Goal: Task Accomplishment & Management: Manage account settings

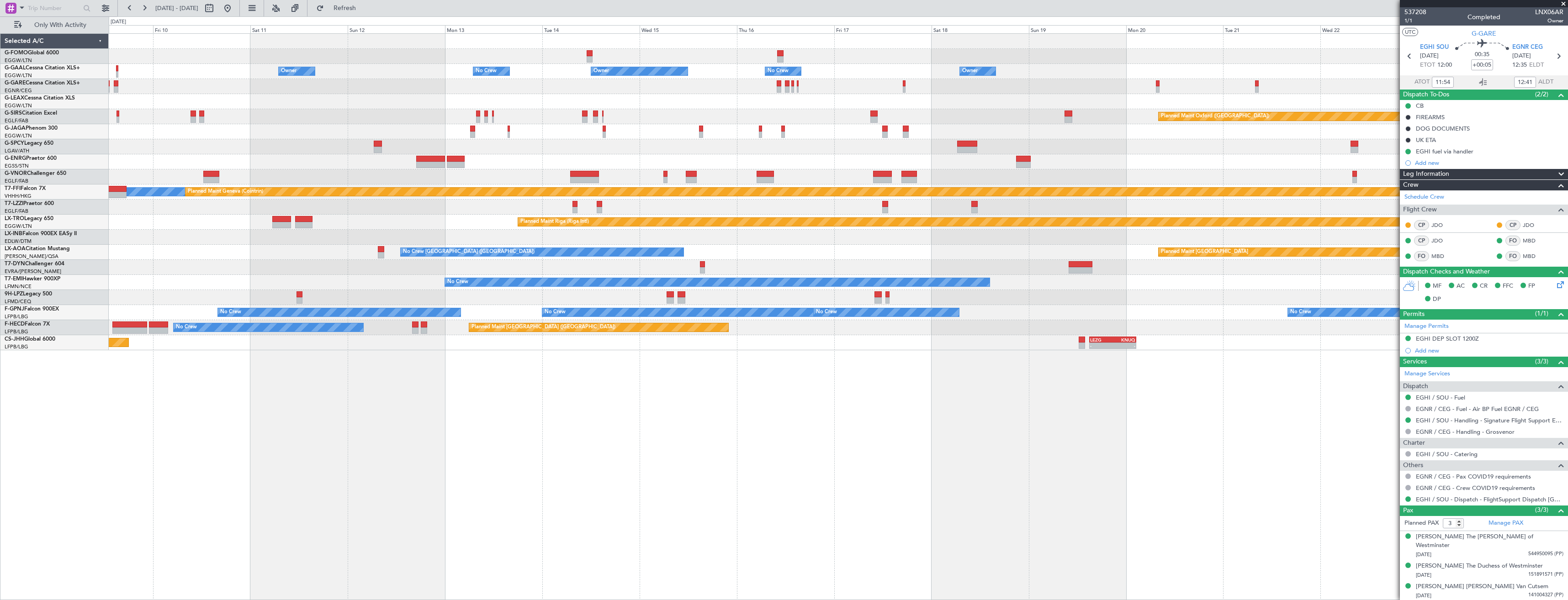
click at [548, 169] on div "Owner Owner Owner No Crew No Crew Owner Owner Planned Maint [GEOGRAPHIC_DATA] (…" at bounding box center [838, 192] width 1459 height 316
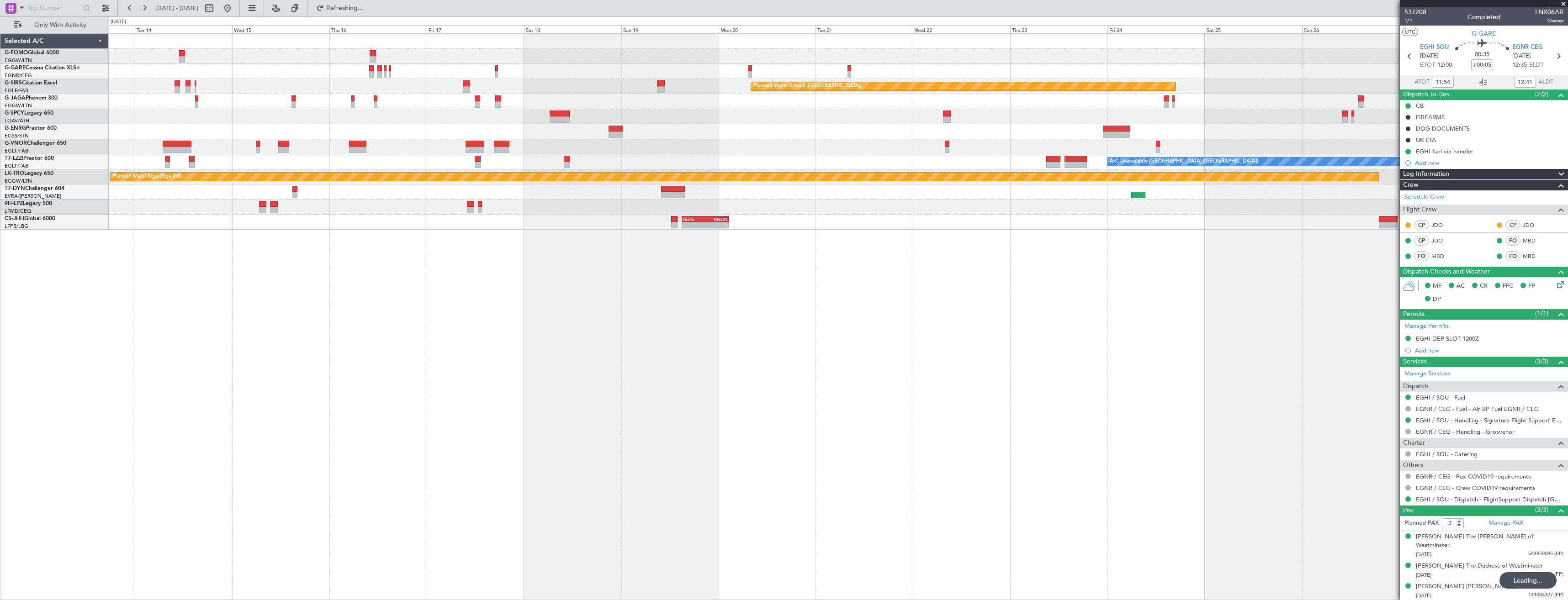
click at [1006, 91] on div "Planned Maint Oxford ([GEOGRAPHIC_DATA]) A/C Unavailable [GEOGRAPHIC_DATA] ([GE…" at bounding box center [838, 132] width 1459 height 196
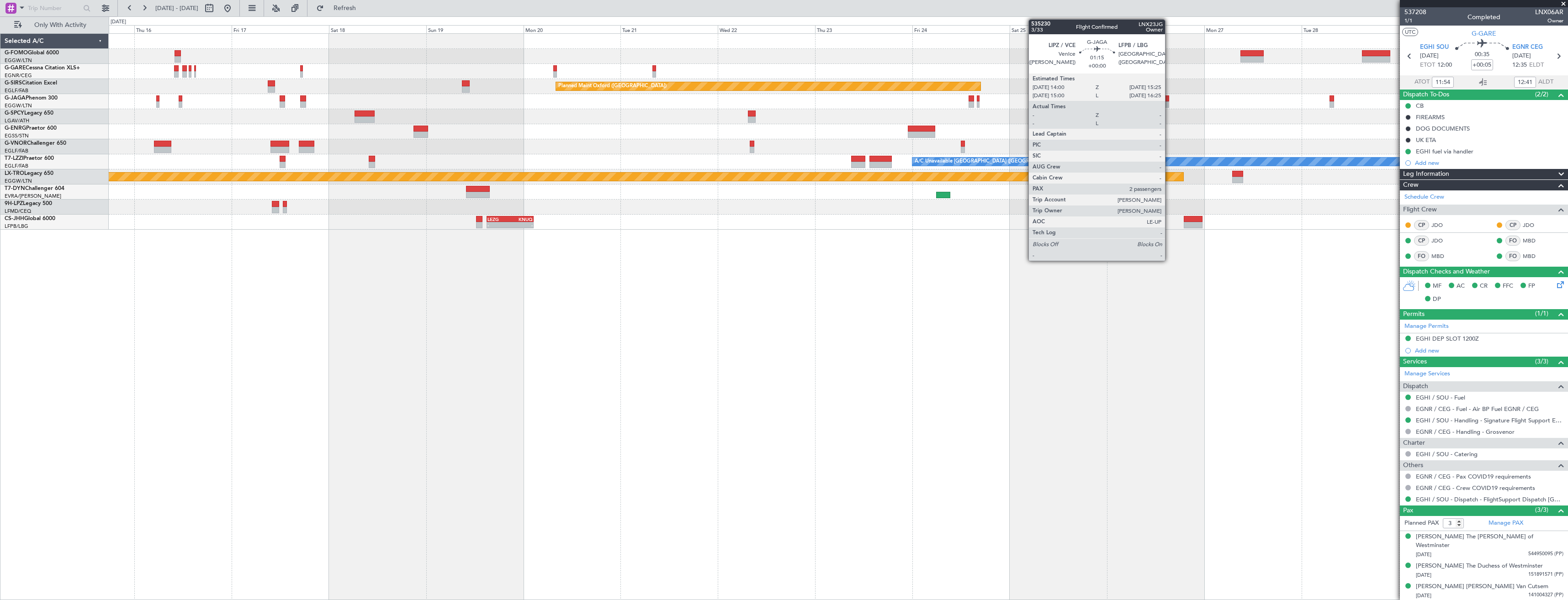
click at [1169, 103] on div at bounding box center [1166, 105] width 6 height 7
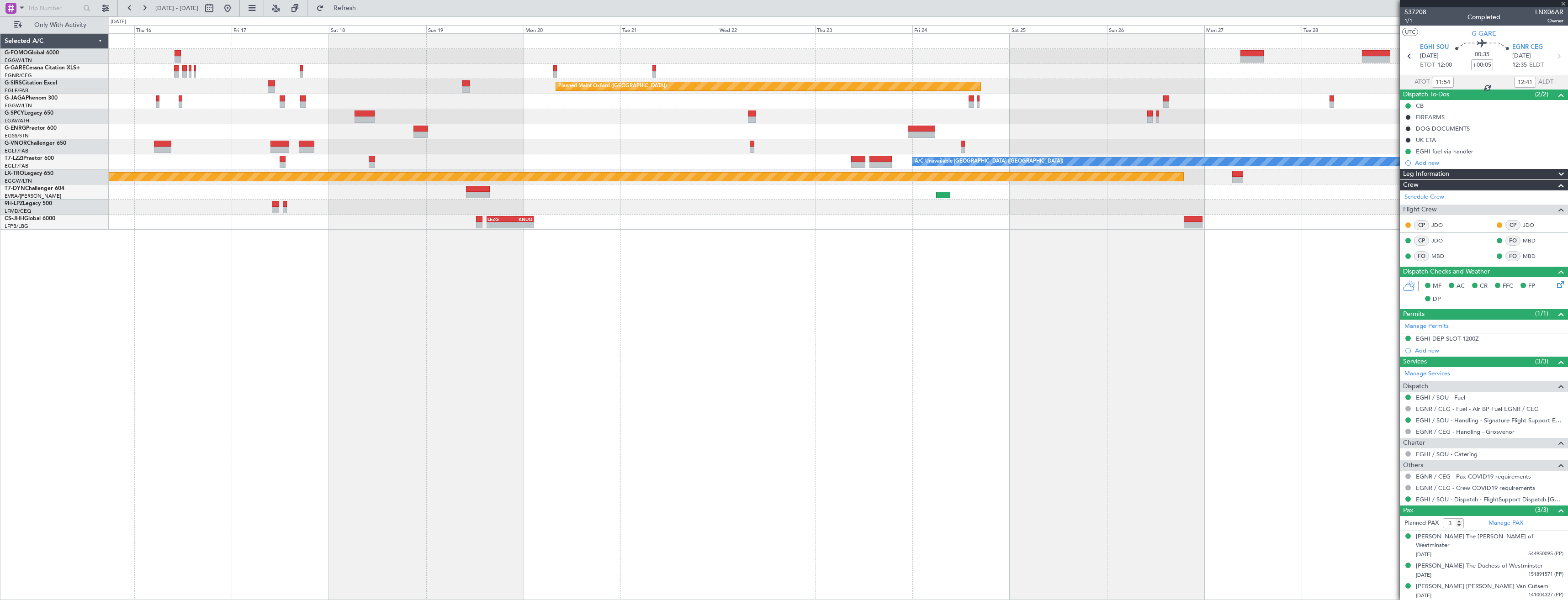
type input "2"
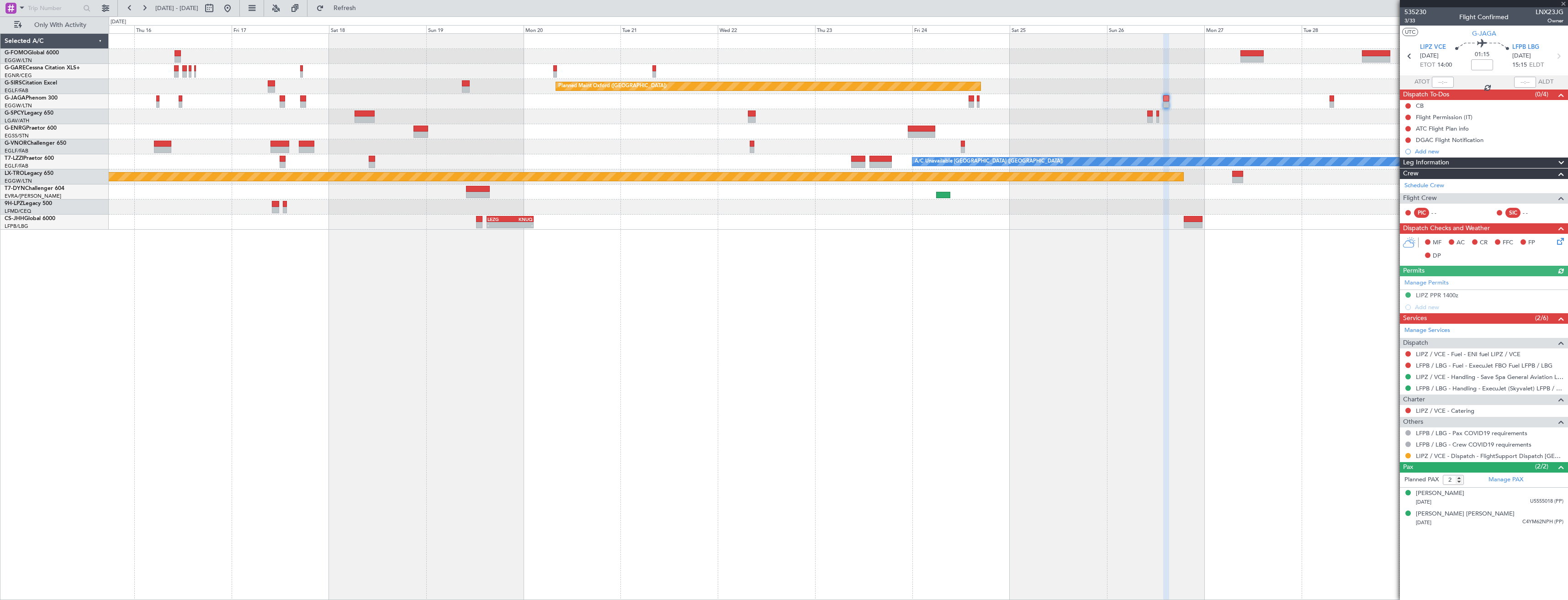
click at [1127, 234] on div "Planned Maint Oxford ([GEOGRAPHIC_DATA]) Planned Maint [GEOGRAPHIC_DATA] Planne…" at bounding box center [838, 316] width 1459 height 567
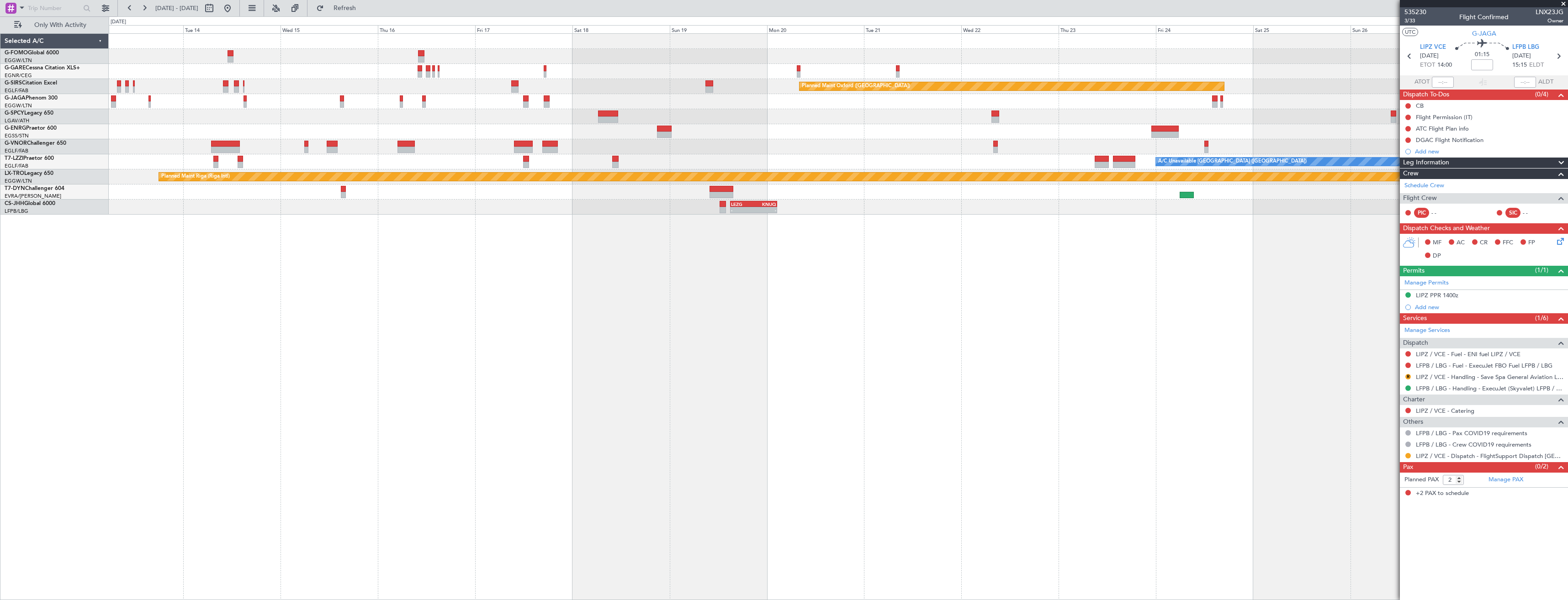
click at [586, 195] on div "Planned Maint Oxford ([GEOGRAPHIC_DATA]) A/C Unavailable [GEOGRAPHIC_DATA] ([GE…" at bounding box center [838, 124] width 1459 height 181
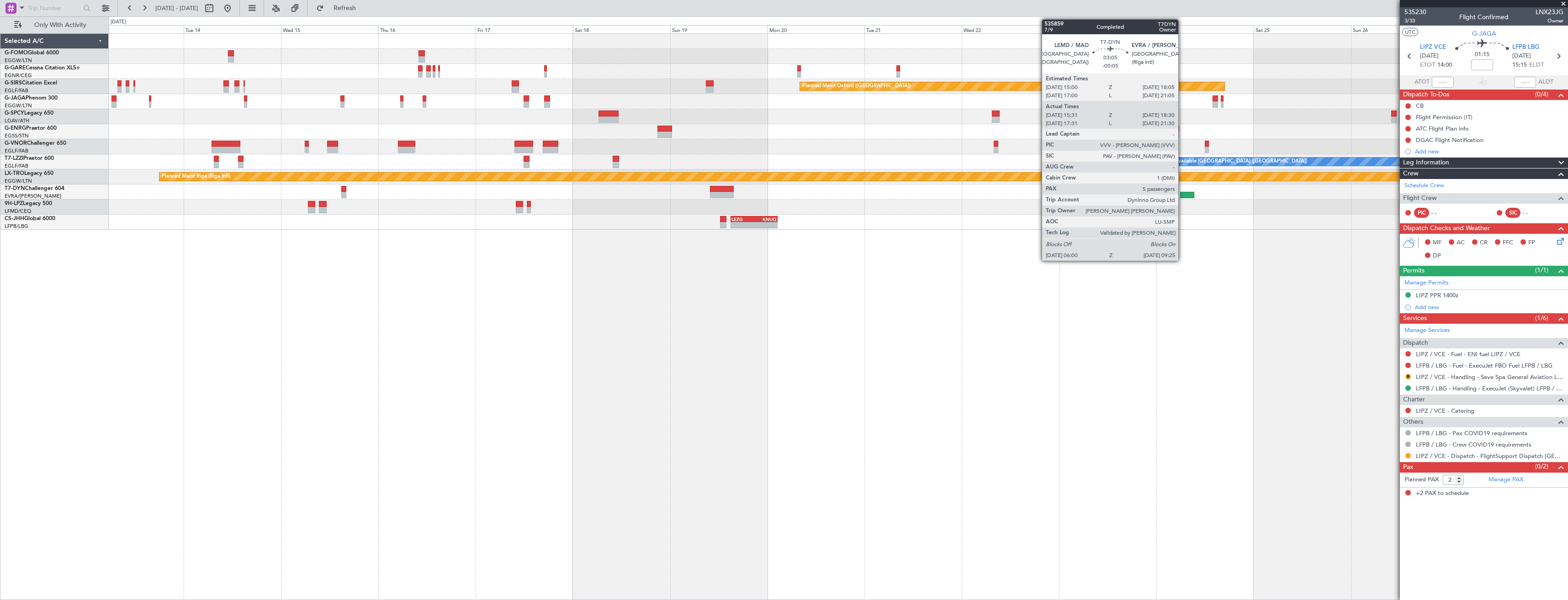
click at [1183, 195] on div at bounding box center [1187, 195] width 14 height 7
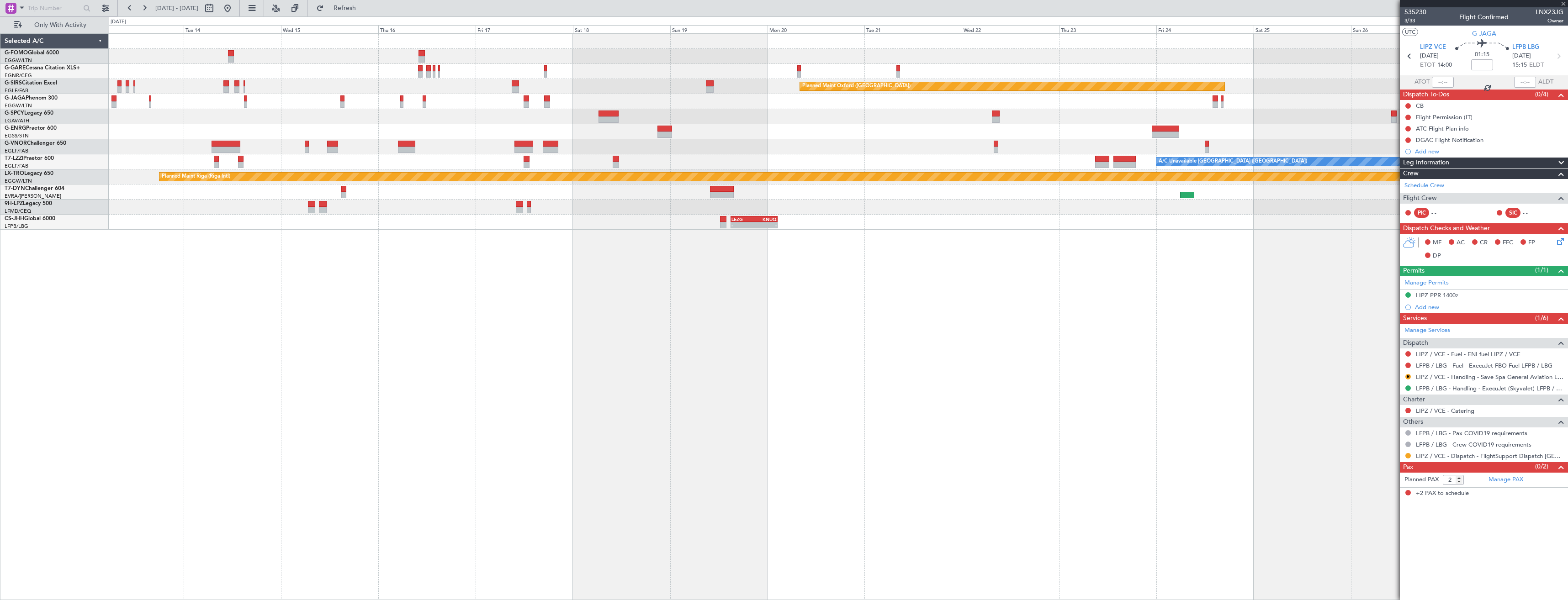
type input "-00:05"
type input "15:31"
type input "18:30"
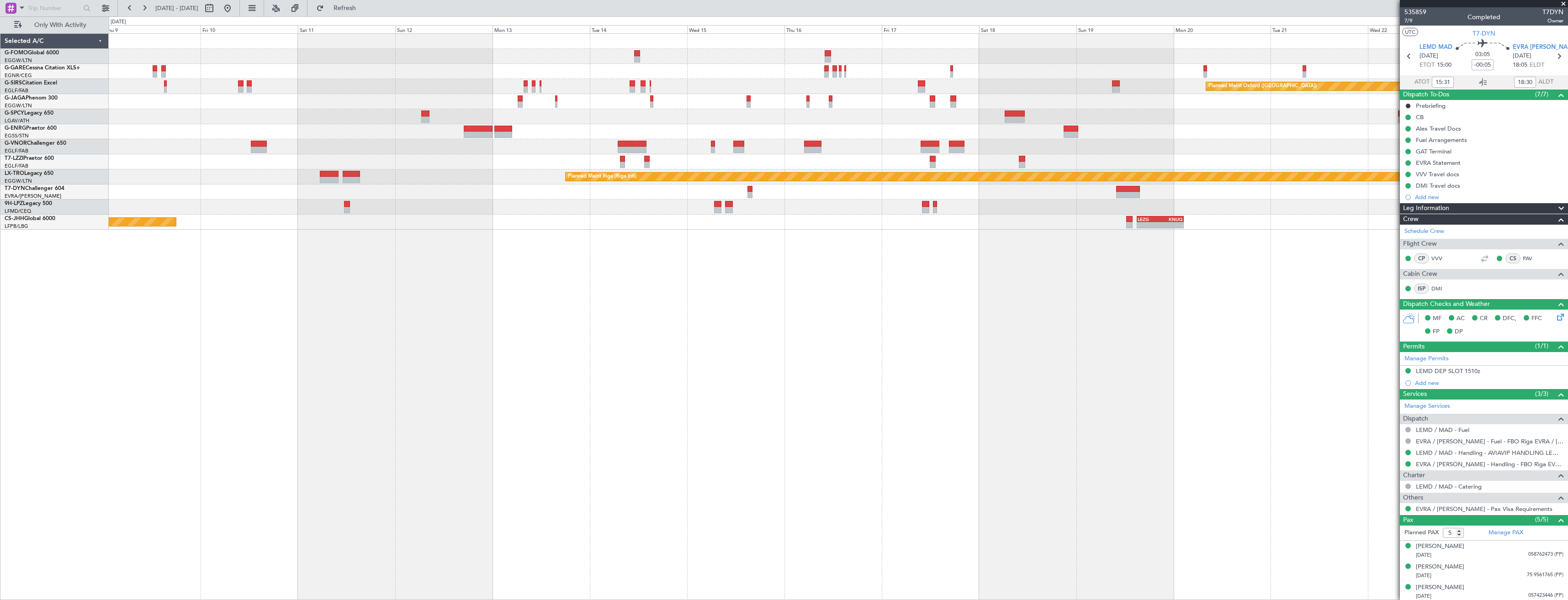
click at [1355, 153] on div "Planned Maint Oxford ([GEOGRAPHIC_DATA]) Planned Maint [GEOGRAPHIC_DATA] ([GEOG…" at bounding box center [838, 132] width 1459 height 196
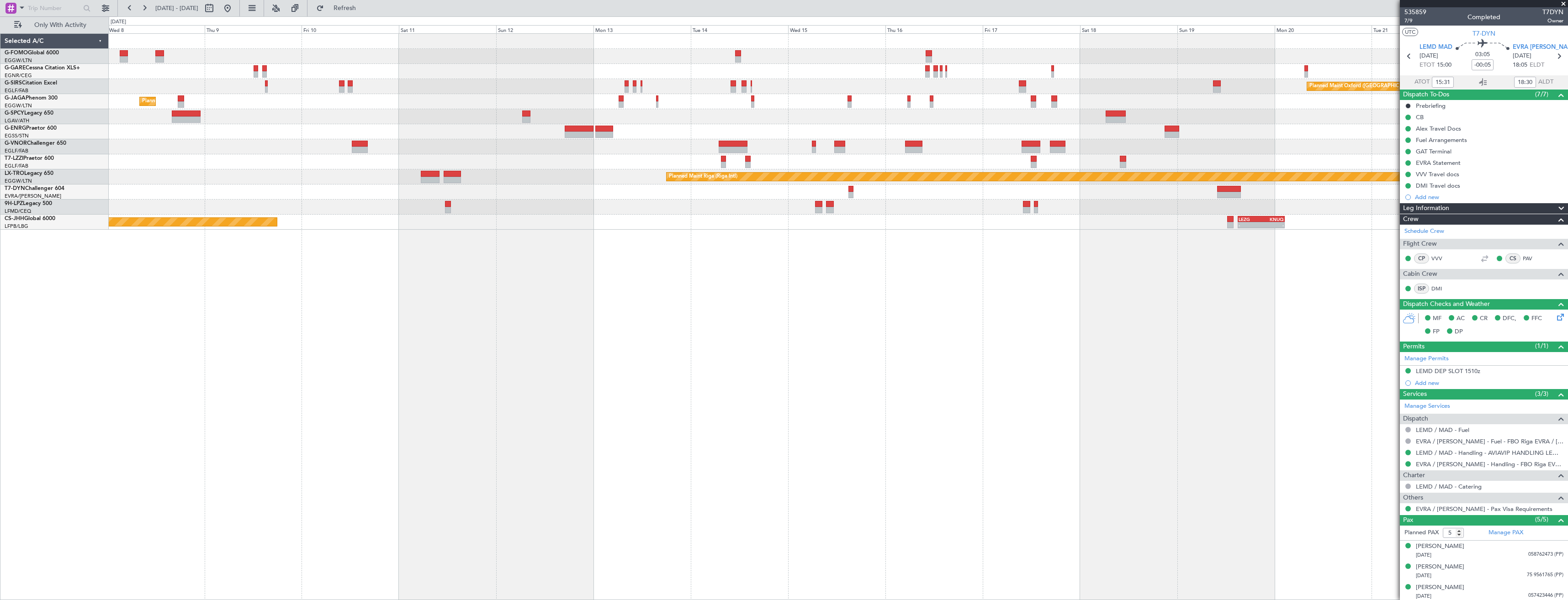
click at [986, 176] on div "Planned Maint Oxford ([GEOGRAPHIC_DATA]) Planned Maint [GEOGRAPHIC_DATA] ([GEOG…" at bounding box center [838, 132] width 1459 height 196
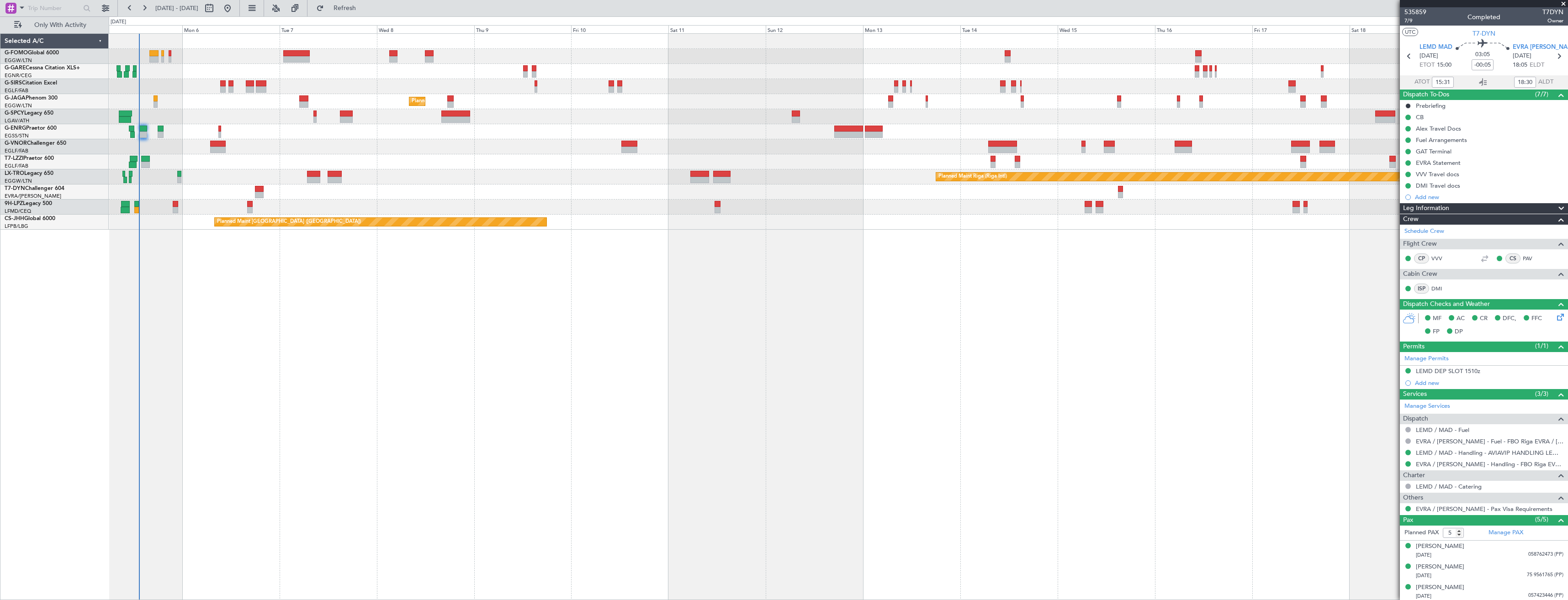
click at [467, 180] on div "Planned Maint [GEOGRAPHIC_DATA] ([GEOGRAPHIC_DATA]) Planned Maint [GEOGRAPHIC_D…" at bounding box center [838, 132] width 1459 height 196
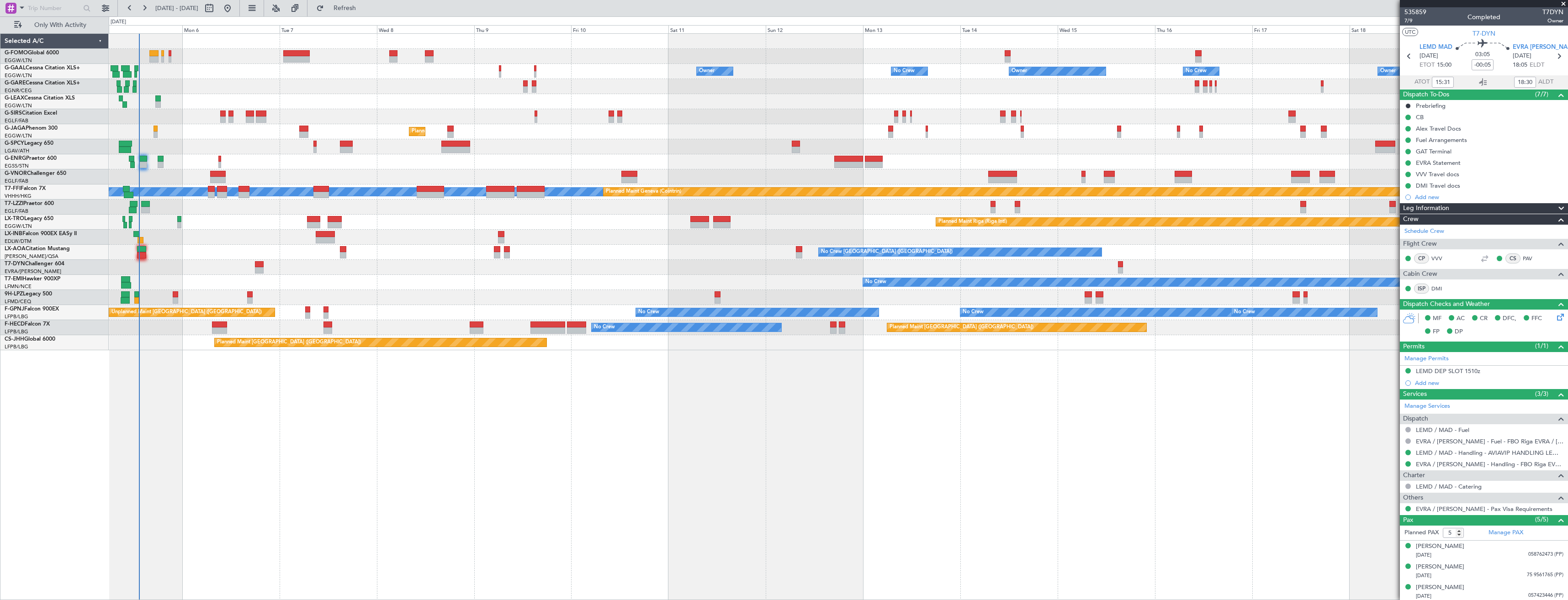
click at [1561, 4] on span at bounding box center [1563, 4] width 9 height 9
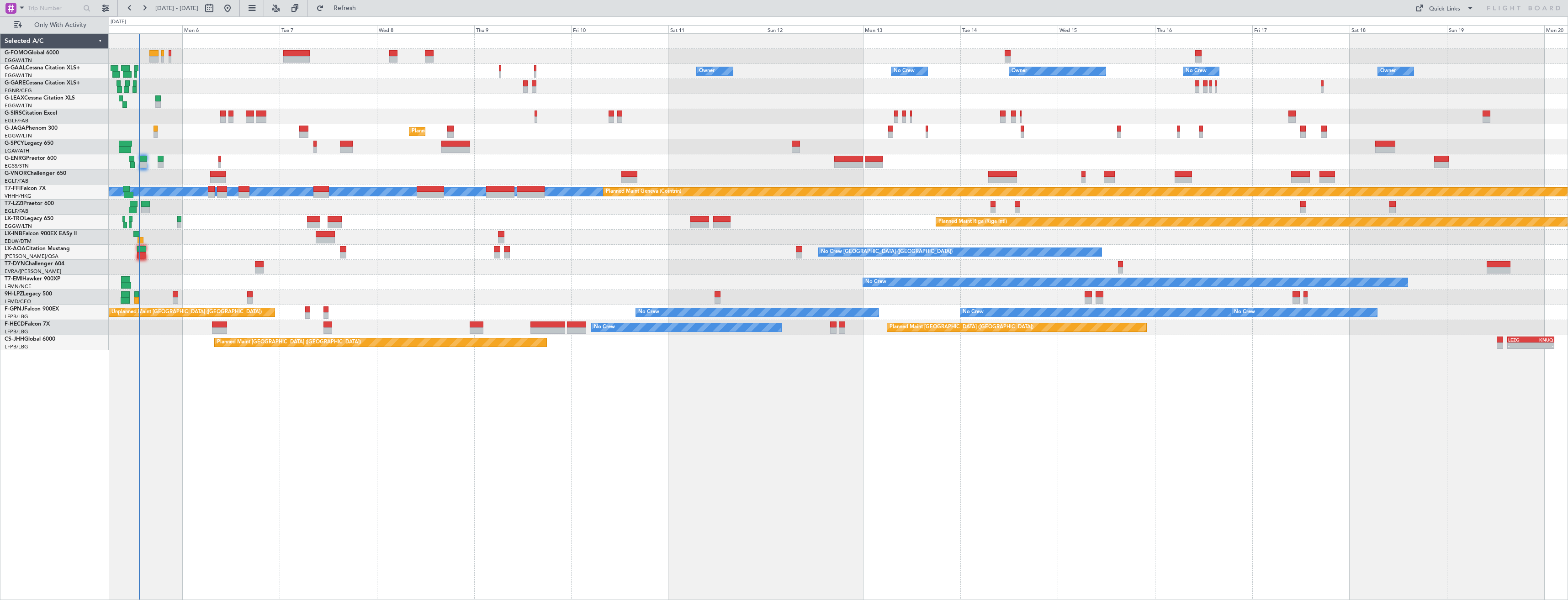
type input "0"
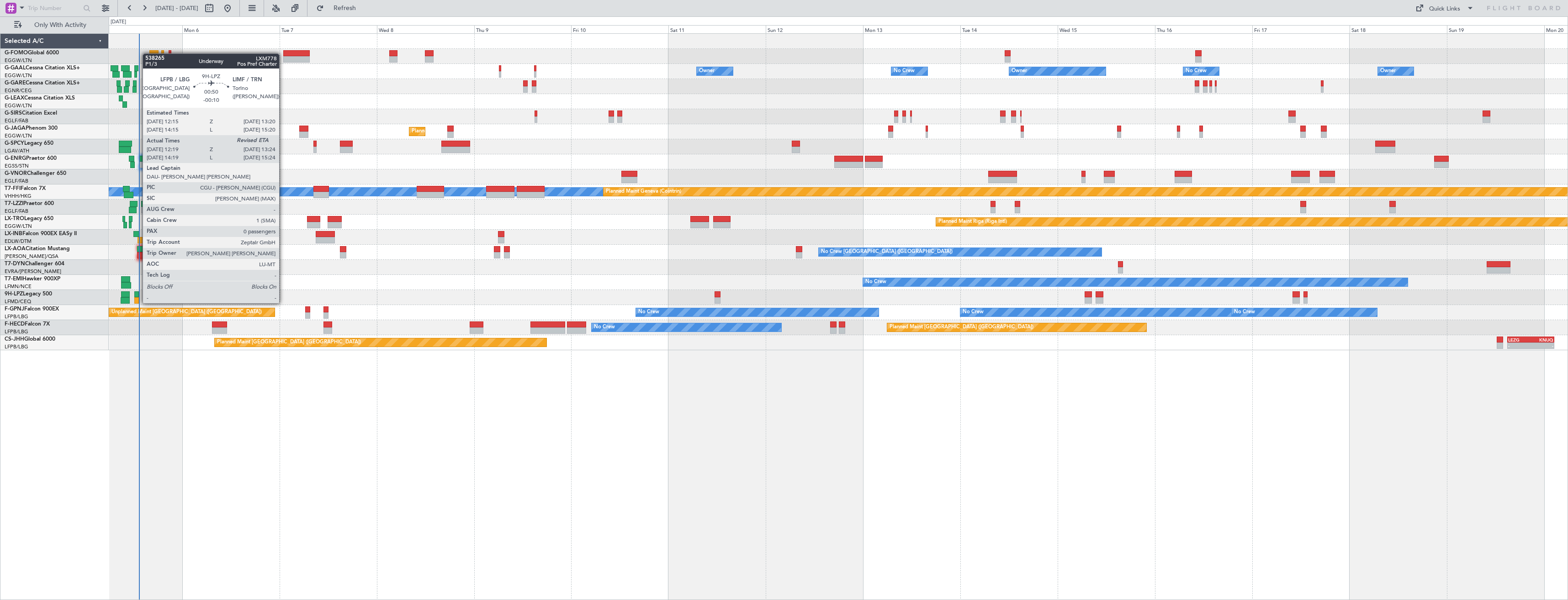
click at [138, 294] on div at bounding box center [137, 295] width 5 height 7
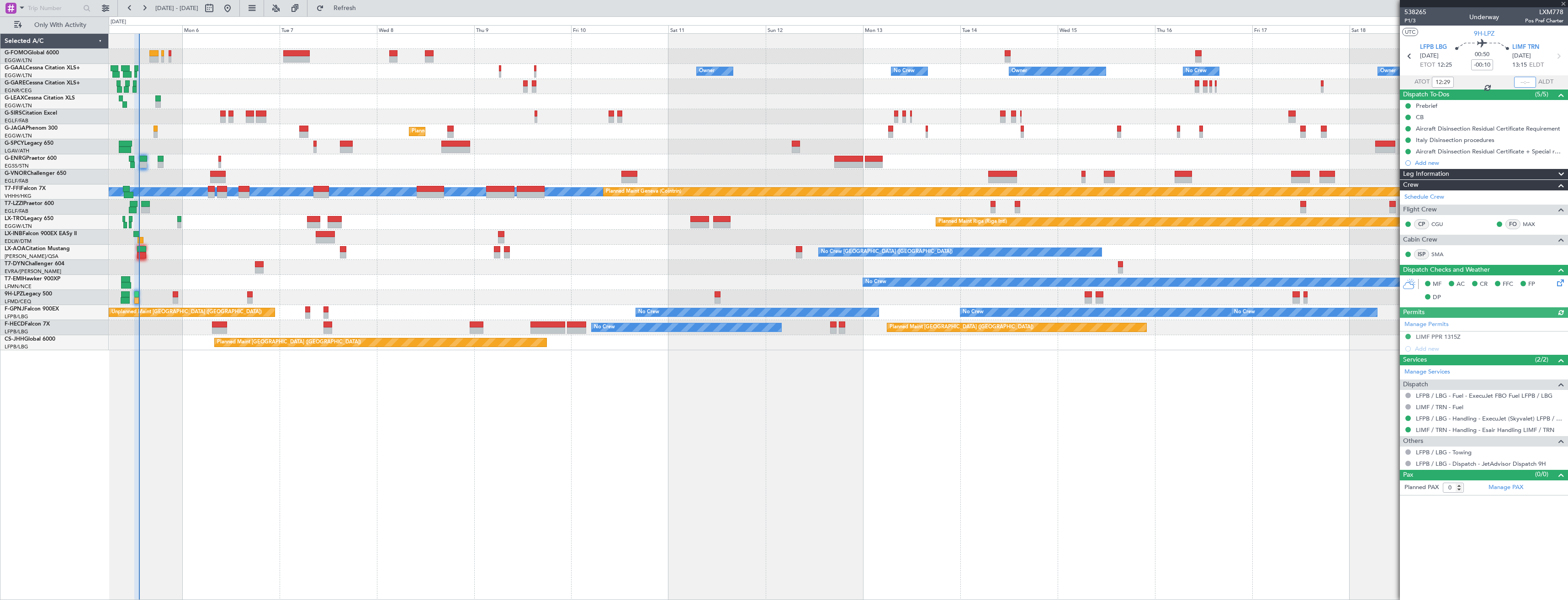
click at [1521, 82] on input "text" at bounding box center [1525, 82] width 22 height 11
type input "13:22"
click at [1561, 2] on span at bounding box center [1563, 4] width 9 height 9
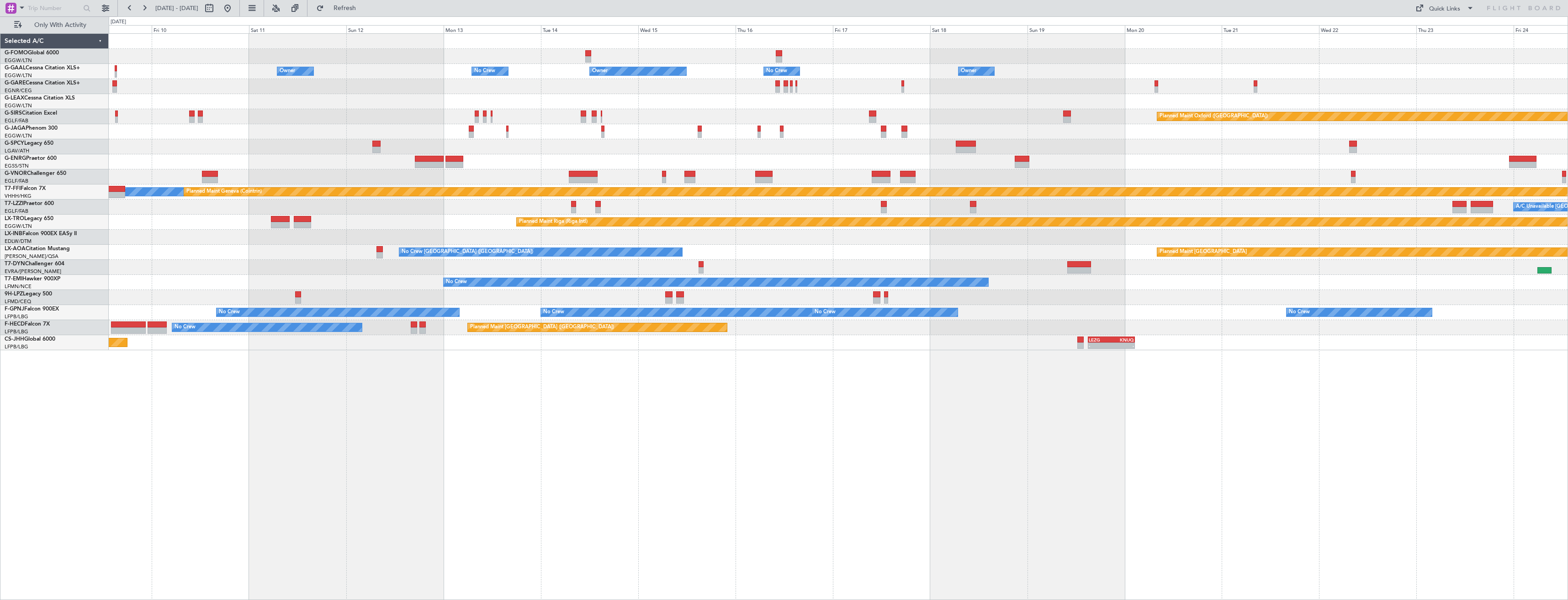
click at [855, 113] on div "Owner Owner Owner No Crew No Crew Owner Owner Planned Maint [GEOGRAPHIC_DATA] (…" at bounding box center [838, 192] width 1459 height 316
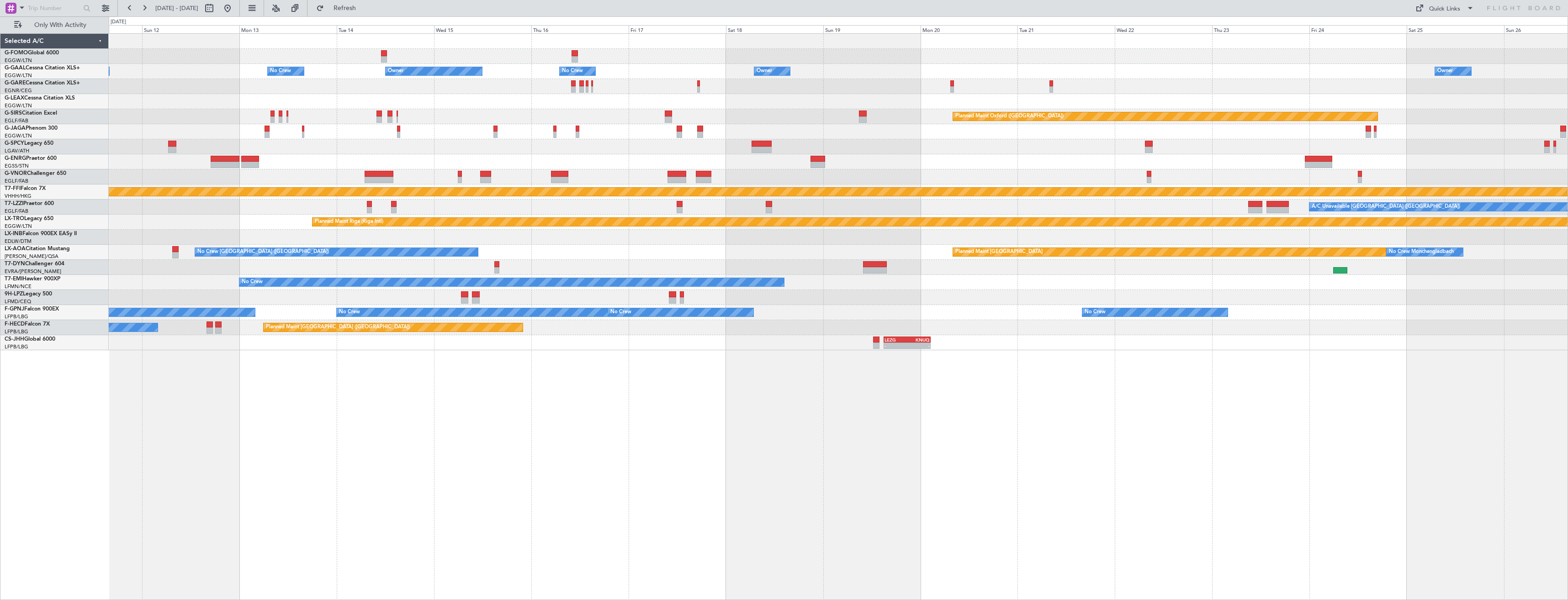
click at [1025, 102] on div at bounding box center [838, 102] width 1459 height 15
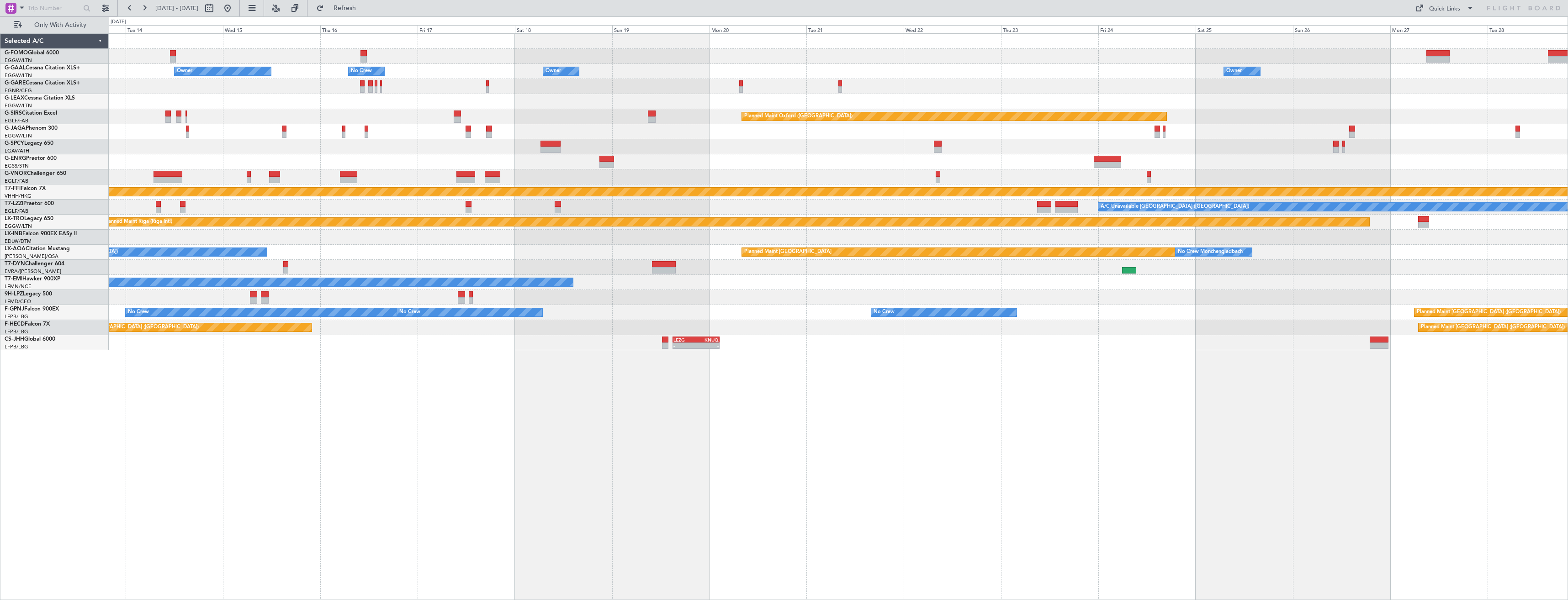
click at [1022, 101] on div "Owner Owner Owner No Crew Owner No Crew Owner Owner Planned Maint [GEOGRAPHIC_D…" at bounding box center [838, 192] width 1459 height 316
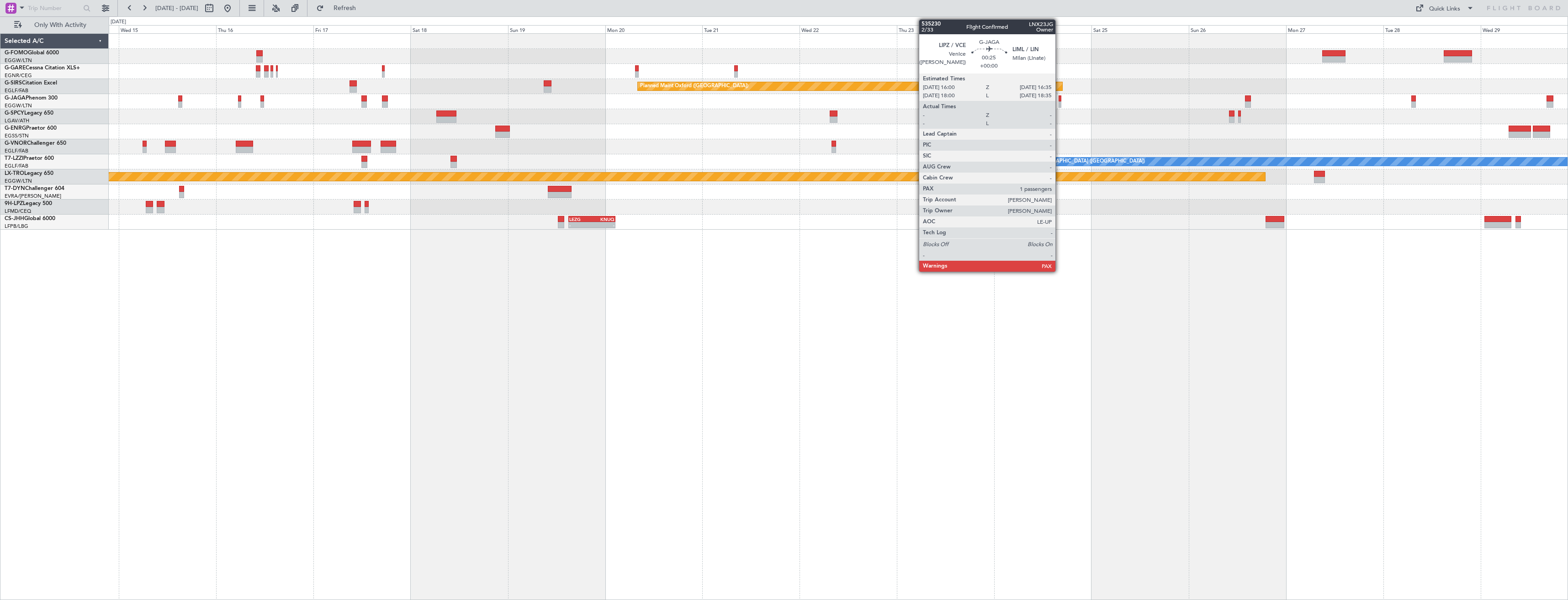
click at [1060, 102] on div at bounding box center [1060, 105] width 3 height 7
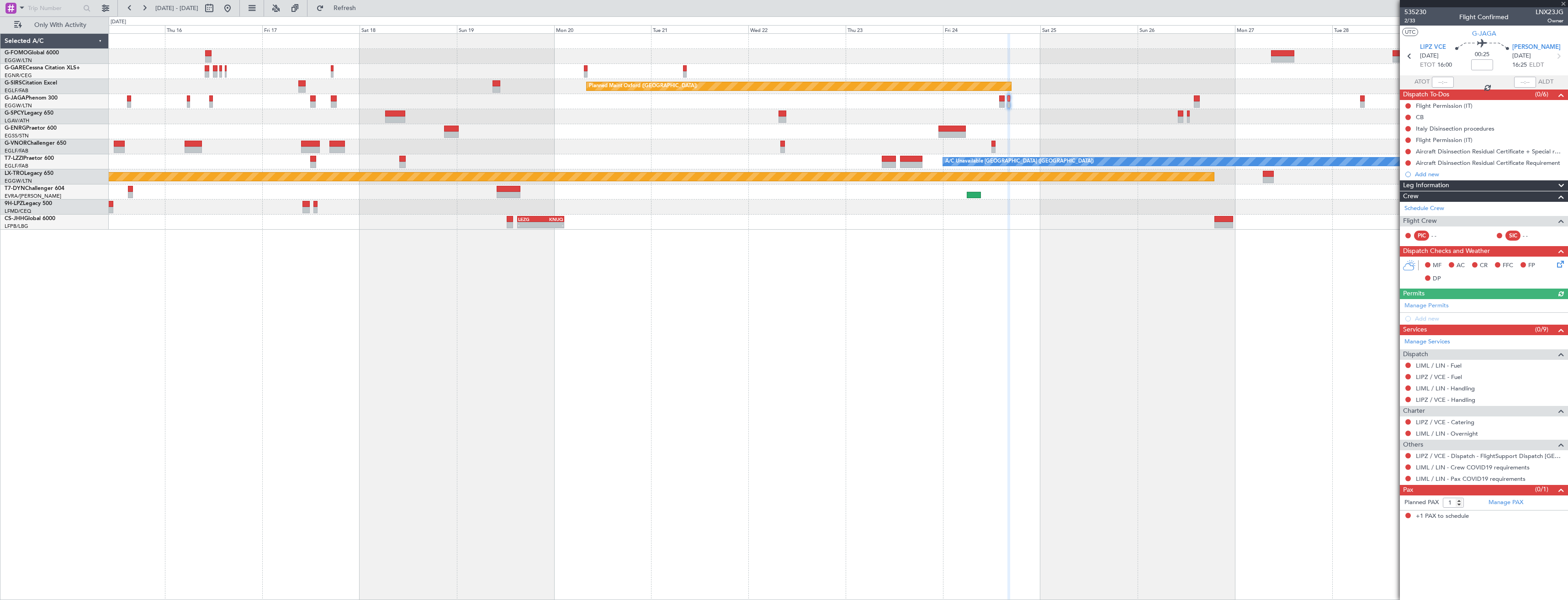
click at [1045, 92] on div "Planned Maint Oxford ([GEOGRAPHIC_DATA])" at bounding box center [838, 86] width 1459 height 15
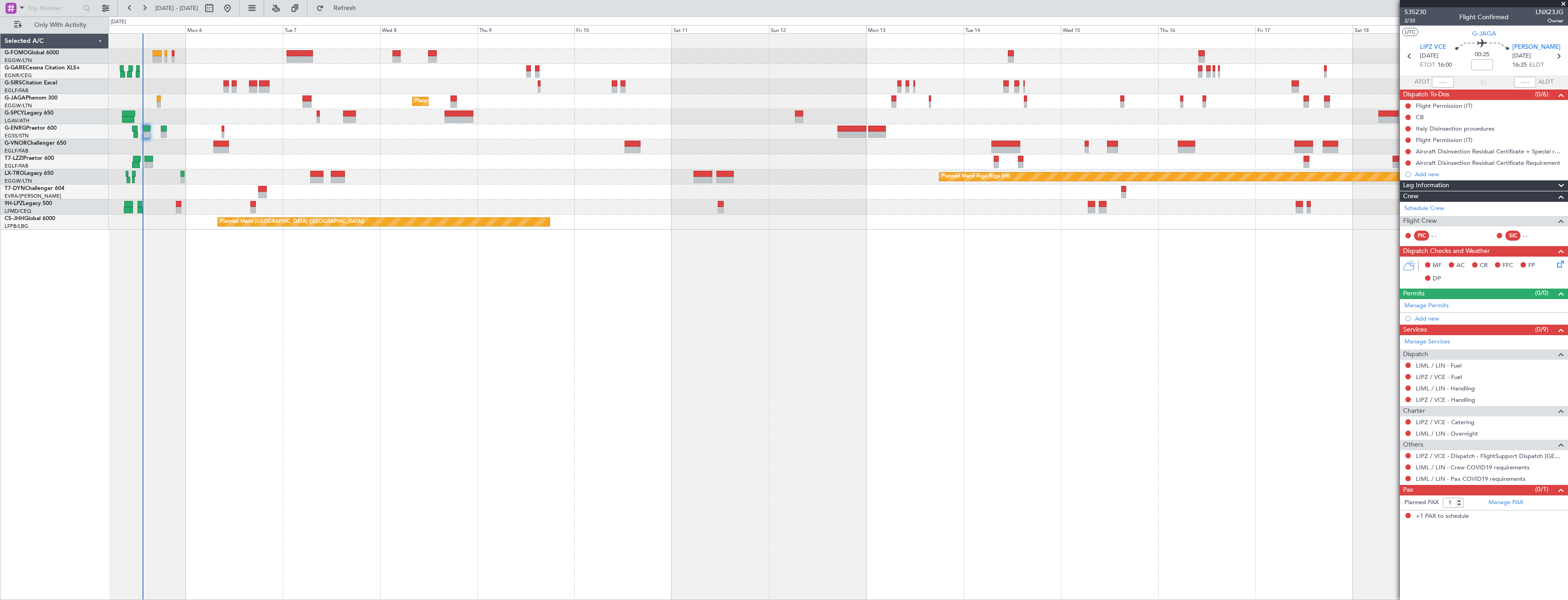
click at [1567, 109] on html "[DATE] - [DATE] Refresh Quick Links Only With Activity Planned Maint [GEOGRAPHI…" at bounding box center [784, 300] width 1568 height 600
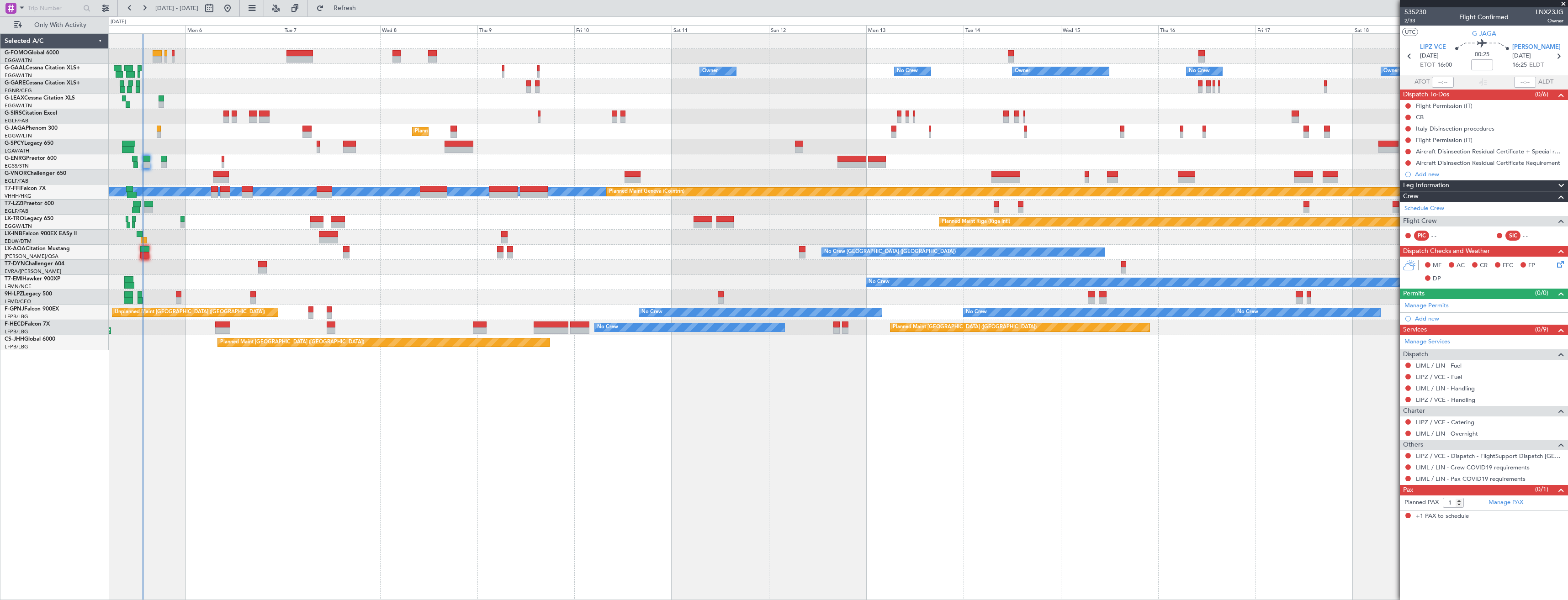
click at [1563, 3] on span at bounding box center [1563, 4] width 9 height 9
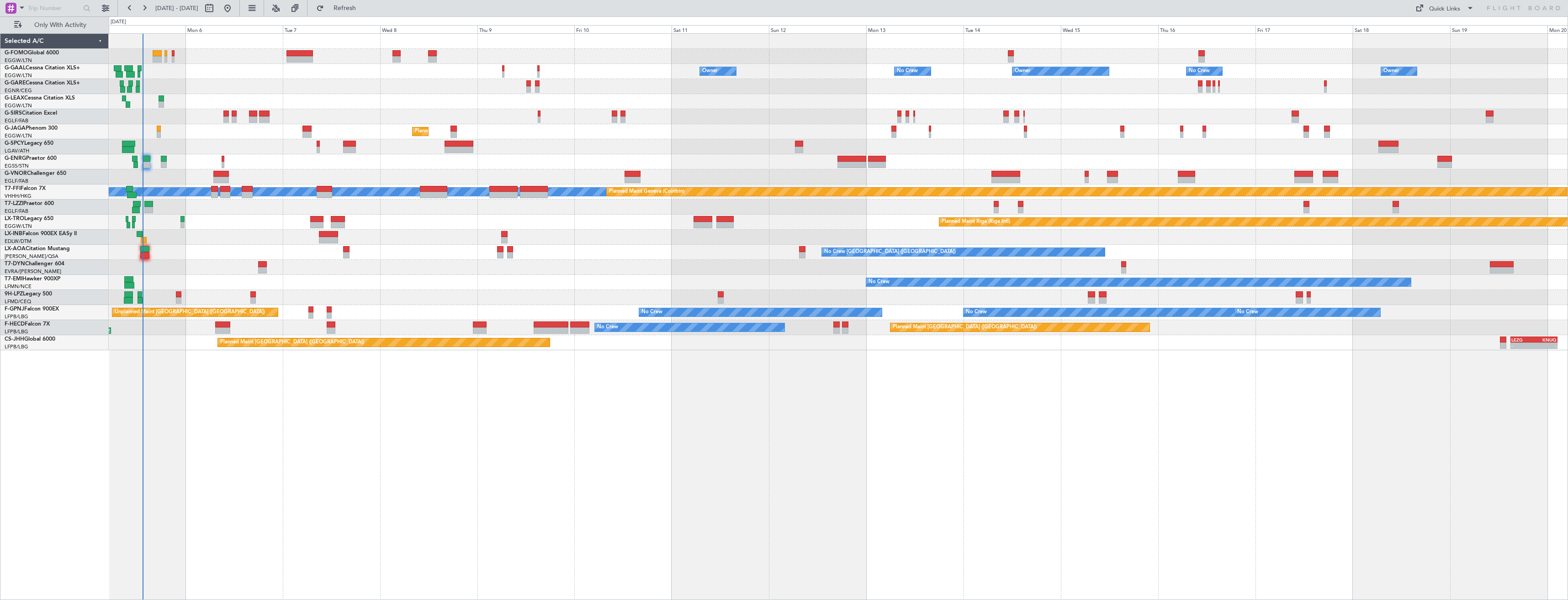
type input "0"
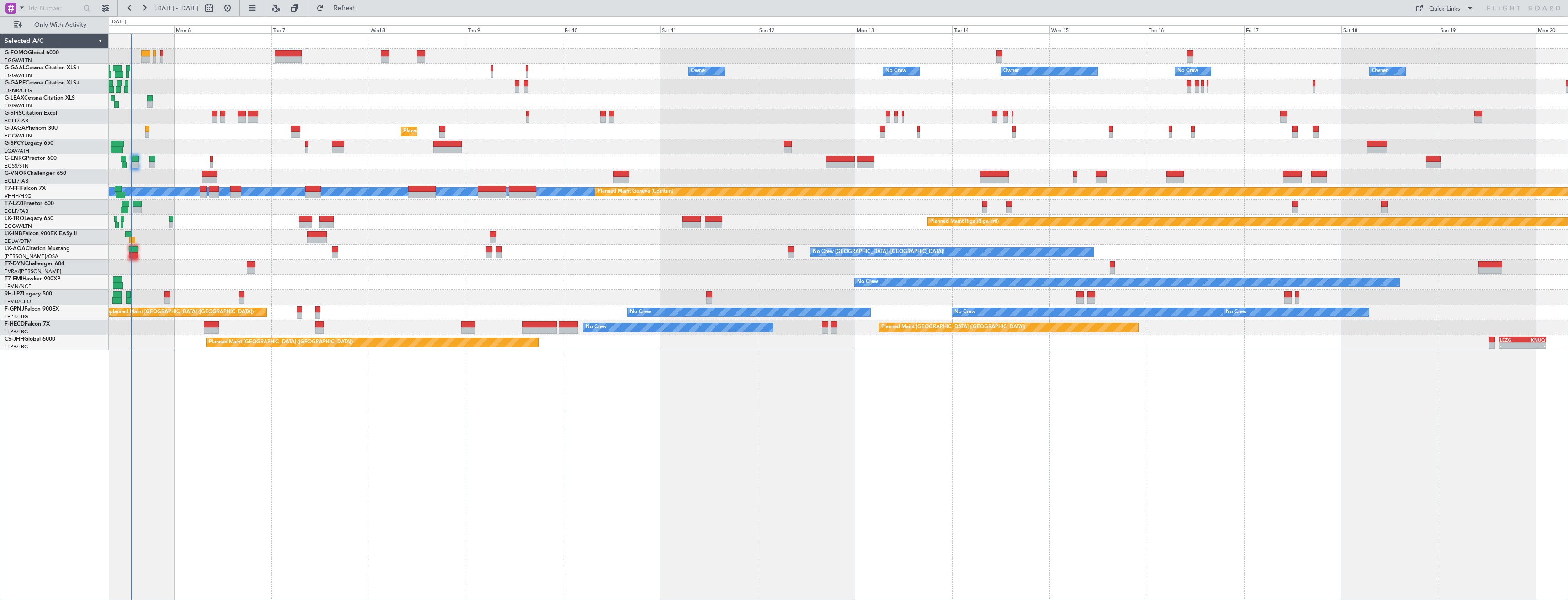
click at [1488, 62] on div at bounding box center [838, 56] width 1459 height 15
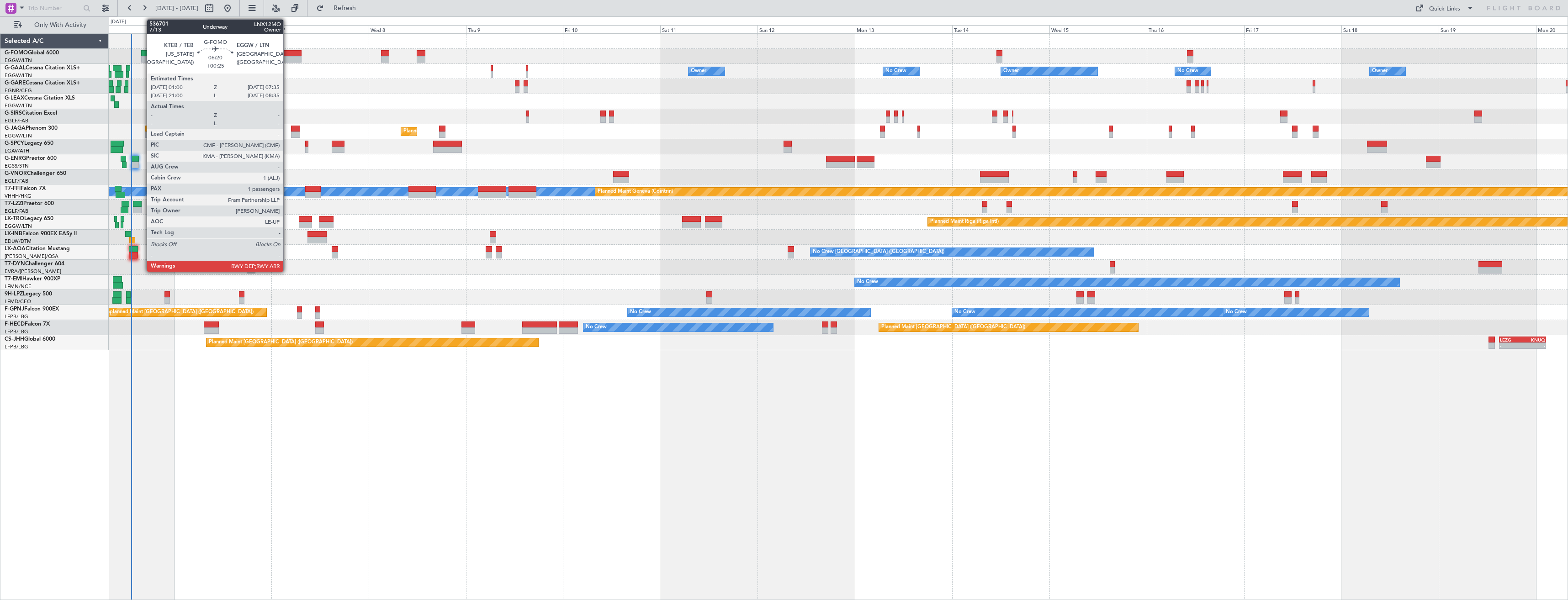
click at [287, 58] on div at bounding box center [289, 59] width 27 height 7
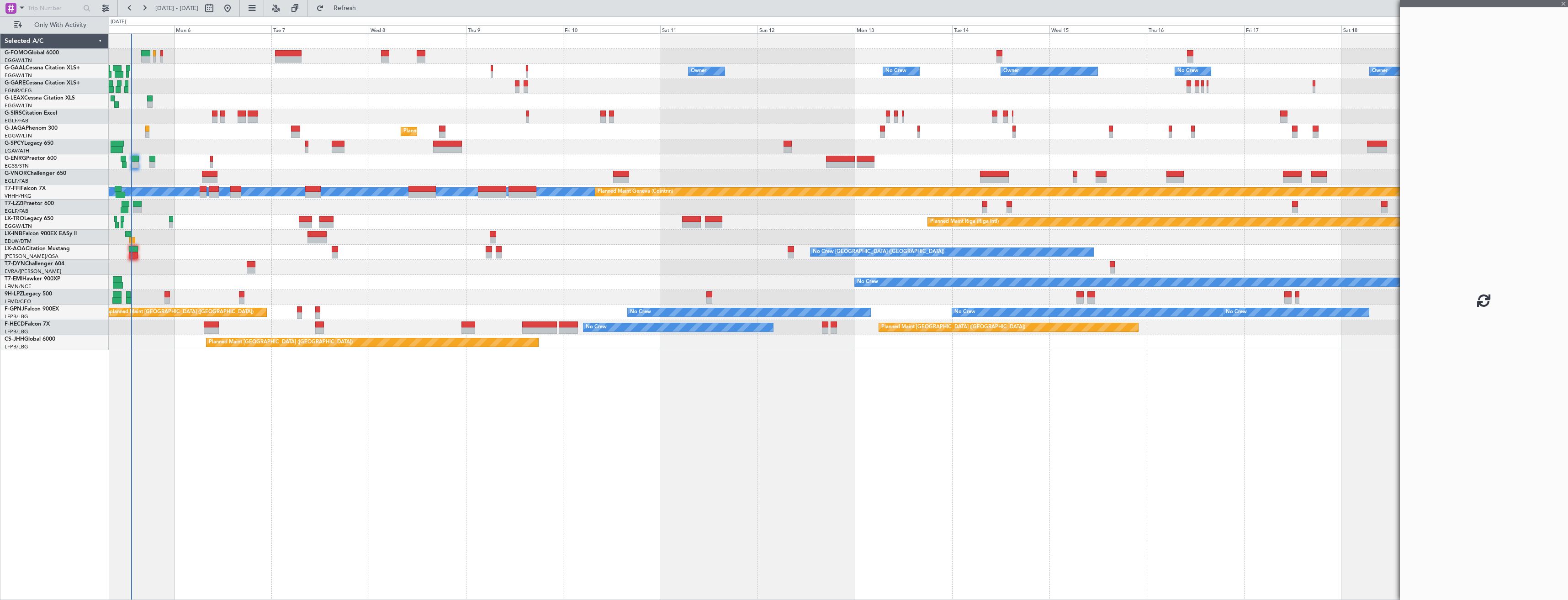
click at [273, 41] on div at bounding box center [838, 41] width 1459 height 15
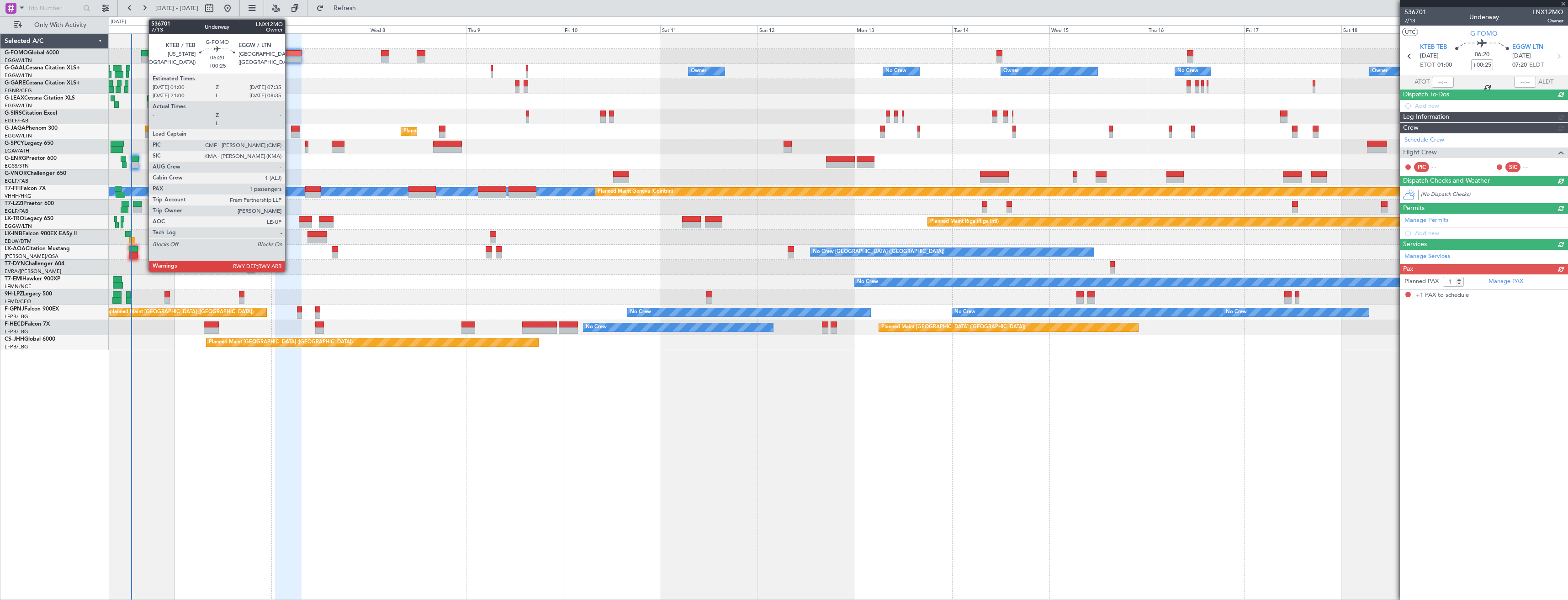
click at [289, 56] on div at bounding box center [289, 59] width 27 height 7
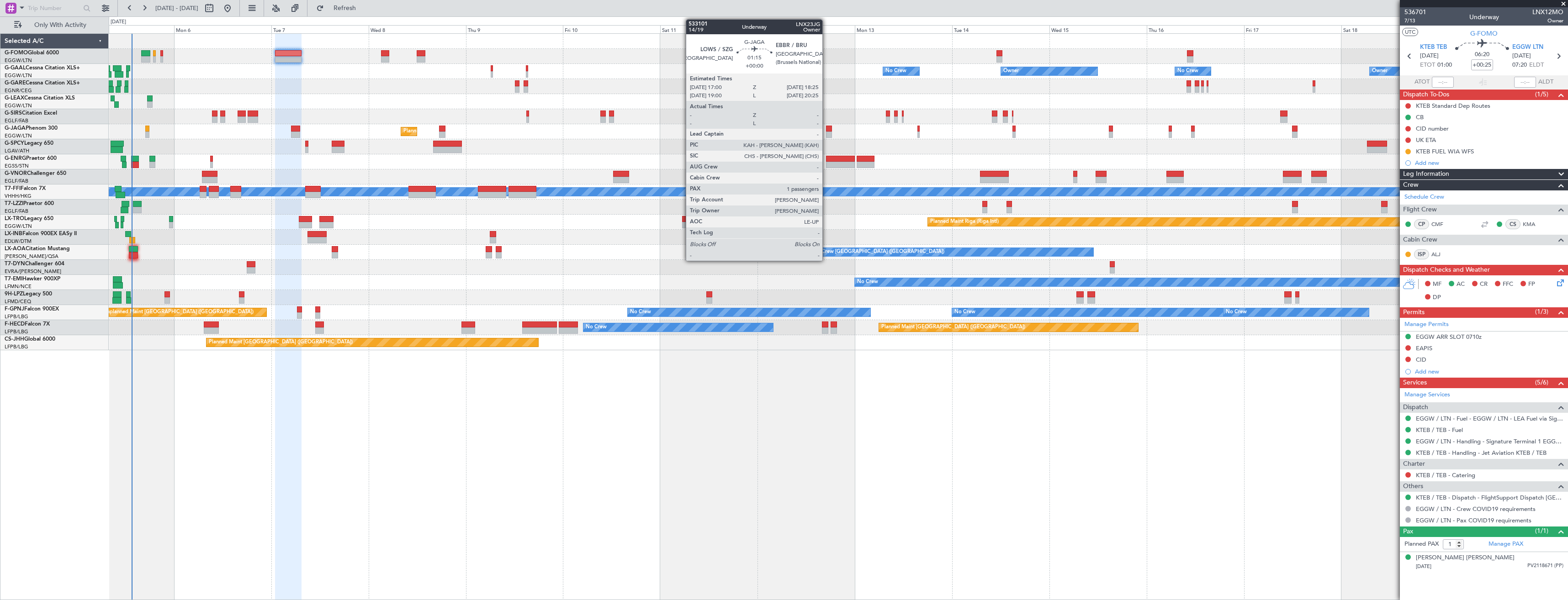
click at [827, 131] on div at bounding box center [829, 134] width 6 height 7
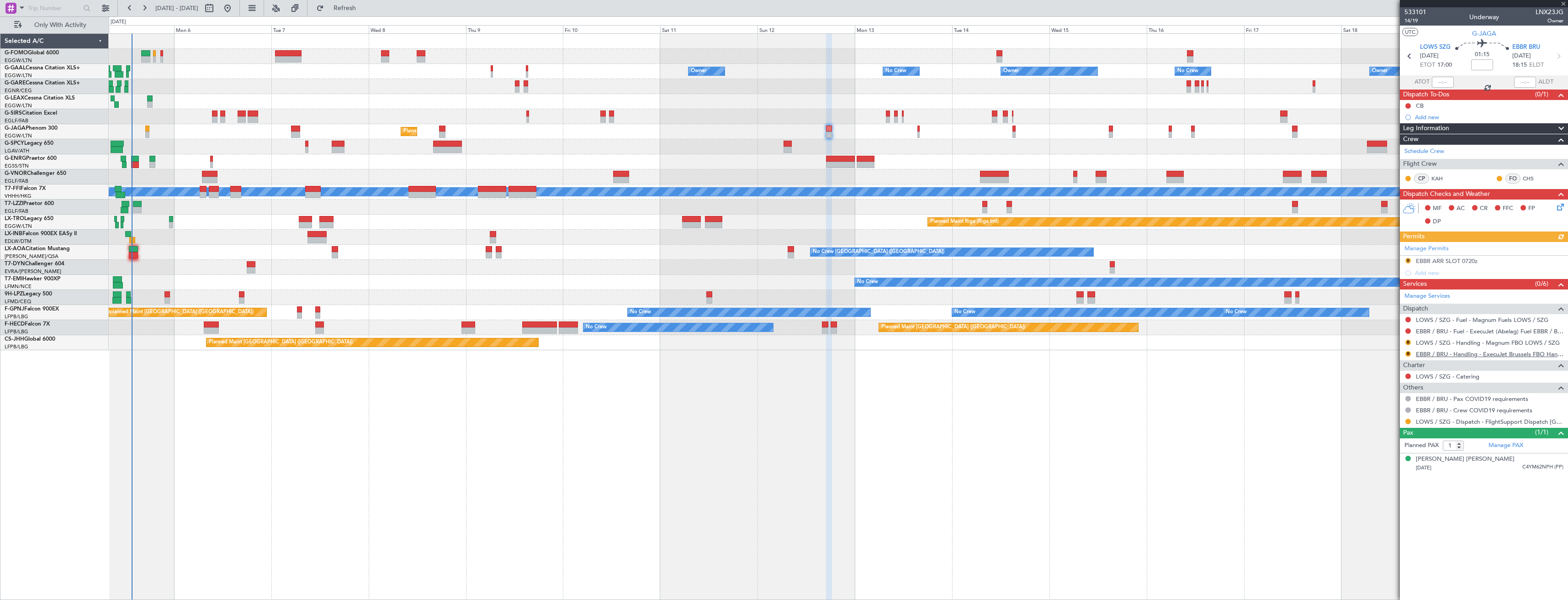
click at [1439, 355] on link "EBBR / BRU - Handling - ExecuJet Brussels FBO Handling Abelag" at bounding box center [1489, 354] width 147 height 8
click at [364, 10] on span "Refresh" at bounding box center [345, 8] width 38 height 7
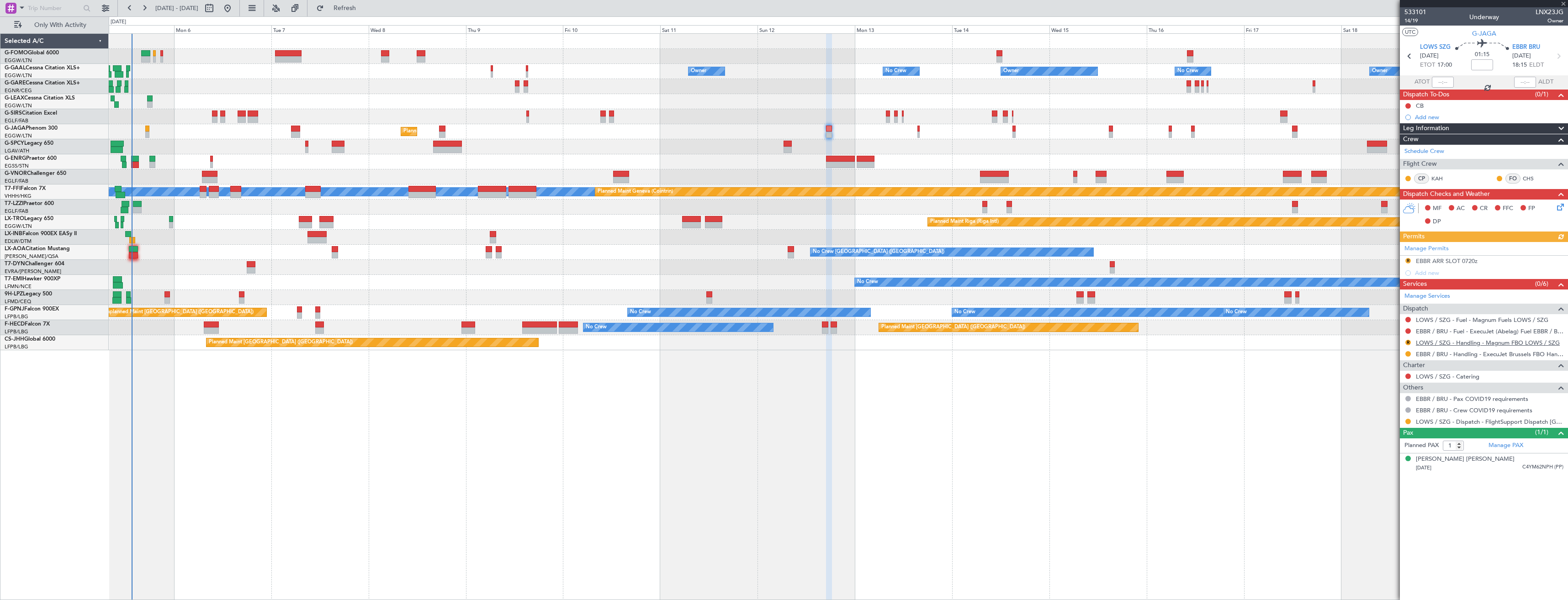
click at [1439, 344] on link "LOWS / SZG - Handling - Magnum FBO LOWS / SZG" at bounding box center [1488, 343] width 144 height 8
click at [1408, 422] on button at bounding box center [1408, 421] width 5 height 5
click at [1393, 530] on span "Confirmed" at bounding box center [1382, 530] width 29 height 9
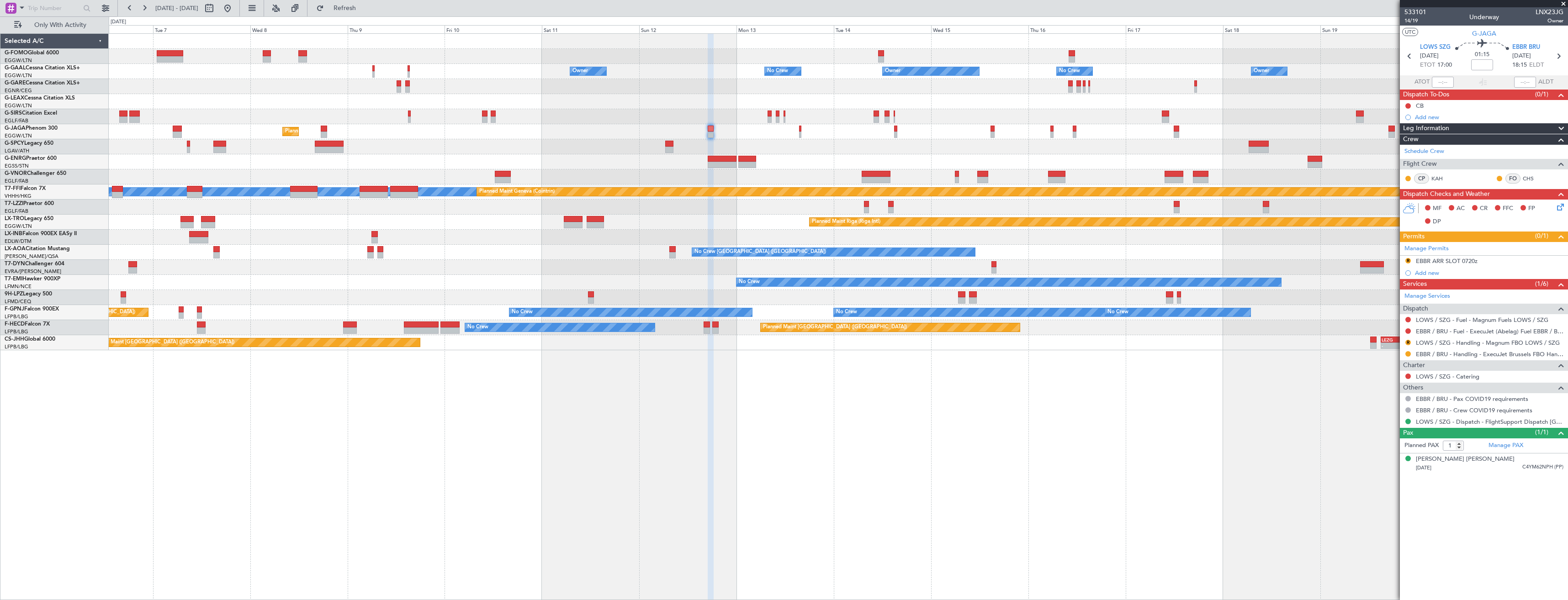
click at [1197, 124] on div "Planned Maint [GEOGRAPHIC_DATA] ([GEOGRAPHIC_DATA])" at bounding box center [838, 131] width 1459 height 15
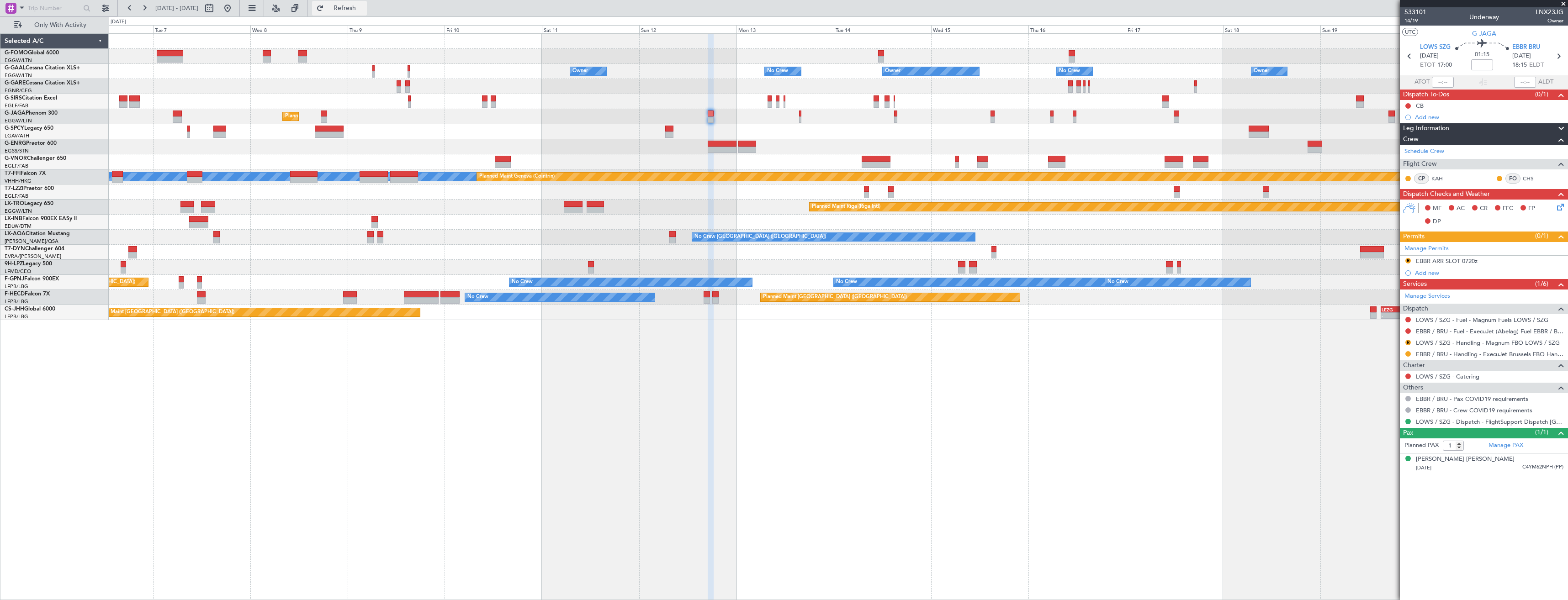
click at [364, 12] on span "Refresh" at bounding box center [345, 8] width 38 height 7
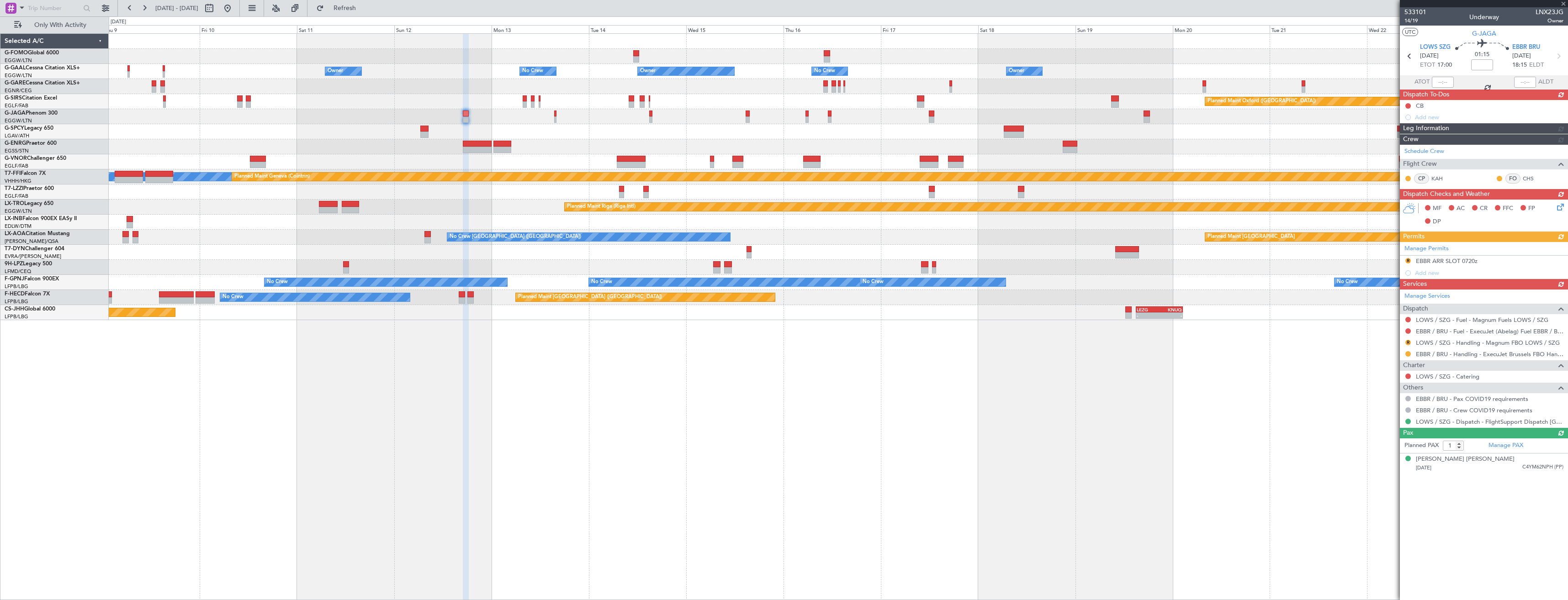
click at [573, 122] on div "Owner Owner Owner Owner No Crew No Crew Owner Planned Maint [GEOGRAPHIC_DATA] (…" at bounding box center [838, 177] width 1459 height 287
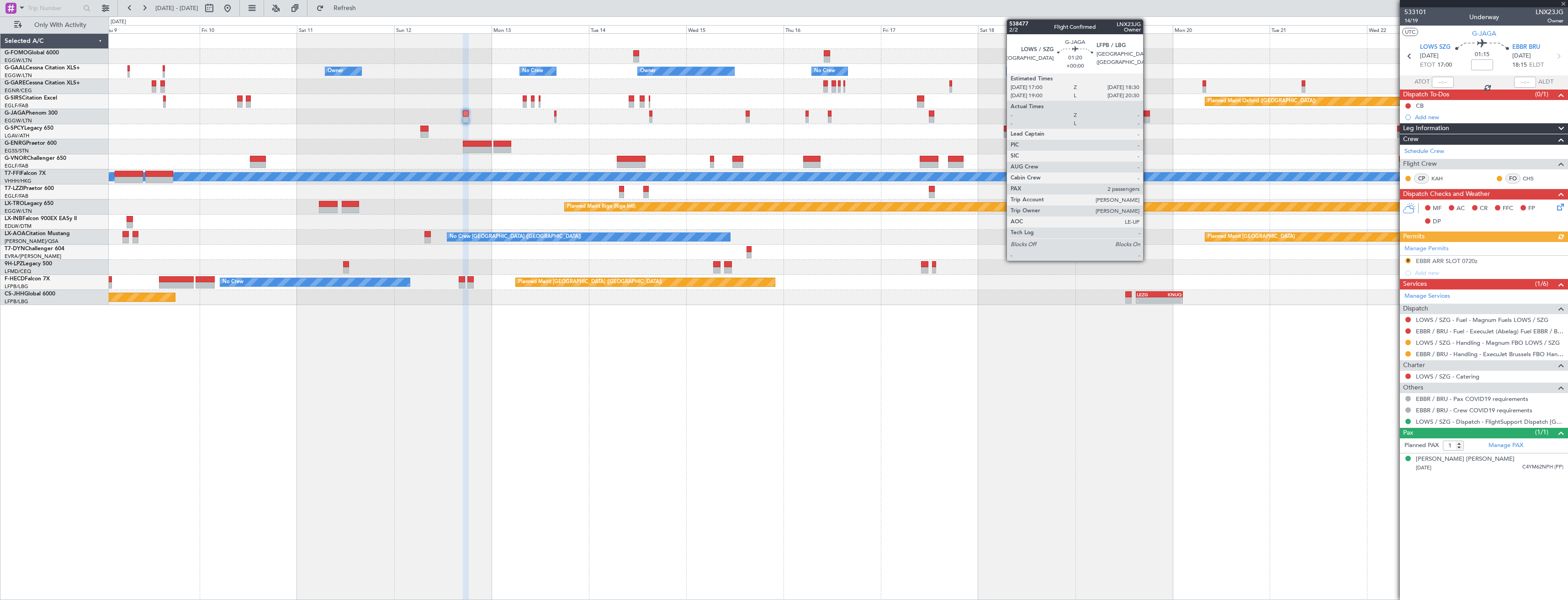
click at [1147, 114] on div at bounding box center [1147, 114] width 7 height 7
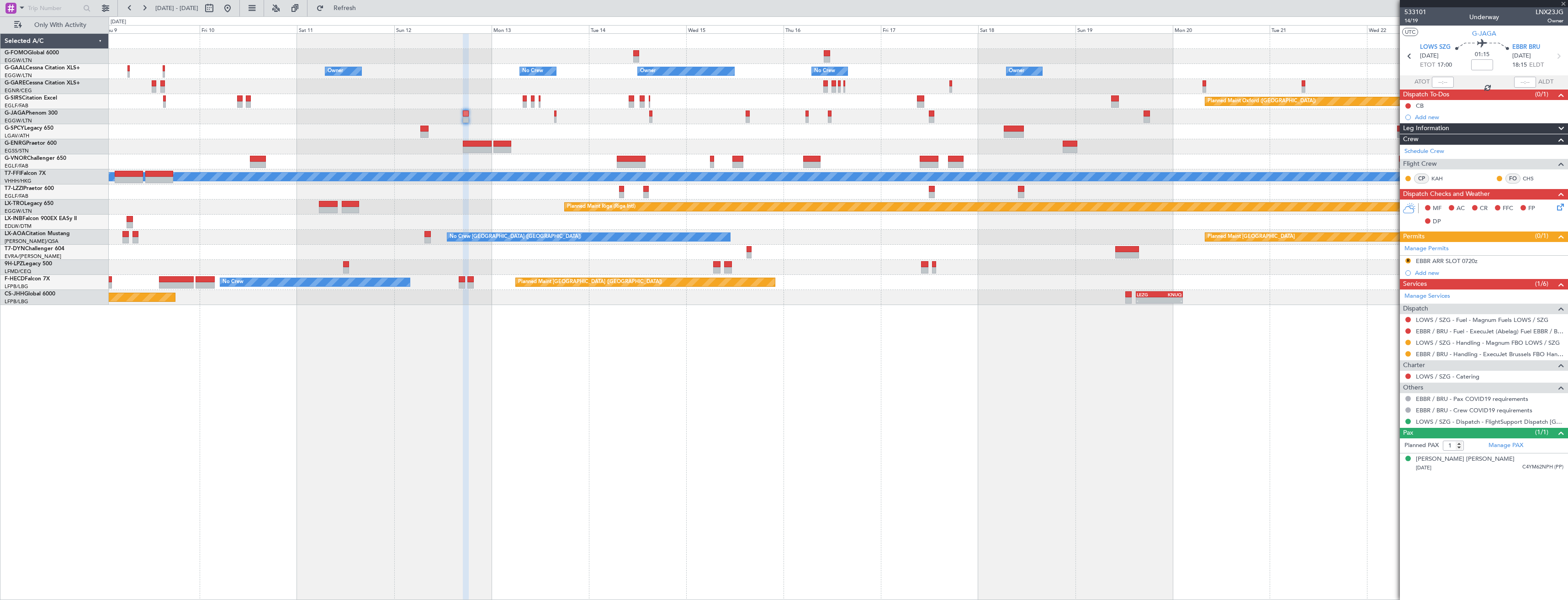
type input "2"
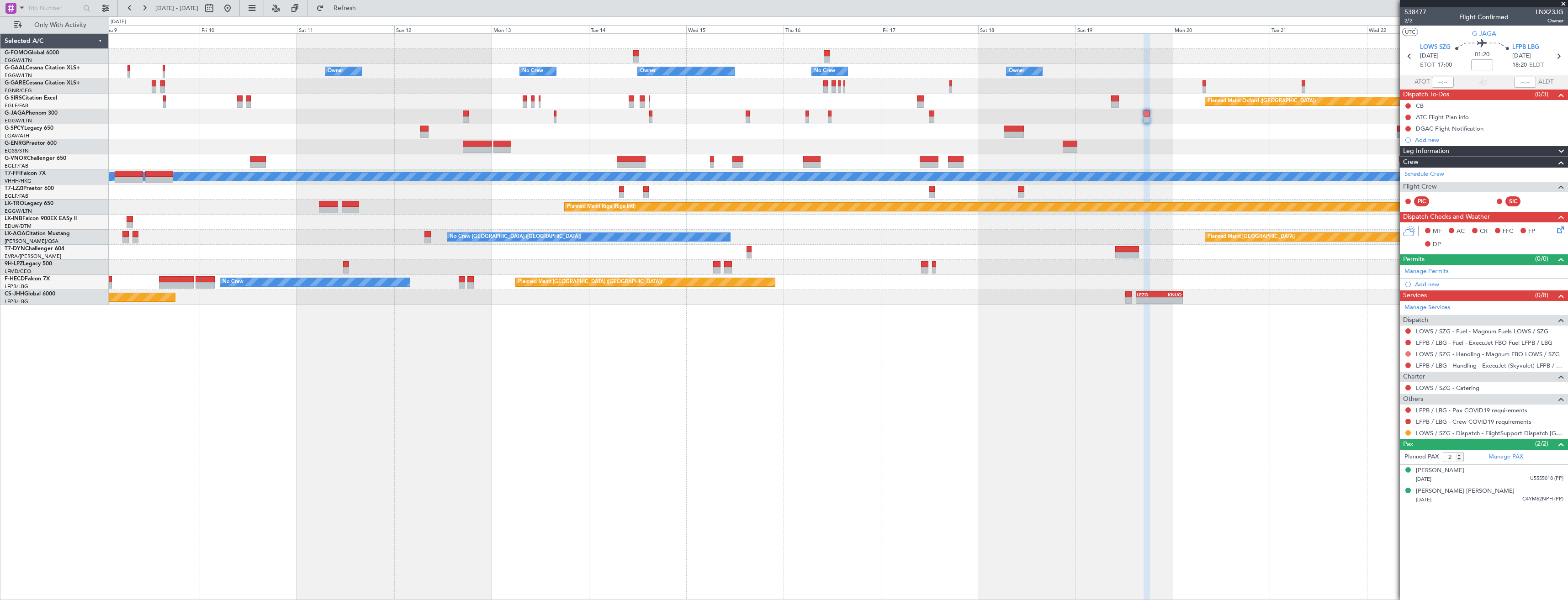
click at [1407, 354] on button at bounding box center [1408, 354] width 5 height 5
click at [1386, 407] on span "Requested" at bounding box center [1382, 408] width 29 height 9
click at [1421, 269] on link "Manage Permits" at bounding box center [1426, 271] width 44 height 9
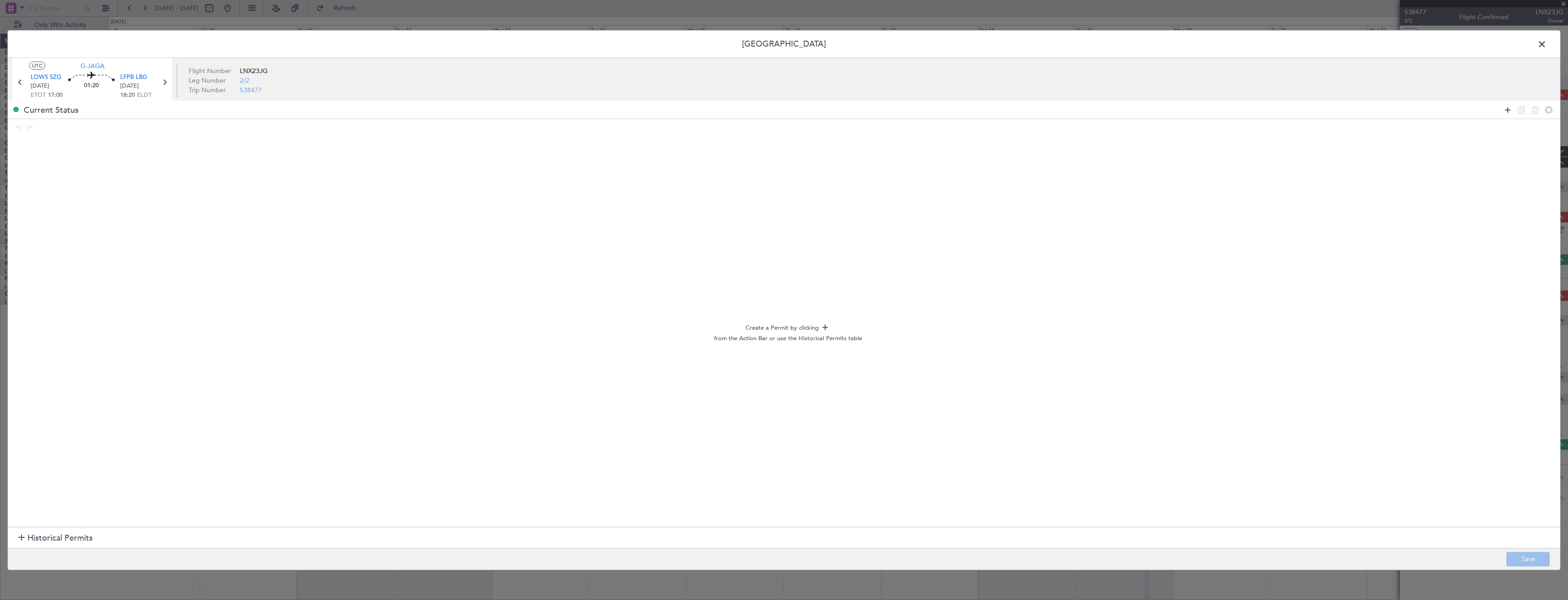
click at [1505, 109] on icon at bounding box center [1508, 110] width 11 height 11
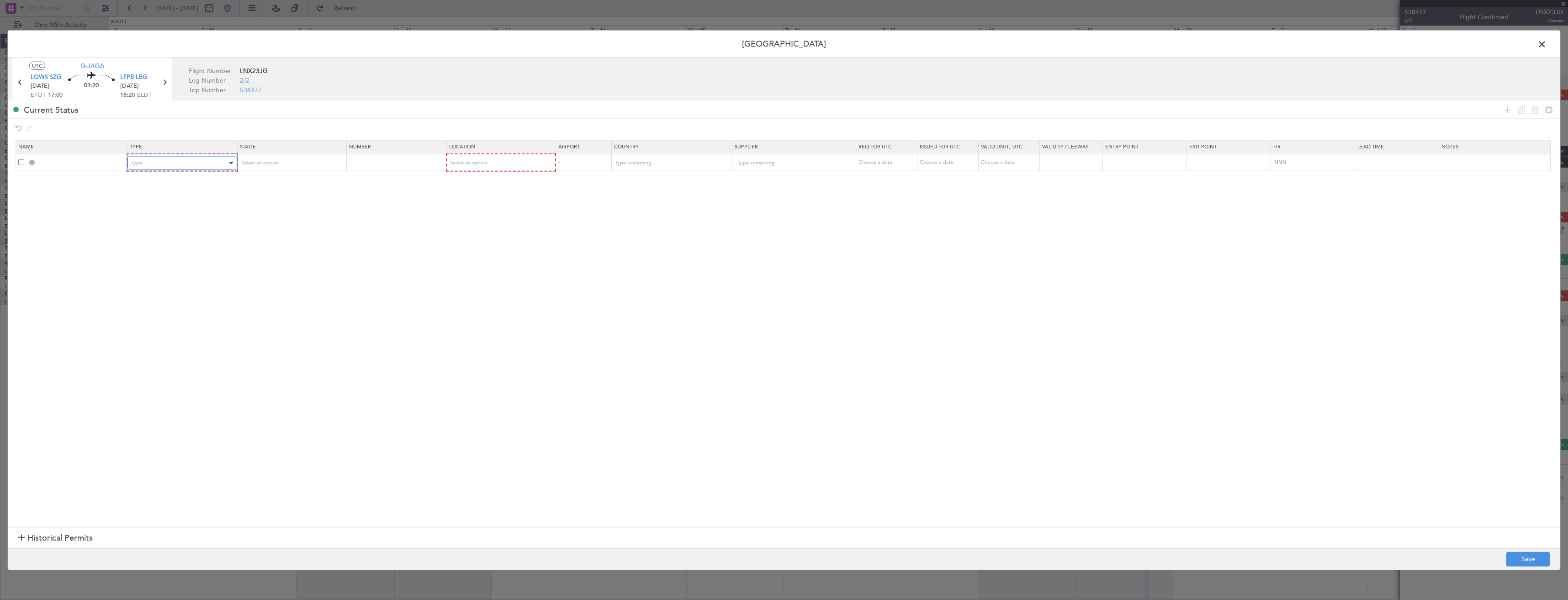
click at [171, 167] on div "Type" at bounding box center [178, 163] width 96 height 14
click at [205, 253] on span "Slot" at bounding box center [184, 249] width 102 height 14
click at [517, 167] on div "Select an option" at bounding box center [497, 163] width 96 height 14
click at [496, 184] on span "Departure" at bounding box center [505, 182] width 102 height 14
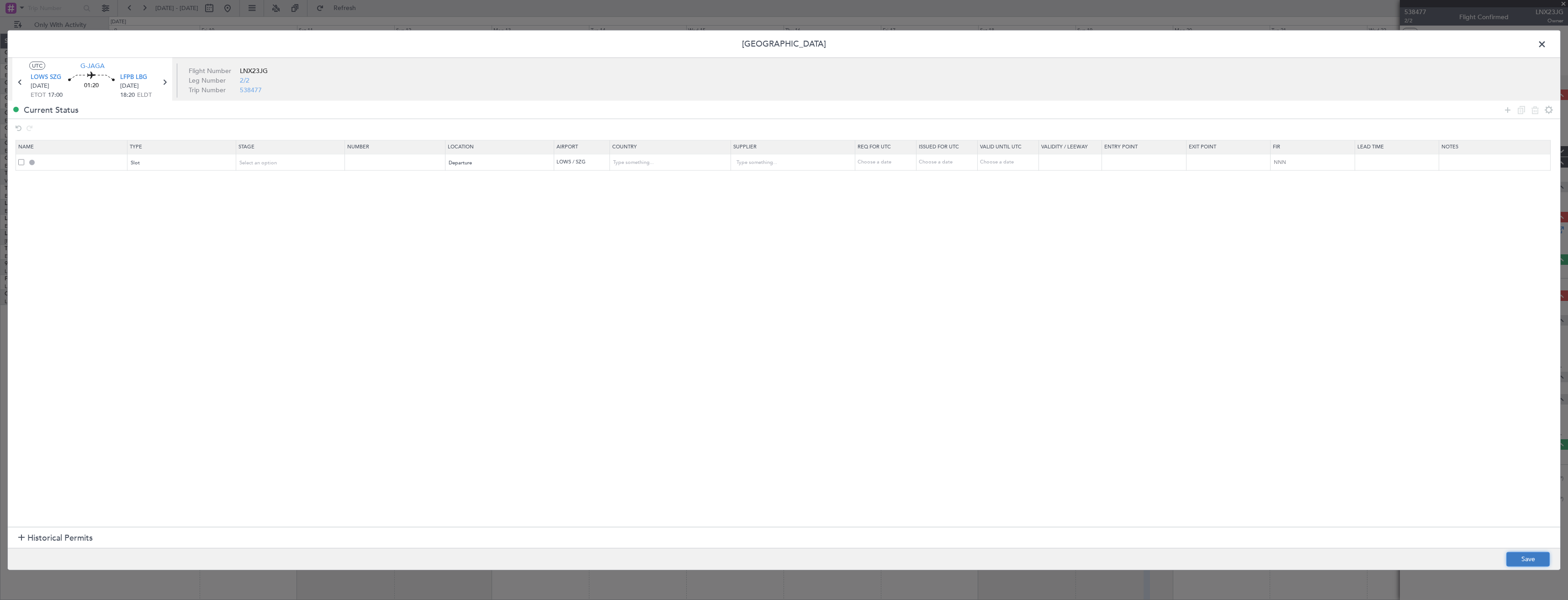
click at [1511, 559] on button "Save" at bounding box center [1528, 559] width 43 height 15
type input "LOWS DEP SLOT"
type input "[GEOGRAPHIC_DATA]"
type input "NNN"
click at [1547, 44] on span at bounding box center [1547, 47] width 0 height 18
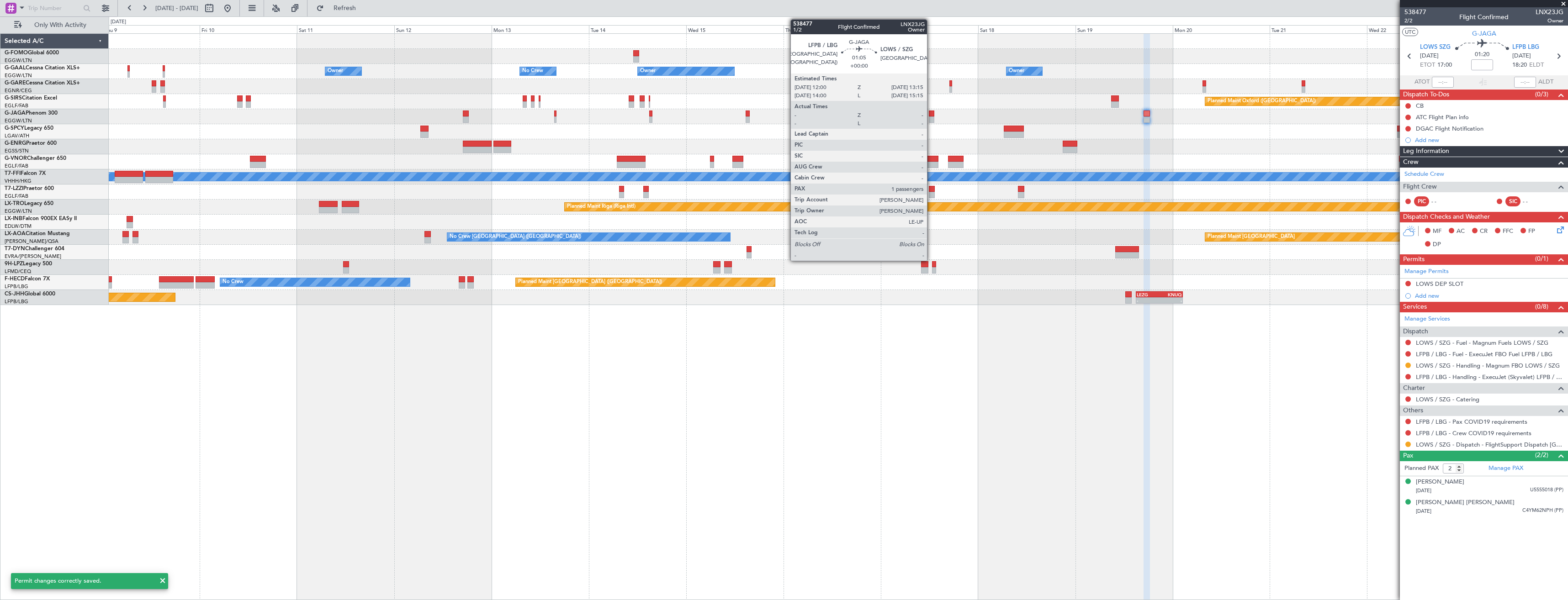
click at [931, 114] on div at bounding box center [931, 114] width 5 height 7
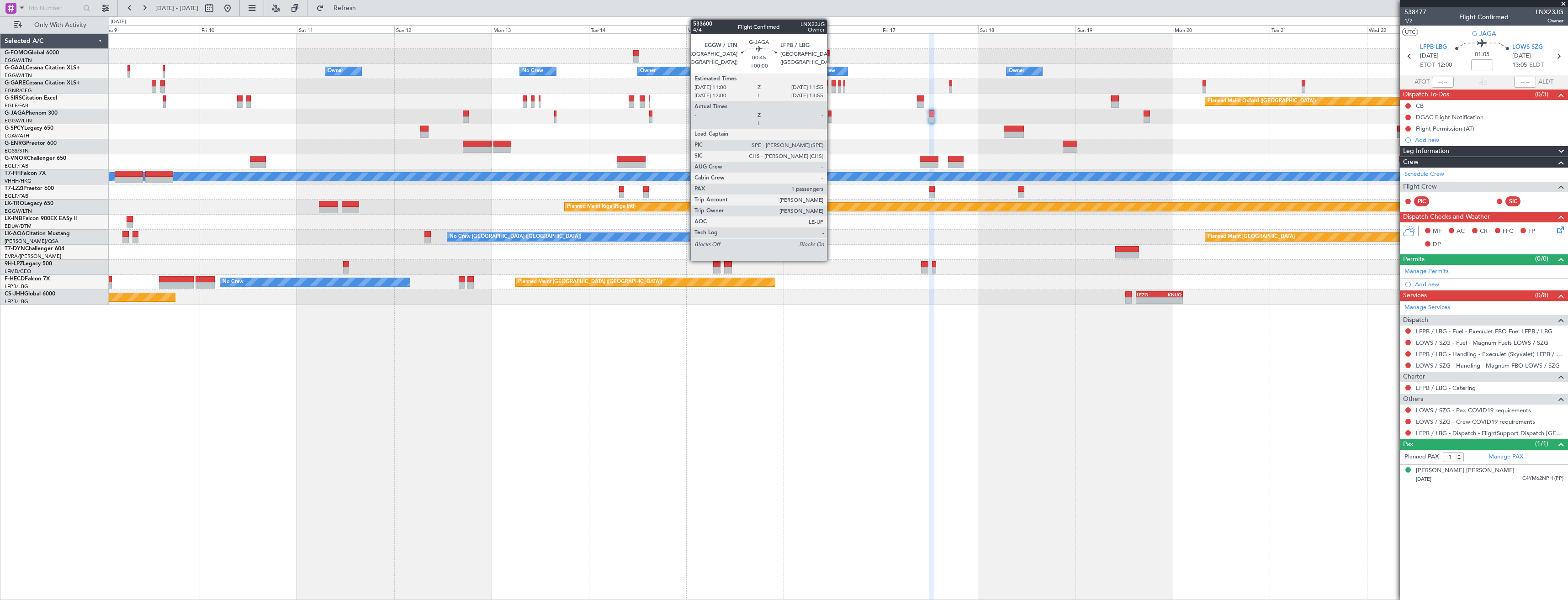
click at [831, 120] on div at bounding box center [830, 119] width 4 height 7
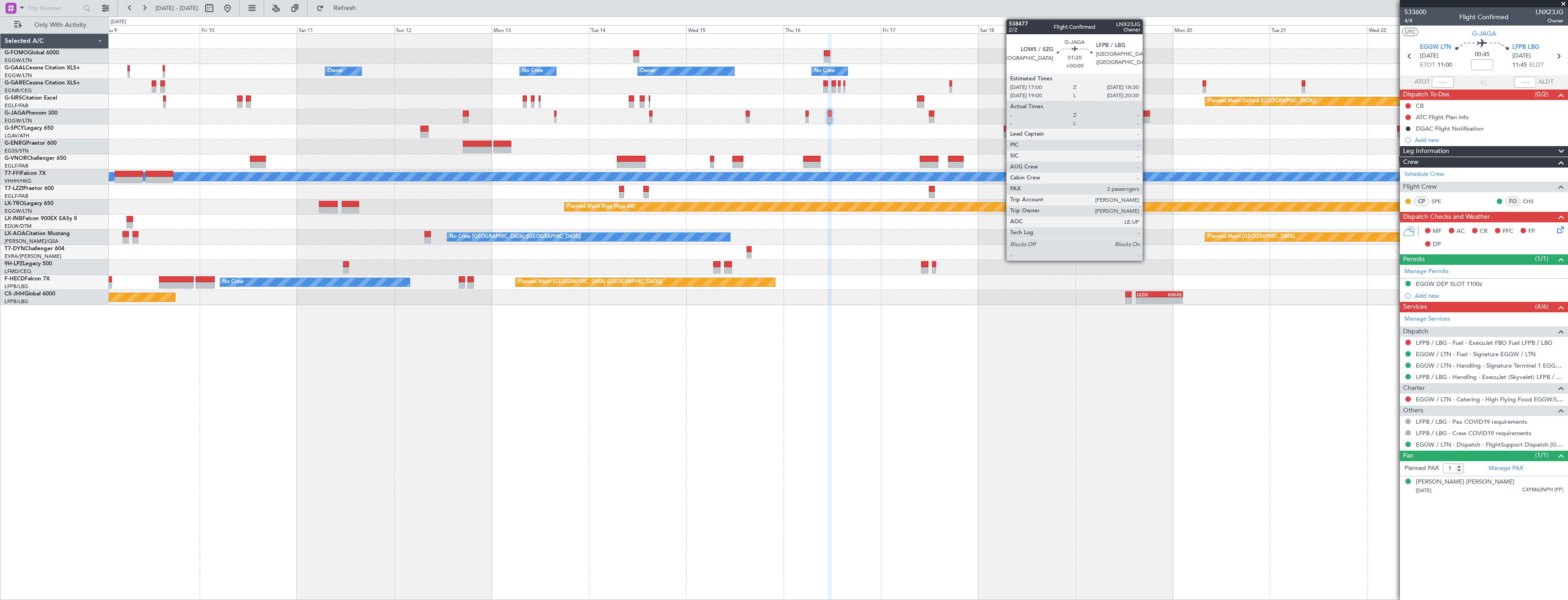
click at [1147, 117] on div at bounding box center [1147, 119] width 7 height 7
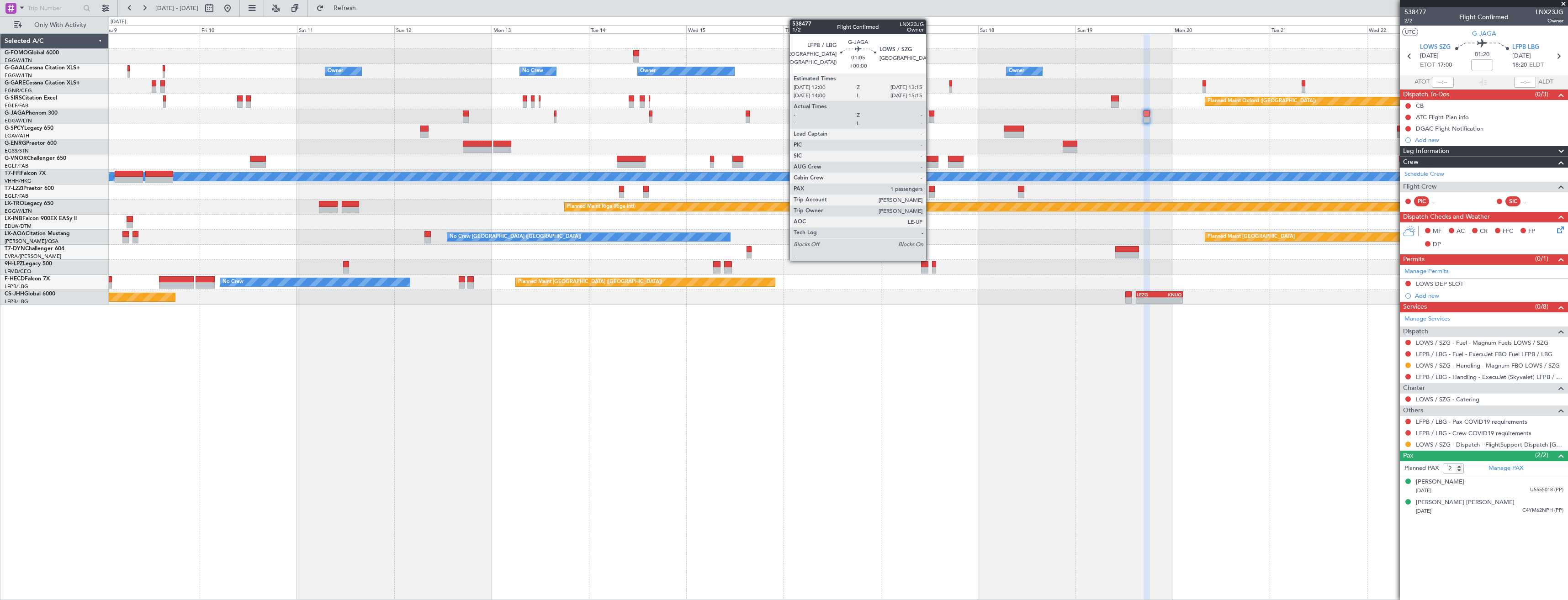
click at [930, 119] on div at bounding box center [931, 119] width 5 height 7
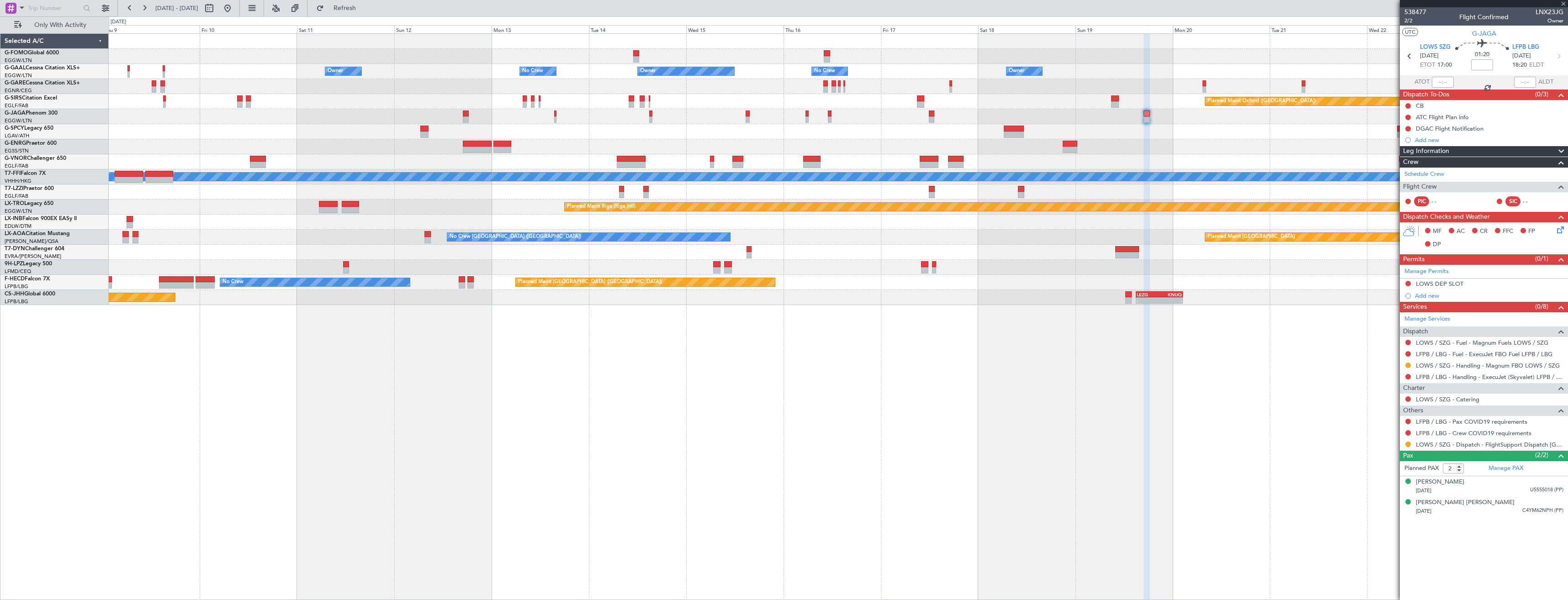
type input "1"
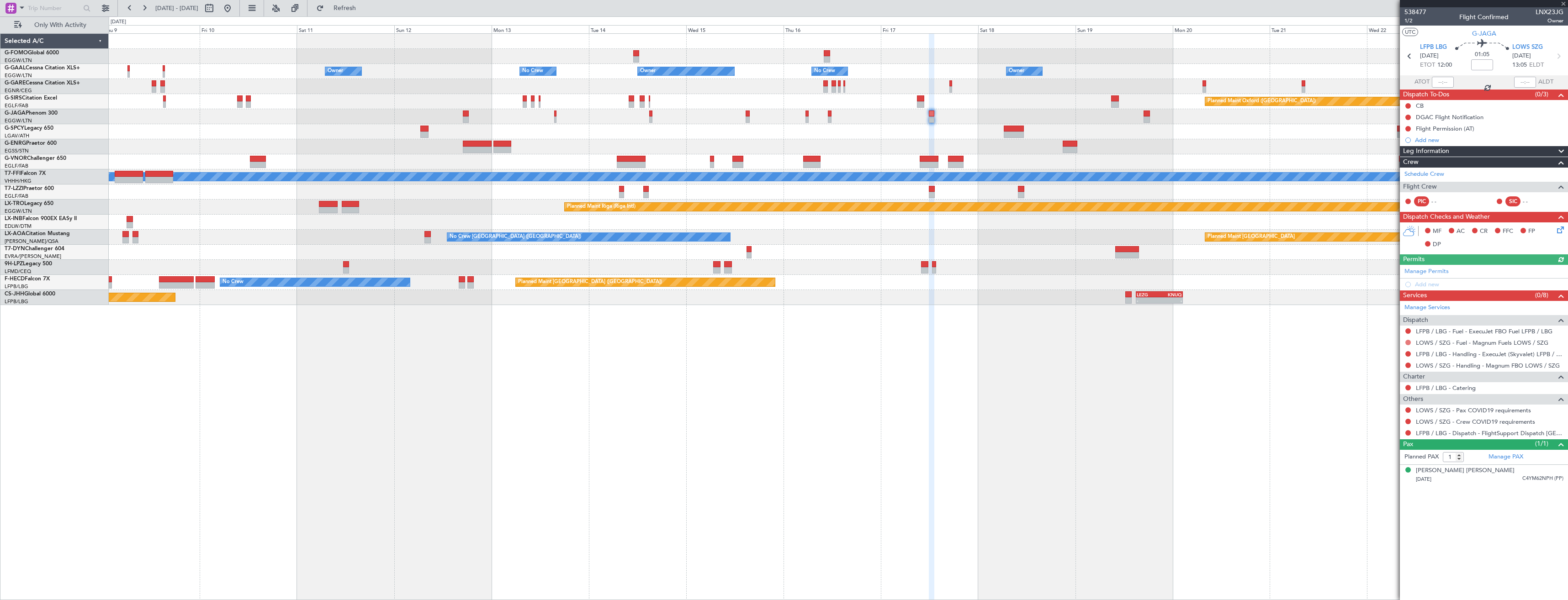
click at [1409, 341] on button at bounding box center [1408, 342] width 5 height 5
click at [1378, 397] on span "Requested" at bounding box center [1382, 396] width 29 height 9
click at [1407, 341] on button at bounding box center [1408, 342] width 5 height 5
drag, startPoint x: 1379, startPoint y: 369, endPoint x: 1405, endPoint y: 364, distance: 26.5
click at [1380, 369] on span "Not Requested" at bounding box center [1388, 369] width 41 height 9
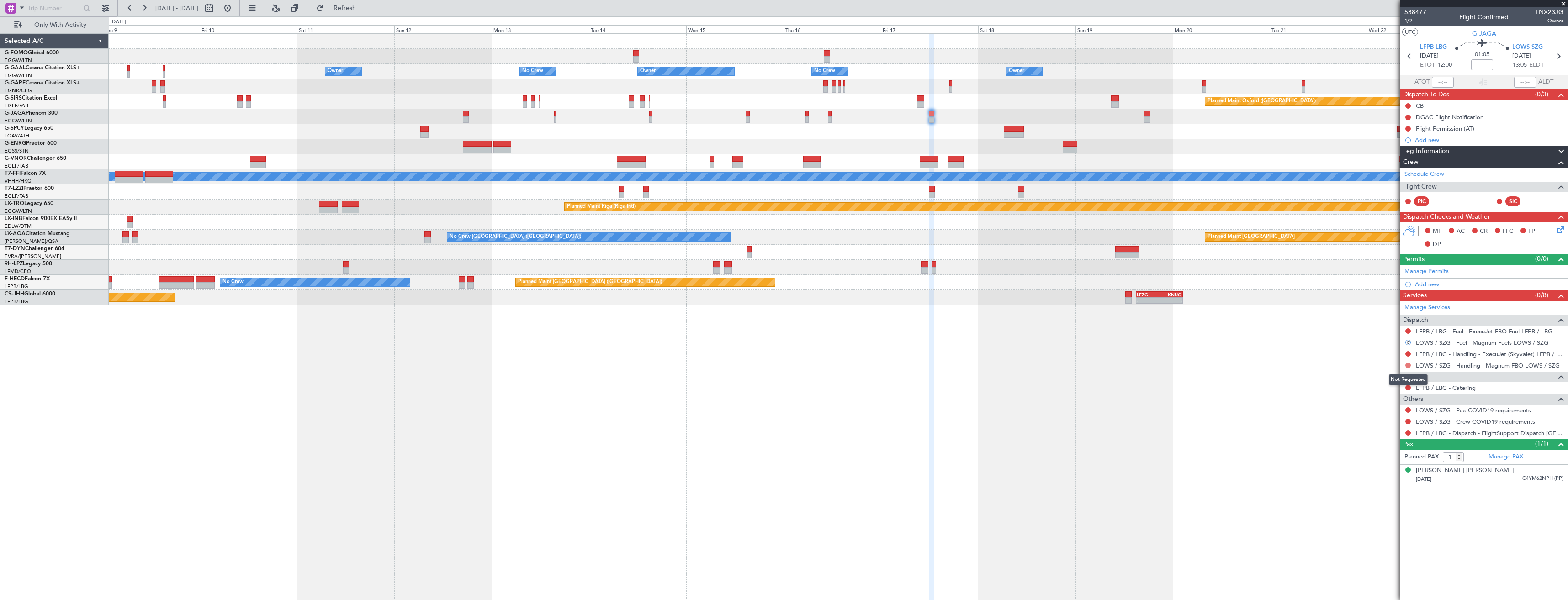
click at [1407, 365] on button at bounding box center [1408, 365] width 5 height 5
click at [1346, 344] on div "Owner Owner Owner No Crew No Crew Owner Owner Planned Maint [GEOGRAPHIC_DATA] (…" at bounding box center [838, 316] width 1459 height 567
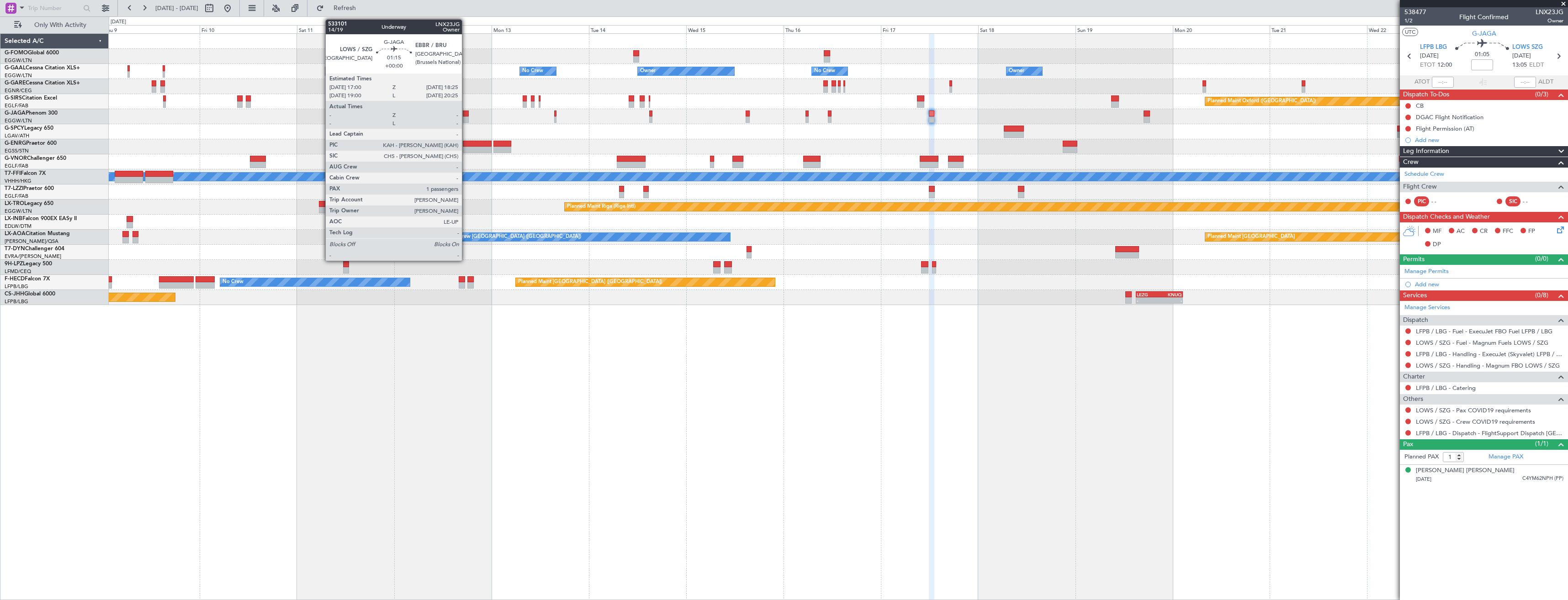
click at [466, 117] on div at bounding box center [466, 119] width 6 height 7
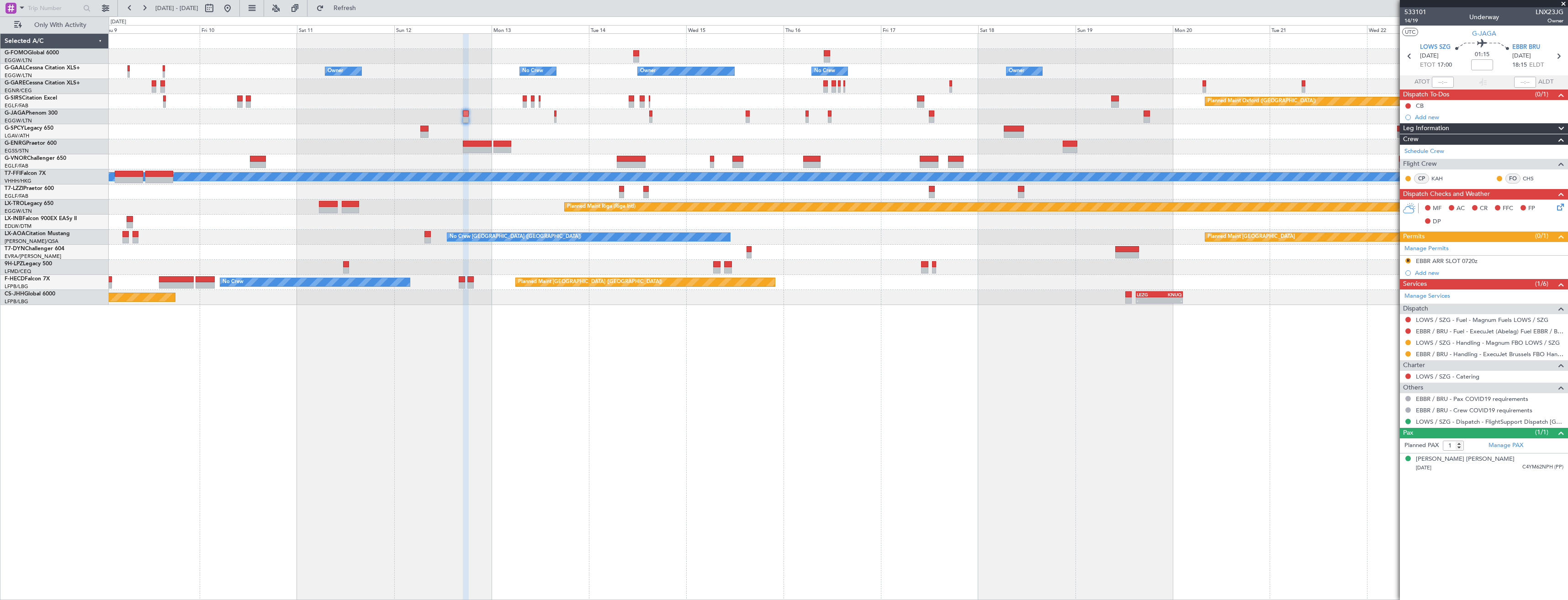
click at [1501, 262] on div "R EBBR ARR SLOT 0720z" at bounding box center [1484, 261] width 168 height 12
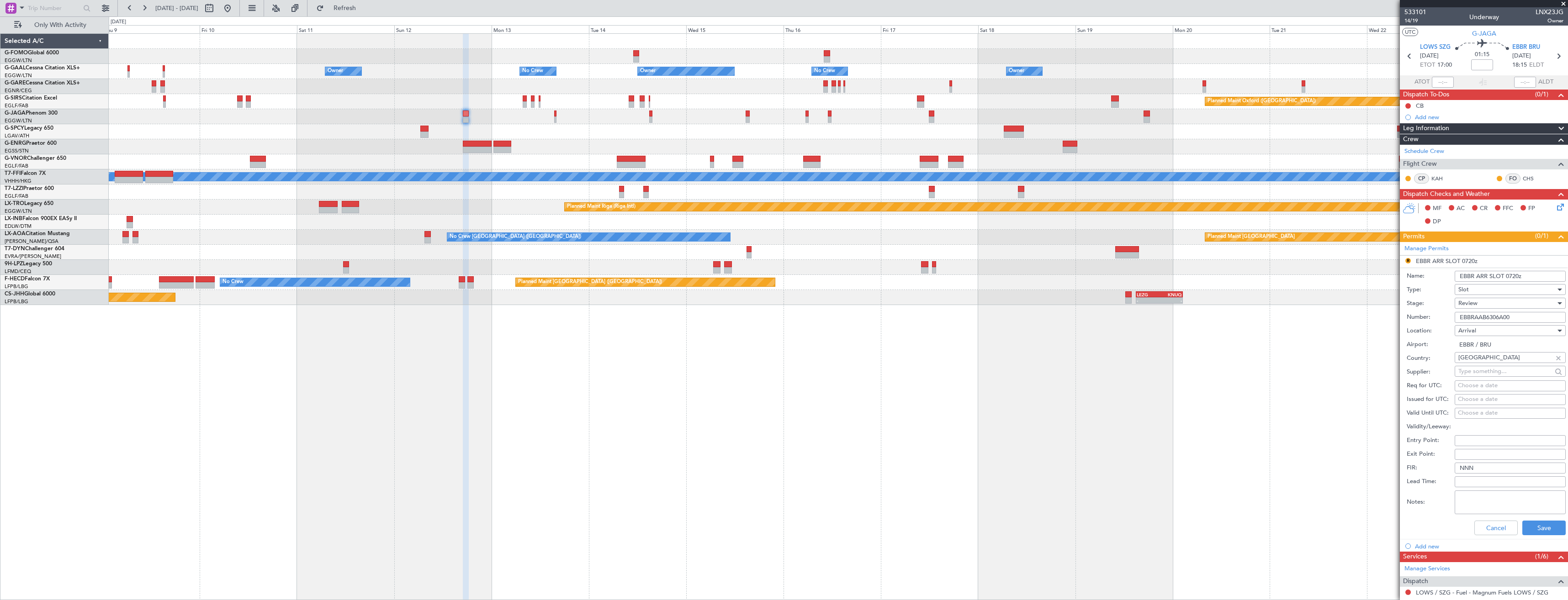
click at [1508, 276] on input "EBBR ARR SLOT 0720z" at bounding box center [1510, 276] width 111 height 11
click at [1517, 274] on input "EBBR ARR SLOT 1720z" at bounding box center [1510, 276] width 111 height 11
type input "EBBR ARR SLOT 1815z"
click at [1488, 306] on div "Review" at bounding box center [1507, 303] width 97 height 14
click at [1491, 360] on span "Requested" at bounding box center [1507, 363] width 96 height 14
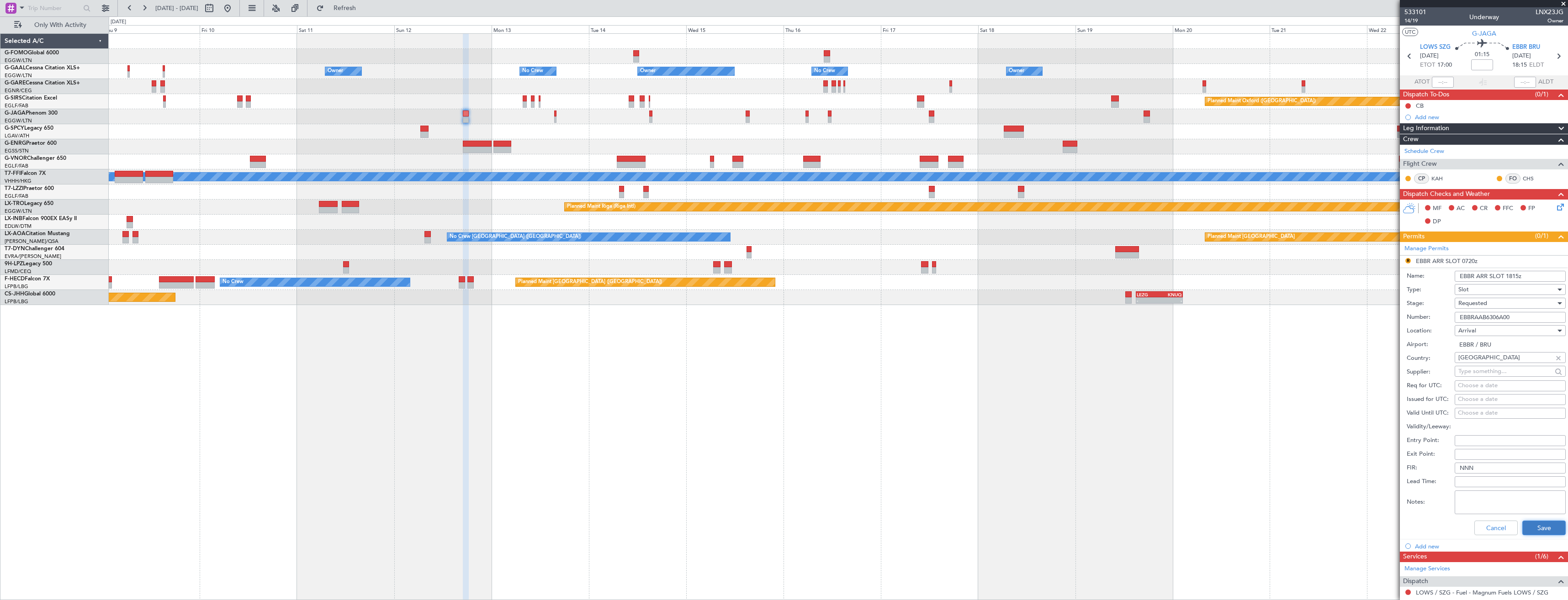
click at [1552, 525] on button "Save" at bounding box center [1544, 528] width 43 height 15
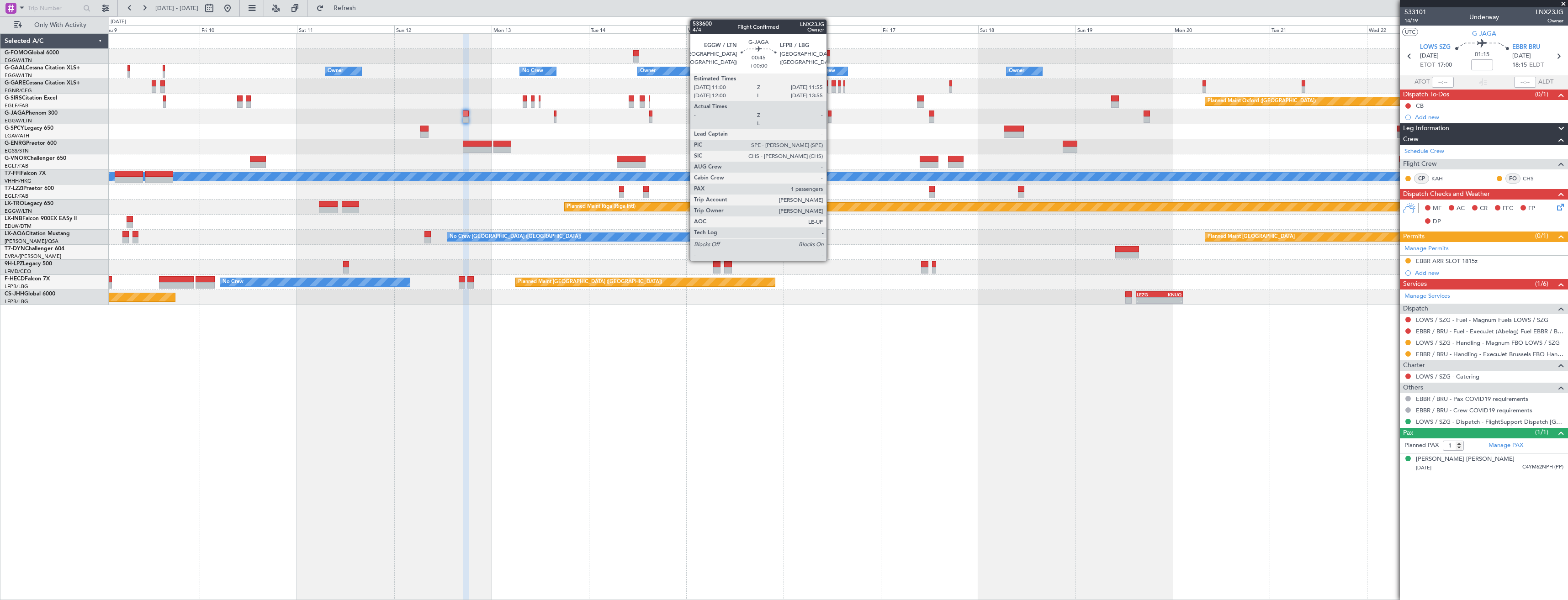
click at [831, 117] on div at bounding box center [830, 119] width 4 height 7
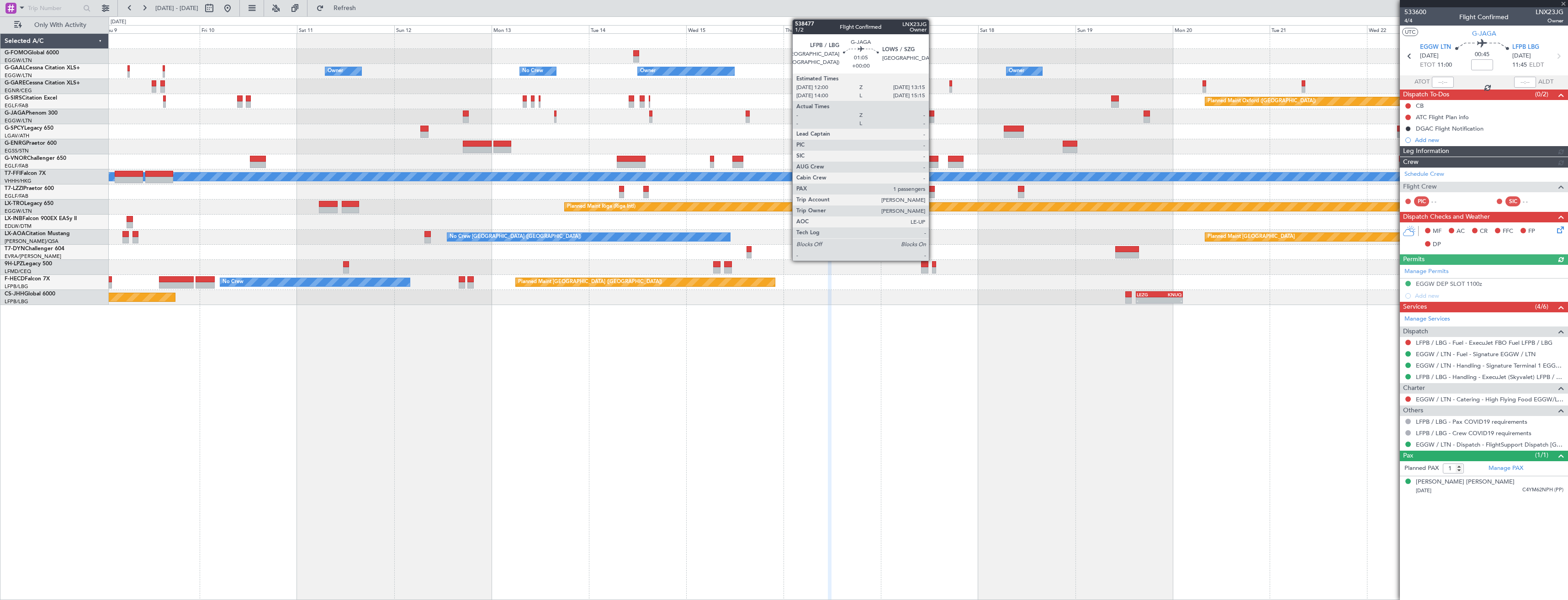
click at [933, 120] on div at bounding box center [931, 119] width 5 height 7
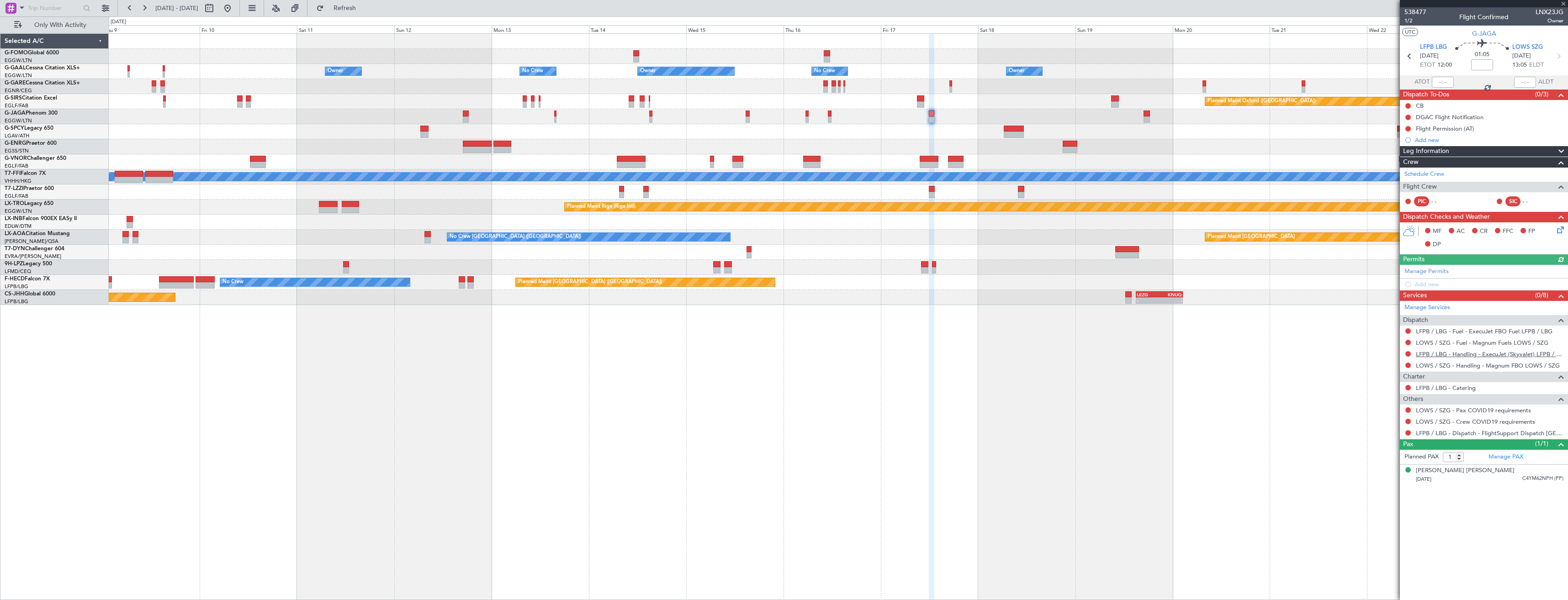
click at [1424, 352] on link "LFPB / LBG - Handling - ExecuJet (Skyvalet) LFPB / LBG" at bounding box center [1489, 354] width 147 height 8
click at [364, 5] on span "Refresh" at bounding box center [345, 8] width 38 height 7
click at [1409, 410] on button at bounding box center [1408, 410] width 5 height 5
click at [1386, 420] on span "Not Required" at bounding box center [1386, 423] width 37 height 9
click at [1407, 421] on button at bounding box center [1408, 421] width 5 height 5
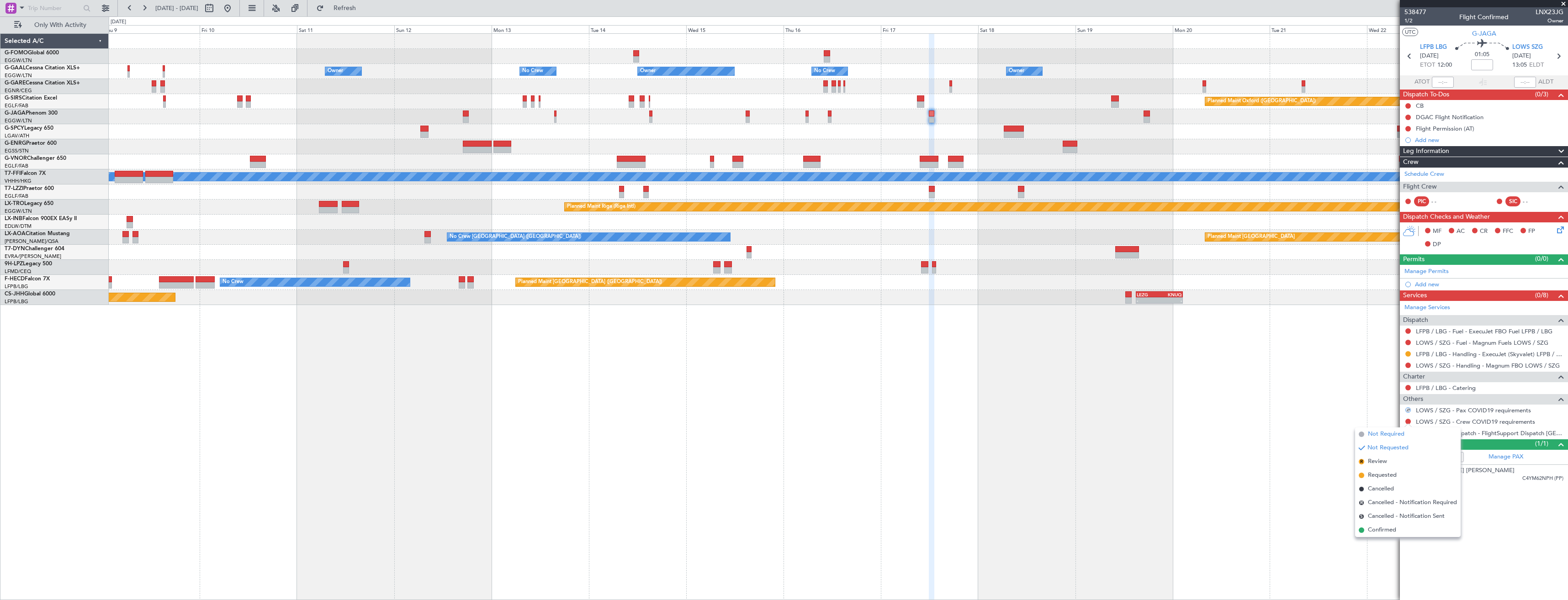
click at [1382, 431] on span "Not Required" at bounding box center [1386, 434] width 37 height 9
drag, startPoint x: 1407, startPoint y: 432, endPoint x: 1401, endPoint y: 458, distance: 26.7
click at [1407, 432] on button at bounding box center [1408, 433] width 5 height 5
drag, startPoint x: 1385, startPoint y: 540, endPoint x: 1381, endPoint y: 519, distance: 21.4
click at [1385, 539] on span "Confirmed" at bounding box center [1382, 542] width 29 height 9
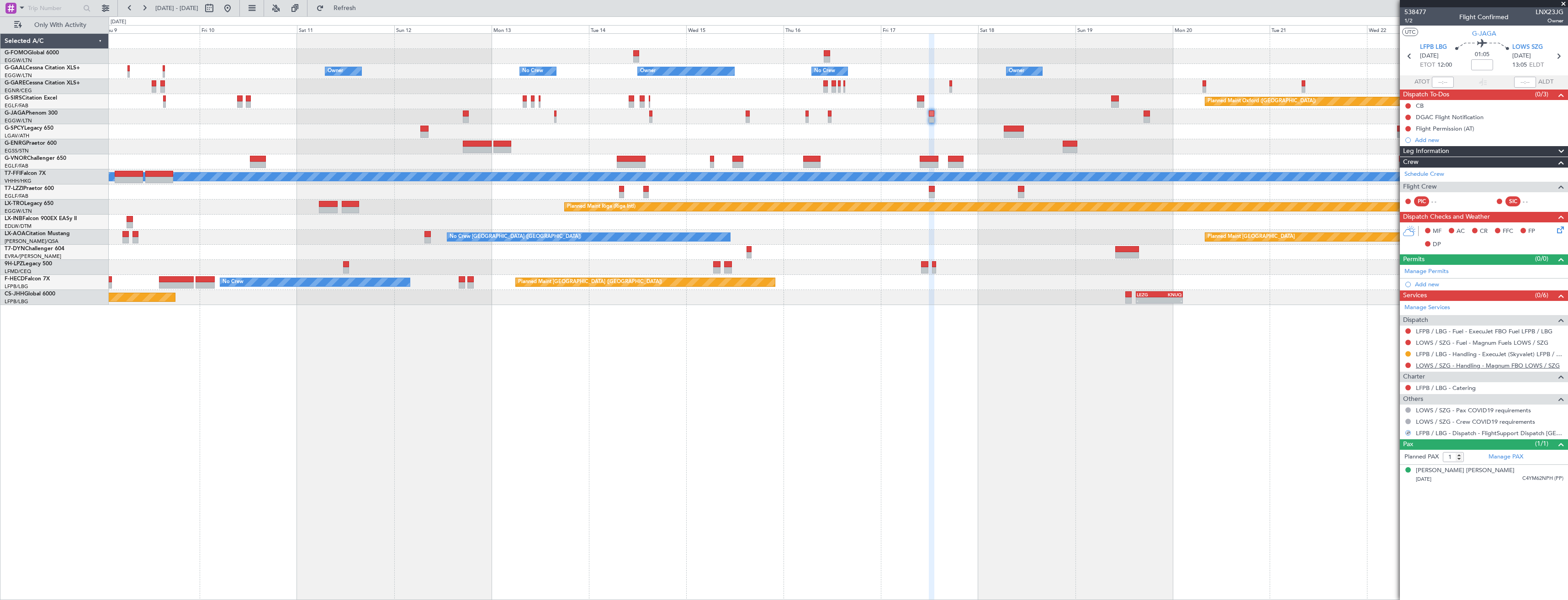
click at [1443, 365] on link "LOWS / SZG - Handling - Magnum FBO LOWS / SZG" at bounding box center [1488, 365] width 144 height 8
click at [360, 11] on span "Refresh" at bounding box center [345, 8] width 38 height 7
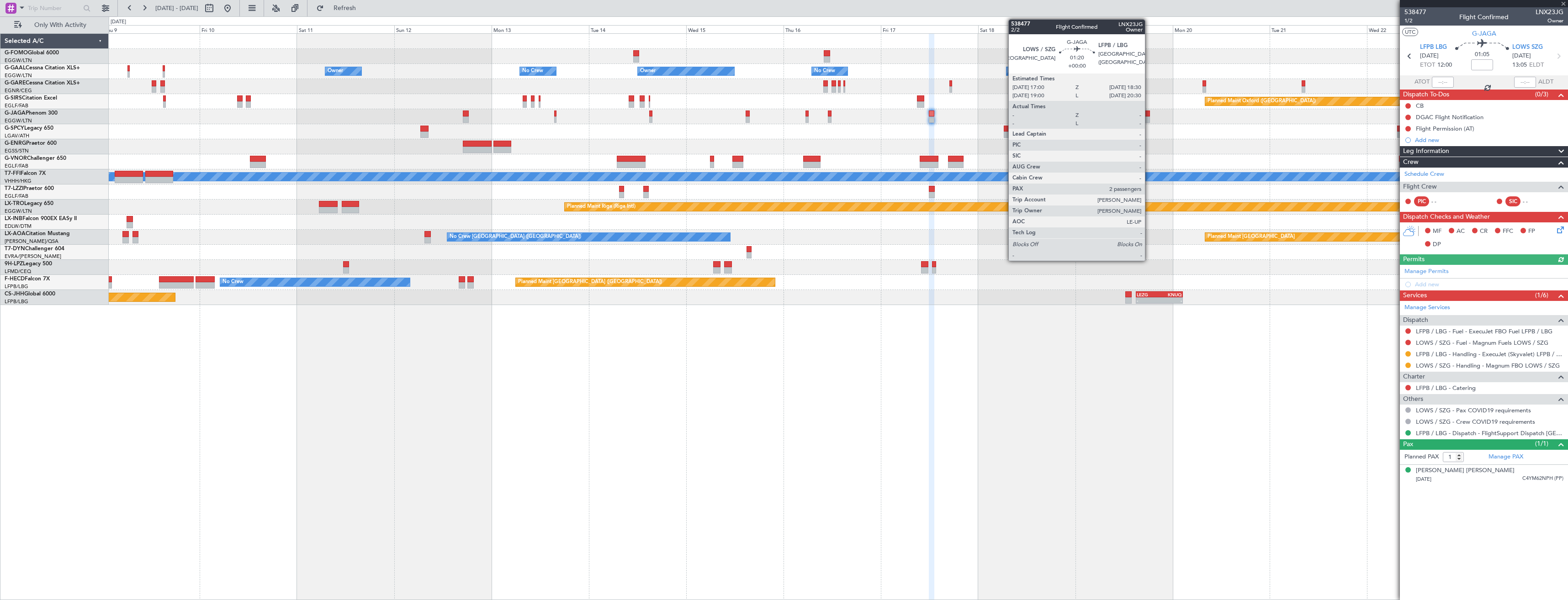
click at [1149, 117] on div at bounding box center [1147, 119] width 7 height 7
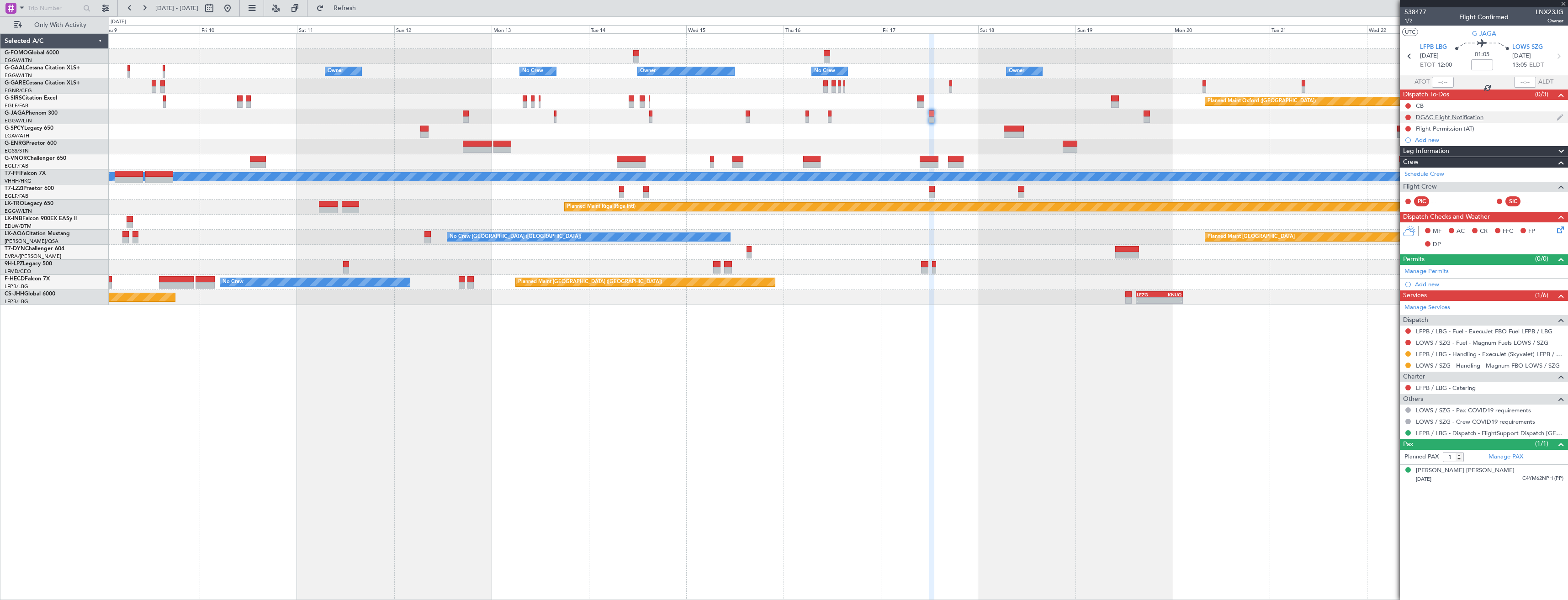
type input "2"
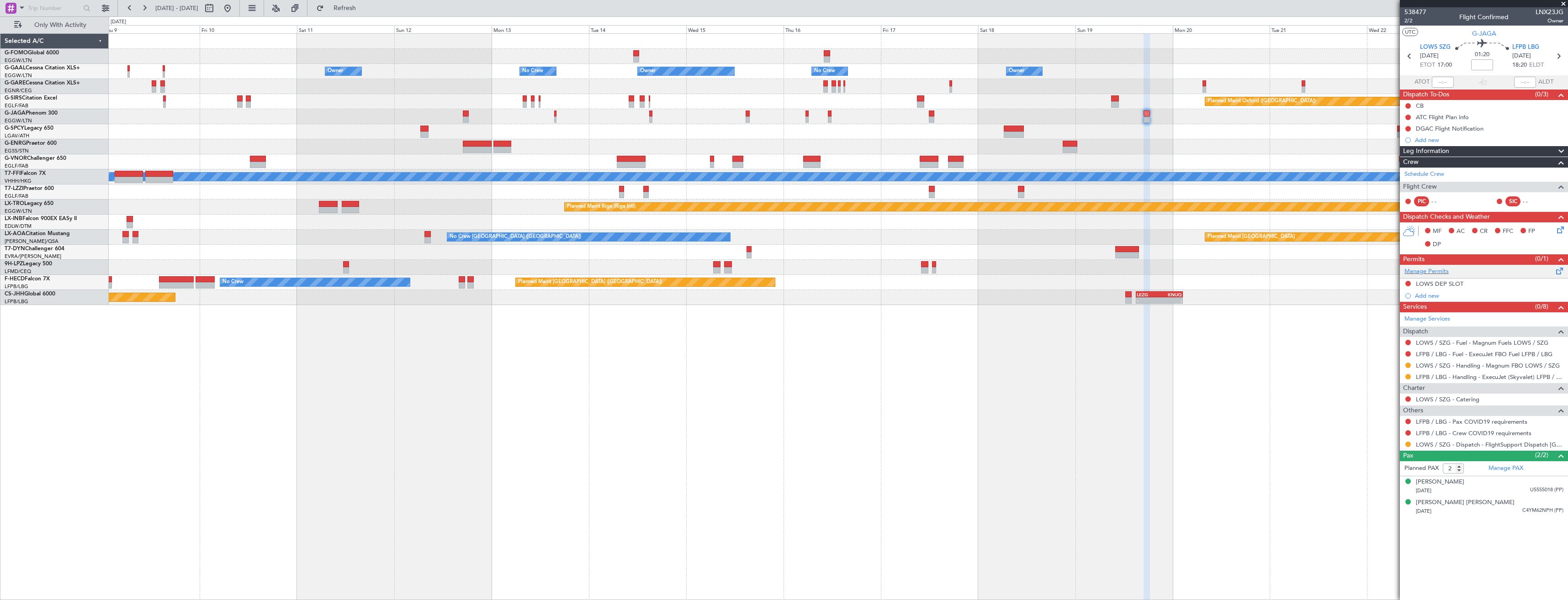
click at [1459, 273] on div "Manage Permits" at bounding box center [1484, 271] width 168 height 14
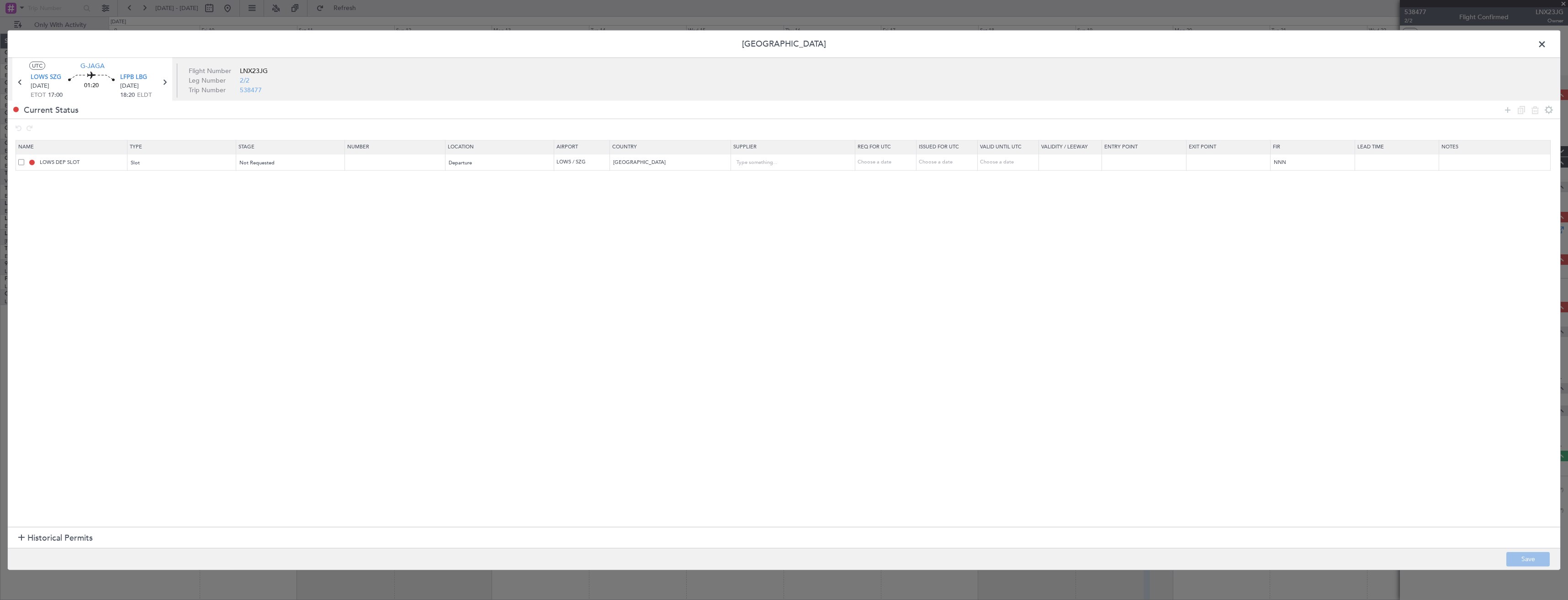
click at [19, 161] on span at bounding box center [21, 162] width 6 height 6
click at [25, 159] on input "checkbox" at bounding box center [25, 159] width 0 height 0
click at [1528, 112] on div at bounding box center [1528, 110] width 55 height 13
drag, startPoint x: 1532, startPoint y: 113, endPoint x: 1535, endPoint y: 122, distance: 9.5
click at [1533, 113] on icon at bounding box center [1535, 110] width 11 height 11
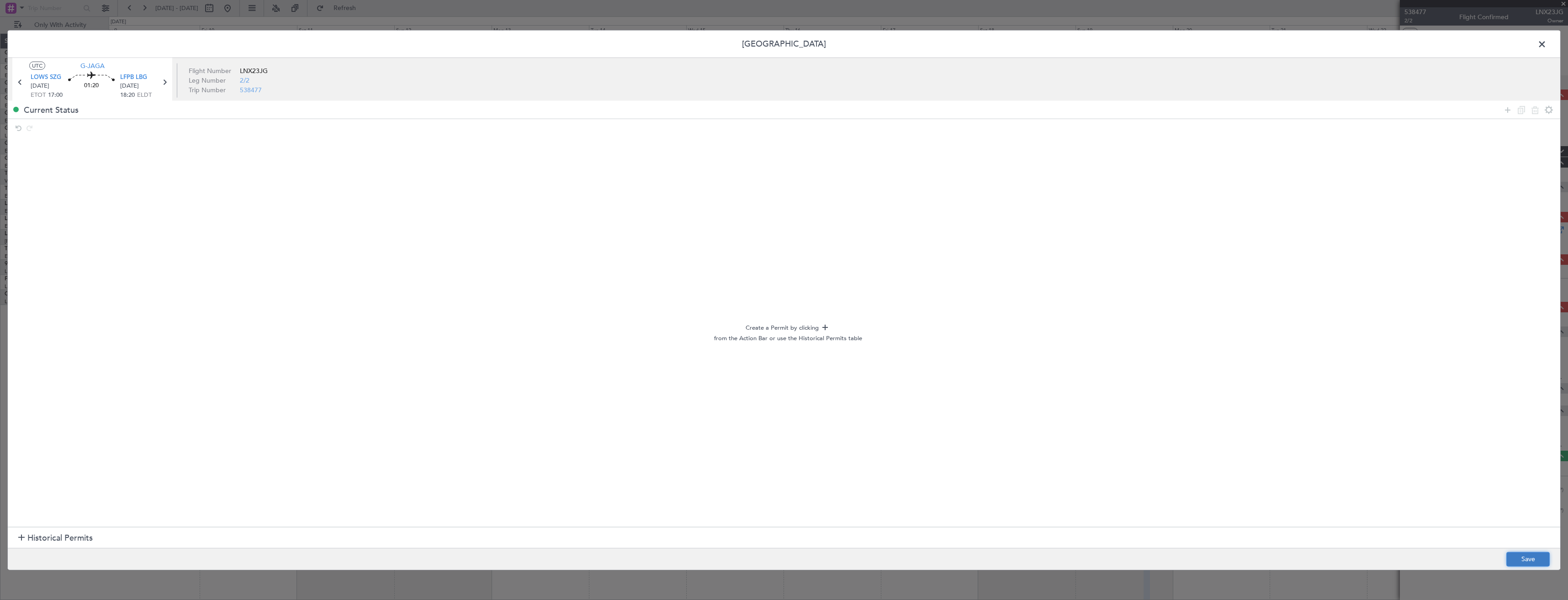
click at [1525, 559] on button "Save" at bounding box center [1528, 559] width 43 height 15
click at [1547, 42] on span at bounding box center [1547, 47] width 0 height 18
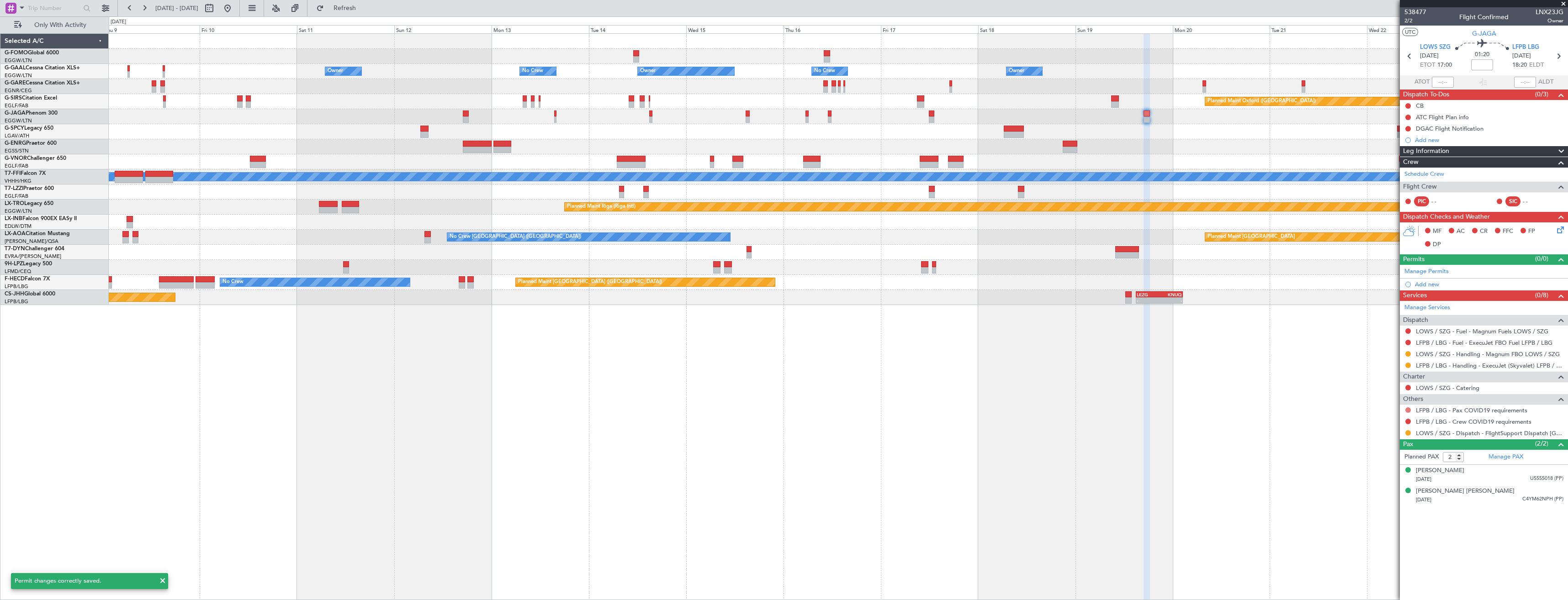
click at [1406, 410] on button at bounding box center [1408, 410] width 5 height 5
drag, startPoint x: 1379, startPoint y: 422, endPoint x: 1391, endPoint y: 410, distance: 17.0
click at [1381, 417] on li "Not Required" at bounding box center [1407, 423] width 105 height 14
click at [1410, 422] on button at bounding box center [1408, 421] width 5 height 5
click at [1359, 432] on span at bounding box center [1361, 434] width 5 height 5
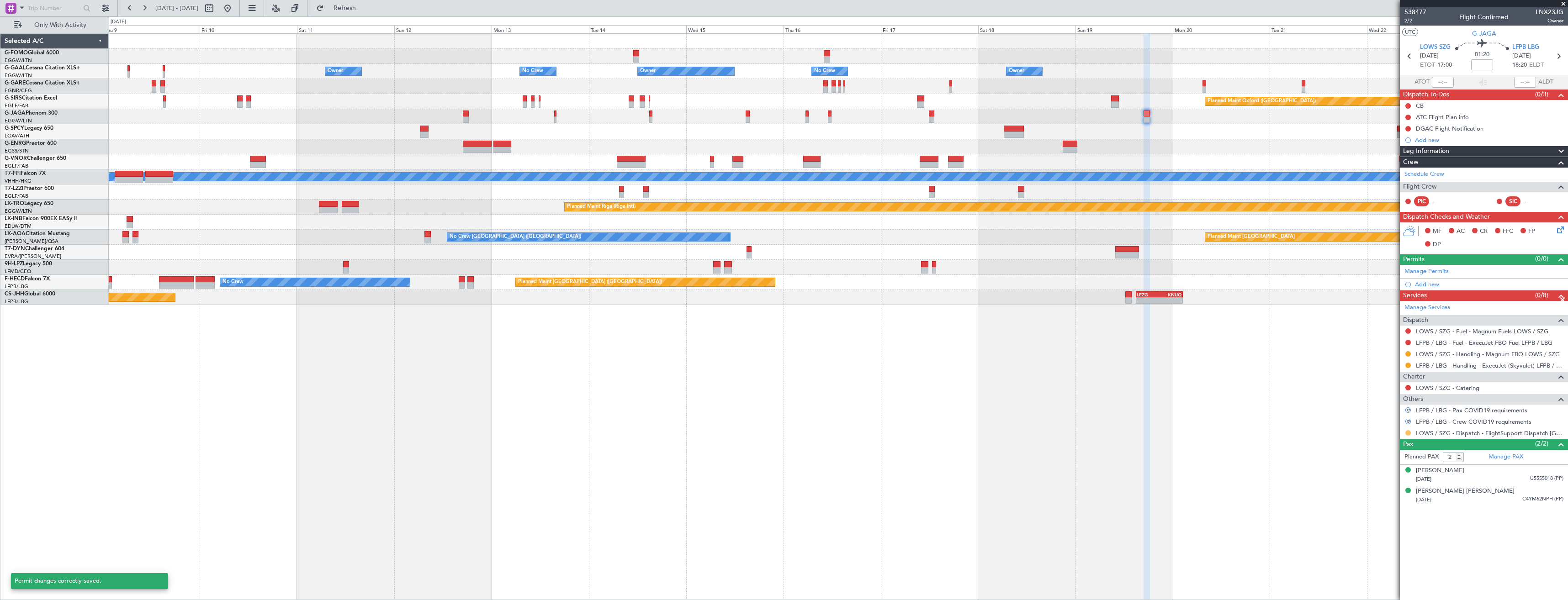
click at [1408, 431] on button at bounding box center [1408, 433] width 5 height 5
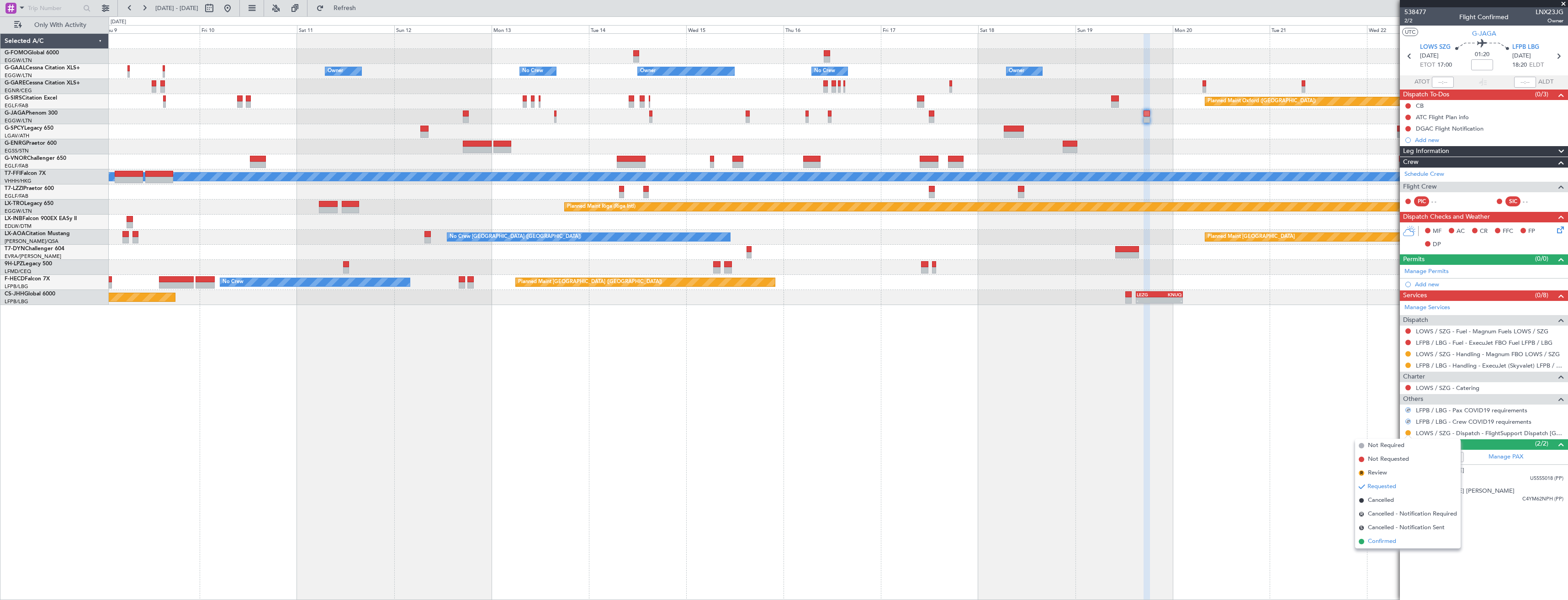
click at [1370, 541] on span "Confirmed" at bounding box center [1382, 542] width 29 height 9
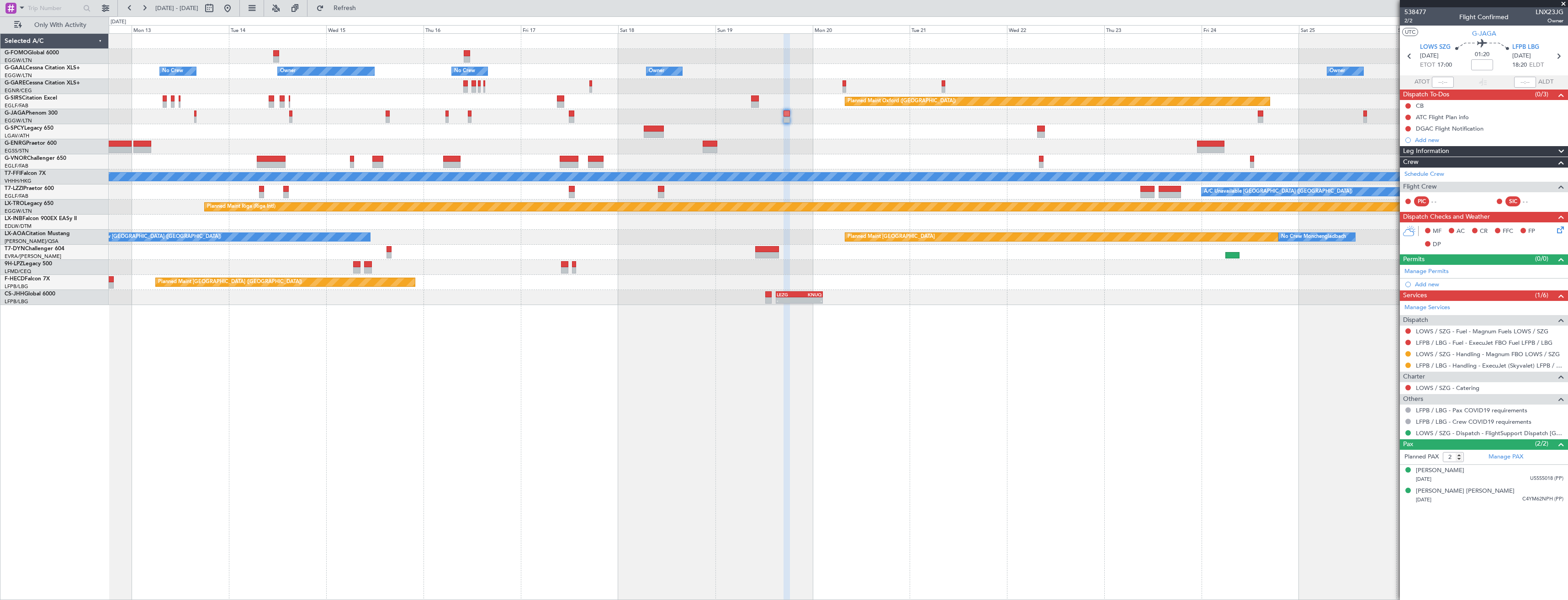
click at [797, 164] on div "Owner Owner Owner No Crew No Crew Owner Owner Planned Maint [GEOGRAPHIC_DATA] (…" at bounding box center [838, 170] width 1459 height 271
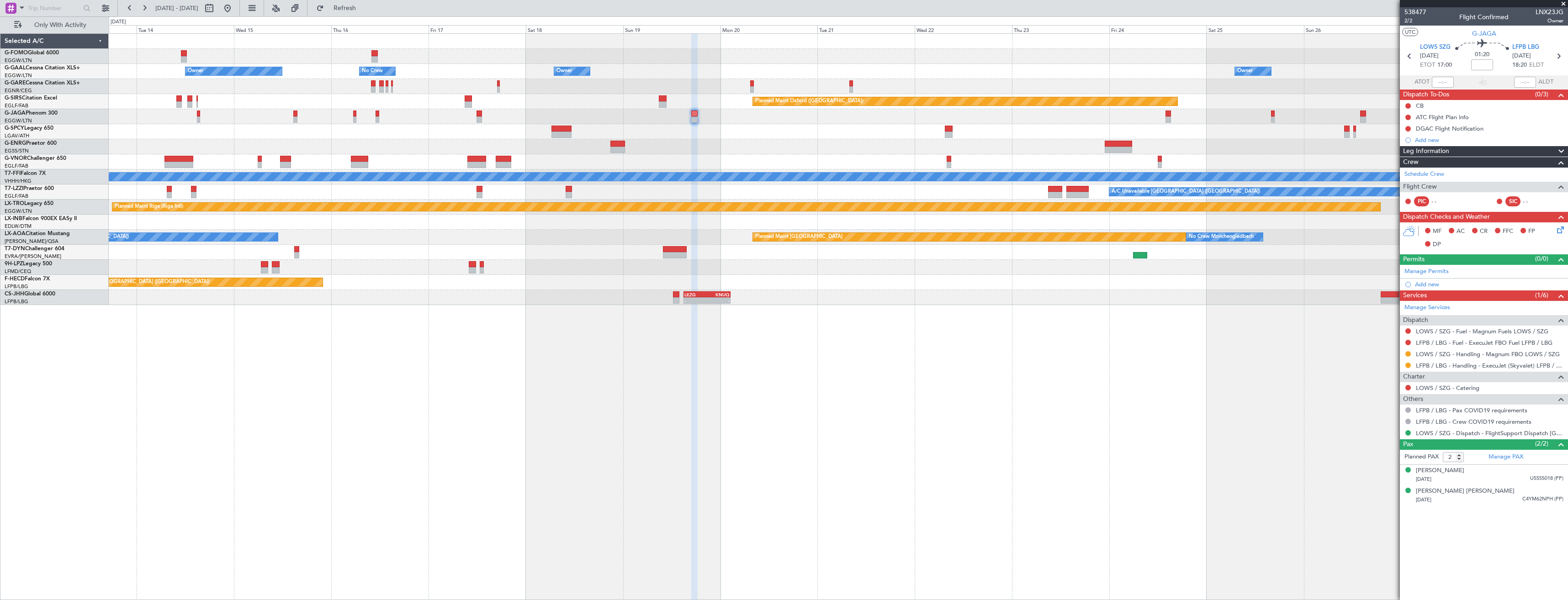
click at [973, 176] on div "Owner Owner Owner No Crew Owner No Crew Owner Owner Planned Maint Oxford (Kidli…" at bounding box center [838, 170] width 1459 height 271
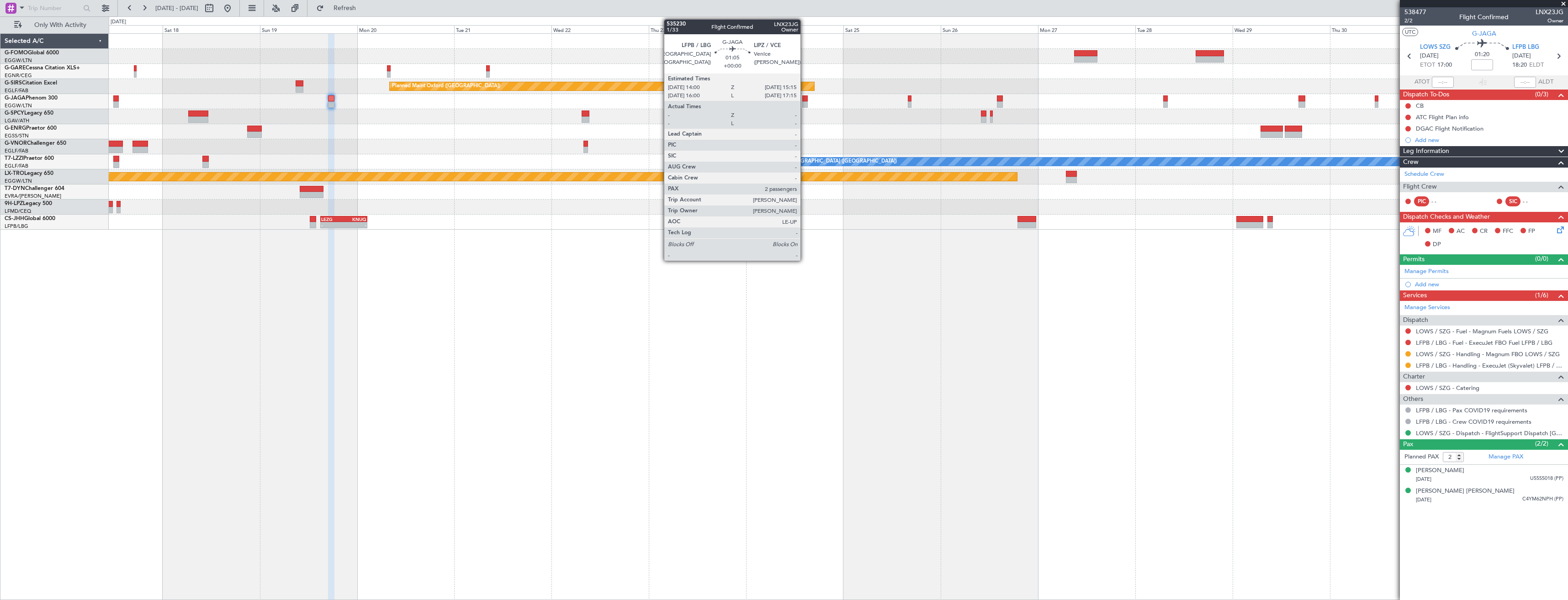
click at [805, 103] on div at bounding box center [805, 105] width 5 height 7
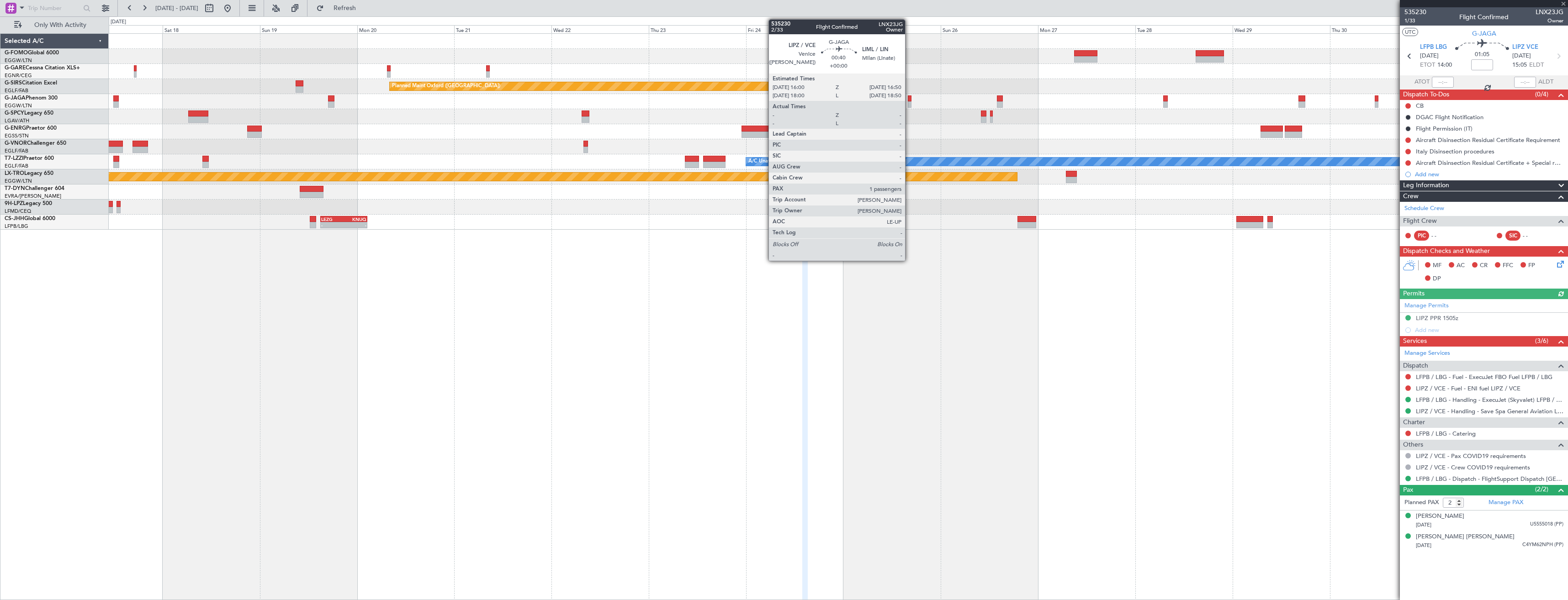
click at [909, 99] on div at bounding box center [909, 99] width 4 height 7
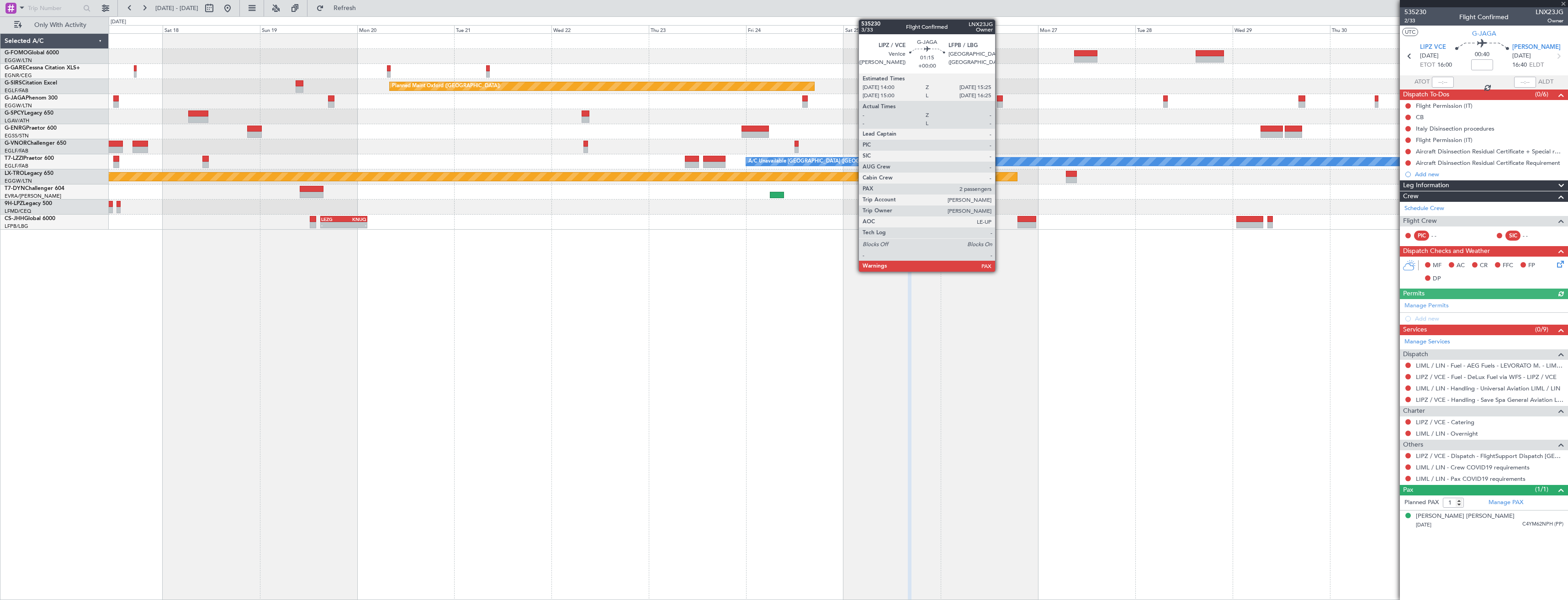
click at [999, 101] on div at bounding box center [1000, 99] width 6 height 7
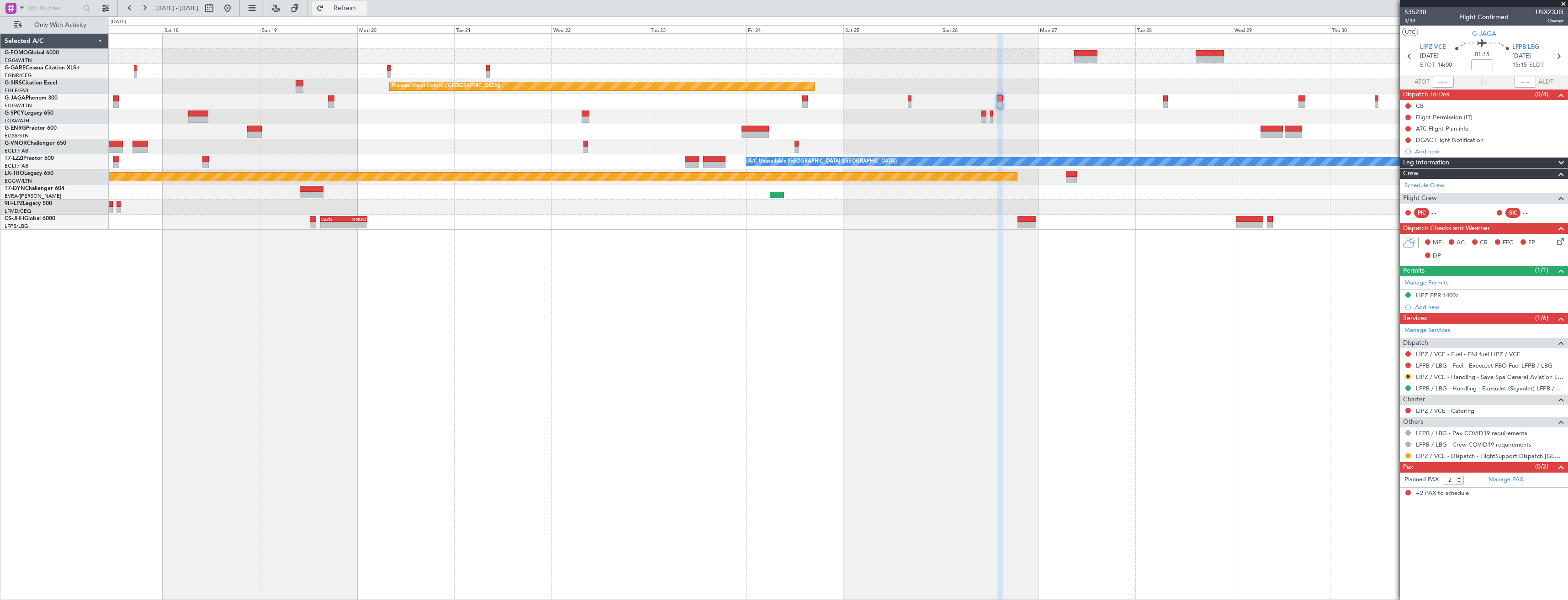
drag, startPoint x: 380, startPoint y: 9, endPoint x: 384, endPoint y: 13, distance: 5.7
click at [364, 9] on span "Refresh" at bounding box center [345, 8] width 38 height 7
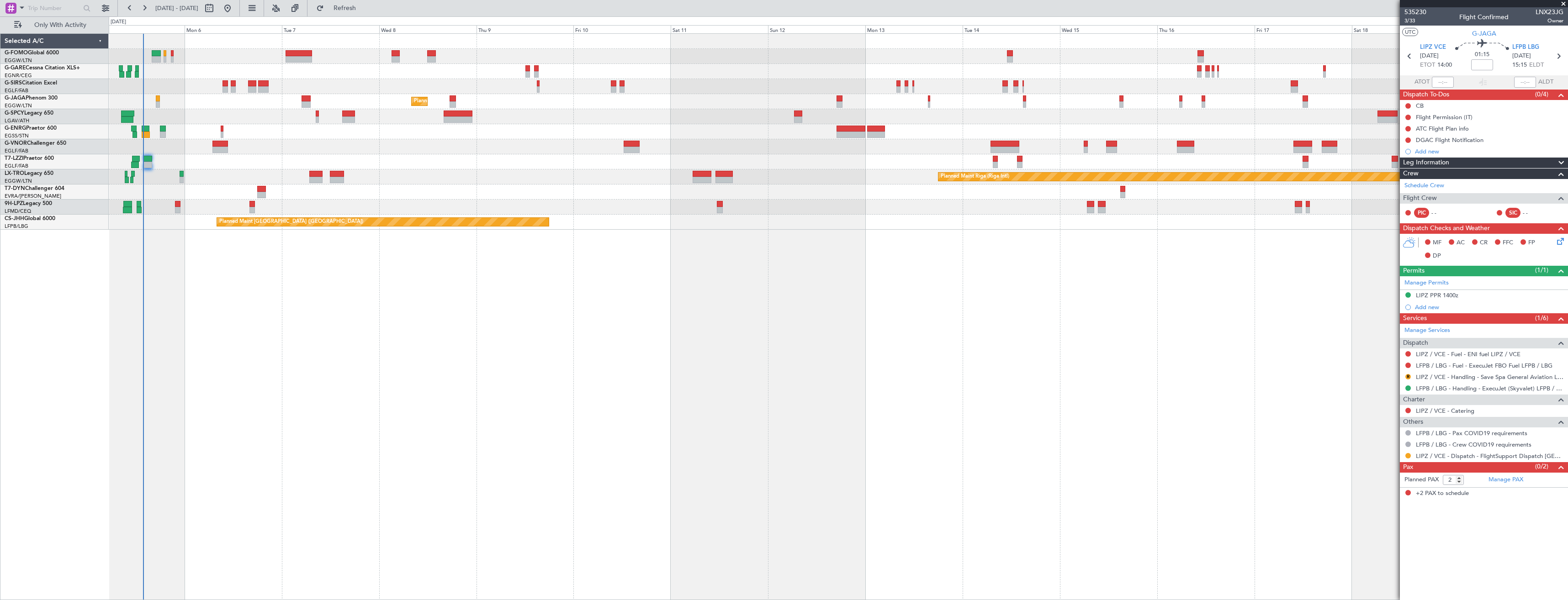
click at [1567, 370] on html "[DATE] - [DATE] Refresh Quick Links Only With Activity Planned Maint [GEOGRAPHI…" at bounding box center [784, 300] width 1568 height 600
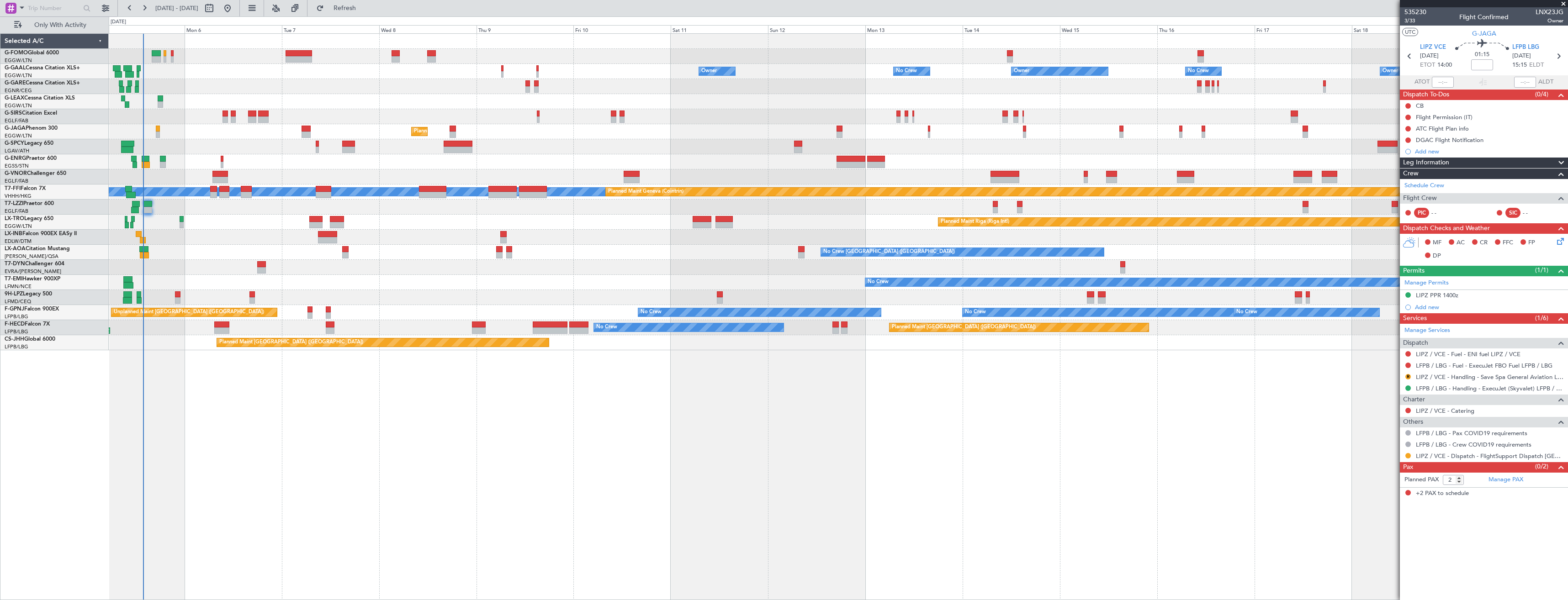
click at [1559, 2] on span at bounding box center [1563, 4] width 9 height 9
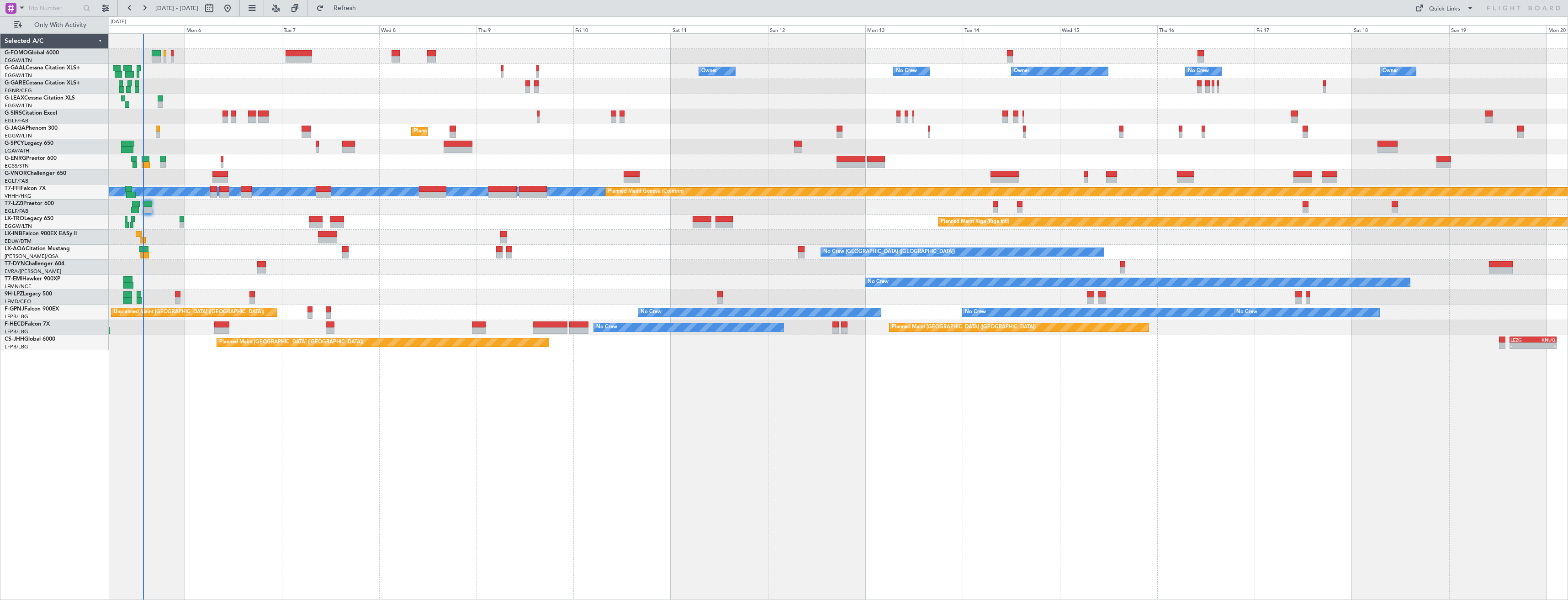
type input "0"
click at [1231, 128] on div "Planned Maint [GEOGRAPHIC_DATA] ([GEOGRAPHIC_DATA])" at bounding box center [838, 131] width 1459 height 15
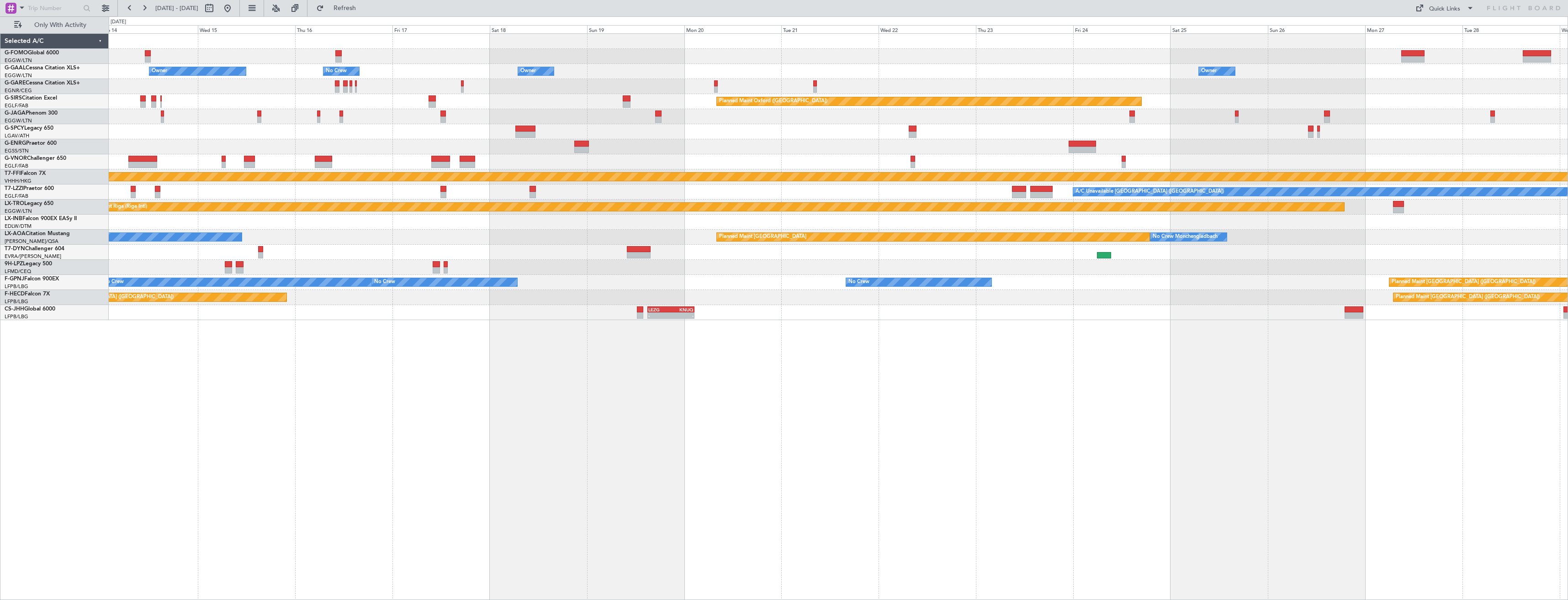
click at [1037, 151] on div at bounding box center [838, 147] width 1459 height 15
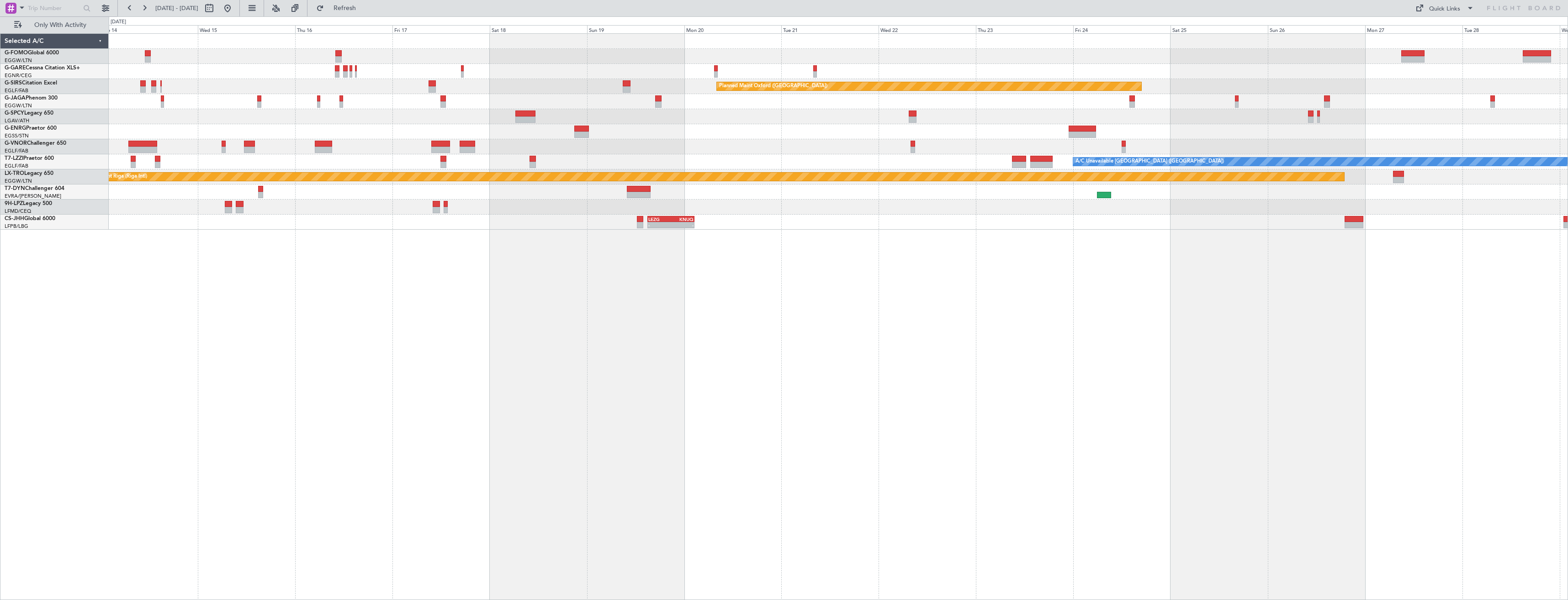
click at [1107, 119] on div at bounding box center [838, 116] width 1459 height 15
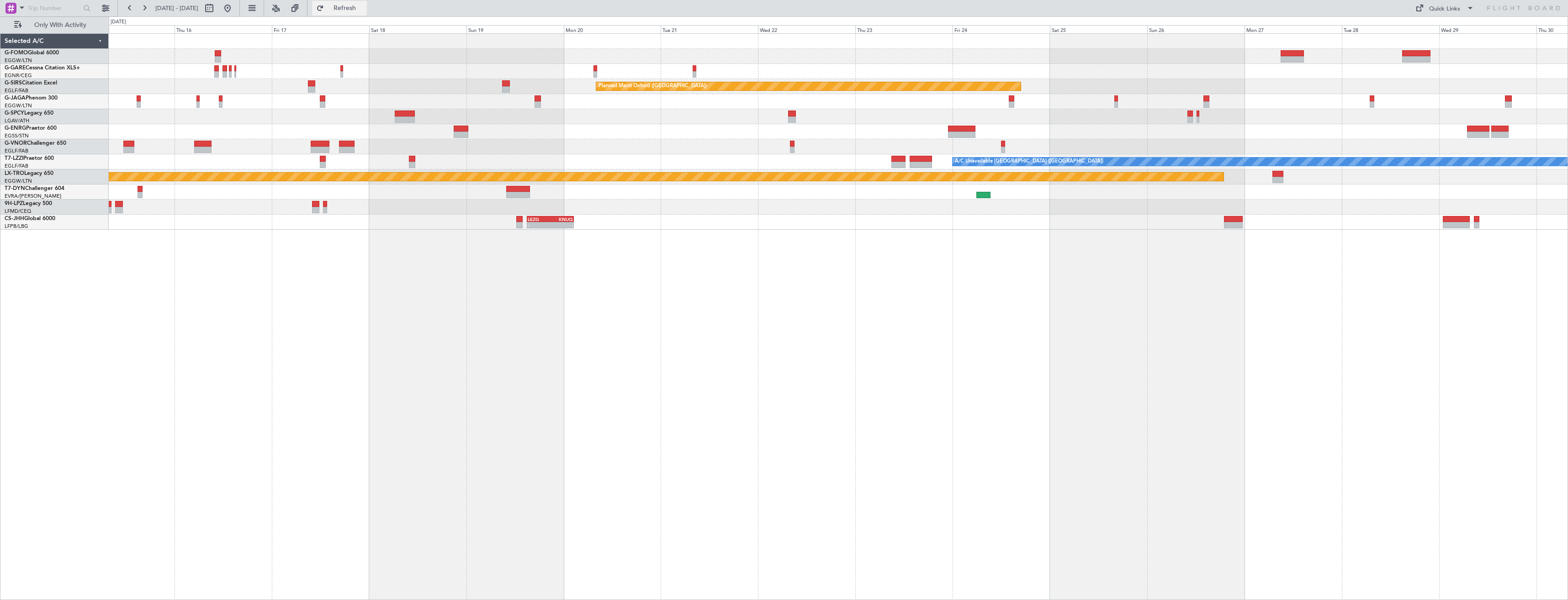
click at [364, 11] on span "Refresh" at bounding box center [345, 8] width 38 height 7
click at [927, 133] on div at bounding box center [838, 131] width 1459 height 15
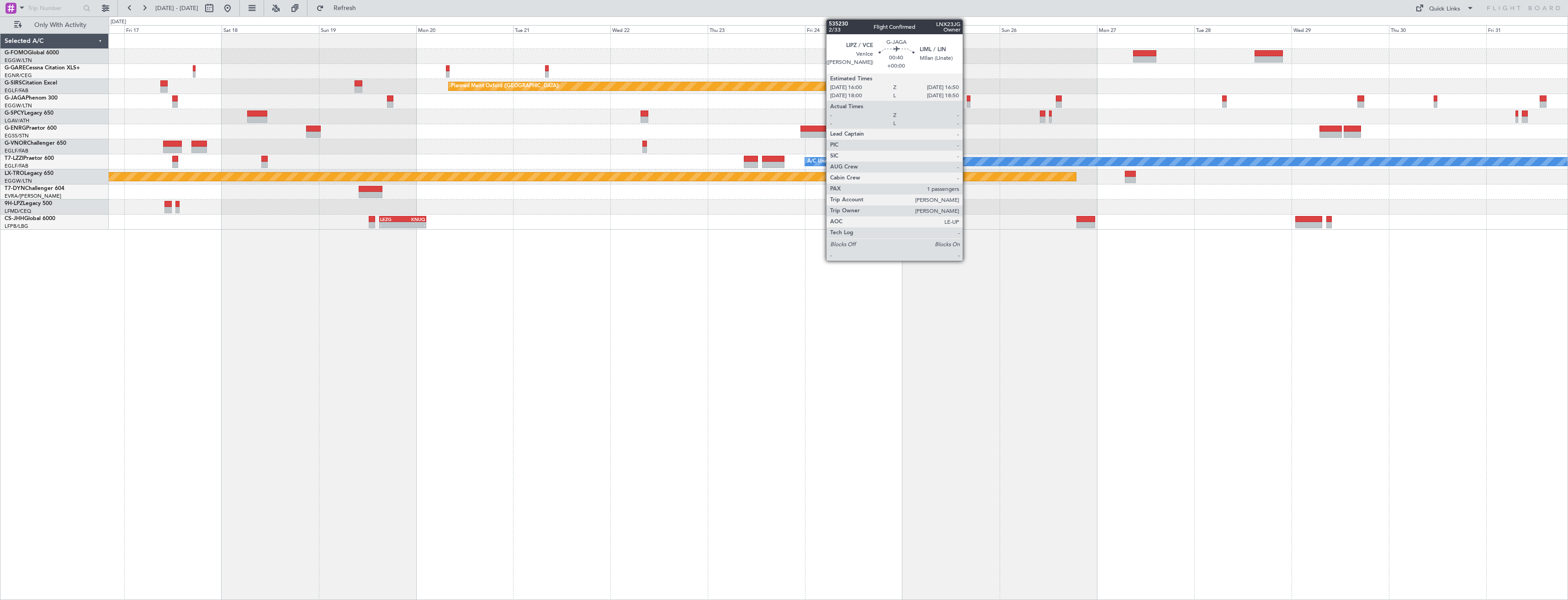
click at [967, 103] on div at bounding box center [968, 105] width 4 height 7
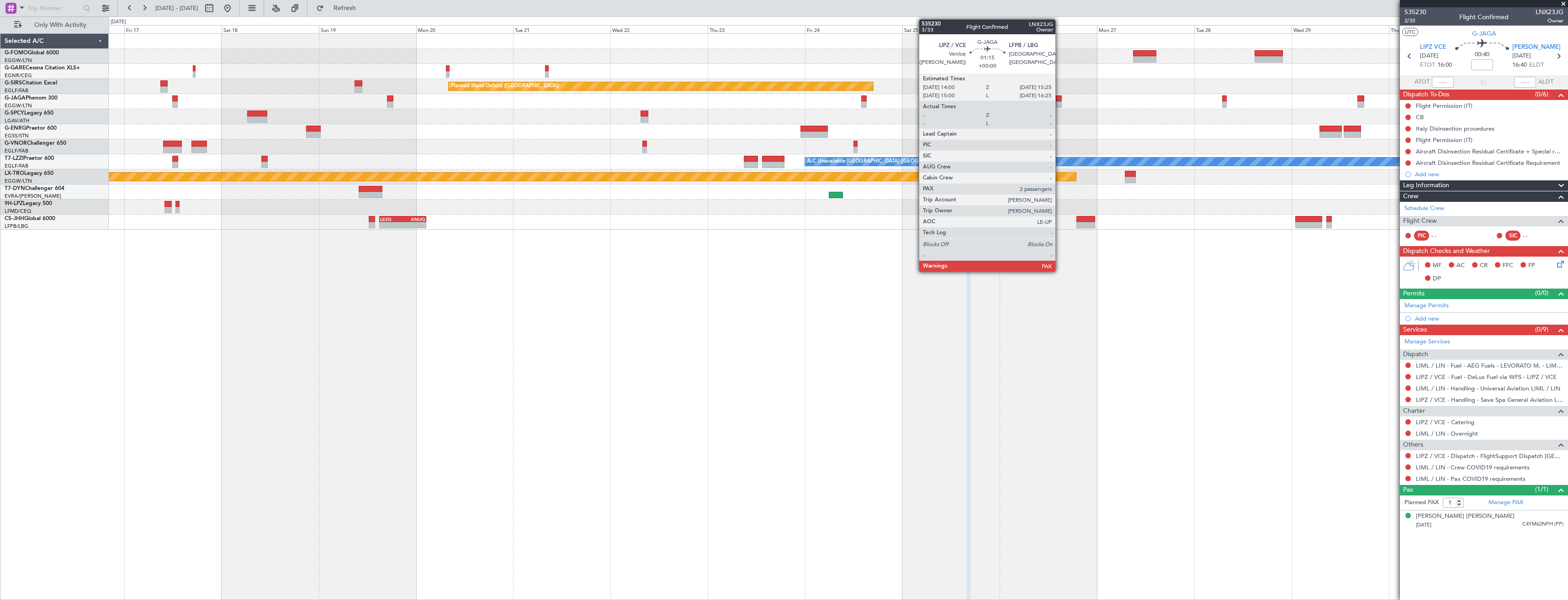
click at [1060, 105] on div at bounding box center [1059, 105] width 6 height 7
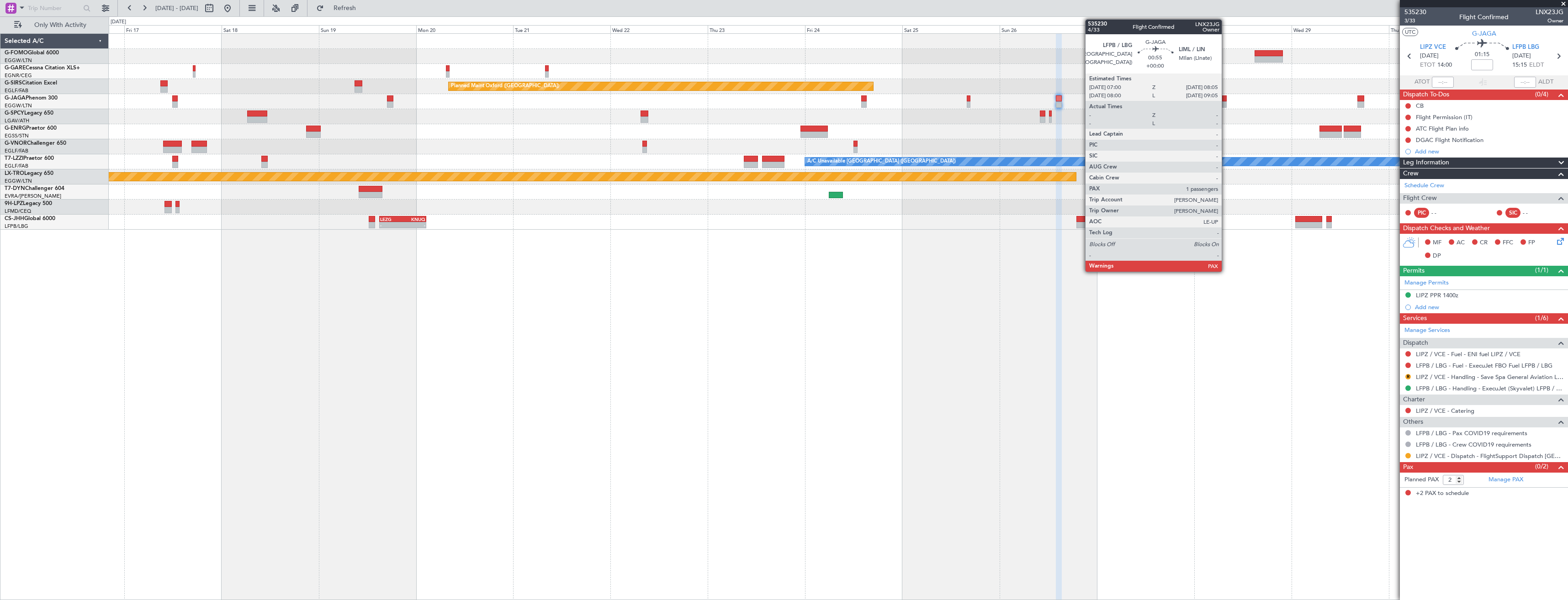
click at [1226, 105] on div at bounding box center [1225, 105] width 5 height 7
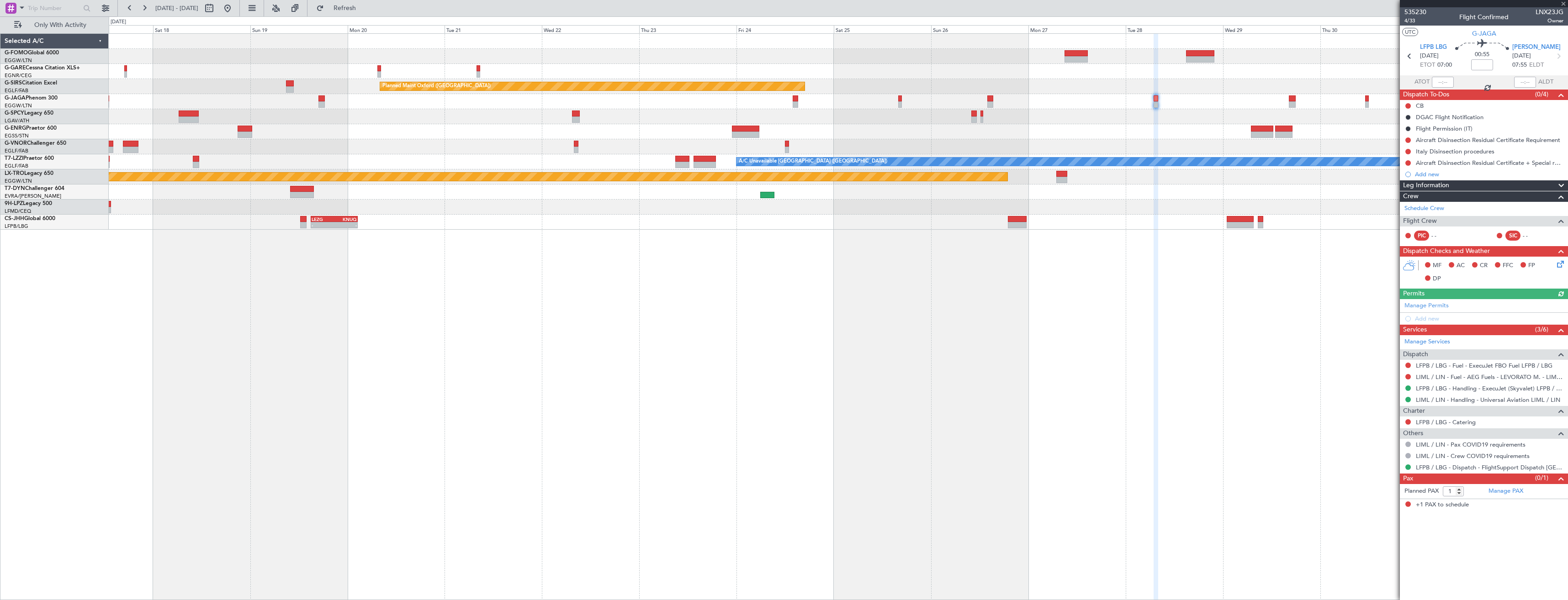
click at [934, 142] on div "Planned Maint Oxford ([GEOGRAPHIC_DATA]) Planned Maint [GEOGRAPHIC_DATA] Planne…" at bounding box center [838, 132] width 1459 height 196
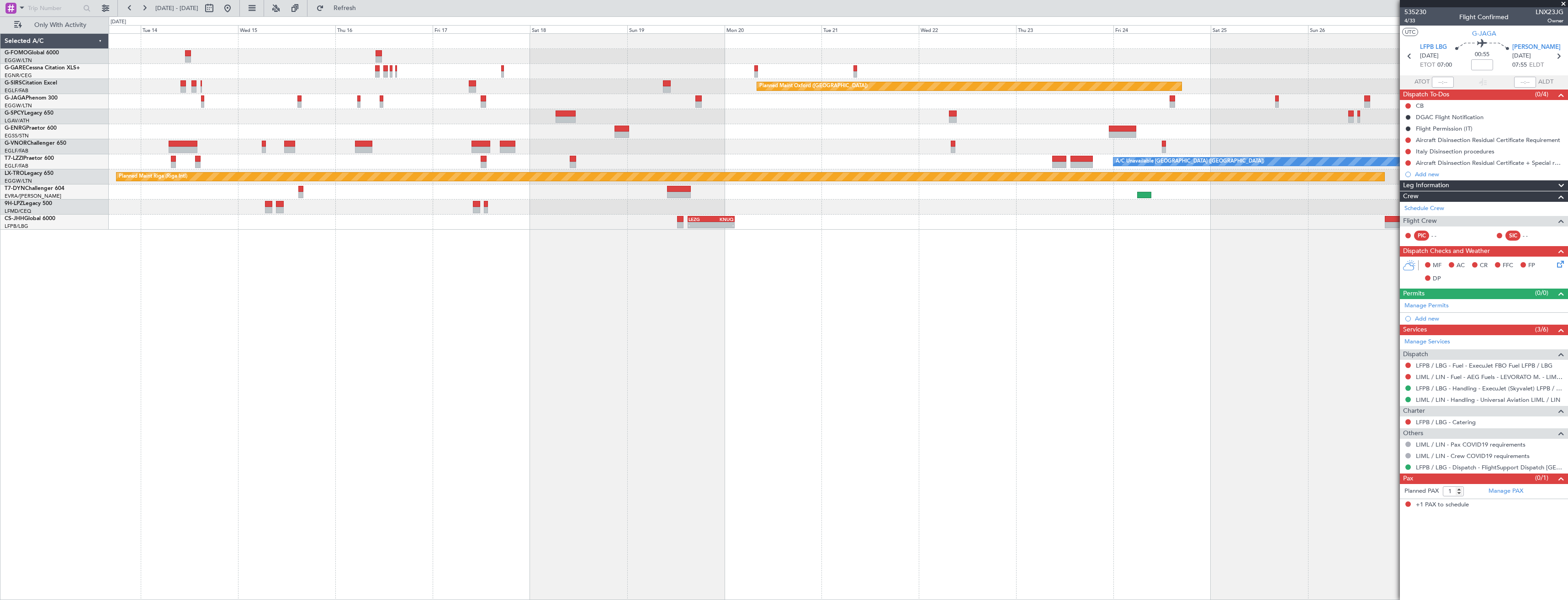
click at [1236, 299] on div "Planned Maint Oxford ([GEOGRAPHIC_DATA]) A/C Unavailable [GEOGRAPHIC_DATA] ([GE…" at bounding box center [838, 316] width 1459 height 567
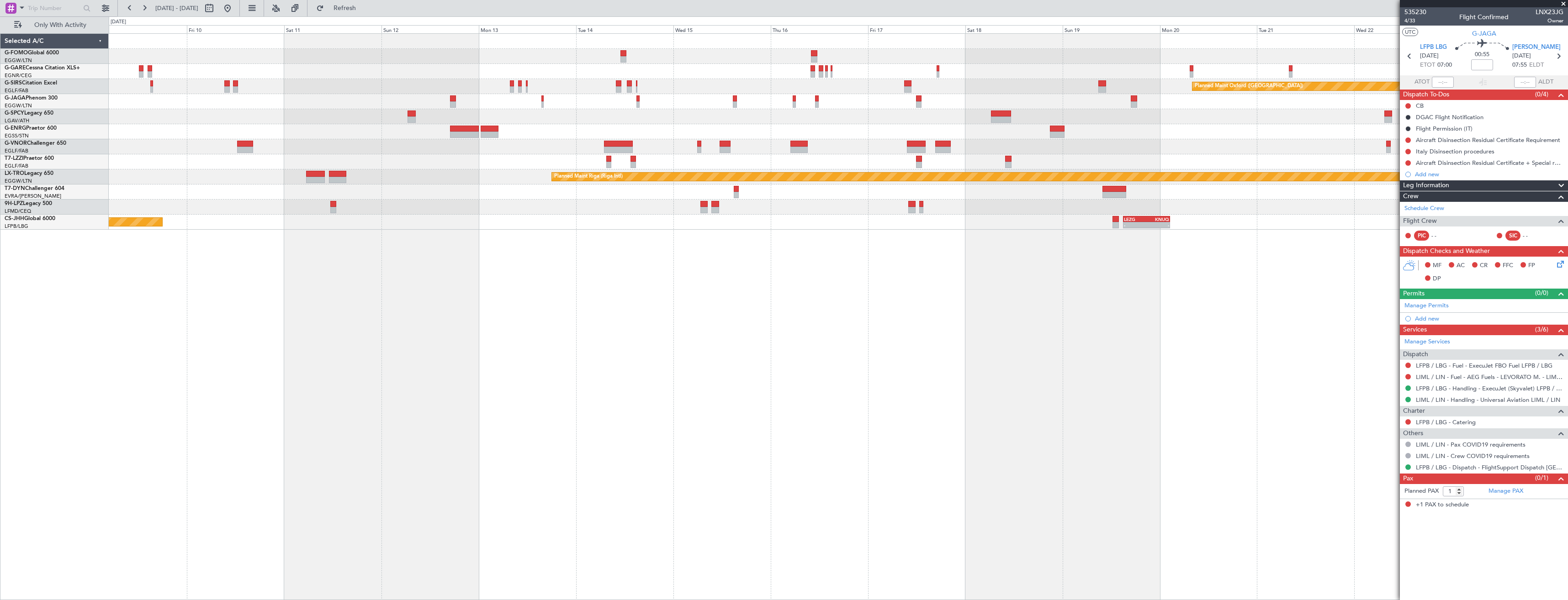
click at [1475, 313] on fb-app "13 Oct 2025 - 28 Oct 2025 Refresh Quick Links Only With Activity Planned Maint …" at bounding box center [784, 303] width 1568 height 593
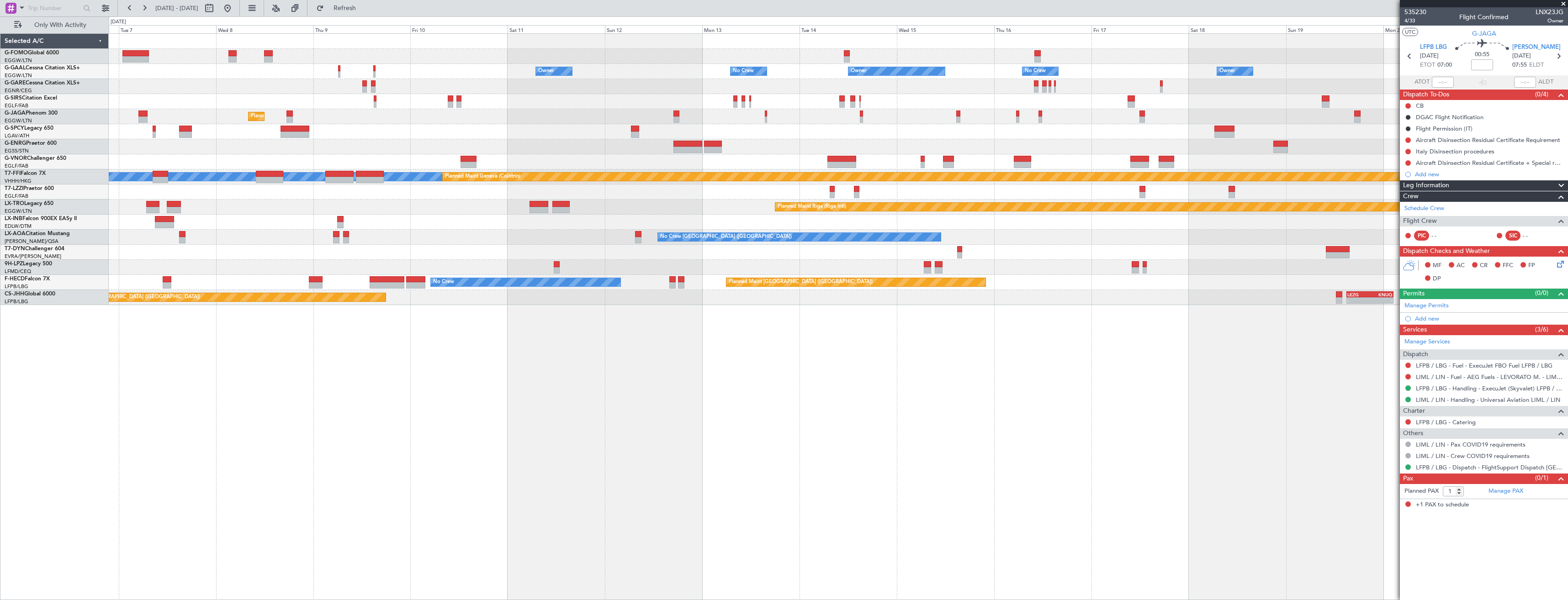
click at [1227, 320] on div "Owner Owner Owner Owner No Crew No Crew Owner Planned Maint Oxford (Kidlington)…" at bounding box center [838, 316] width 1459 height 567
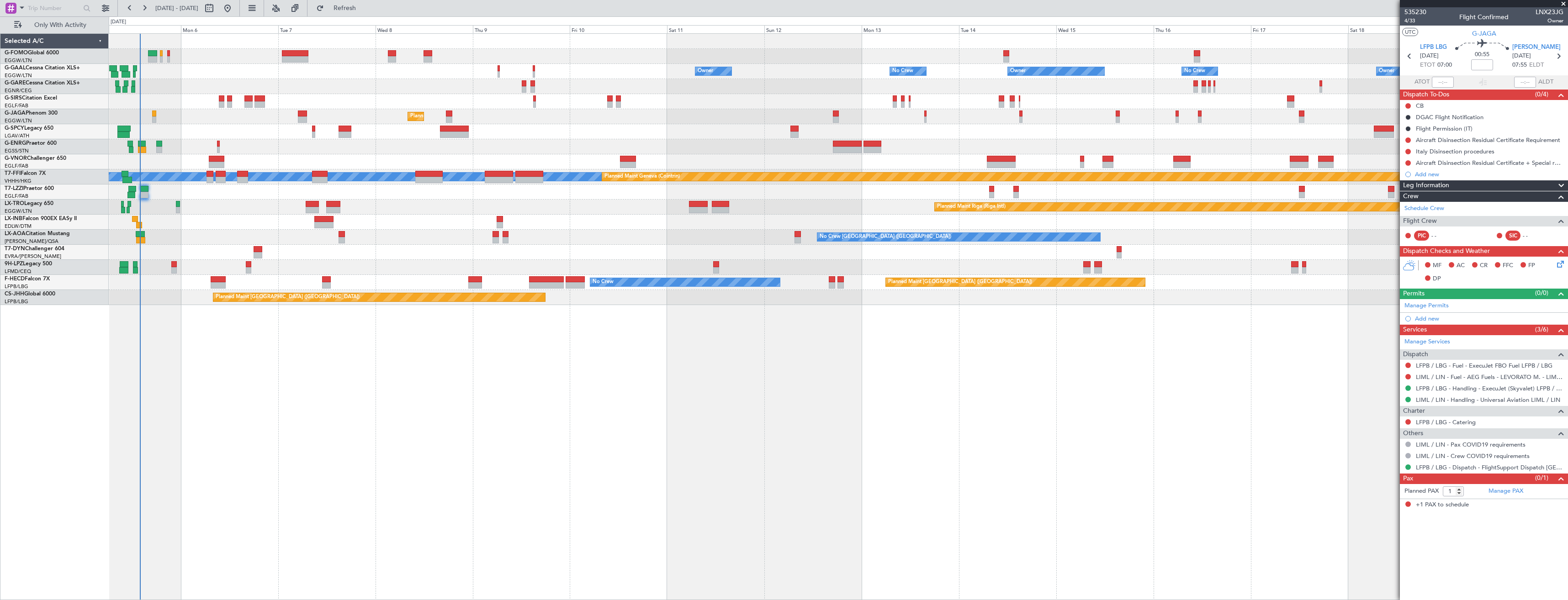
click at [762, 347] on div "Owner Owner Owner Owner No Crew No Crew AOG Maint Dusseldorf Planned Maint Lond…" at bounding box center [838, 316] width 1459 height 567
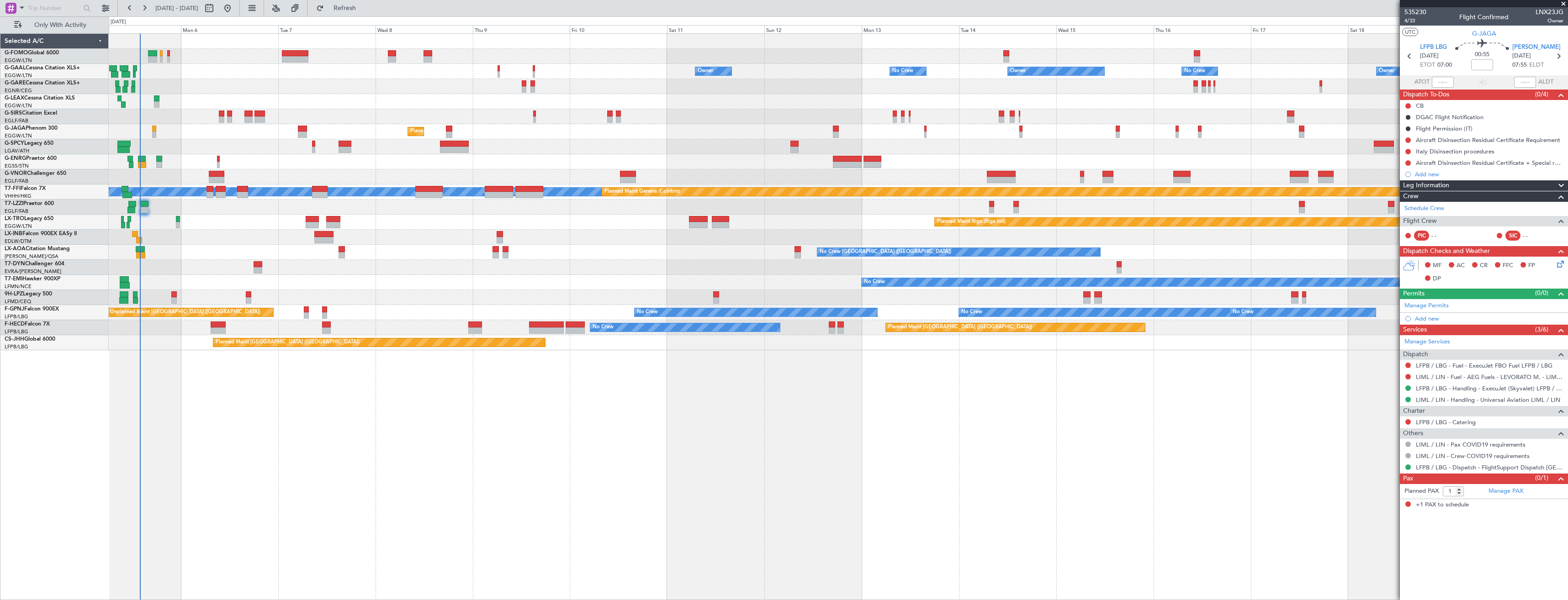
click at [1562, 5] on span at bounding box center [1563, 4] width 9 height 9
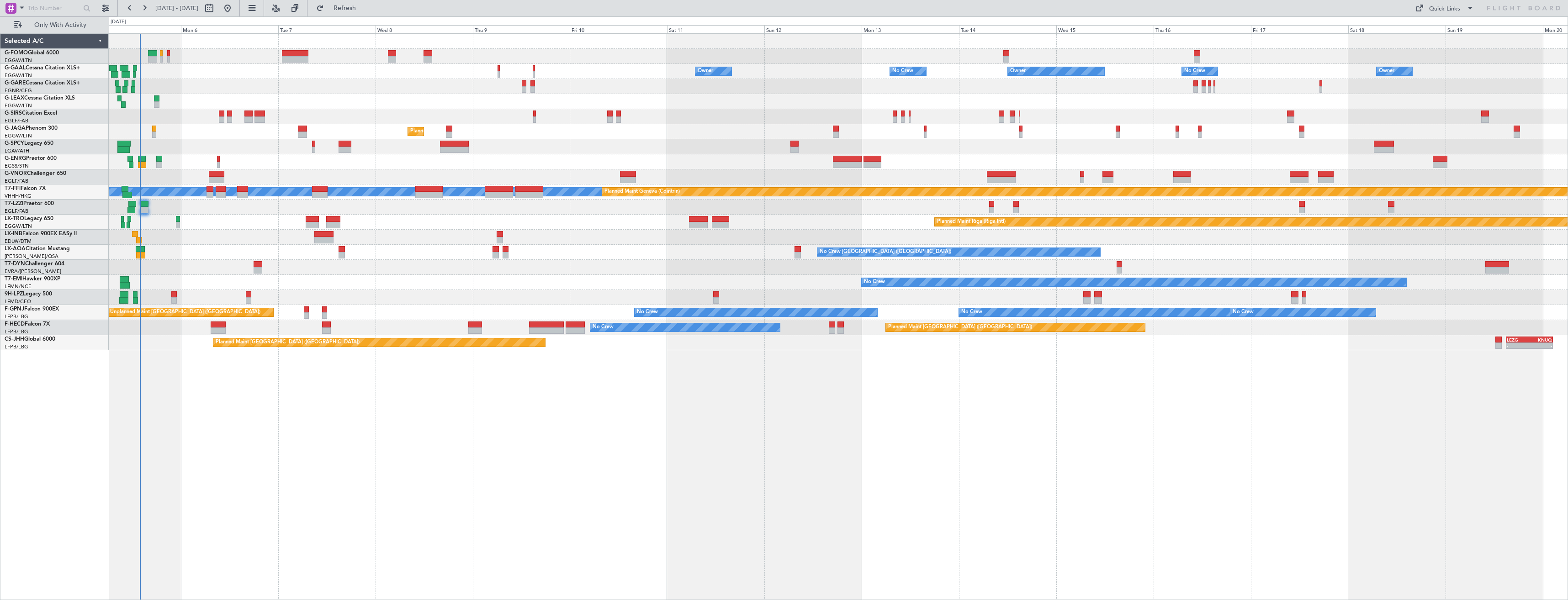
type input "0"
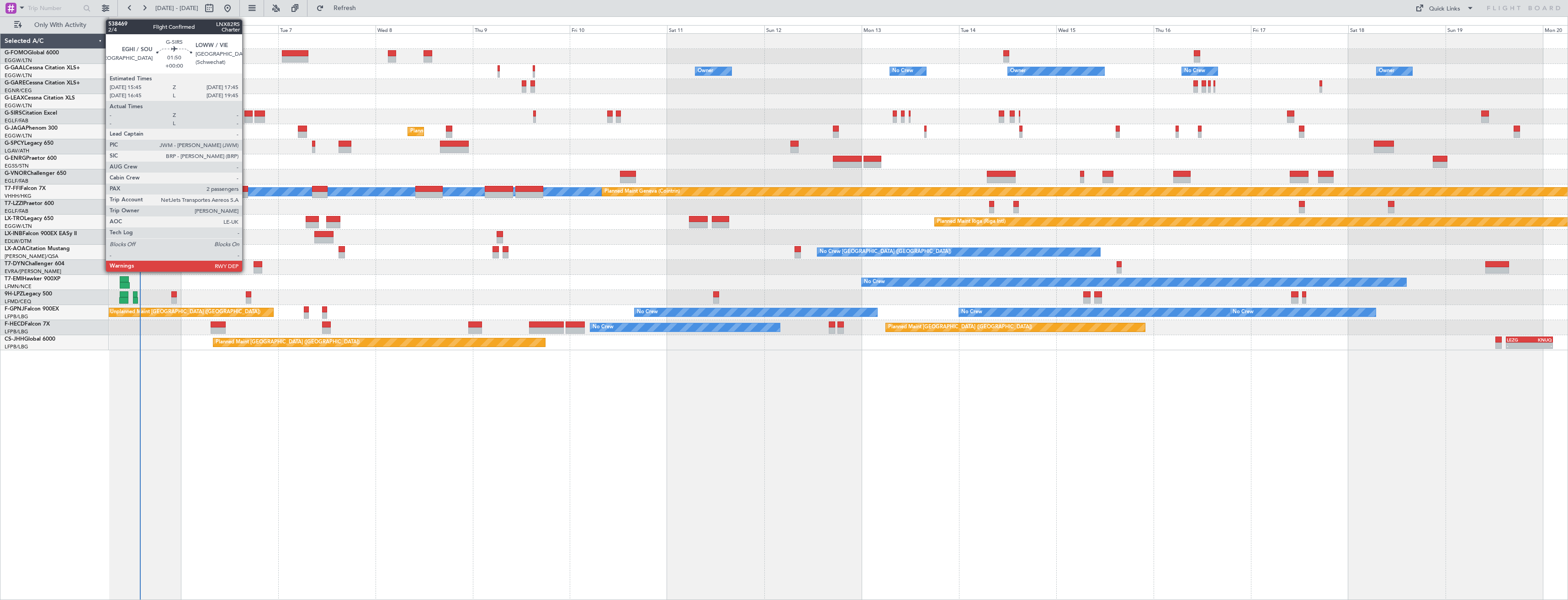
click at [247, 118] on div at bounding box center [249, 119] width 9 height 7
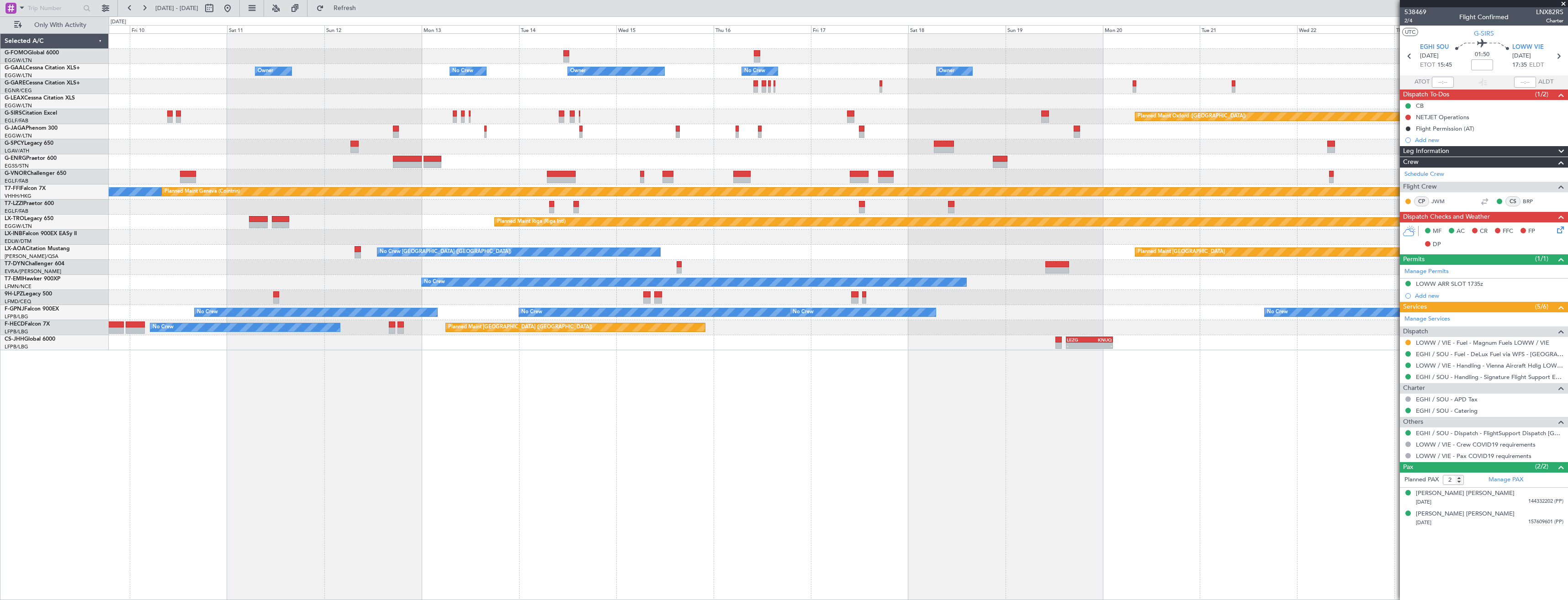
click at [802, 131] on div "Planned Maint [GEOGRAPHIC_DATA] ([GEOGRAPHIC_DATA])" at bounding box center [838, 131] width 1459 height 15
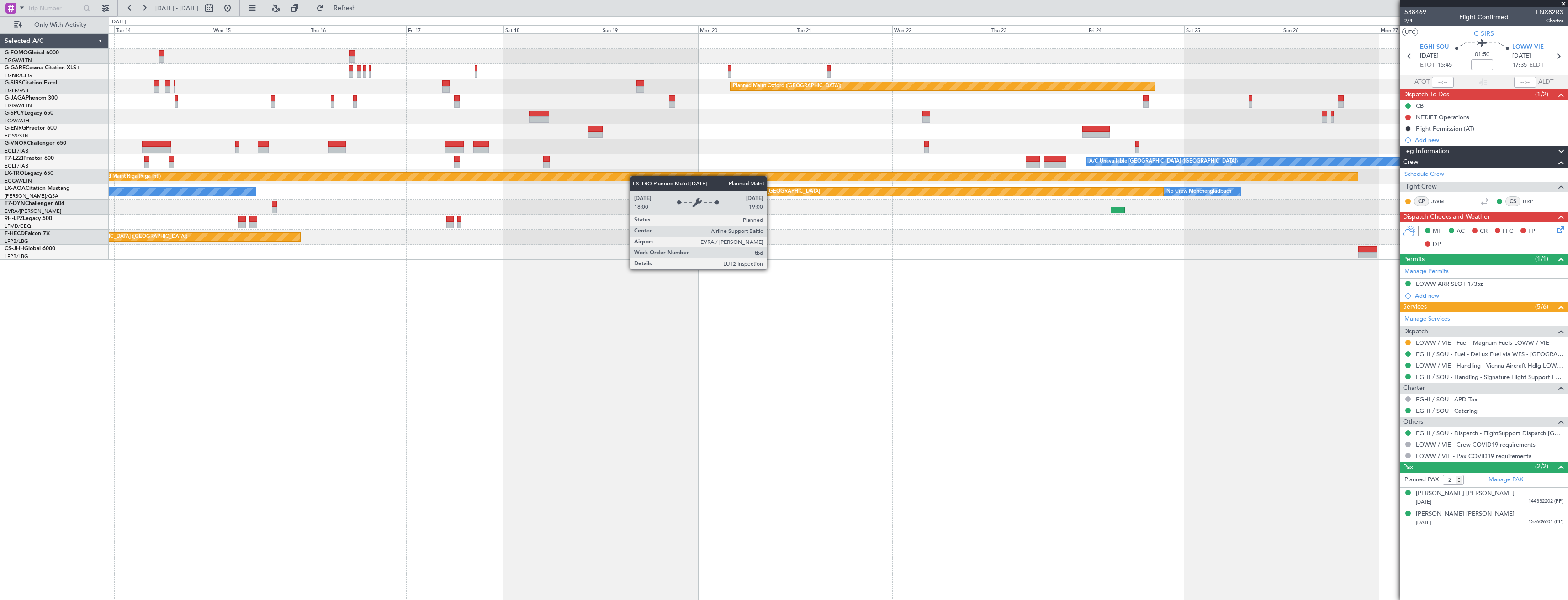
click at [487, 183] on div "Planned Maint Oxford (Kidlington) A/C Unavailable London (Luton) Planned Maint …" at bounding box center [838, 147] width 1459 height 226
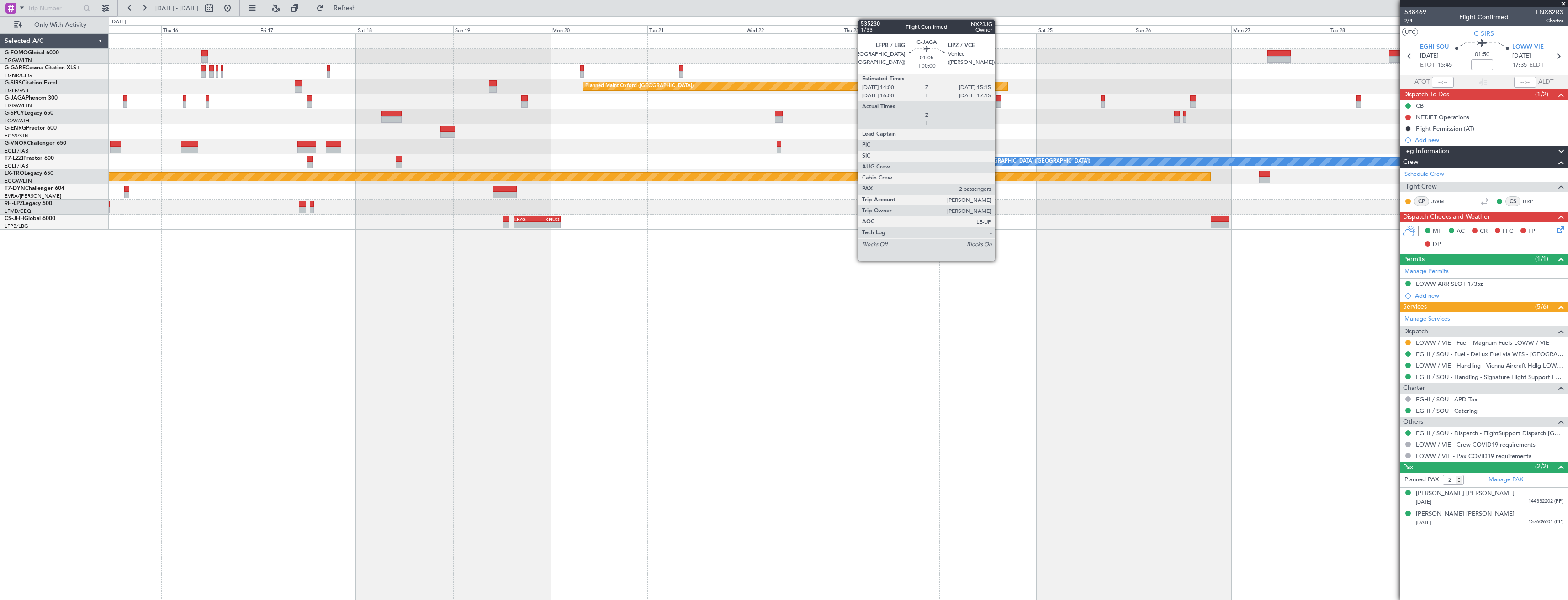
click at [999, 98] on div at bounding box center [998, 99] width 5 height 7
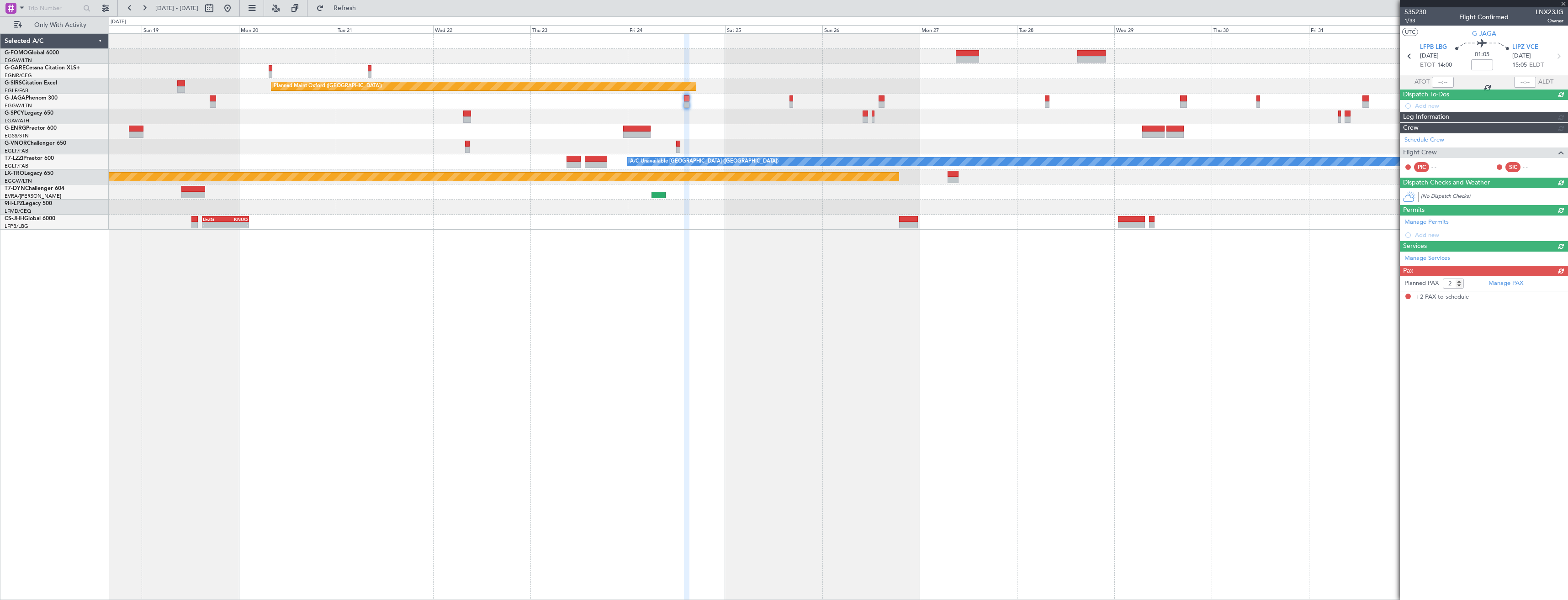
click at [701, 129] on div at bounding box center [838, 131] width 1459 height 15
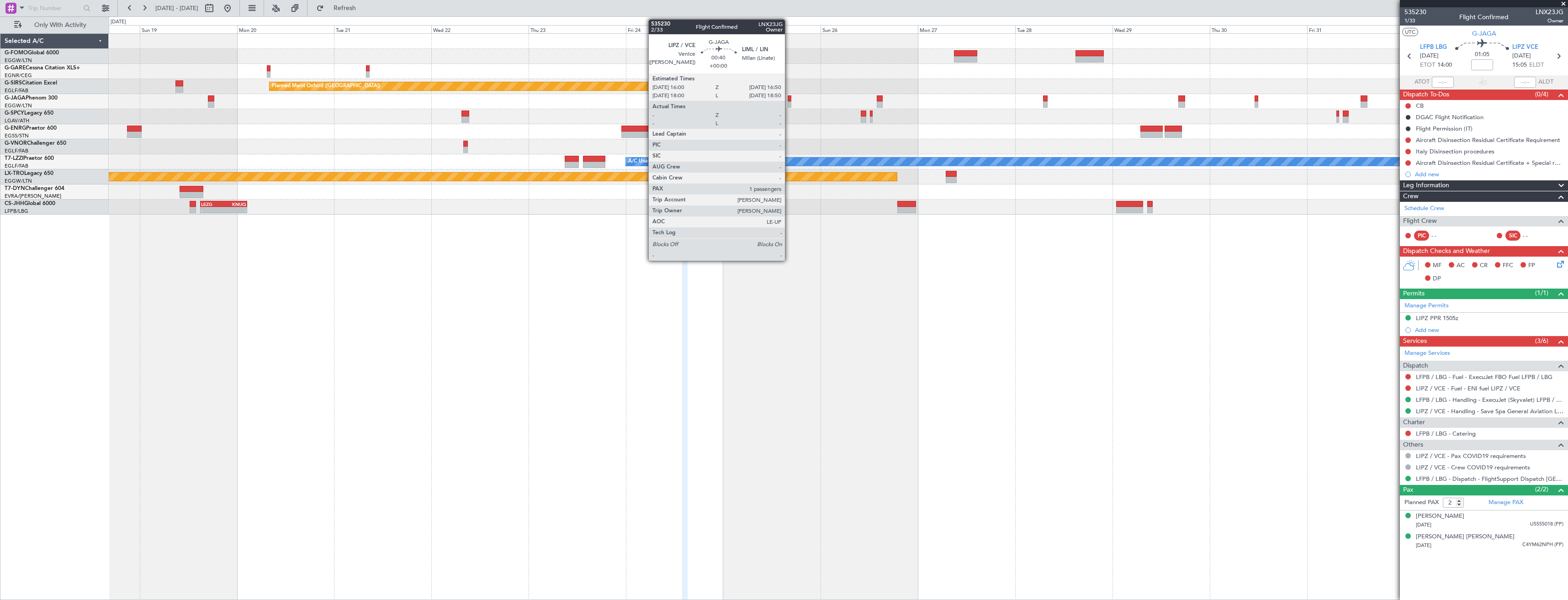
click at [789, 100] on div at bounding box center [789, 99] width 4 height 7
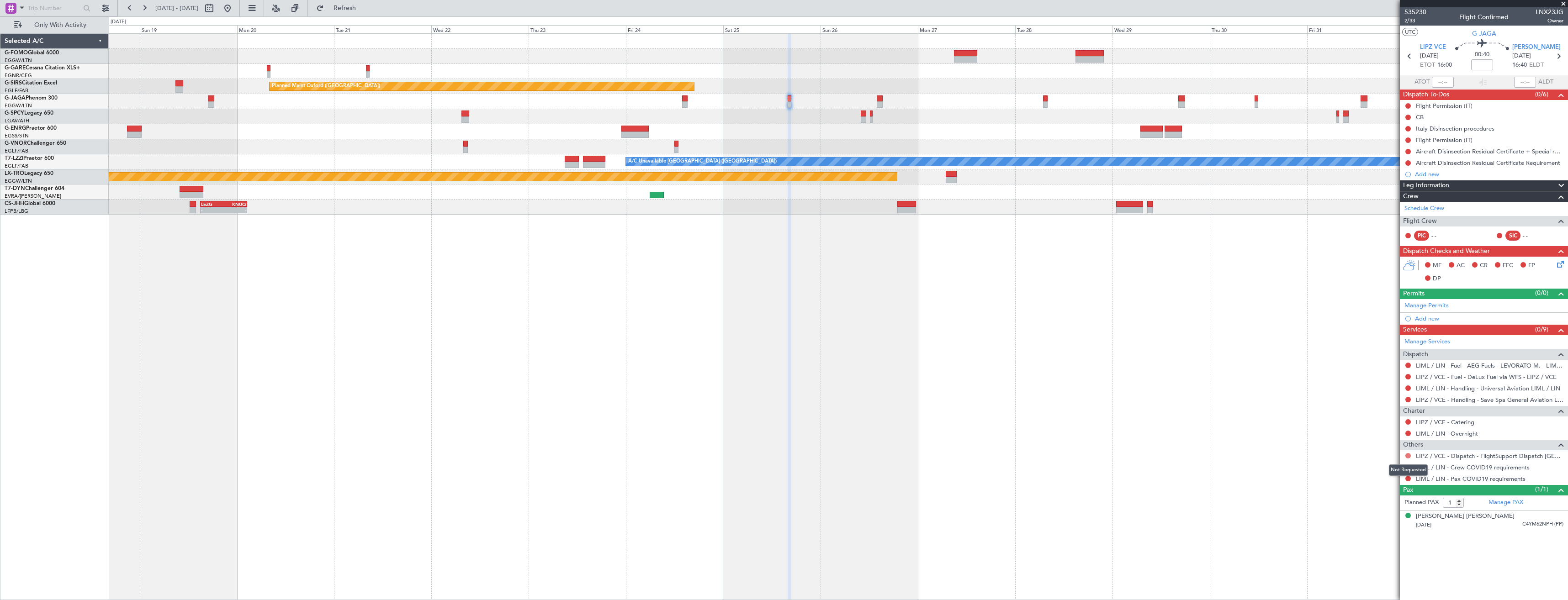
click at [1410, 456] on button at bounding box center [1408, 456] width 5 height 5
click at [1396, 567] on span "Confirmed" at bounding box center [1382, 564] width 29 height 9
click at [1406, 464] on button at bounding box center [1408, 467] width 5 height 5
click at [1362, 479] on span at bounding box center [1361, 480] width 5 height 5
click at [1405, 479] on button at bounding box center [1408, 478] width 5 height 5
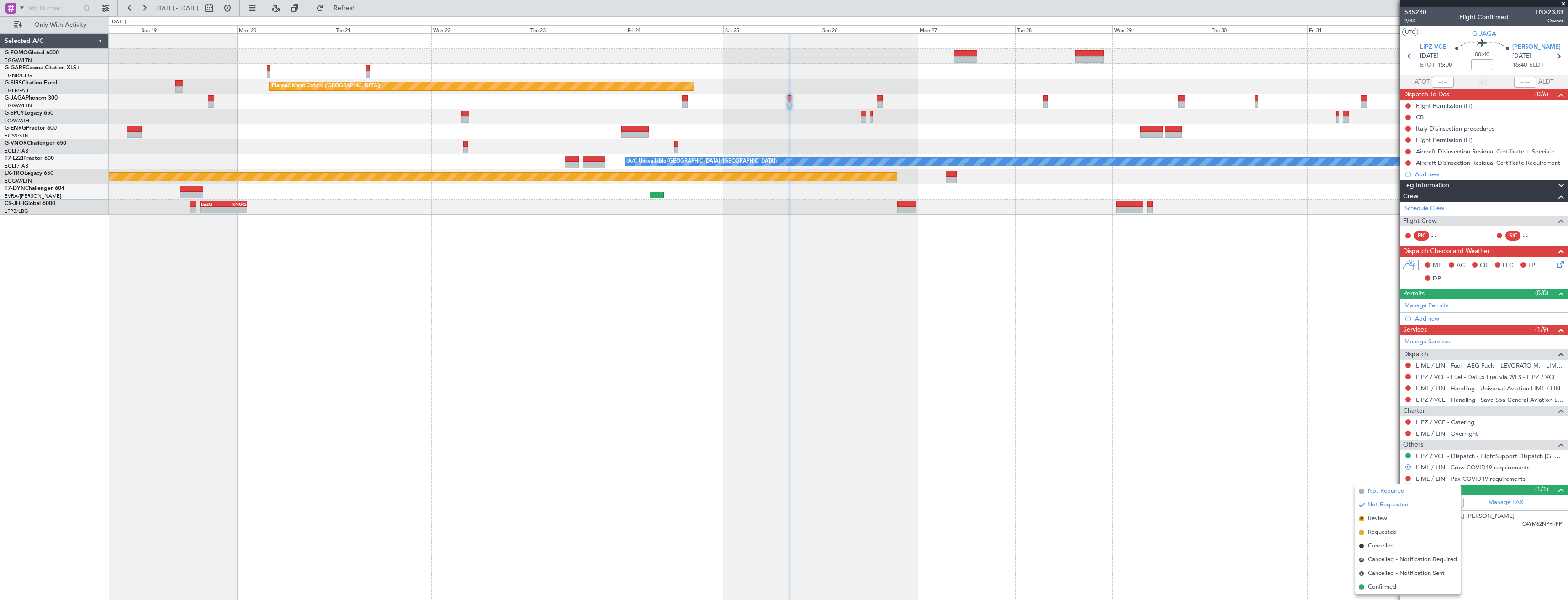
click at [1377, 494] on span "Not Required" at bounding box center [1386, 491] width 37 height 9
click at [1430, 402] on link "LIPZ / VCE - Handling - Save Spa General Aviation LIPZ / VCE" at bounding box center [1489, 400] width 147 height 8
click at [367, 3] on button "Refresh" at bounding box center [340, 9] width 55 height 15
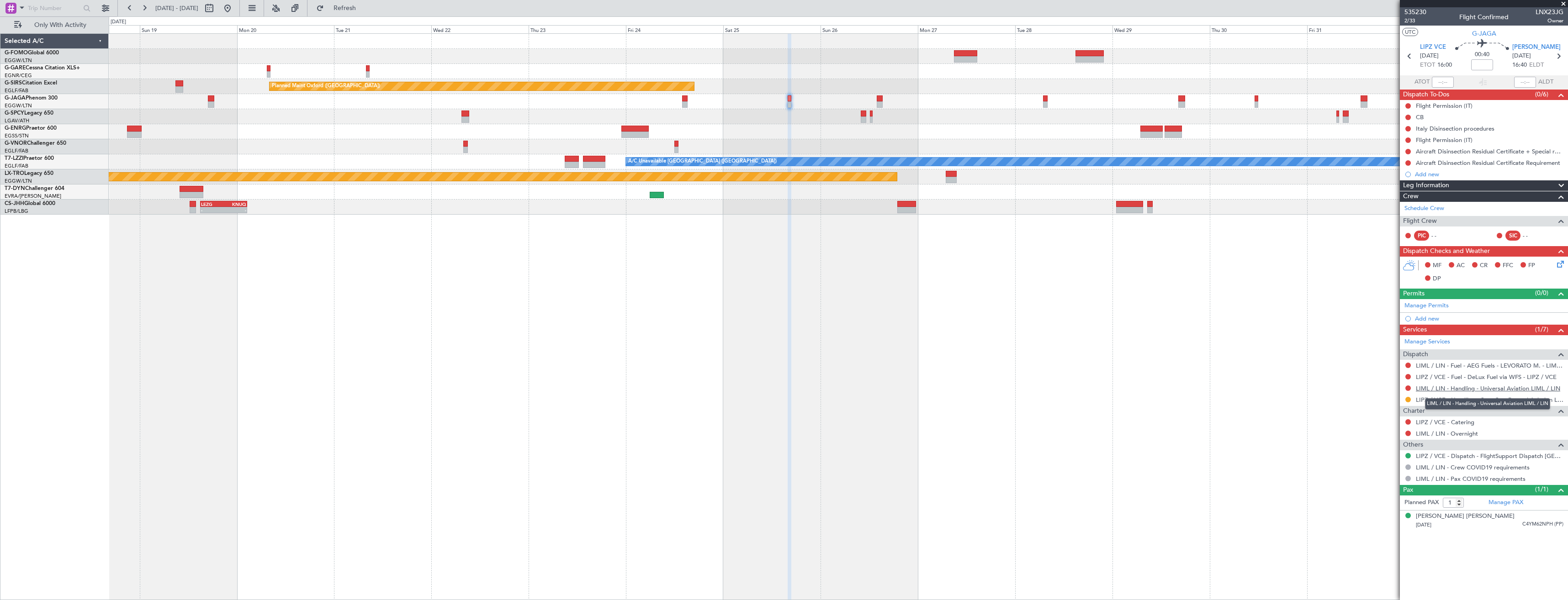
click at [1435, 391] on link "LIML / LIN - Handling - Universal Aviation LIML / LIN" at bounding box center [1488, 388] width 144 height 8
click at [364, 6] on span "Refresh" at bounding box center [345, 8] width 38 height 7
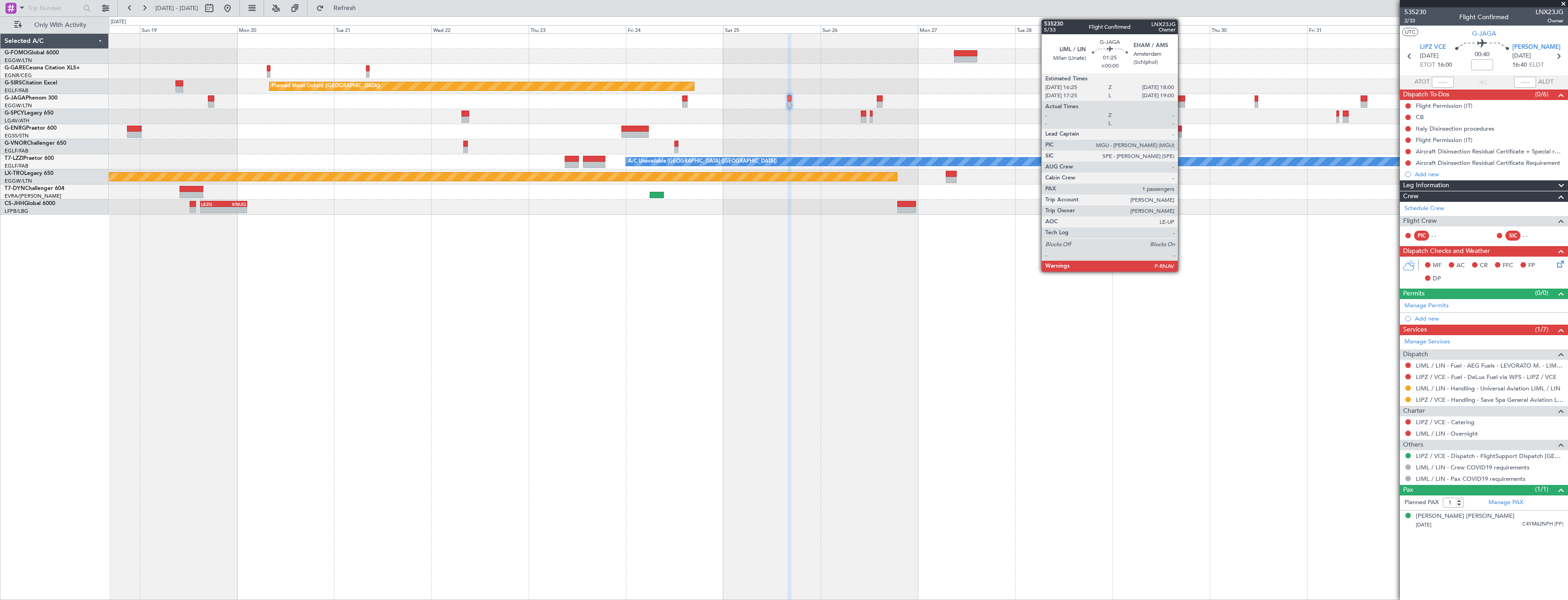
click at [1182, 103] on div at bounding box center [1181, 105] width 7 height 7
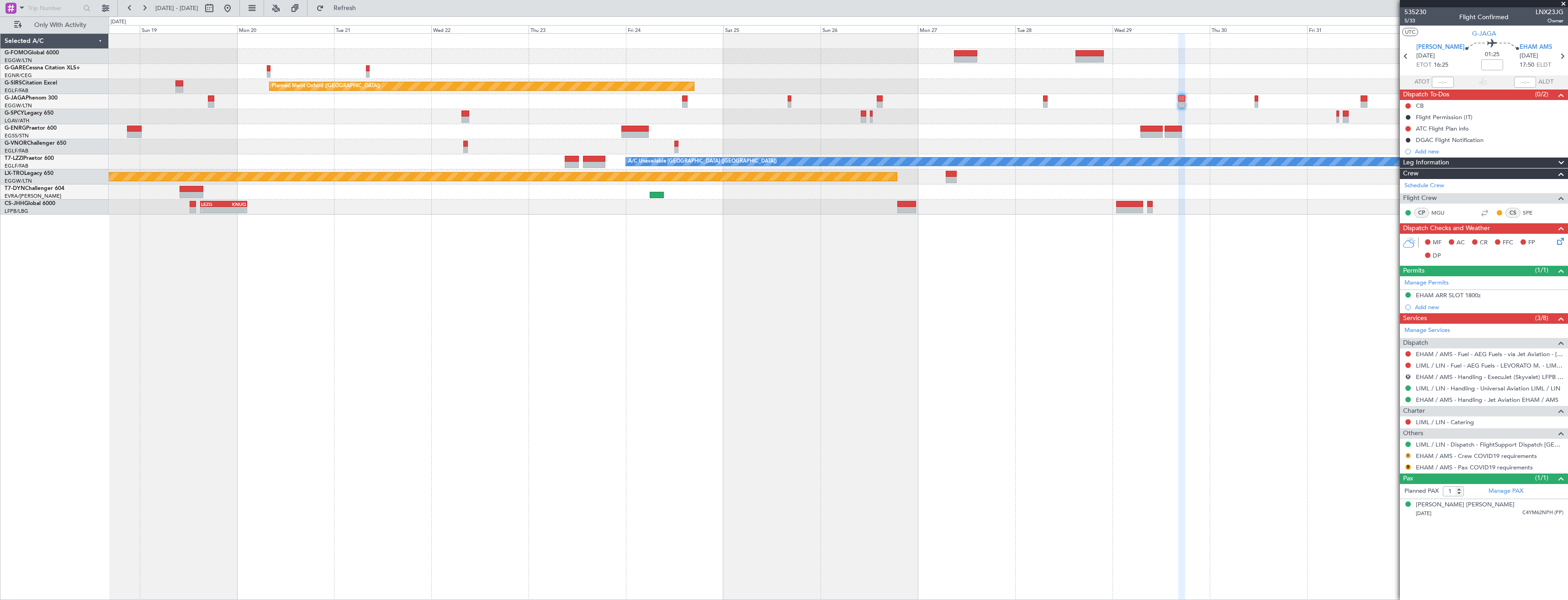
click at [1408, 454] on button "R" at bounding box center [1408, 456] width 5 height 5
click at [1395, 469] on span "Not Required" at bounding box center [1386, 469] width 37 height 9
click at [1407, 466] on div "R" at bounding box center [1408, 467] width 7 height 7
click at [1410, 466] on button "R" at bounding box center [1408, 467] width 5 height 5
click at [1377, 481] on span "Not Required" at bounding box center [1386, 480] width 37 height 9
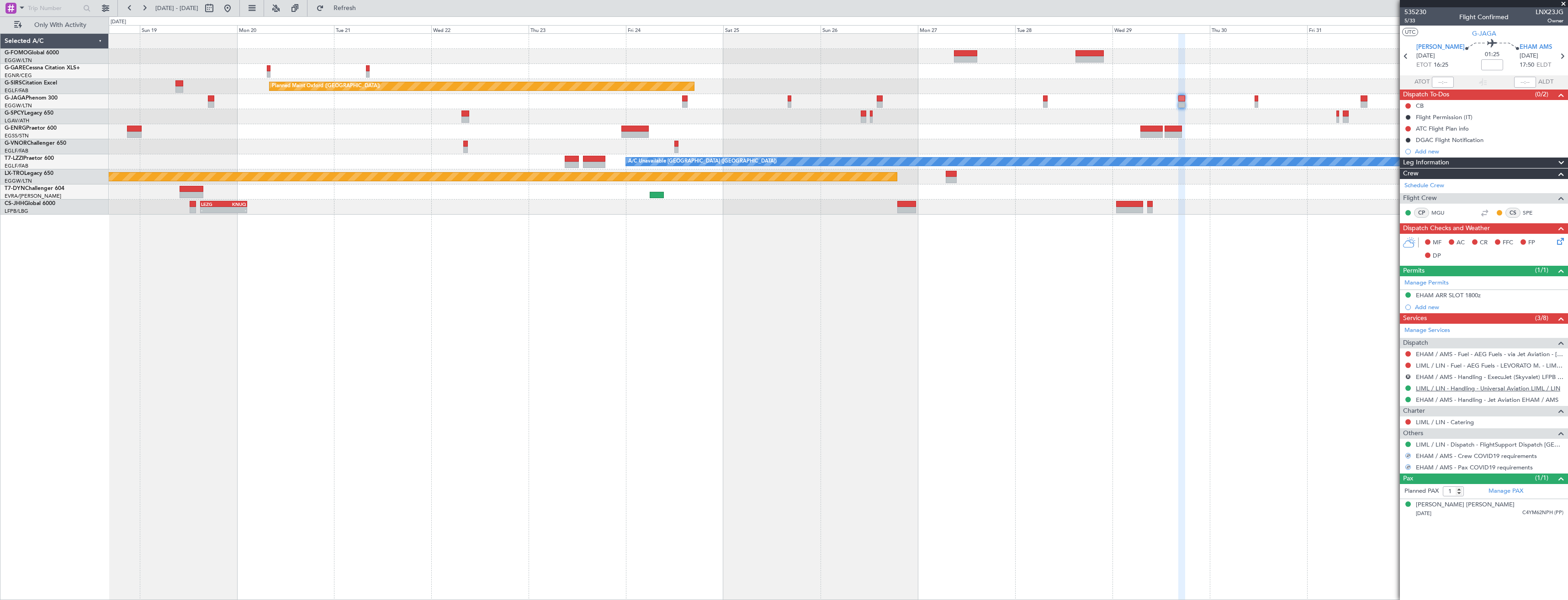
click at [1447, 389] on link "LIML / LIN - Handling - Universal Aviation LIML / LIN" at bounding box center [1488, 388] width 144 height 8
click at [1407, 376] on button "R" at bounding box center [1408, 377] width 5 height 5
click at [1298, 329] on div "Planned Maint Oxford ([GEOGRAPHIC_DATA]) Planned Maint [GEOGRAPHIC_DATA] Planne…" at bounding box center [838, 316] width 1459 height 567
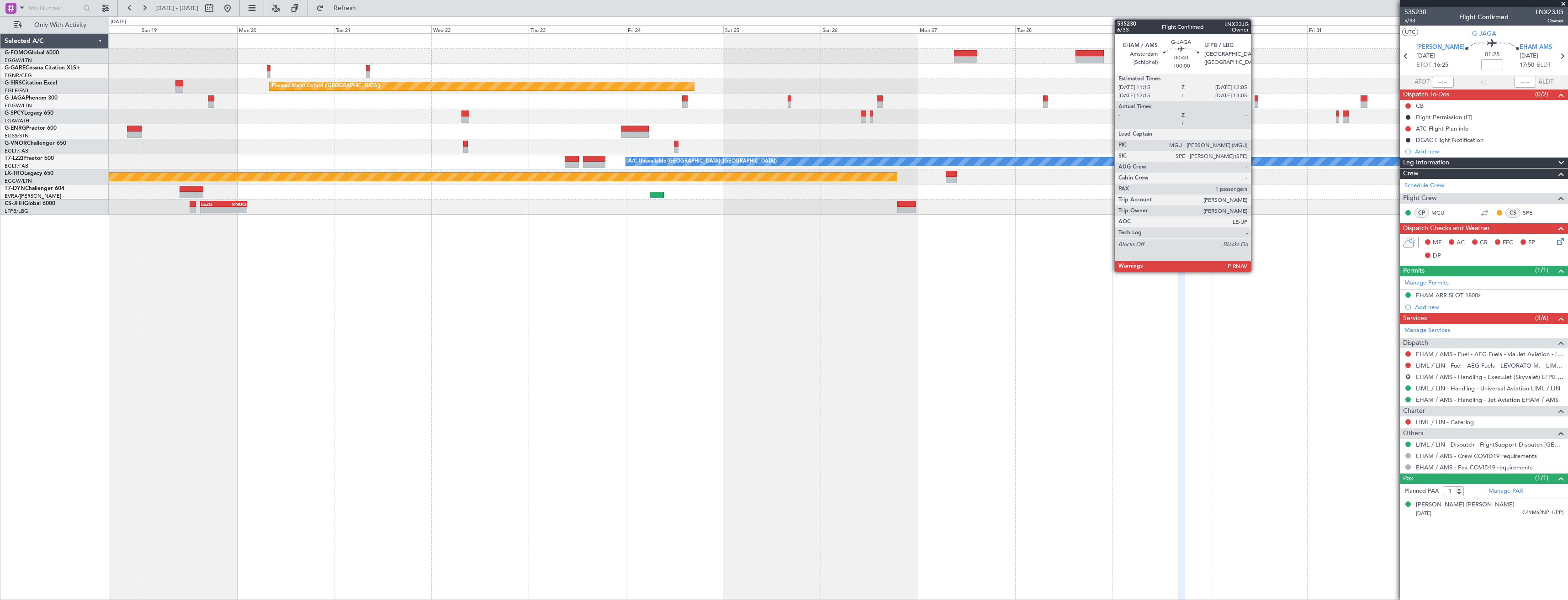
click at [1255, 100] on div at bounding box center [1256, 99] width 4 height 7
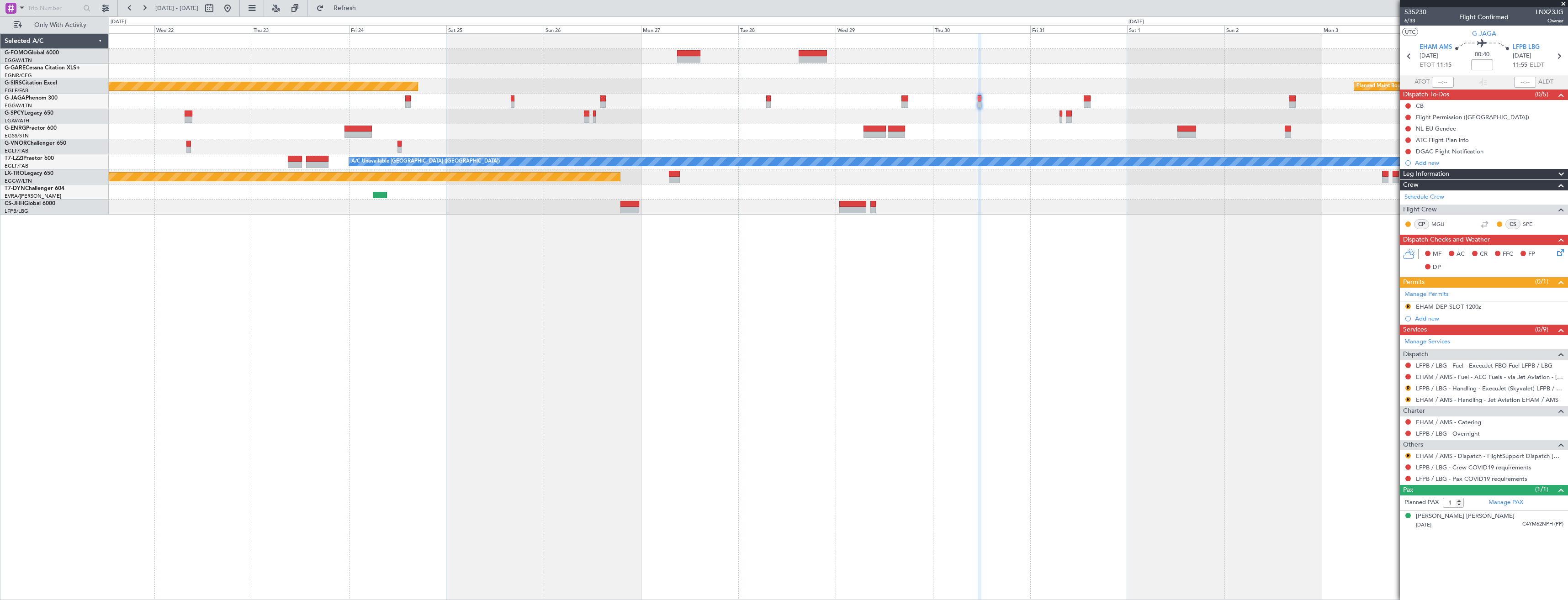
click at [934, 347] on div "Planned Maint Oxford (Kidlington) Planned Maint Bournemouth Planned Maint Bourn…" at bounding box center [838, 316] width 1459 height 567
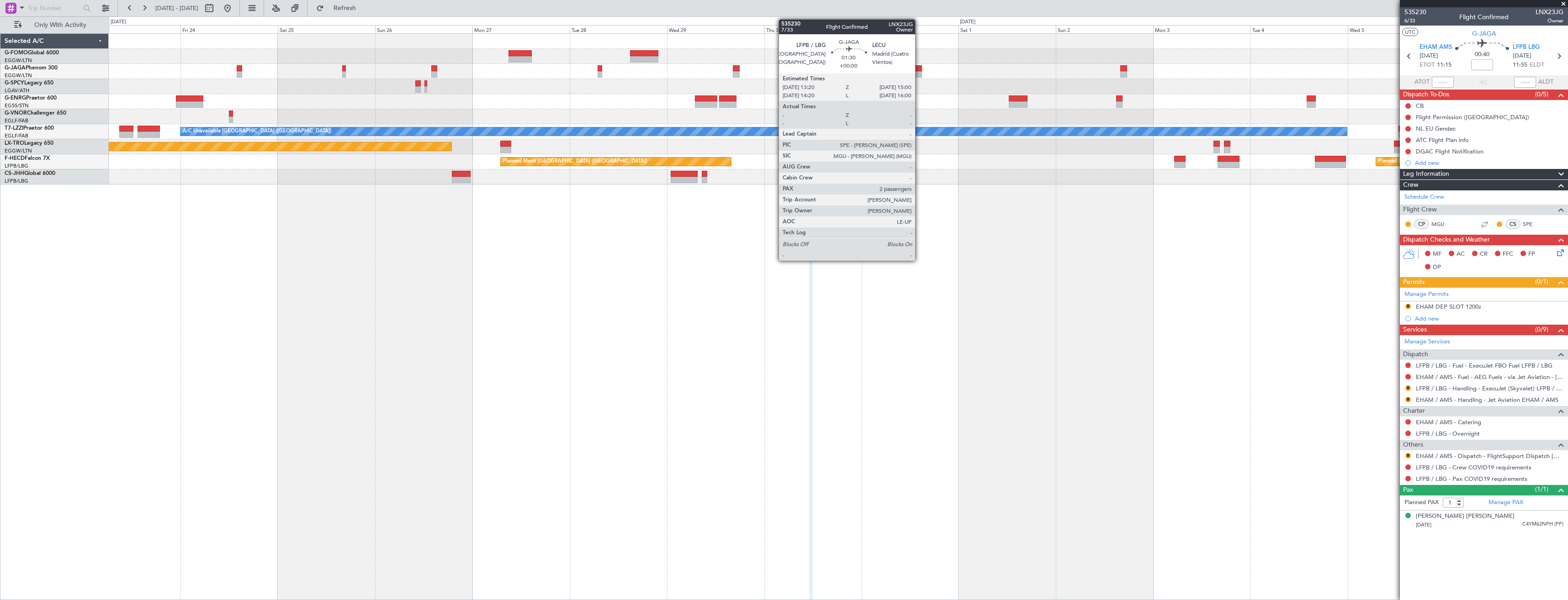
click at [919, 69] on div at bounding box center [918, 68] width 7 height 7
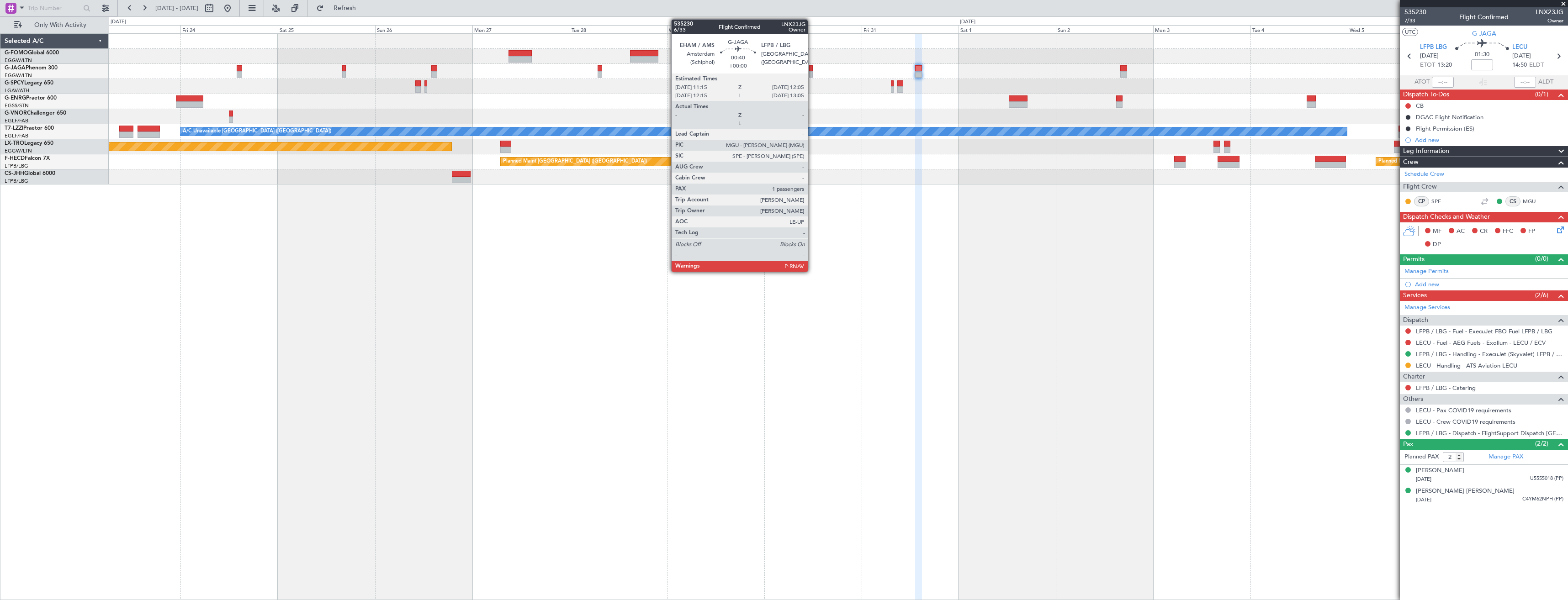
click at [812, 72] on div at bounding box center [811, 74] width 4 height 7
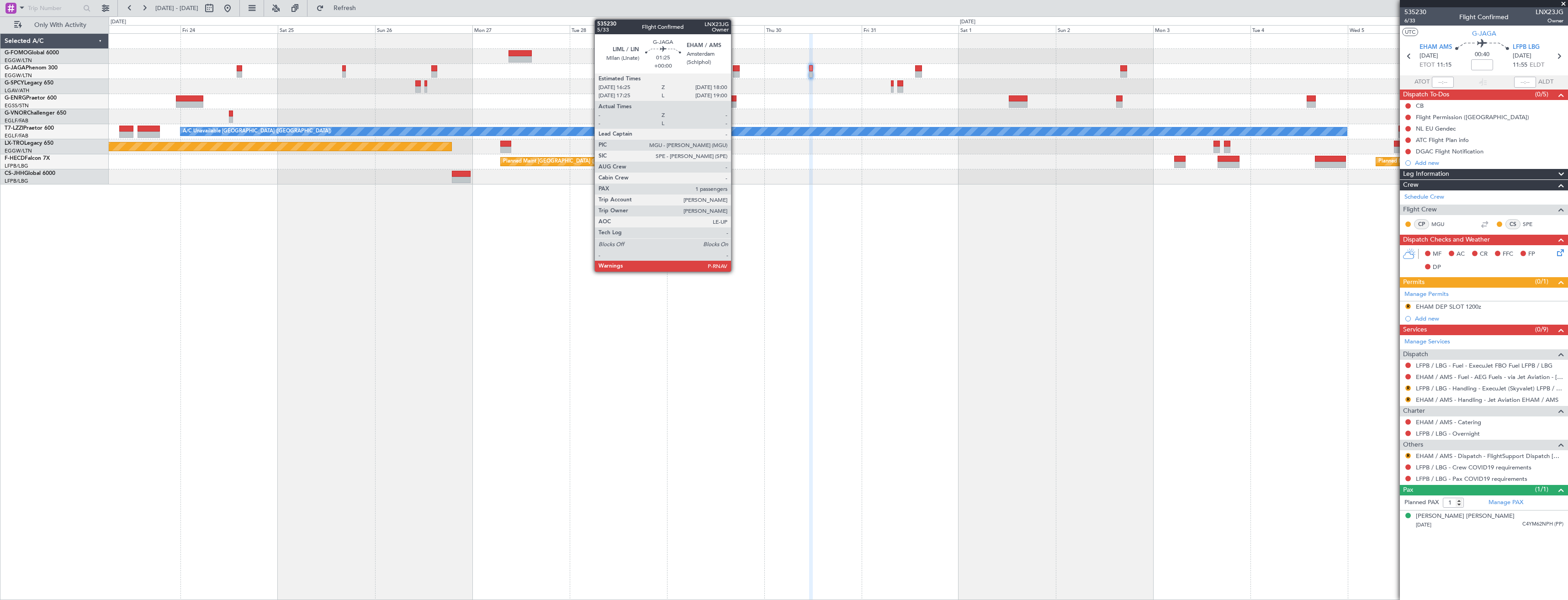
click at [735, 69] on div at bounding box center [736, 68] width 7 height 7
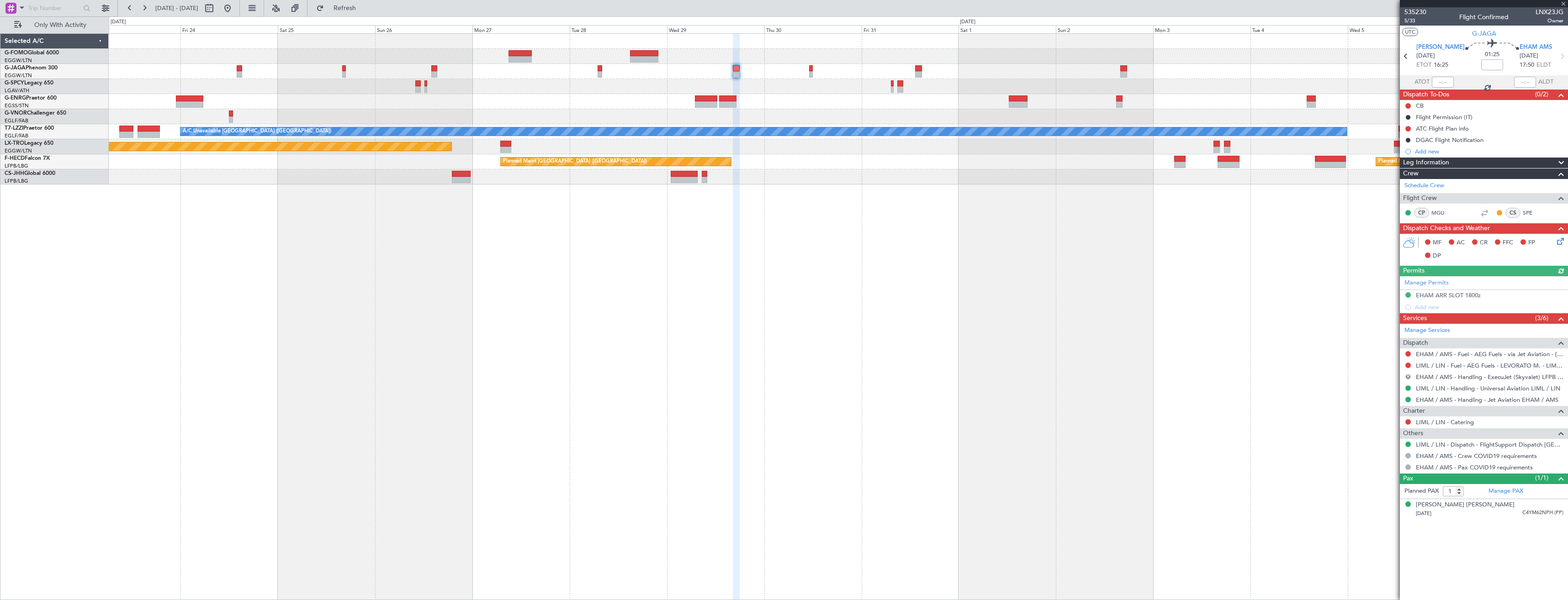
click at [1408, 375] on button "R" at bounding box center [1408, 377] width 5 height 5
click at [1381, 439] on li "Cancelled" at bounding box center [1408, 444] width 105 height 14
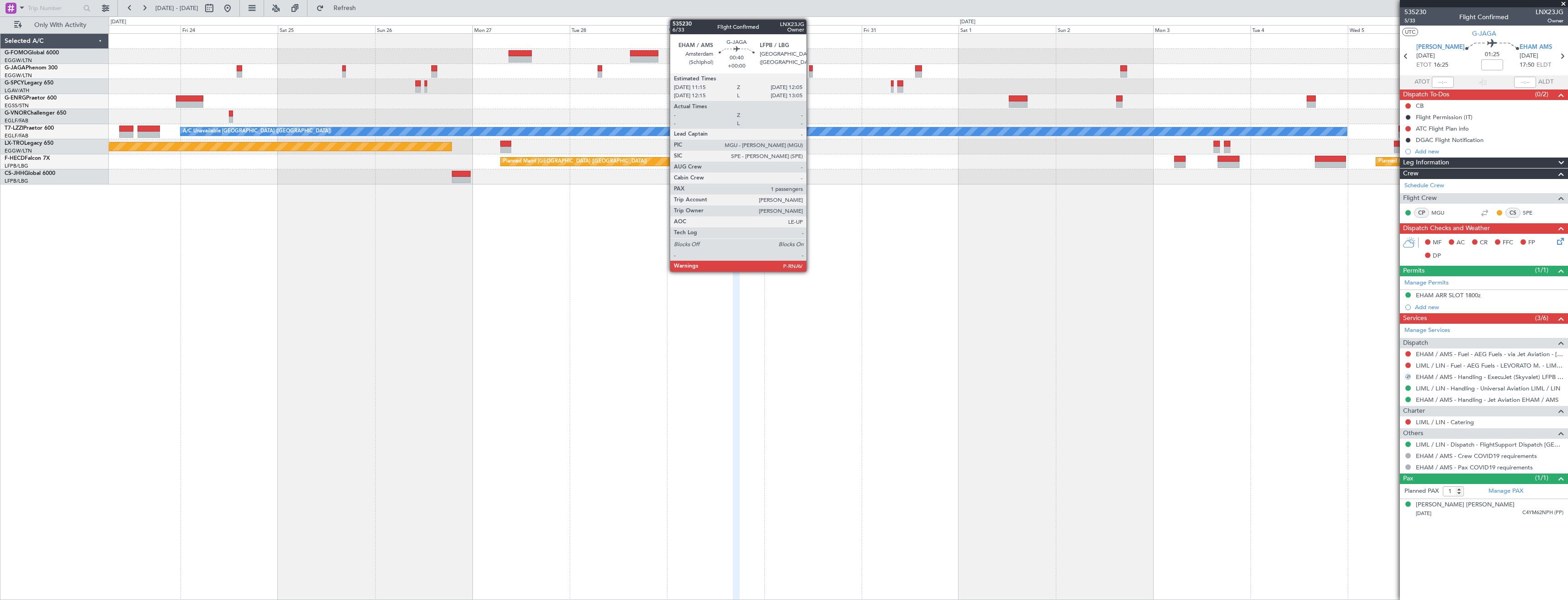
click at [811, 70] on div at bounding box center [811, 68] width 4 height 7
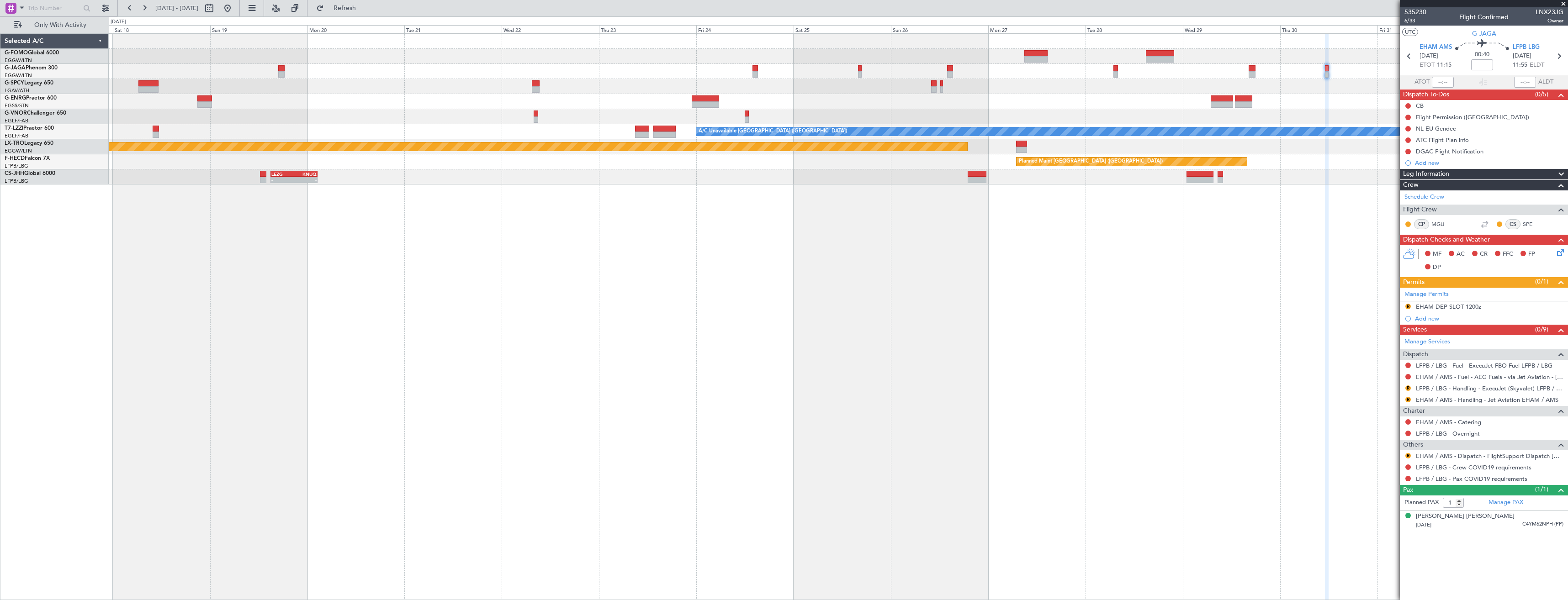
click at [1357, 379] on div "A/C Unavailable London (Luton) Planned Maint Riga (Riga Intl) Planned Maint Par…" at bounding box center [838, 316] width 1459 height 567
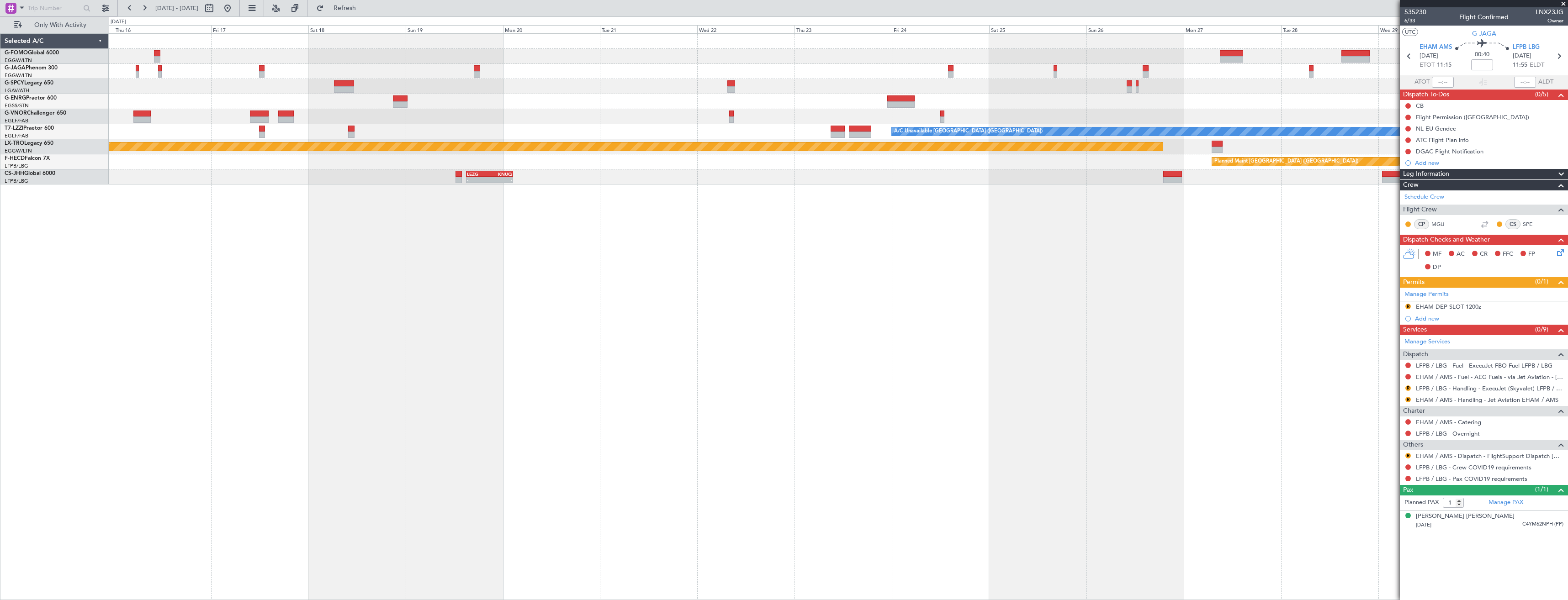
click at [1073, 259] on div "A/C Unavailable London (Luton) Planned Maint Riga (Riga Intl) Planned Maint Par…" at bounding box center [838, 316] width 1459 height 567
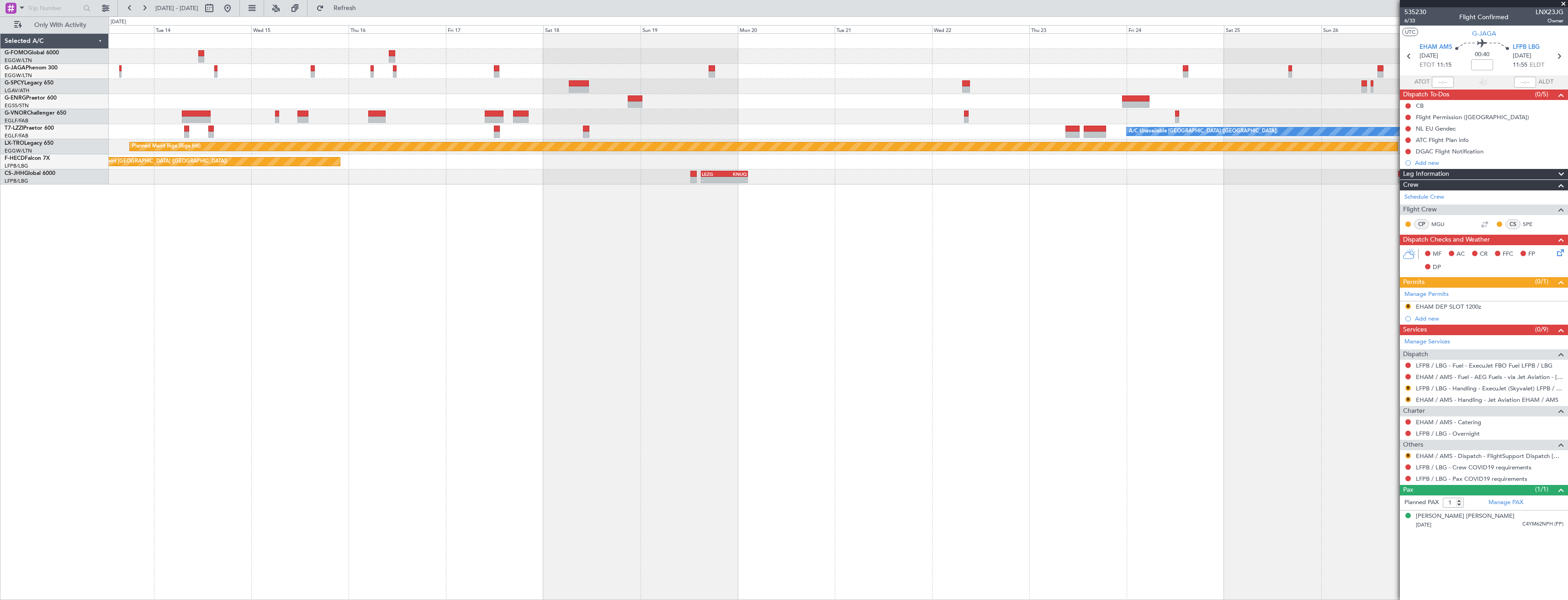
click at [657, 266] on div "A/C Unavailable London (Luton) Planned Maint Riga (Riga Intl) Planned Maint Par…" at bounding box center [838, 316] width 1459 height 567
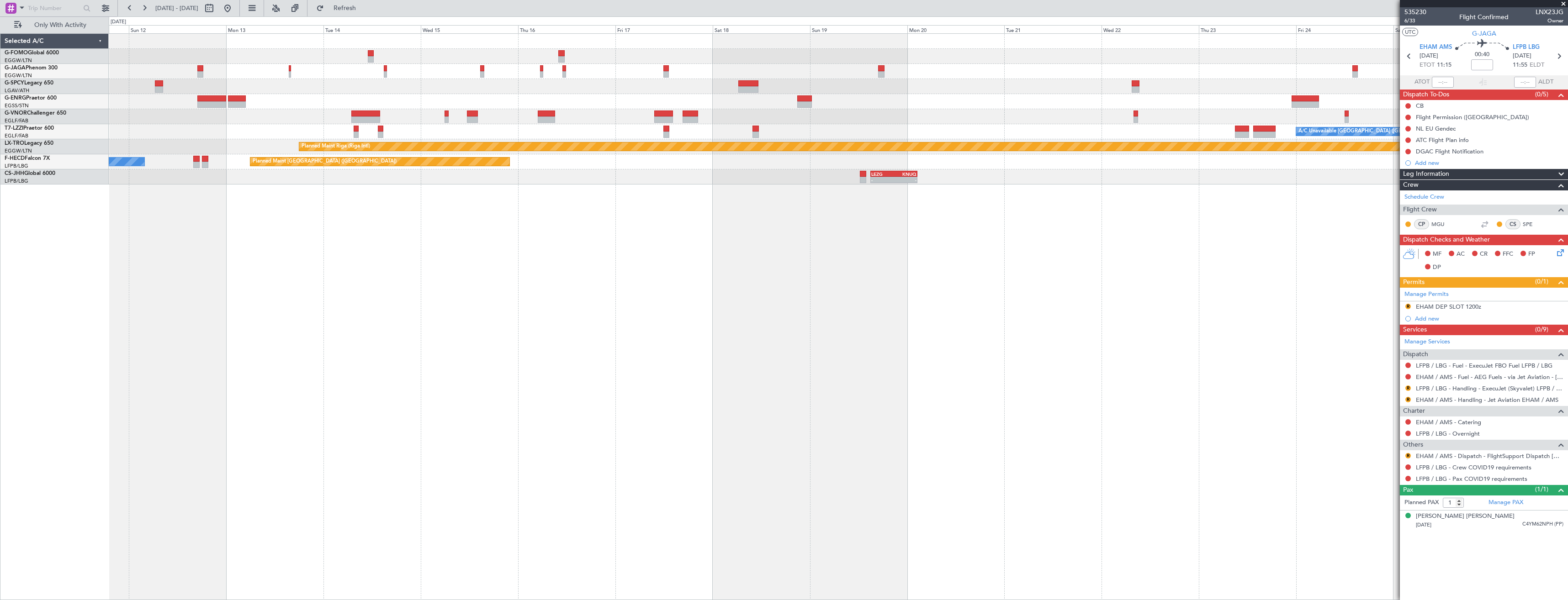
click at [856, 260] on div "Planned Maint London (Luton) A/C Unavailable London (Luton) Planned Maint Riga …" at bounding box center [838, 316] width 1459 height 567
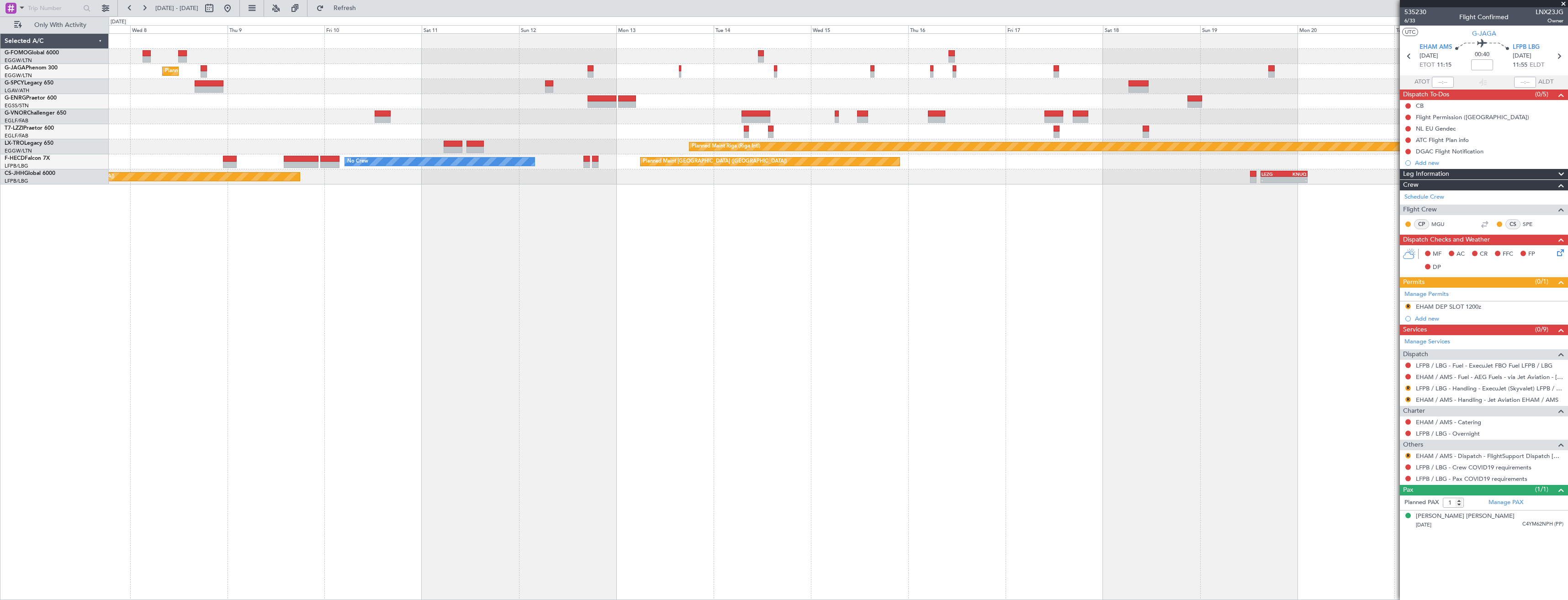
click at [654, 228] on div "Planned Maint London (Luton) A/C Unavailable London (Luton) Planned Maint Riga …" at bounding box center [838, 316] width 1459 height 567
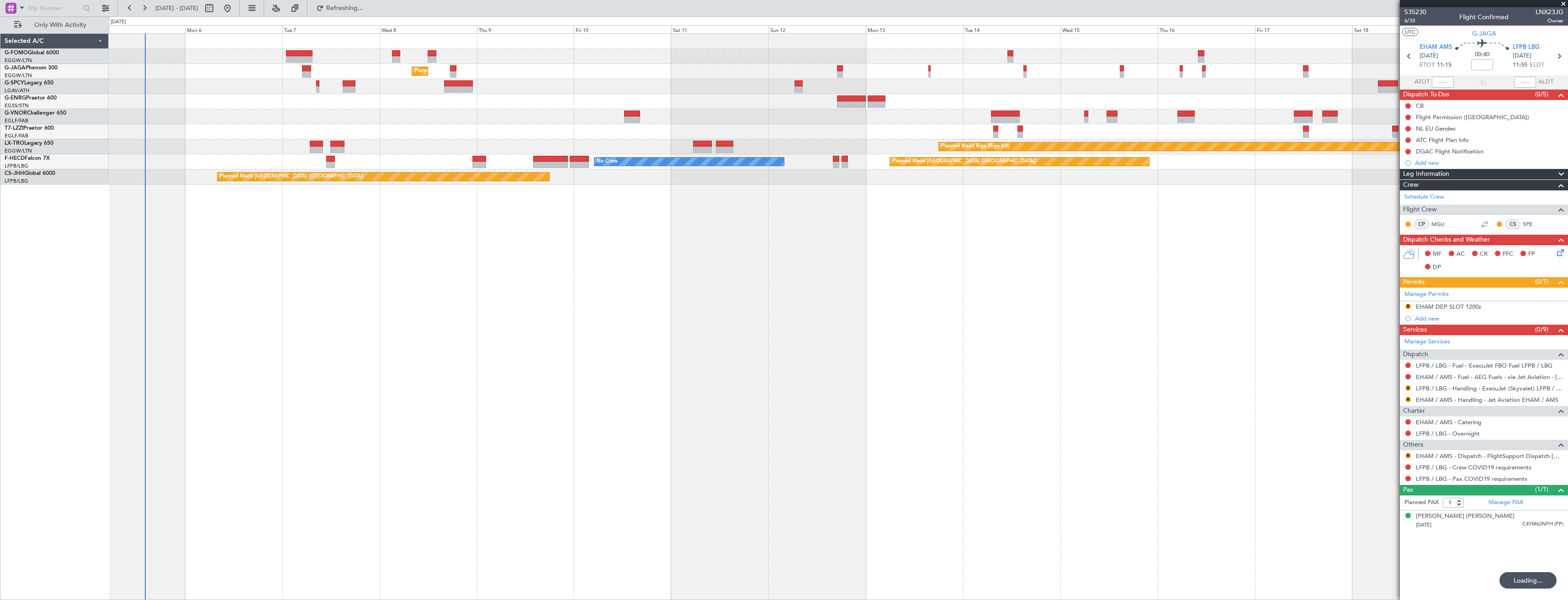
click at [528, 269] on div "Planned Maint London (Luton) Planned Maint Bremen Planned Maint London (Stanste…" at bounding box center [838, 316] width 1459 height 567
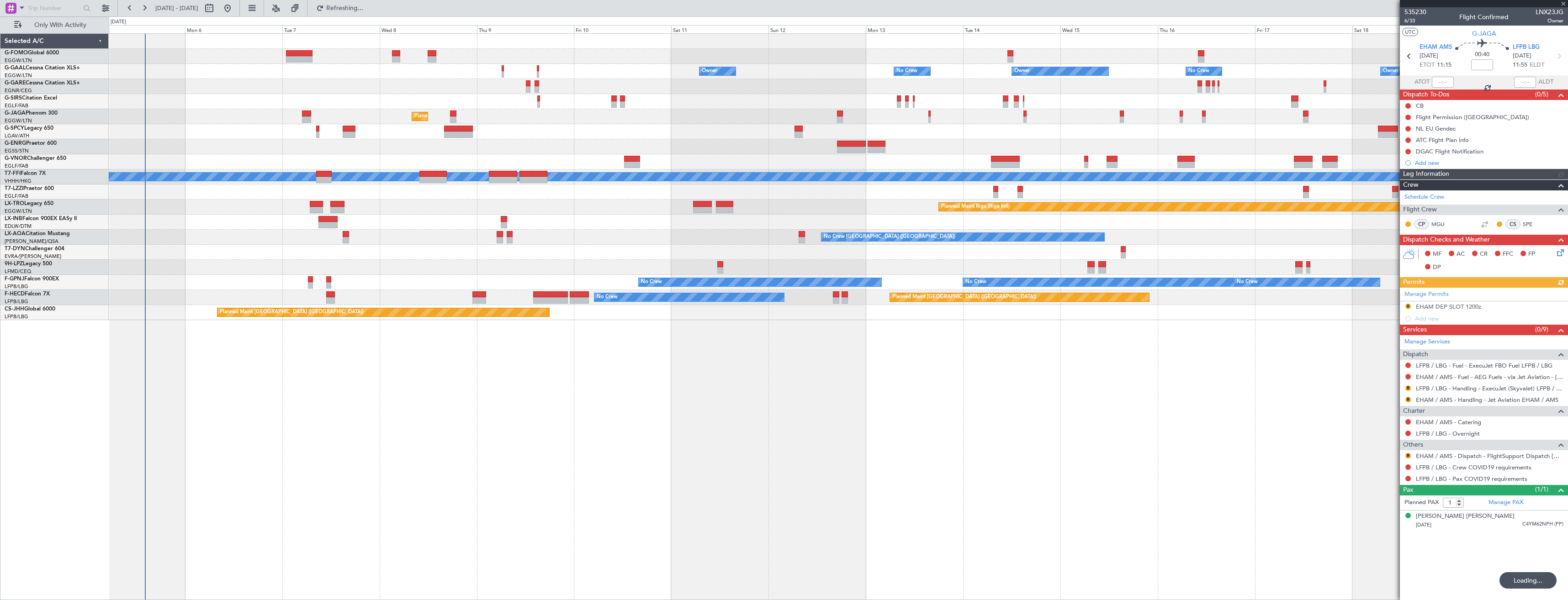
click at [1564, 3] on div at bounding box center [1484, 4] width 168 height 7
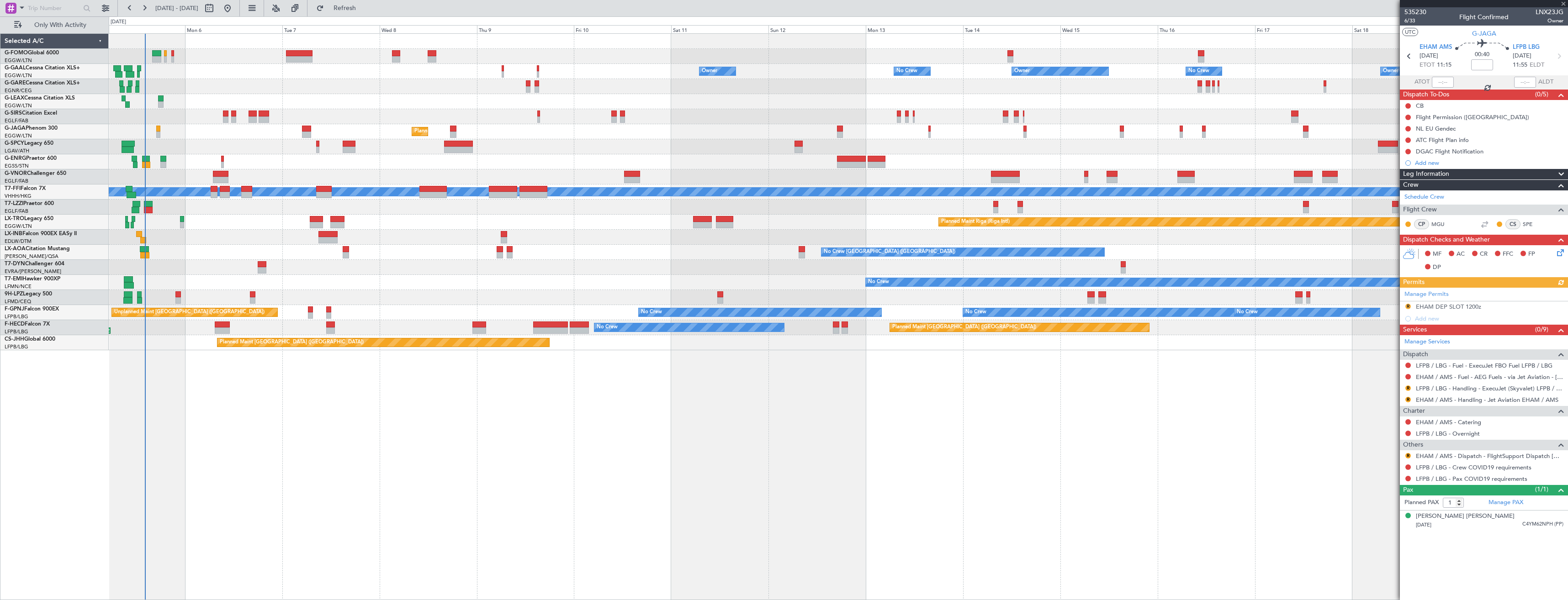
click at [1369, 124] on div "Planned Maint London (Farnborough) Planned Maint Oxford (Kidlington)" at bounding box center [838, 116] width 1459 height 15
click at [1565, 3] on span at bounding box center [1563, 4] width 9 height 9
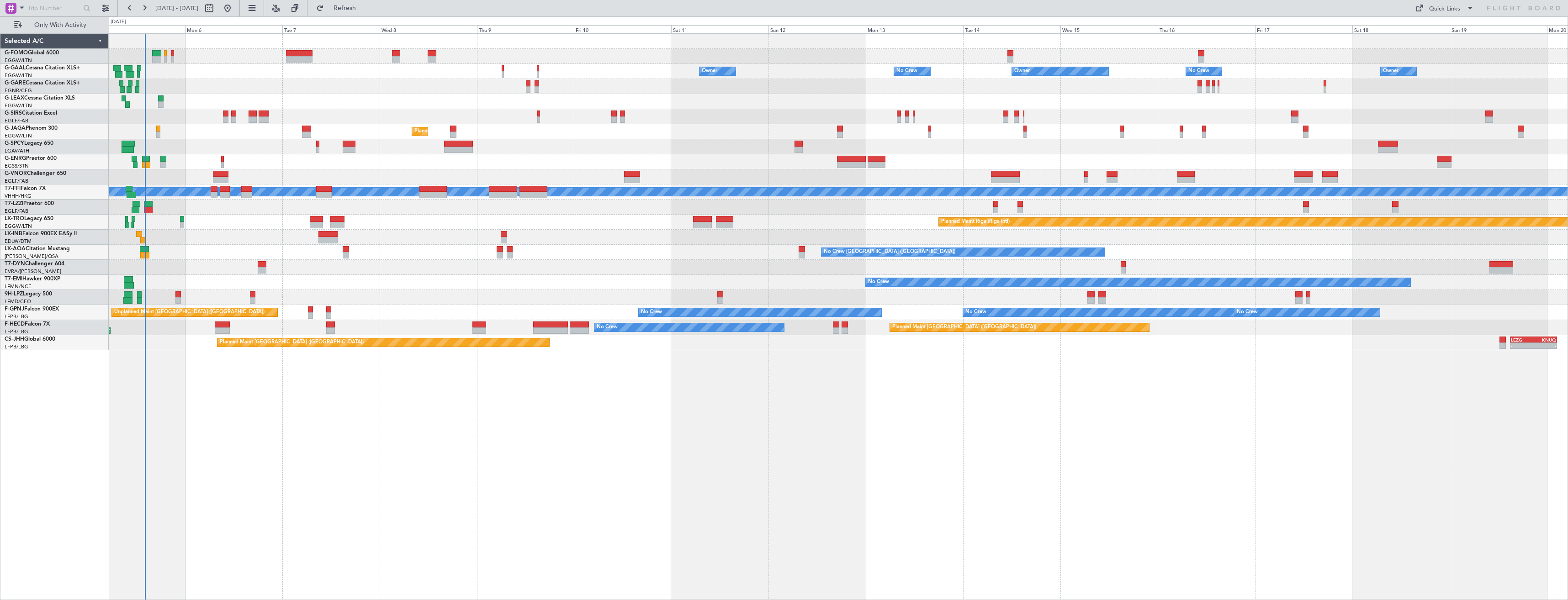
type input "0"
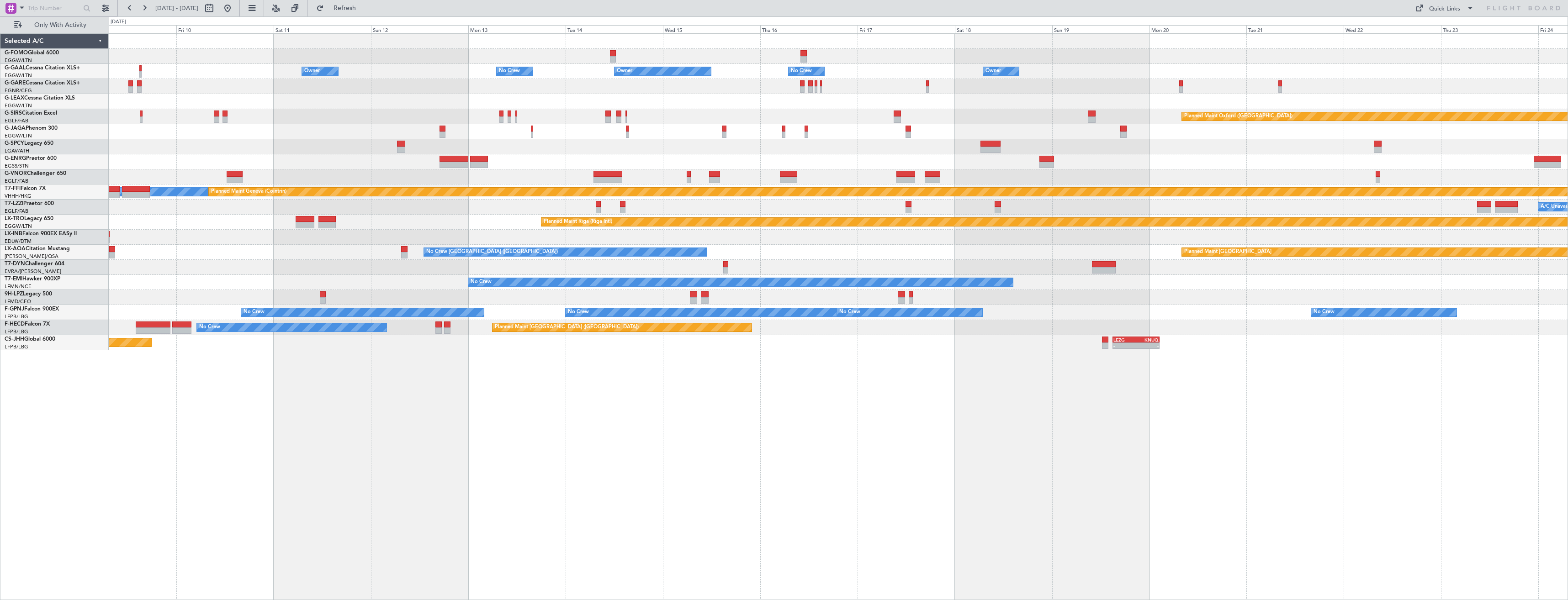
click at [1019, 146] on div "Owner Owner No Crew No Crew Owner Owner Owner Planned Maint Oxford (Kidlington)…" at bounding box center [838, 192] width 1459 height 316
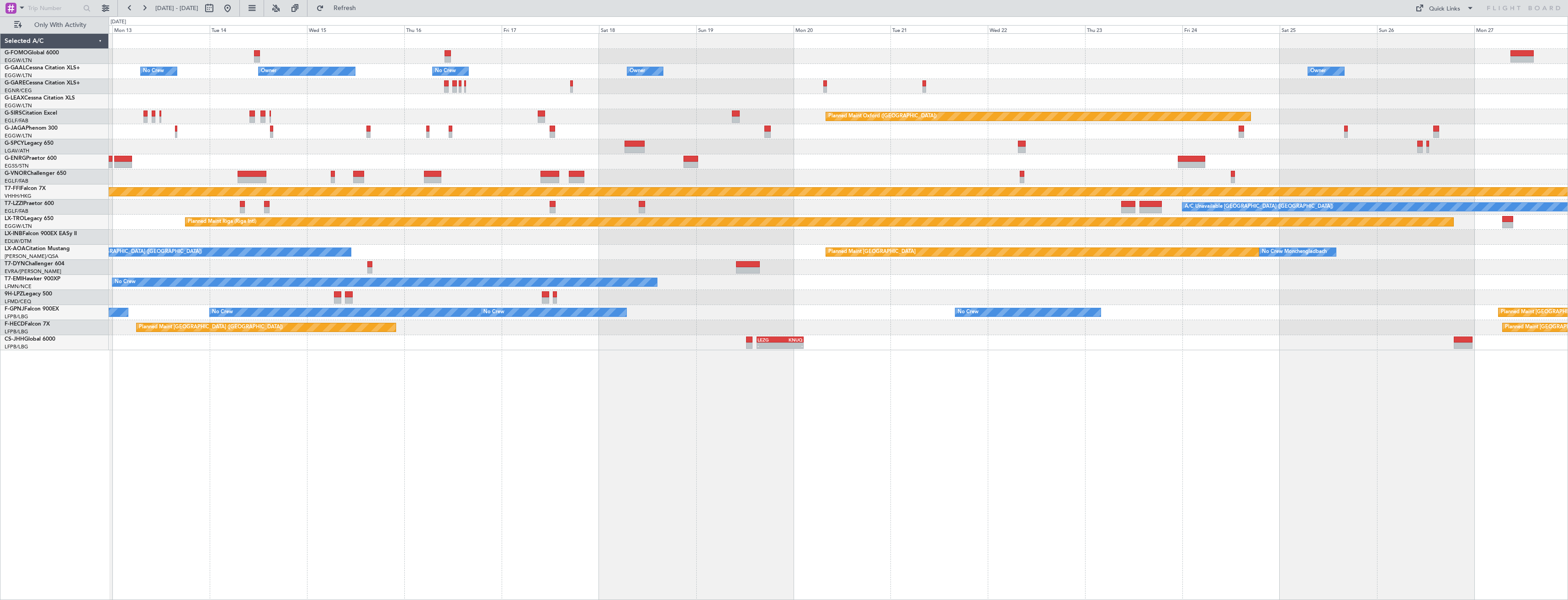
click at [1093, 155] on div "Owner Owner No Crew No Crew Owner Owner Owner Planned Maint Oxford (Kidlington)…" at bounding box center [838, 192] width 1459 height 316
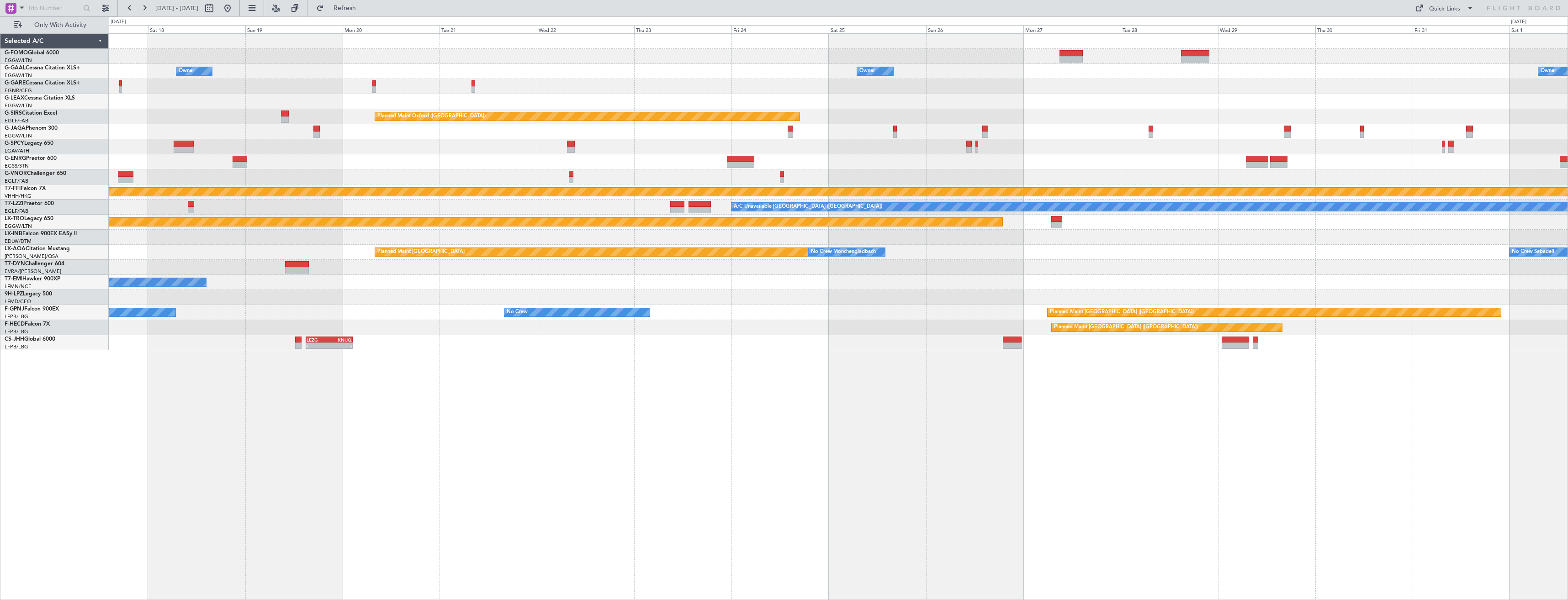
click at [998, 96] on div "Owner Owner Owner Owner Owner No Crew Planned Maint Oxford (Kidlington) Planned…" at bounding box center [838, 192] width 1459 height 316
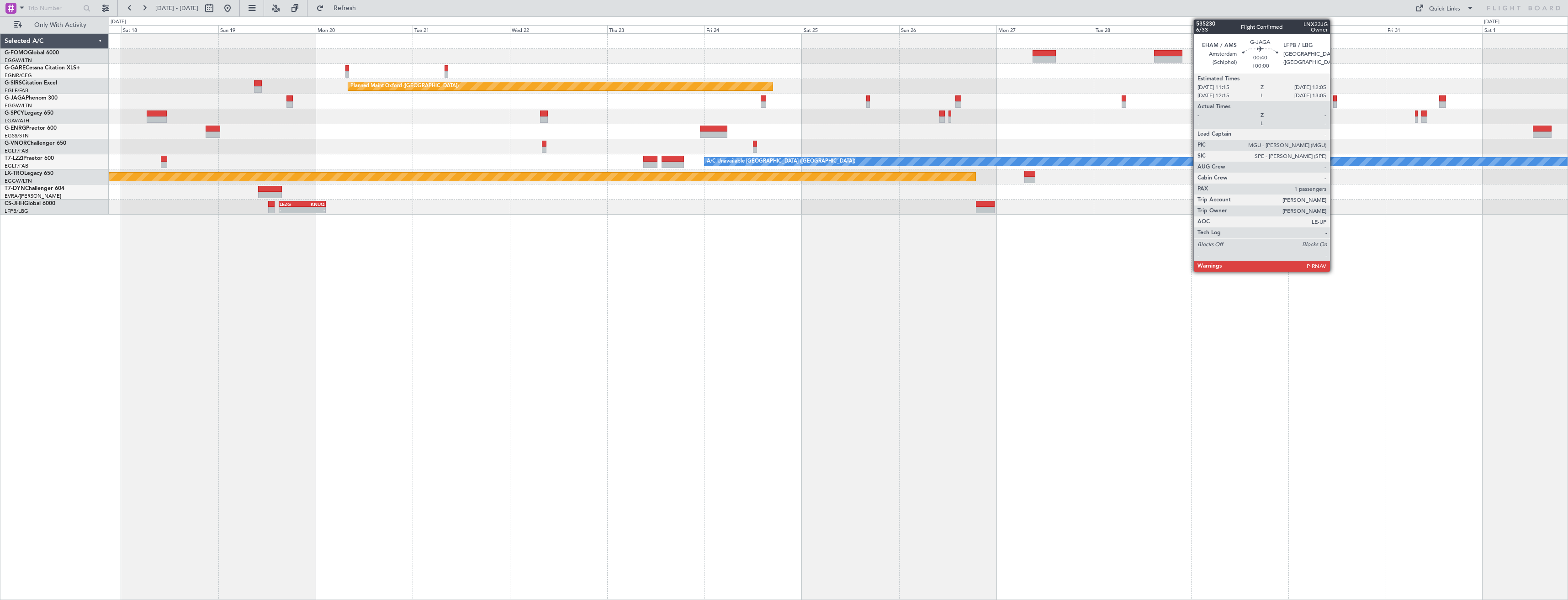
click at [1334, 100] on div at bounding box center [1335, 99] width 4 height 7
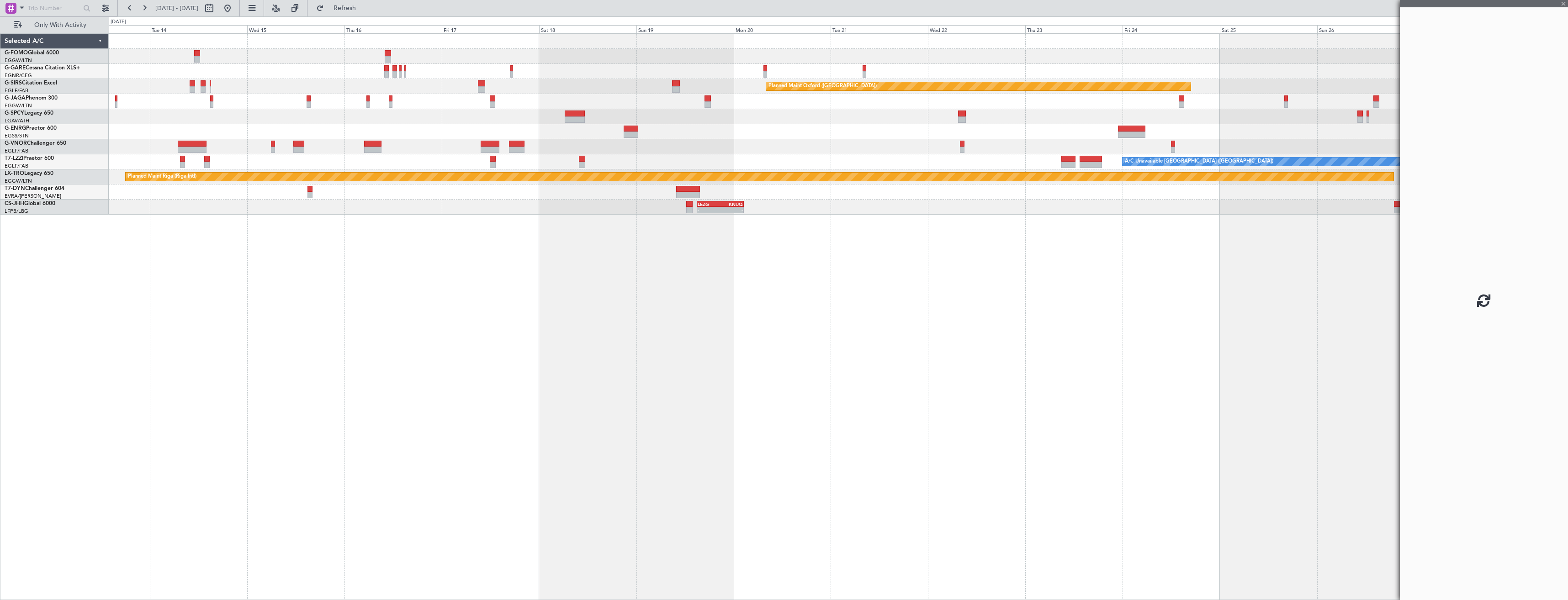
click at [1292, 89] on div "Planned Maint Oxford ([GEOGRAPHIC_DATA]) A/C Unavailable [GEOGRAPHIC_DATA] ([GE…" at bounding box center [838, 124] width 1459 height 181
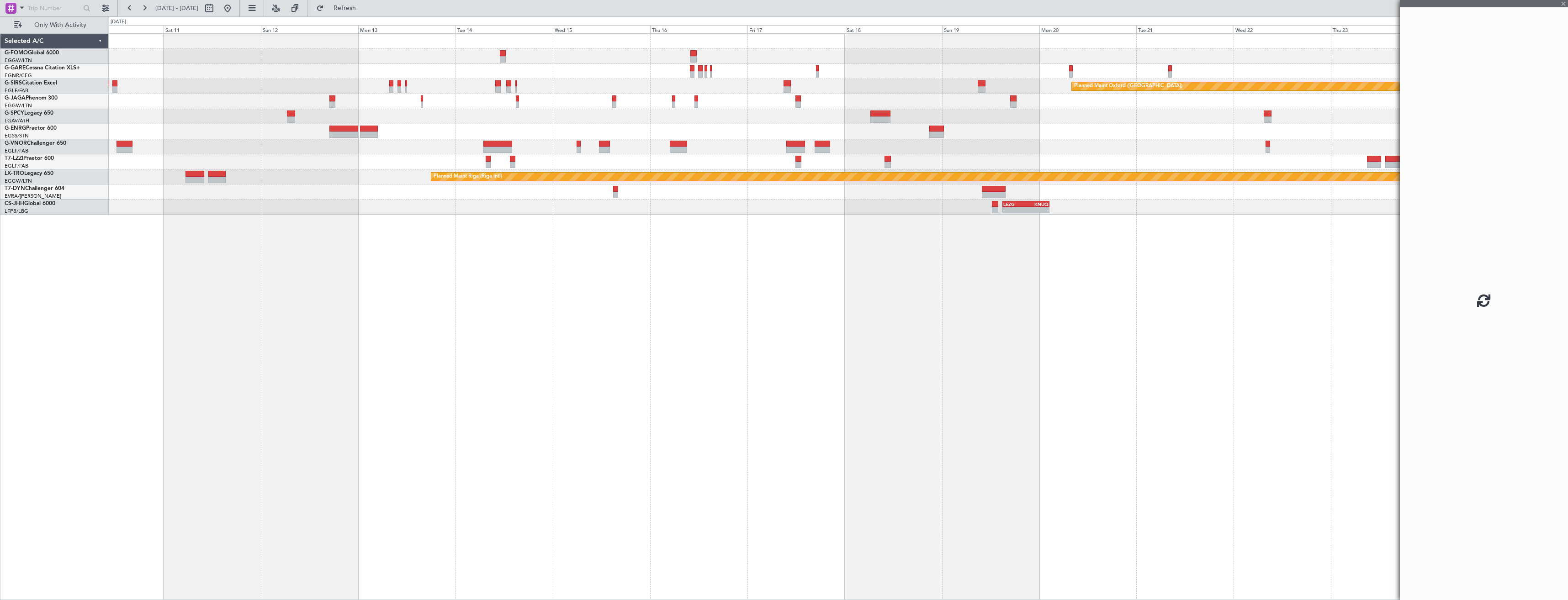
click at [1089, 83] on div "Planned Maint Oxford ([GEOGRAPHIC_DATA]) Planned Maint [GEOGRAPHIC_DATA] ([GEOG…" at bounding box center [838, 124] width 1459 height 181
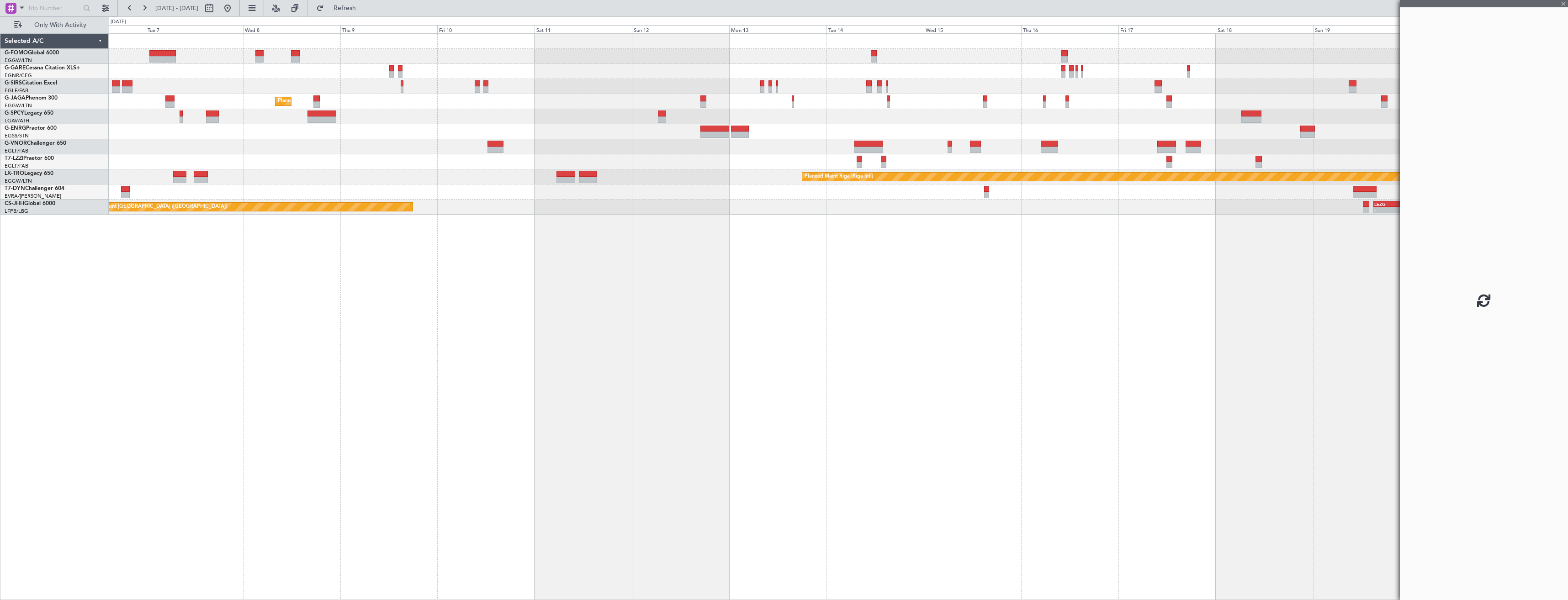
click at [1054, 83] on div "Planned Maint Oxford (Kidlington) Planned Maint London (Farnborough) Planned Ma…" at bounding box center [838, 124] width 1459 height 181
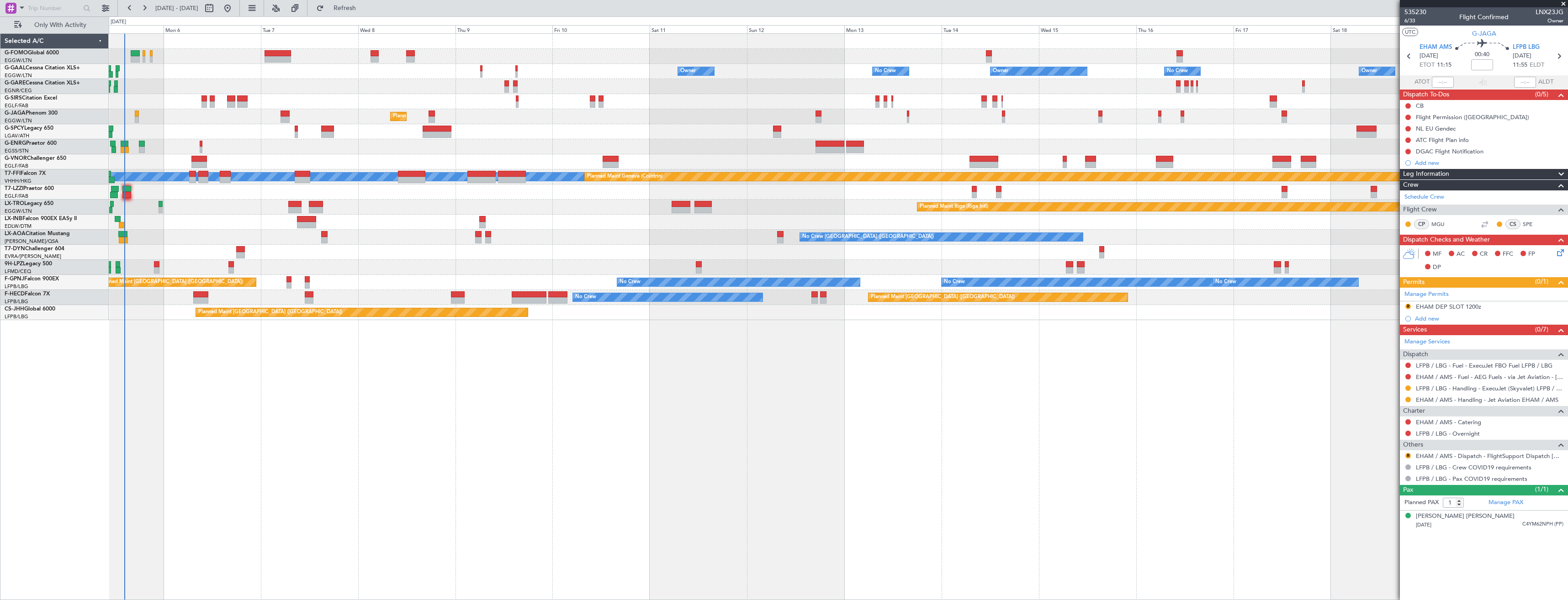
click at [1046, 359] on div "Owner Owner No Crew No Crew Owner Owner Planned Maint Oxford (Kidlington) Plann…" at bounding box center [838, 316] width 1459 height 567
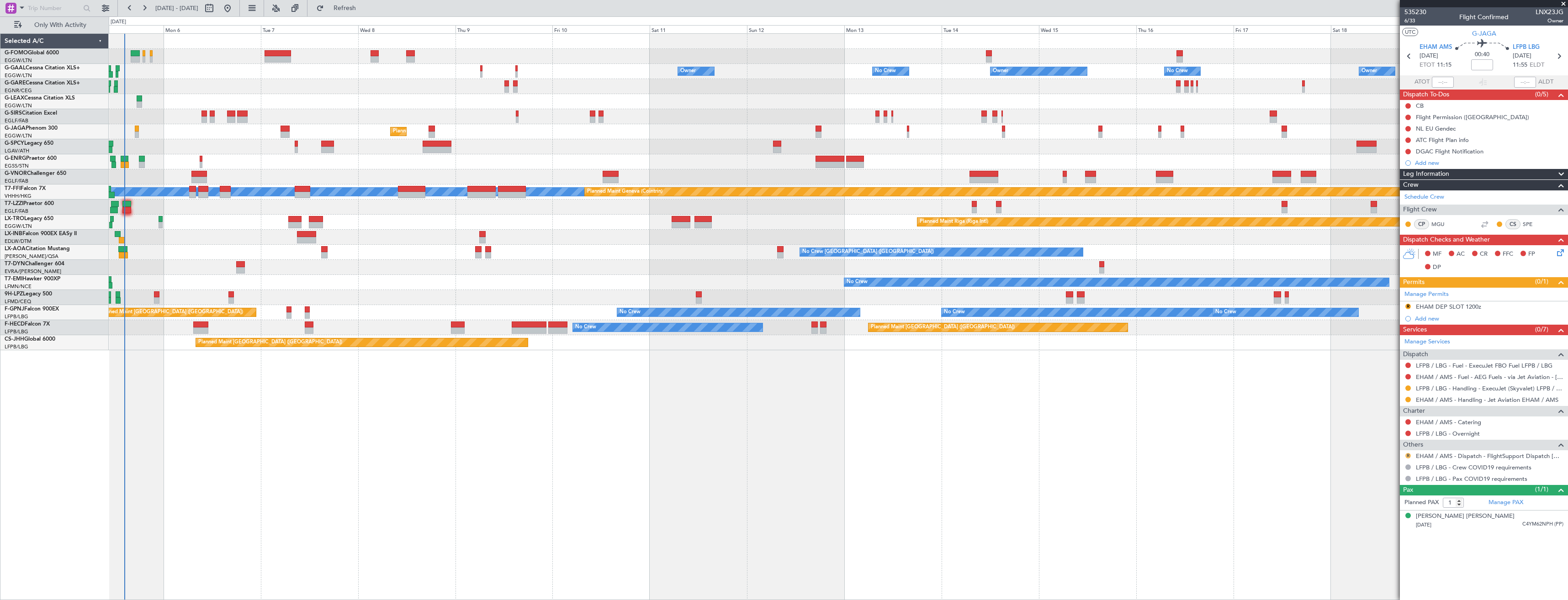
click at [1407, 457] on button "R" at bounding box center [1408, 456] width 5 height 5
click at [1395, 561] on span "Confirmed" at bounding box center [1382, 564] width 29 height 9
click at [1503, 309] on div "R EHAM DEP SLOT 1200z" at bounding box center [1484, 307] width 168 height 12
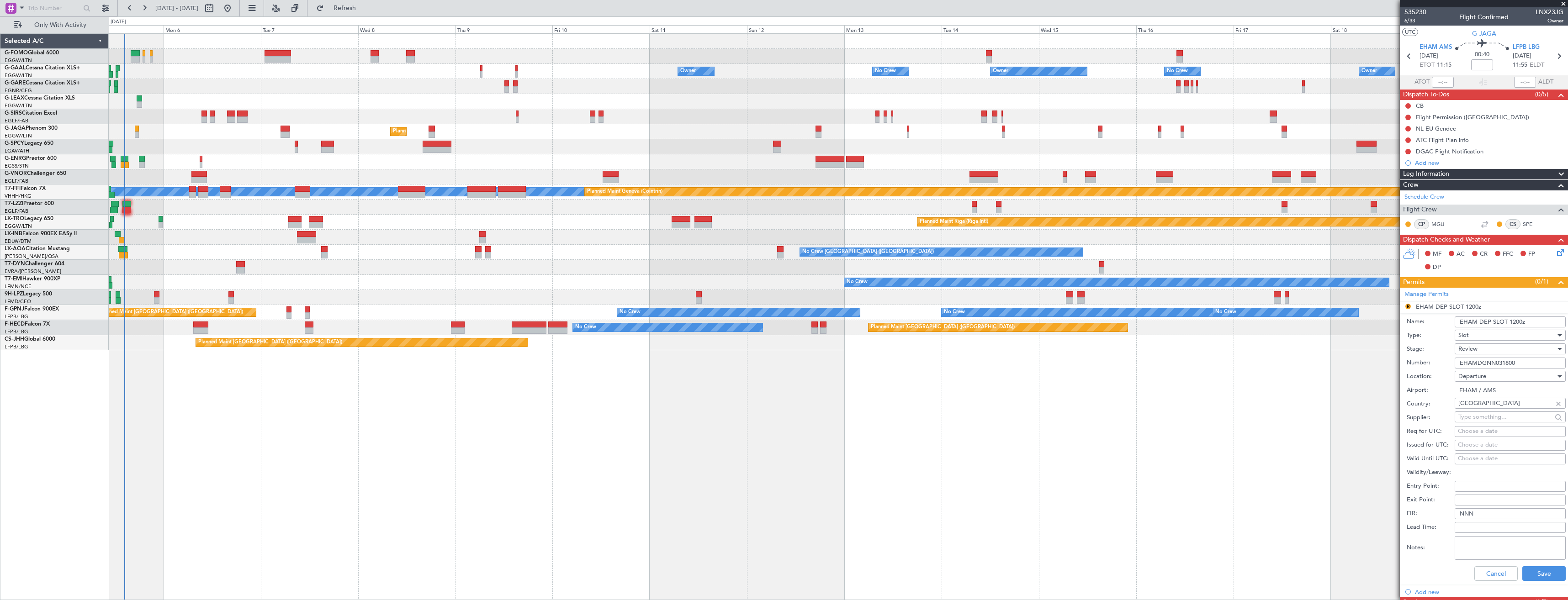
click at [1492, 351] on div "Review" at bounding box center [1507, 349] width 97 height 14
click at [1494, 407] on span "Requested" at bounding box center [1507, 409] width 96 height 14
click at [1514, 323] on input "EHAM DEP SLOT 1200z" at bounding box center [1510, 322] width 111 height 11
type input "EHAM DEP SLOT 1115z"
click at [1525, 574] on button "Save" at bounding box center [1544, 574] width 43 height 15
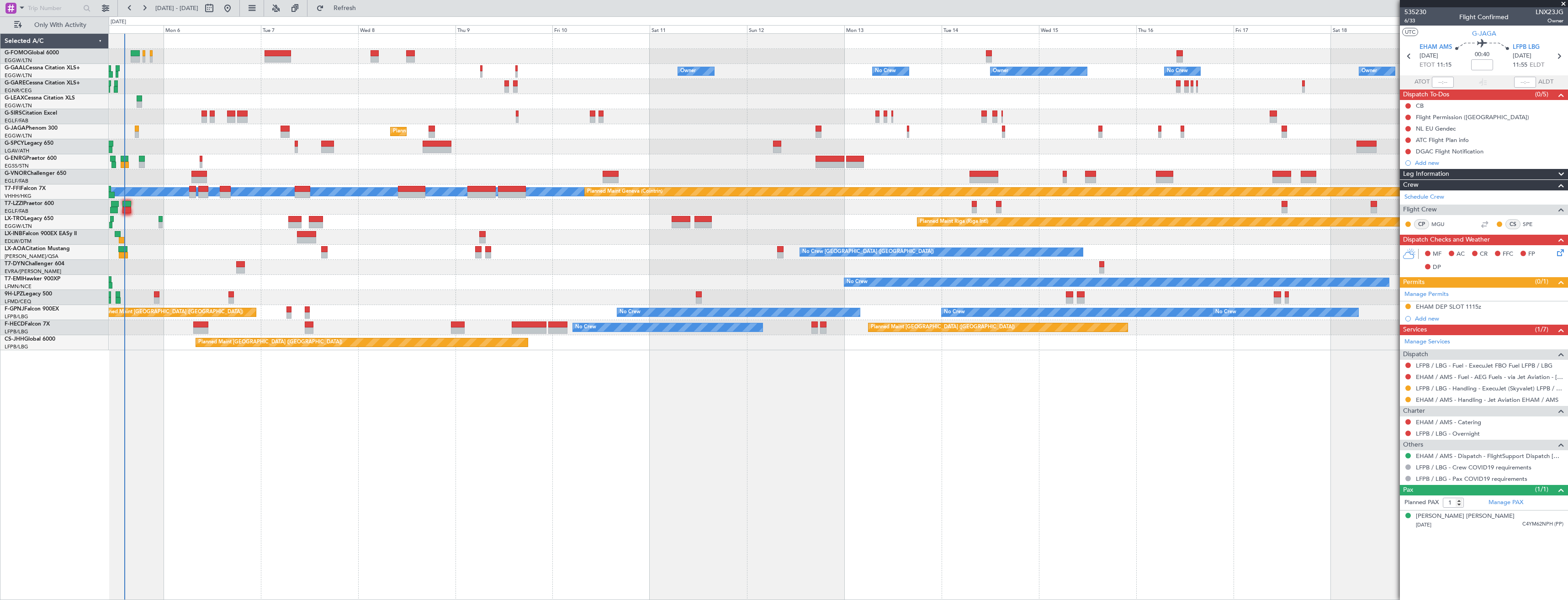
click at [721, 169] on div "Owner Owner No Crew No Crew Owner Owner Planned Maint Oxford (Kidlington) Plann…" at bounding box center [838, 192] width 1459 height 316
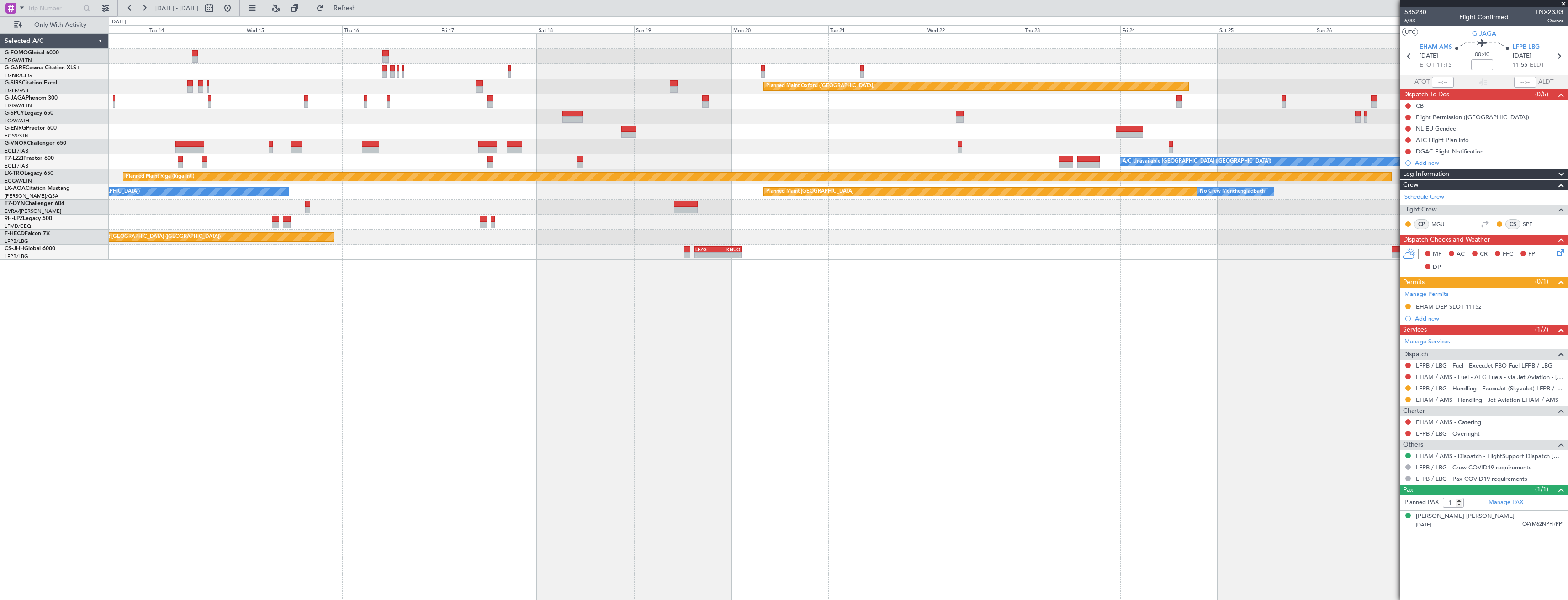
click at [761, 141] on div "Planned Maint Oxford (Kidlington) A/C Unavailable London (Luton) Planned Maint …" at bounding box center [838, 147] width 1459 height 226
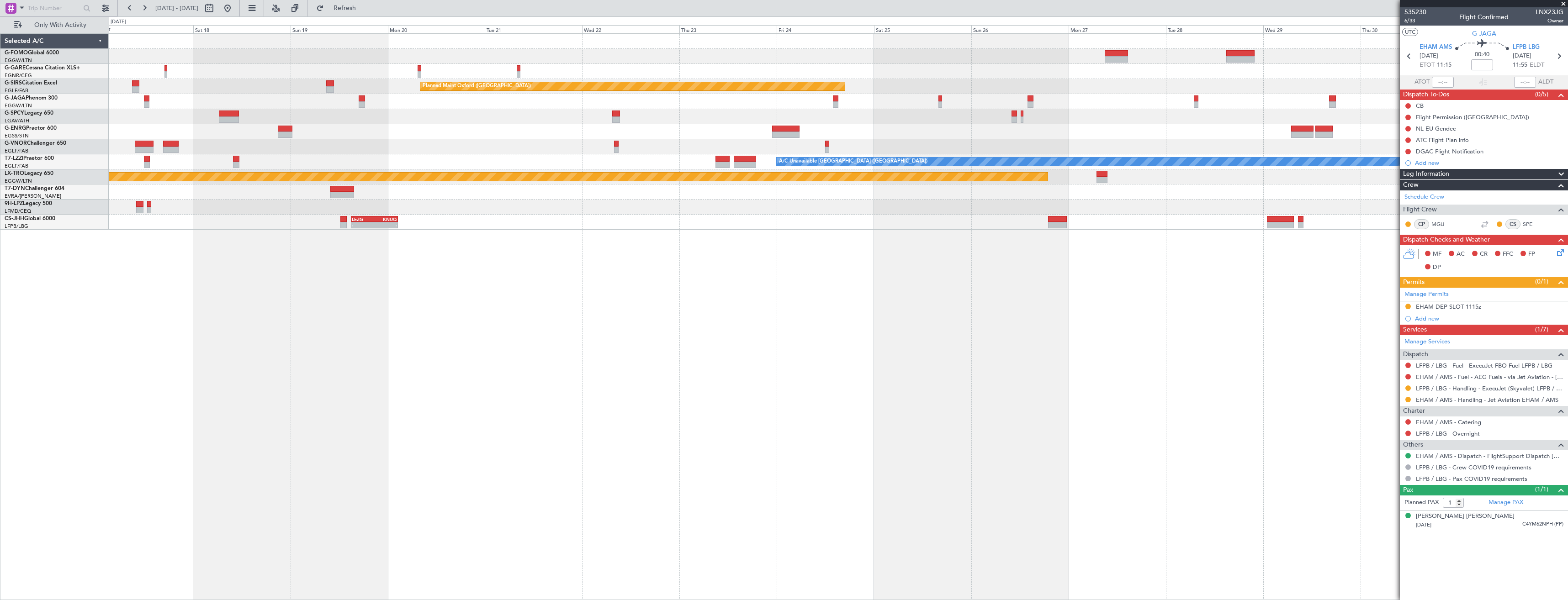
click at [1060, 98] on div at bounding box center [838, 102] width 1459 height 15
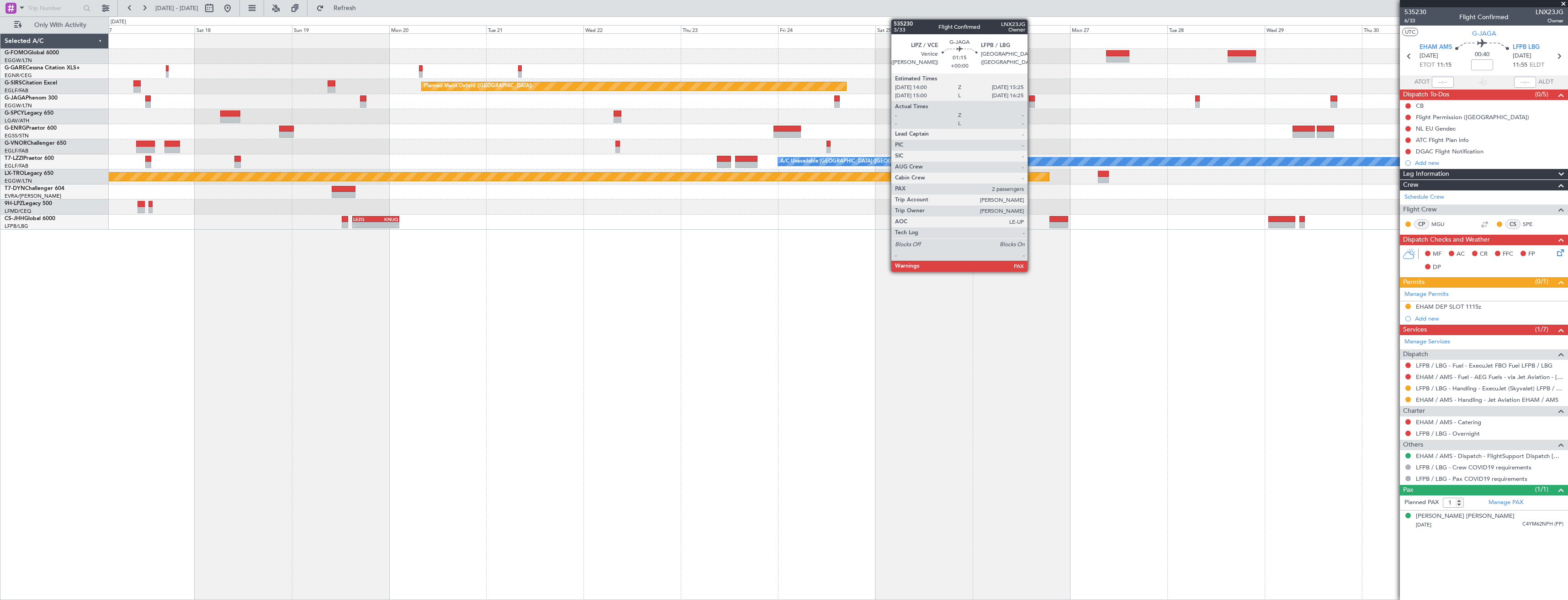
click at [1032, 103] on div at bounding box center [1032, 105] width 6 height 7
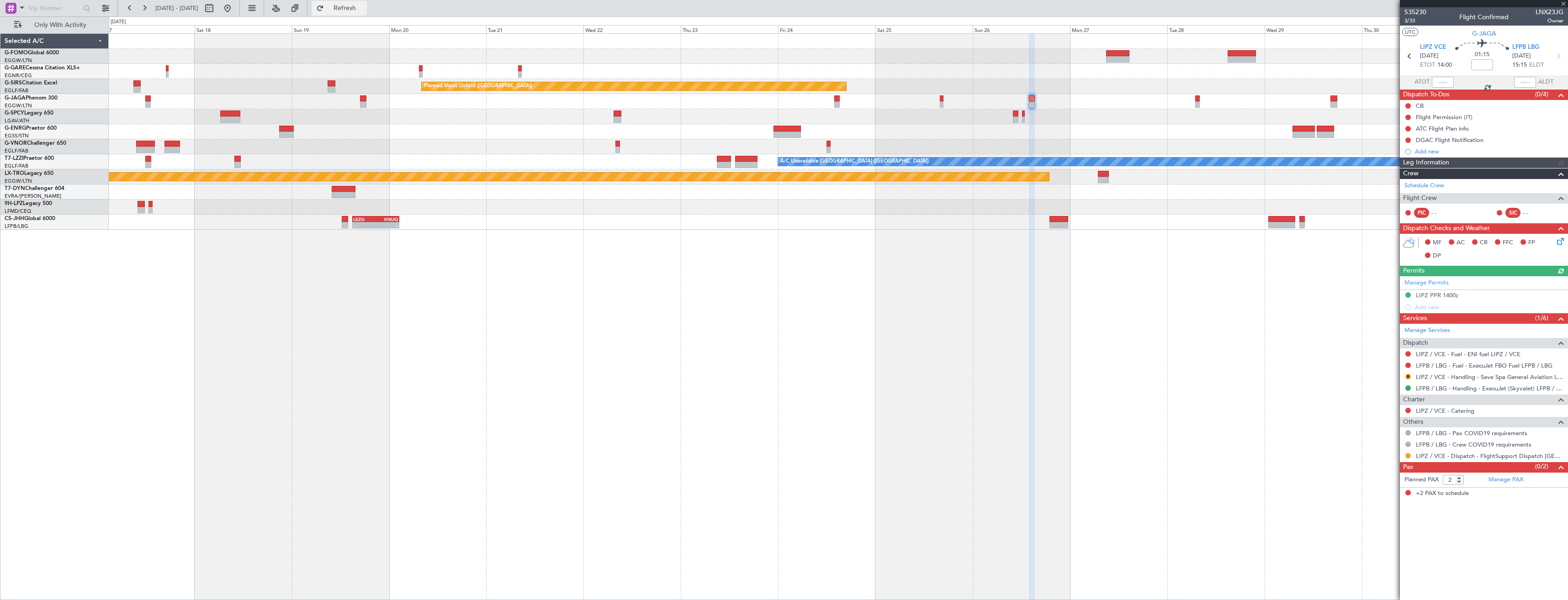
click at [364, 6] on span "Refresh" at bounding box center [345, 8] width 38 height 7
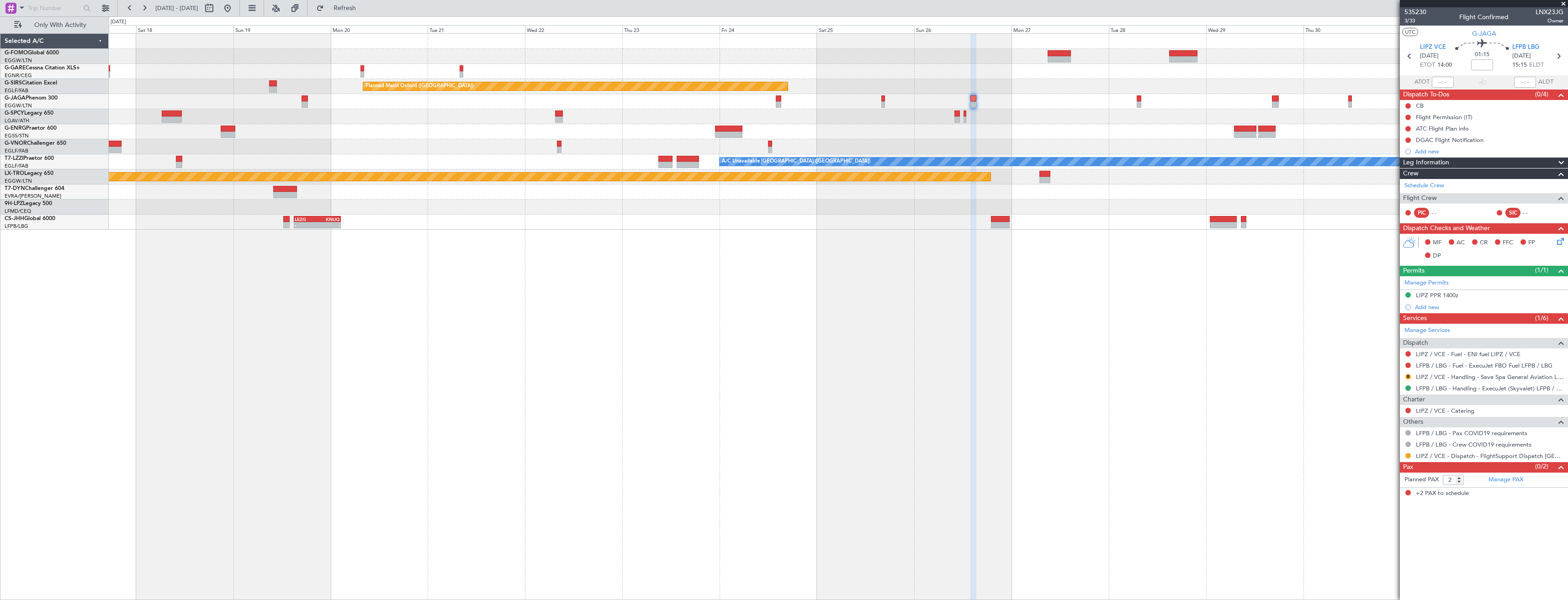
click at [1111, 113] on div at bounding box center [838, 116] width 1459 height 15
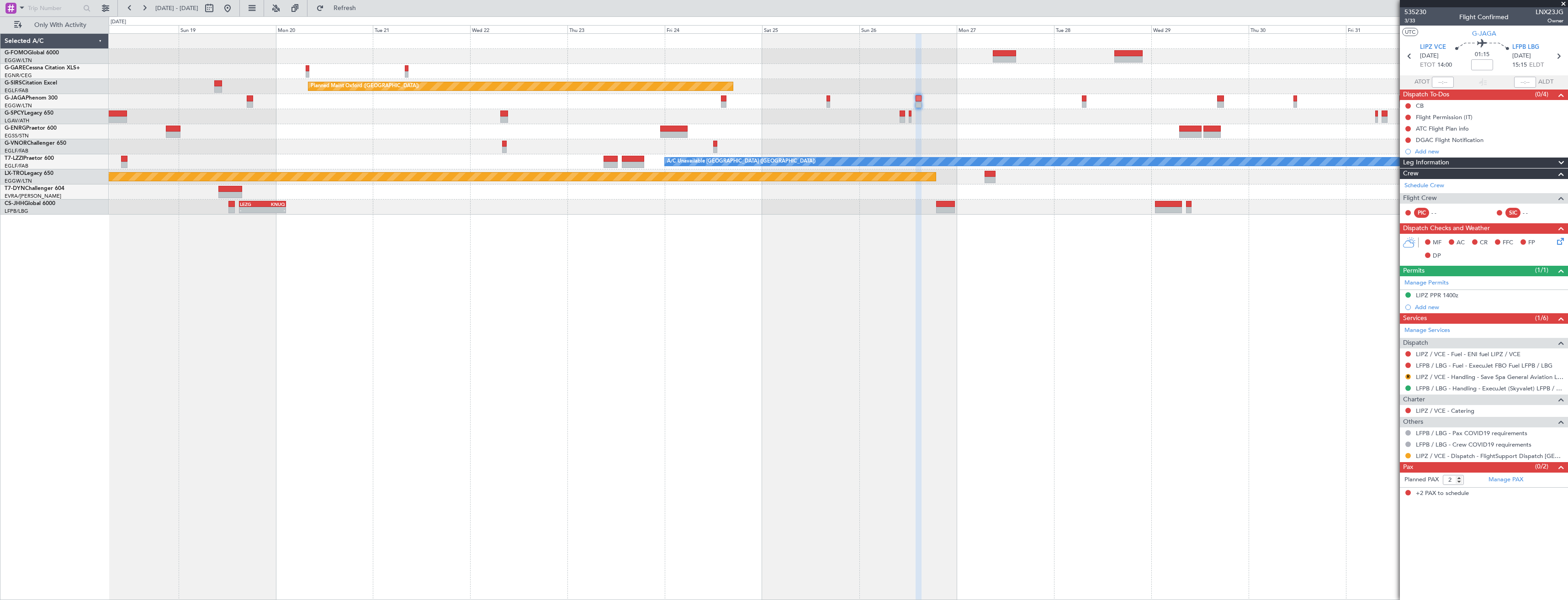
click at [1563, 6] on span at bounding box center [1563, 4] width 9 height 9
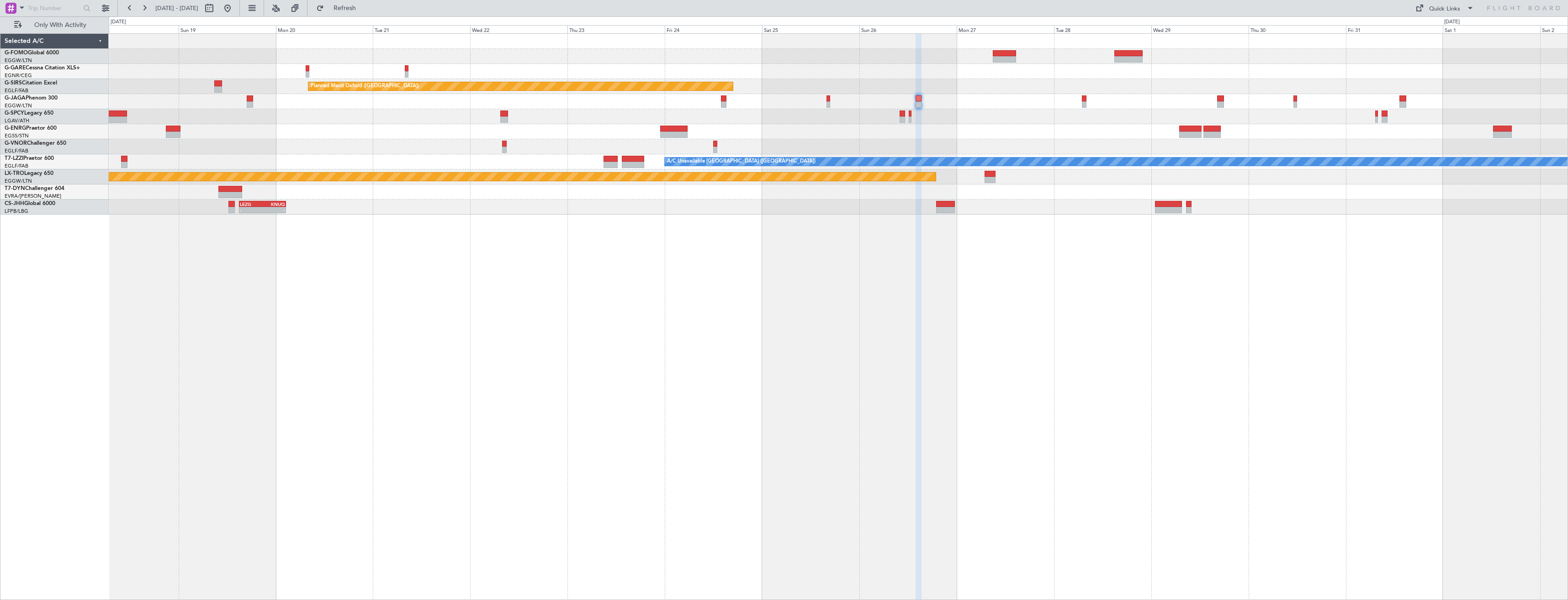
type input "0"
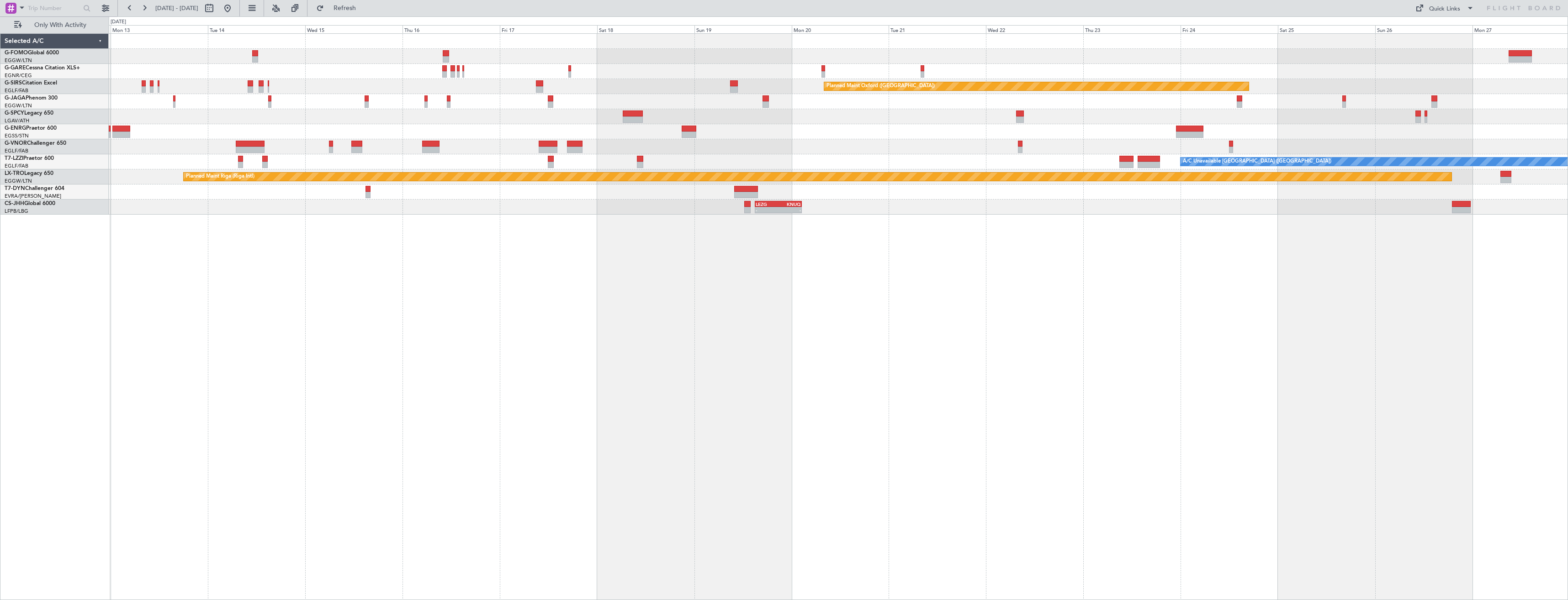
click at [1309, 424] on div "Planned Maint Oxford ([GEOGRAPHIC_DATA]) A/C Unavailable [GEOGRAPHIC_DATA] ([GE…" at bounding box center [838, 316] width 1459 height 567
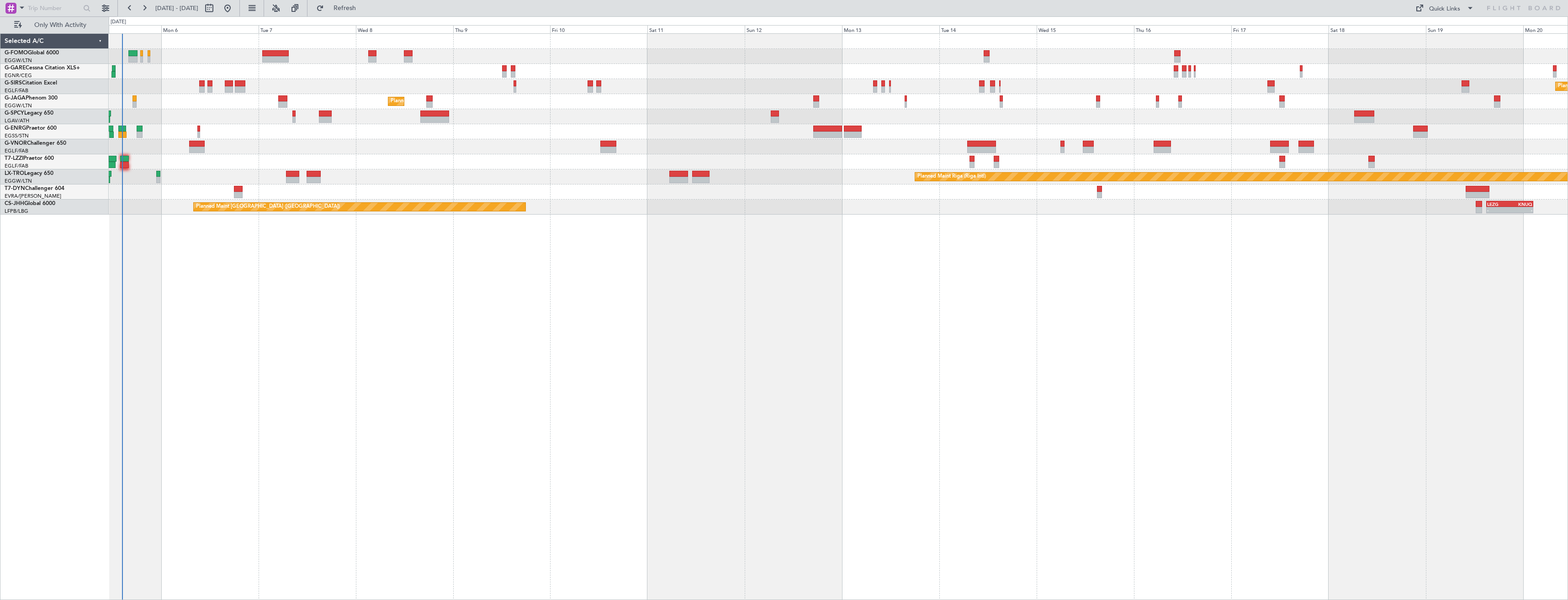
click at [1326, 309] on div "Planned Maint Oxford (Kidlington) Planned Maint London (Farnborough) Planned Ma…" at bounding box center [838, 316] width 1459 height 567
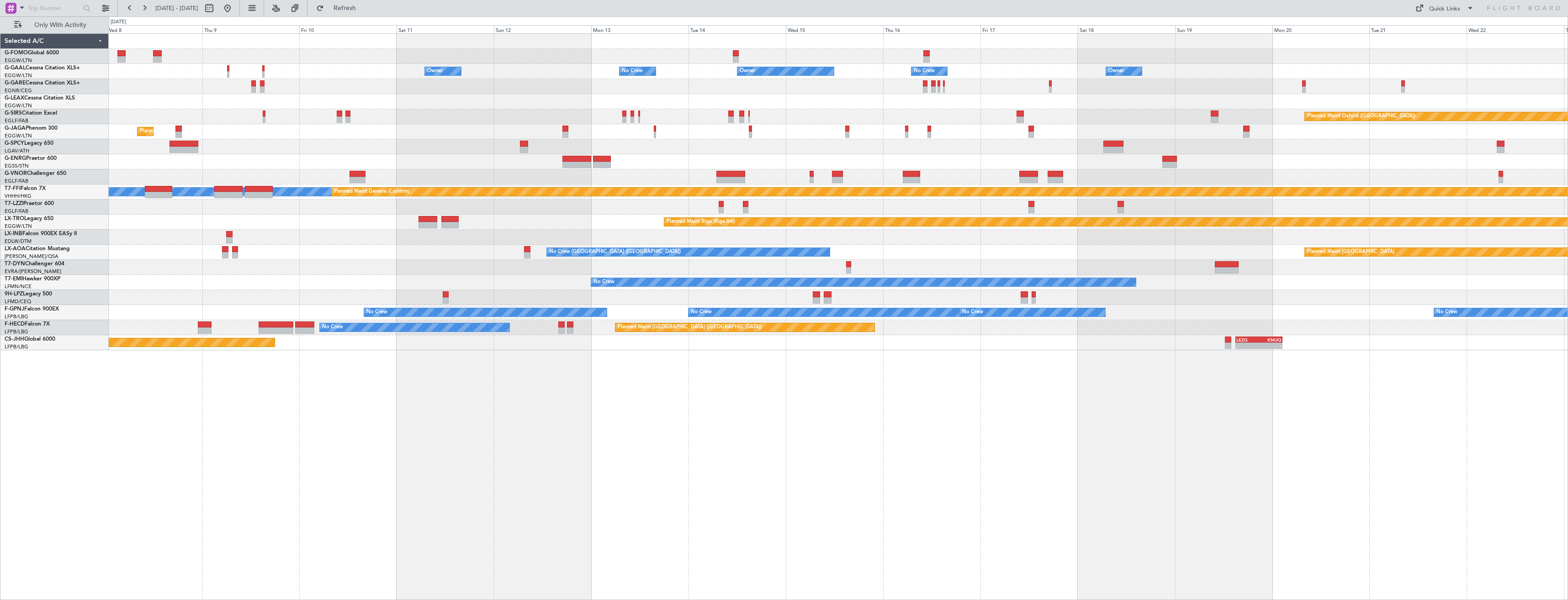
click at [1154, 122] on div "Planned Maint Oxford (Kidlington) Planned Maint London (Farnborough)" at bounding box center [838, 116] width 1459 height 15
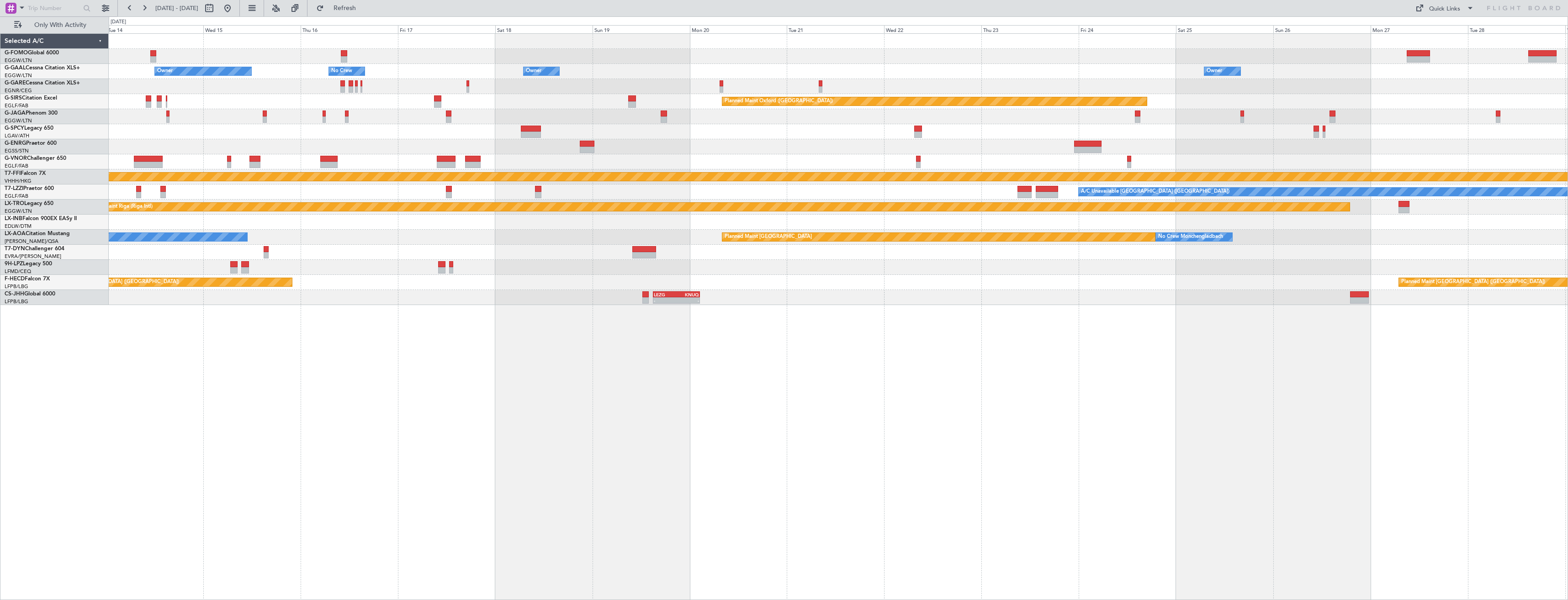
click at [567, 156] on div "Owner Owner Owner No Crew Owner Owner No Crew Owner Planned Maint Oxford (Kidli…" at bounding box center [838, 170] width 1459 height 271
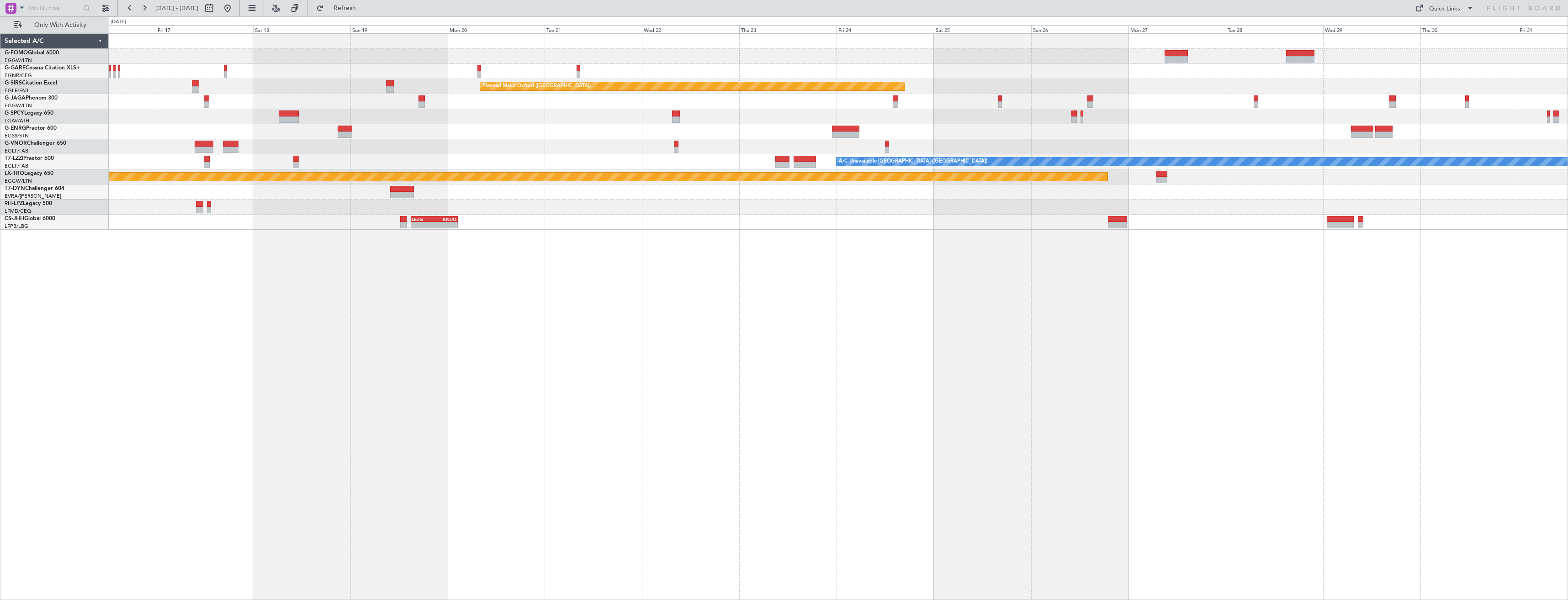
click at [998, 122] on div "Planned Maint Oxford ([GEOGRAPHIC_DATA]) Planned Maint [GEOGRAPHIC_DATA] Planne…" at bounding box center [838, 132] width 1459 height 196
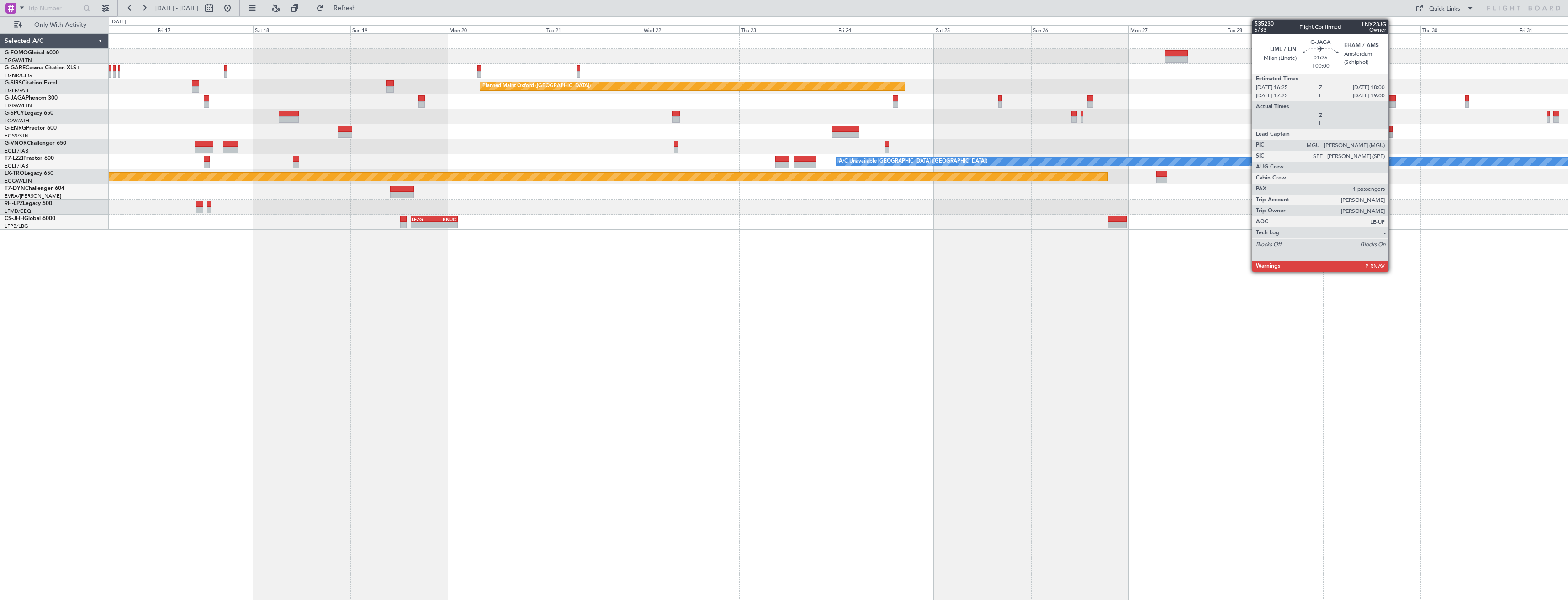
click at [1393, 101] on div at bounding box center [1392, 99] width 7 height 7
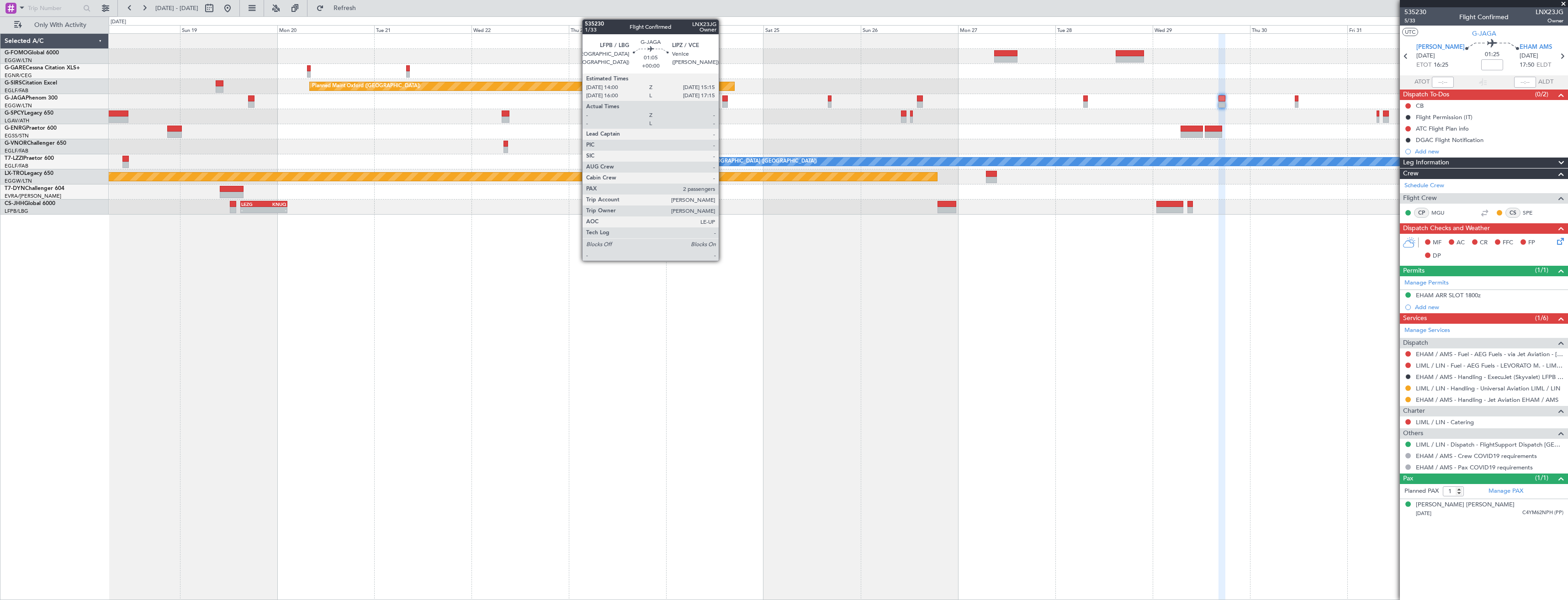
click at [723, 103] on div at bounding box center [725, 105] width 5 height 7
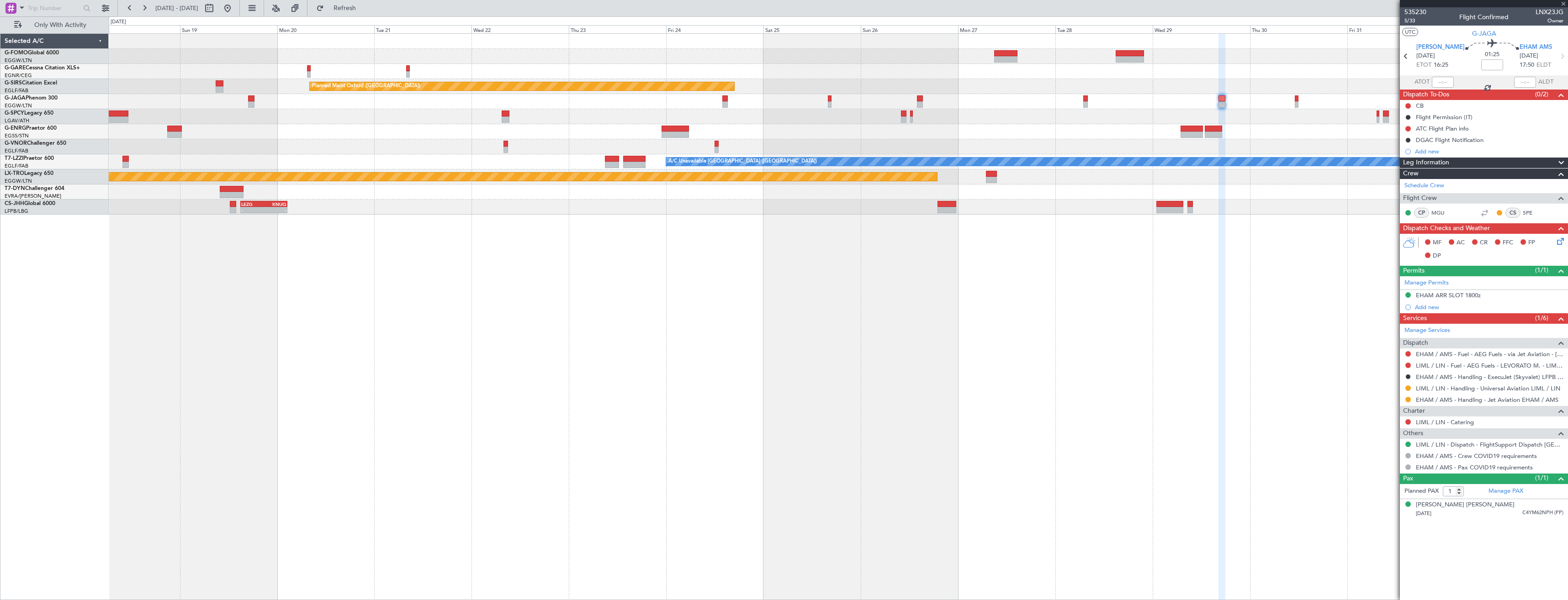
type input "2"
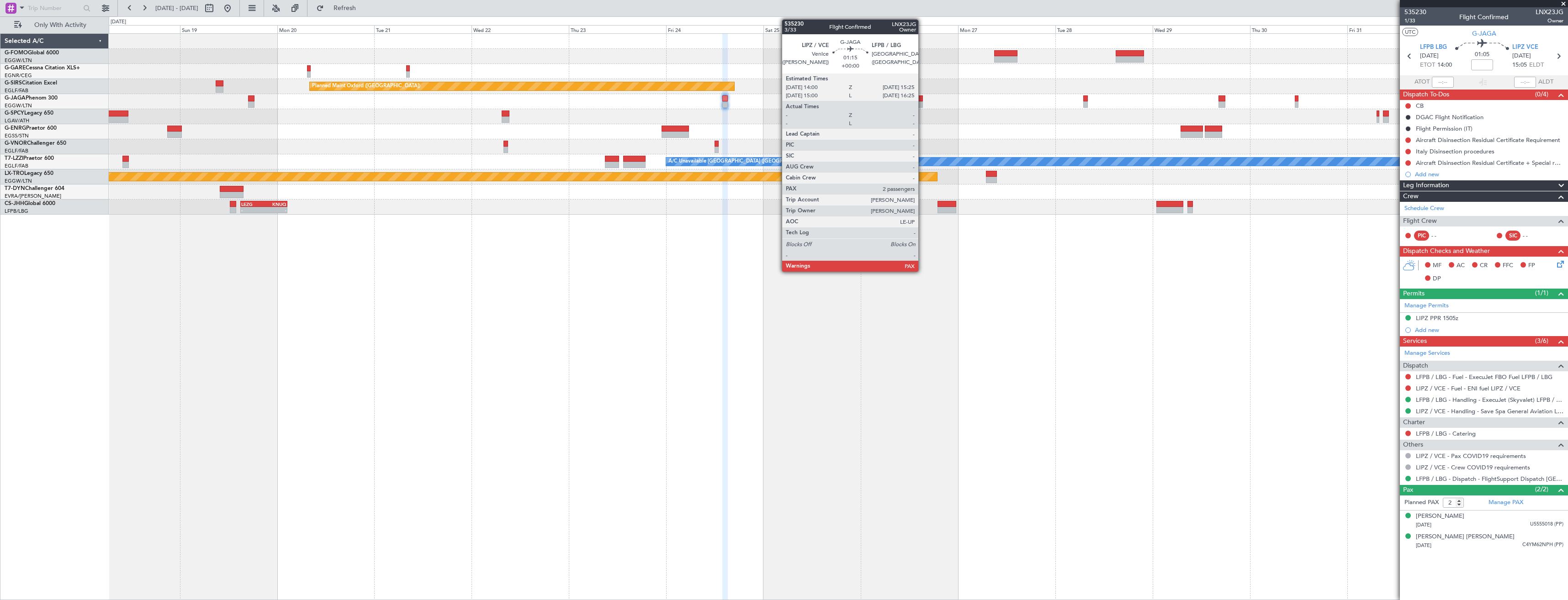
click at [922, 100] on div at bounding box center [920, 99] width 6 height 7
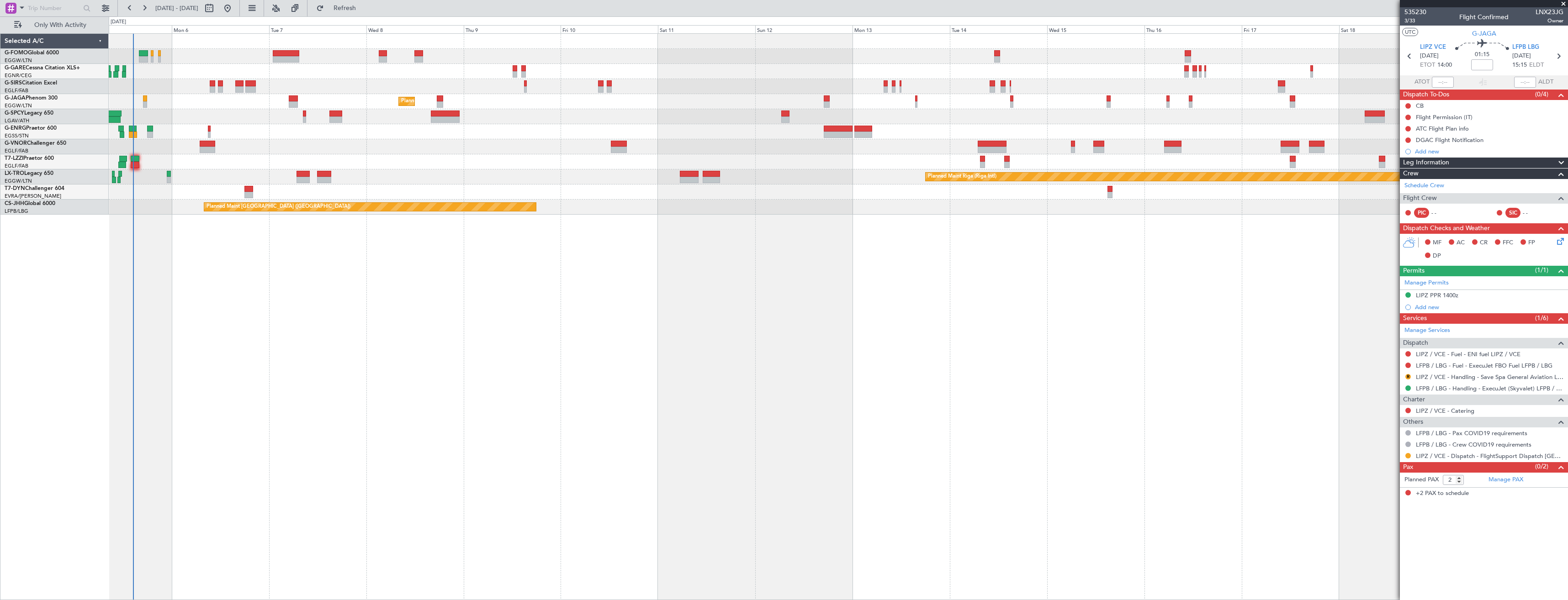
click at [1567, 222] on html "18 Oct 2025 - 02 Nov 2025 Refresh Quick Links Only With Activity Planned Maint …" at bounding box center [784, 300] width 1568 height 600
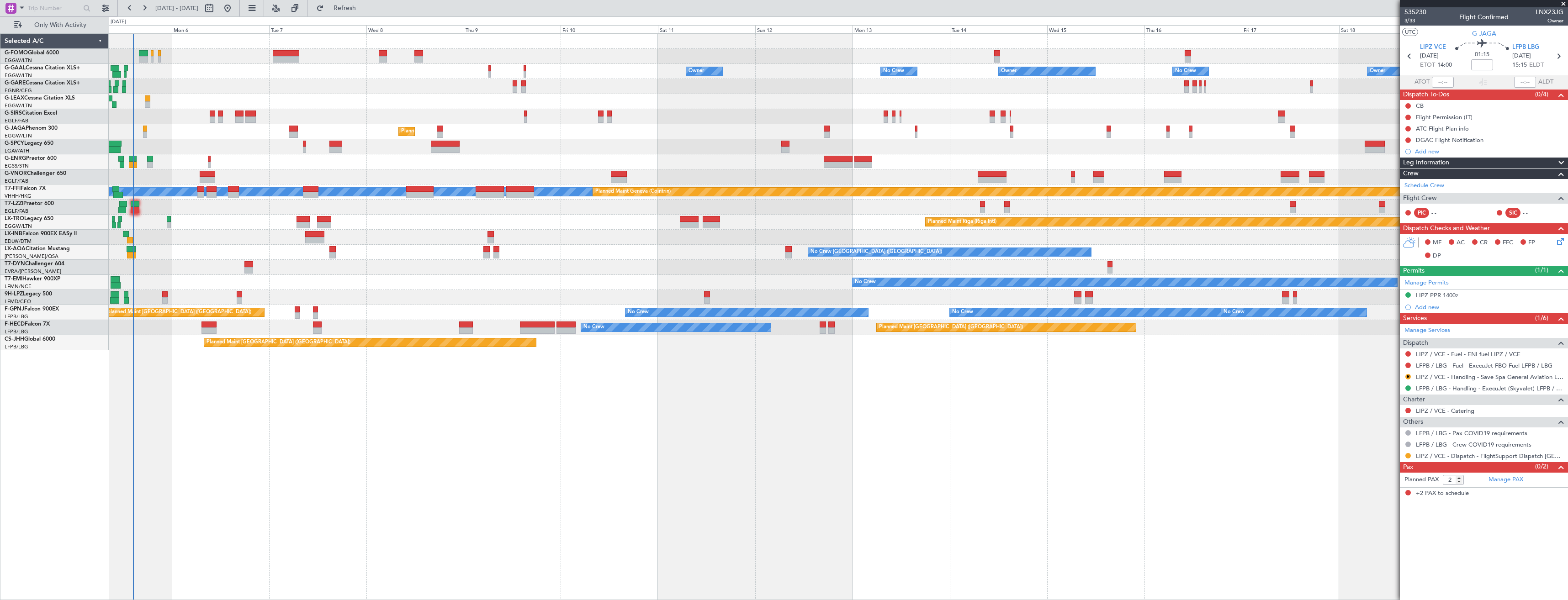
click at [1561, 5] on span at bounding box center [1563, 4] width 9 height 9
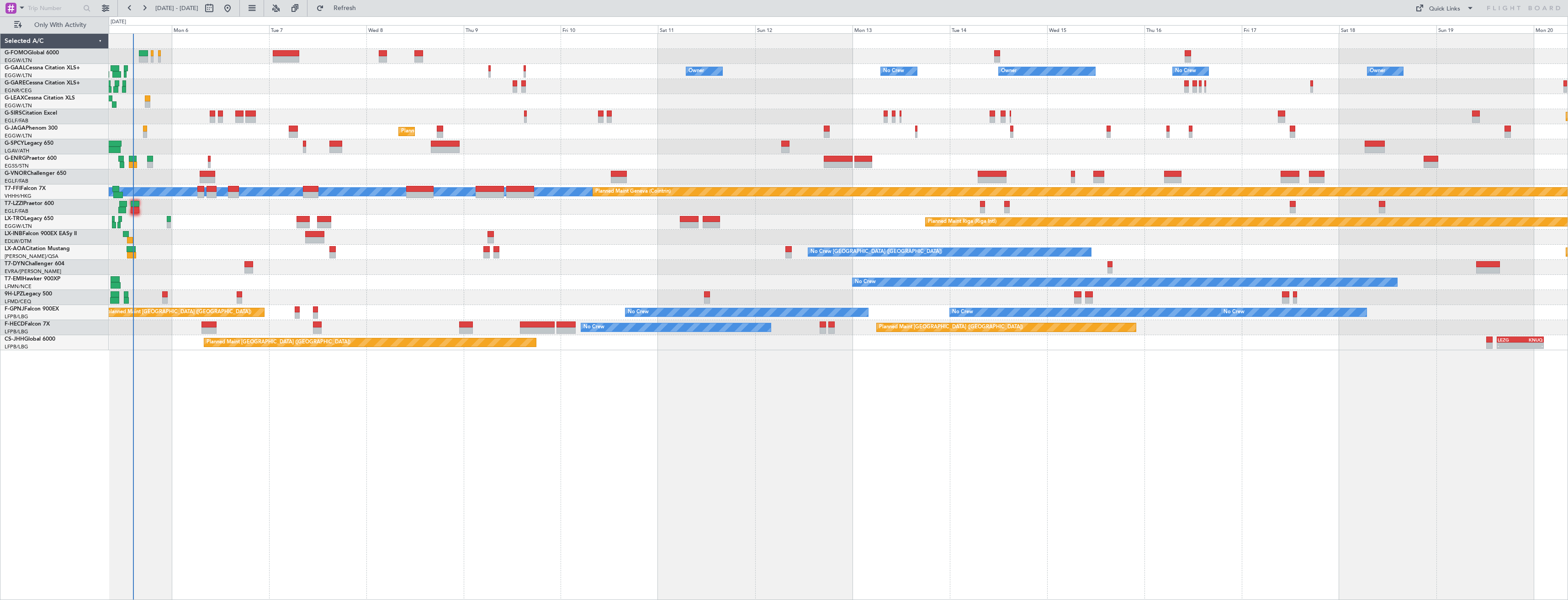
type input "0"
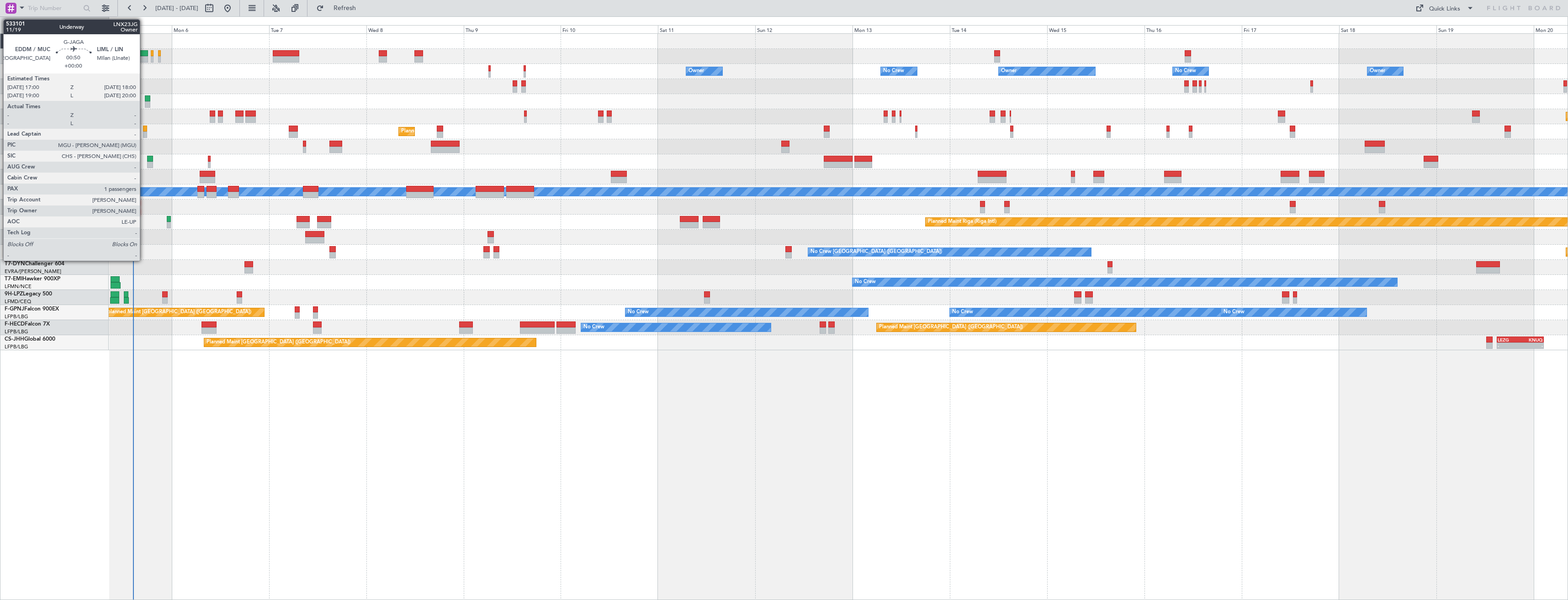
click at [144, 134] on div at bounding box center [145, 134] width 4 height 7
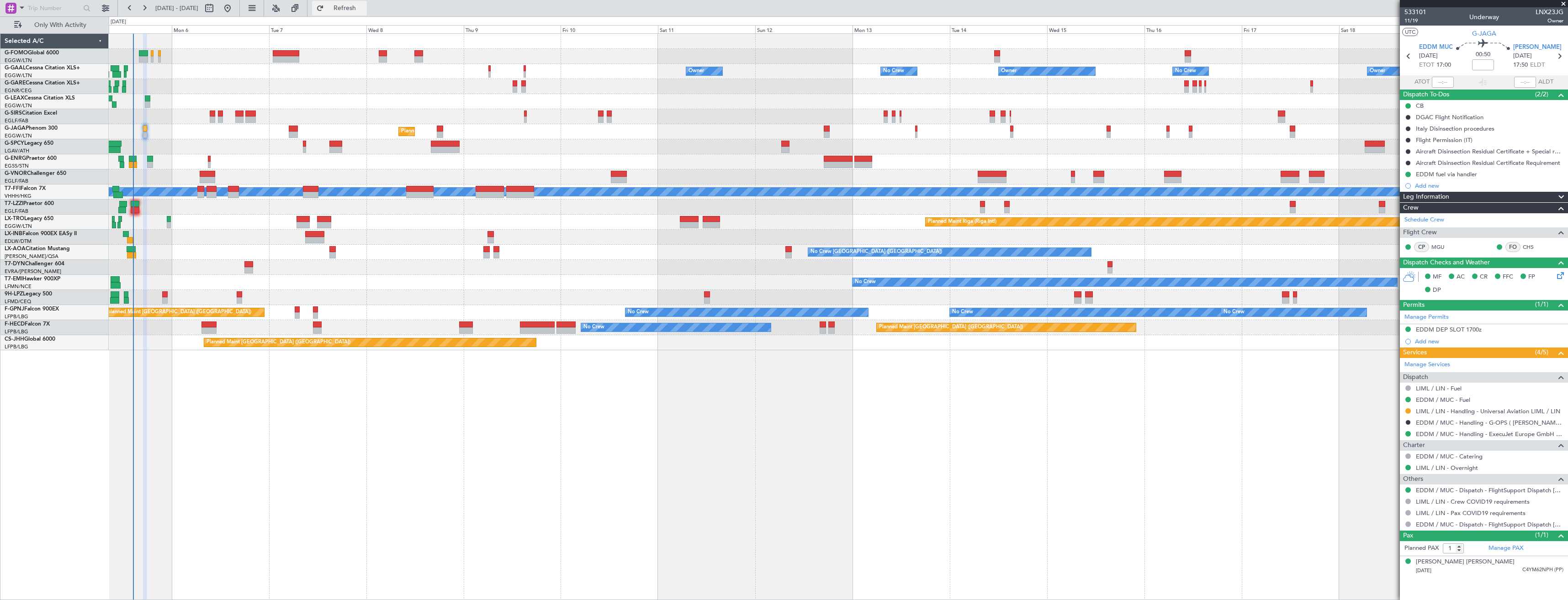
click at [367, 14] on button "Refresh" at bounding box center [340, 9] width 55 height 15
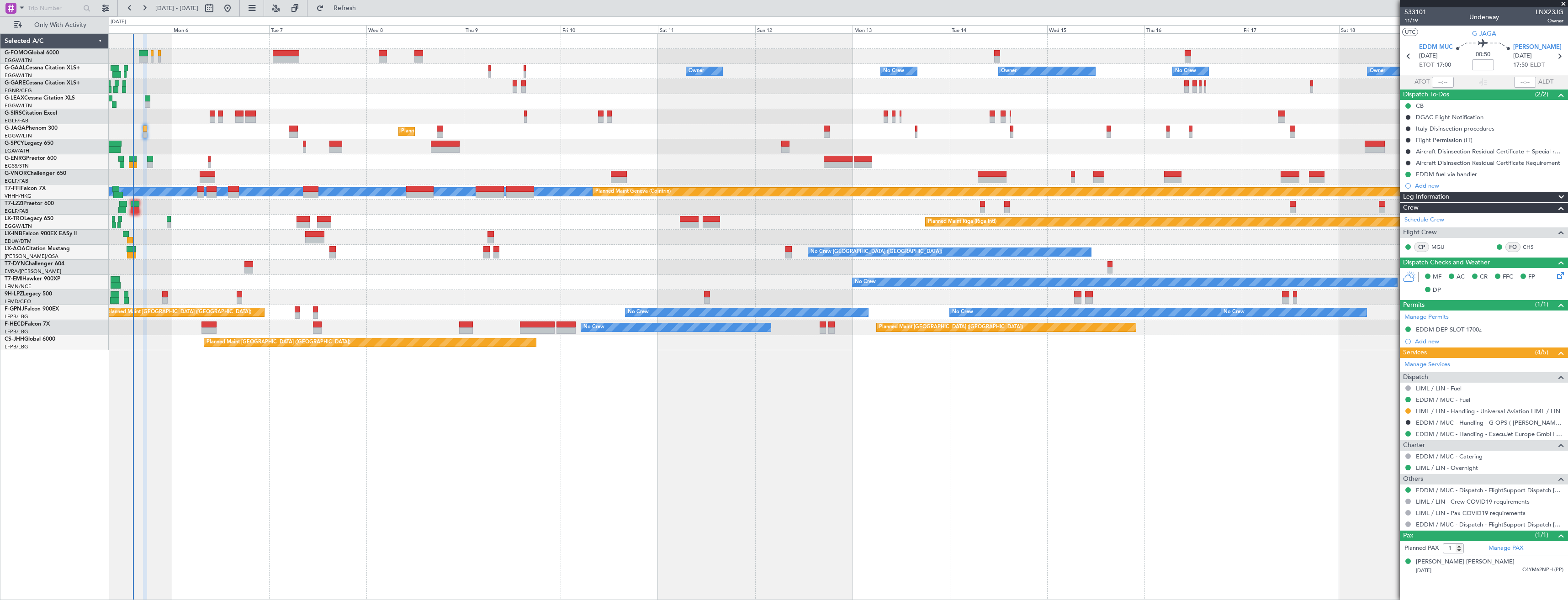
click at [1563, 4] on span at bounding box center [1563, 4] width 9 height 9
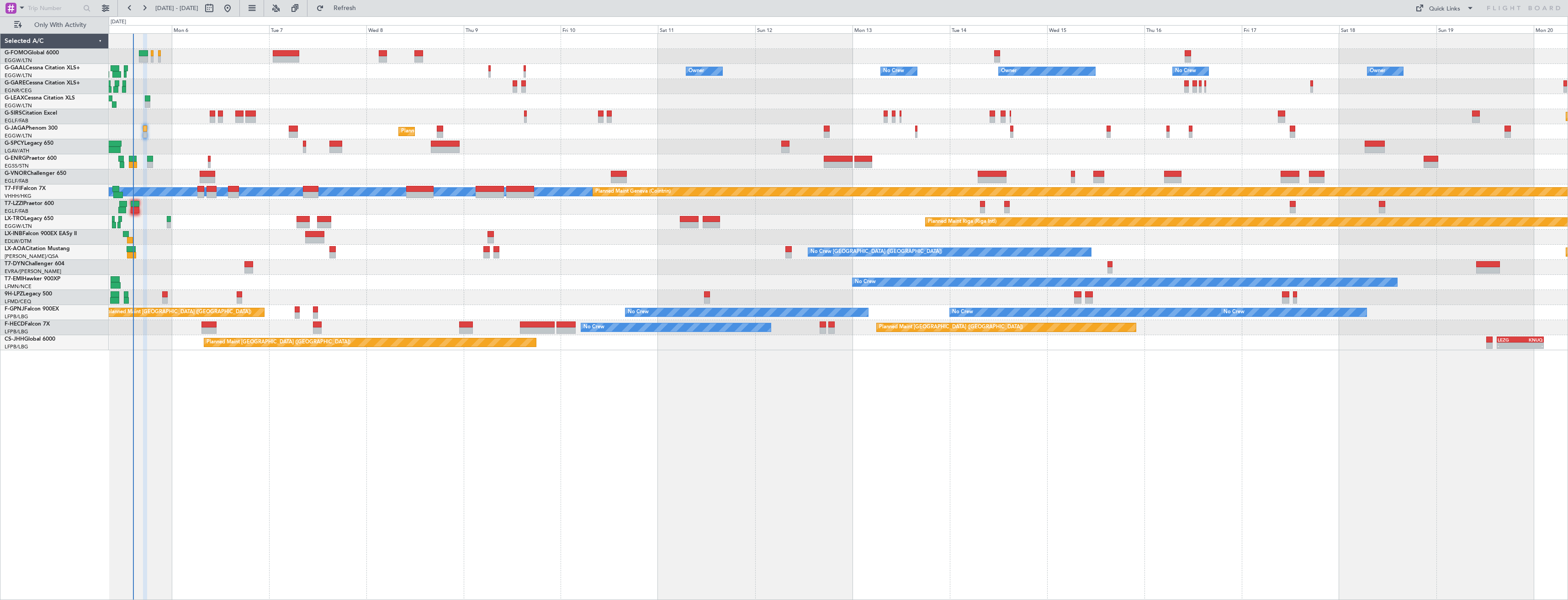
type input "0"
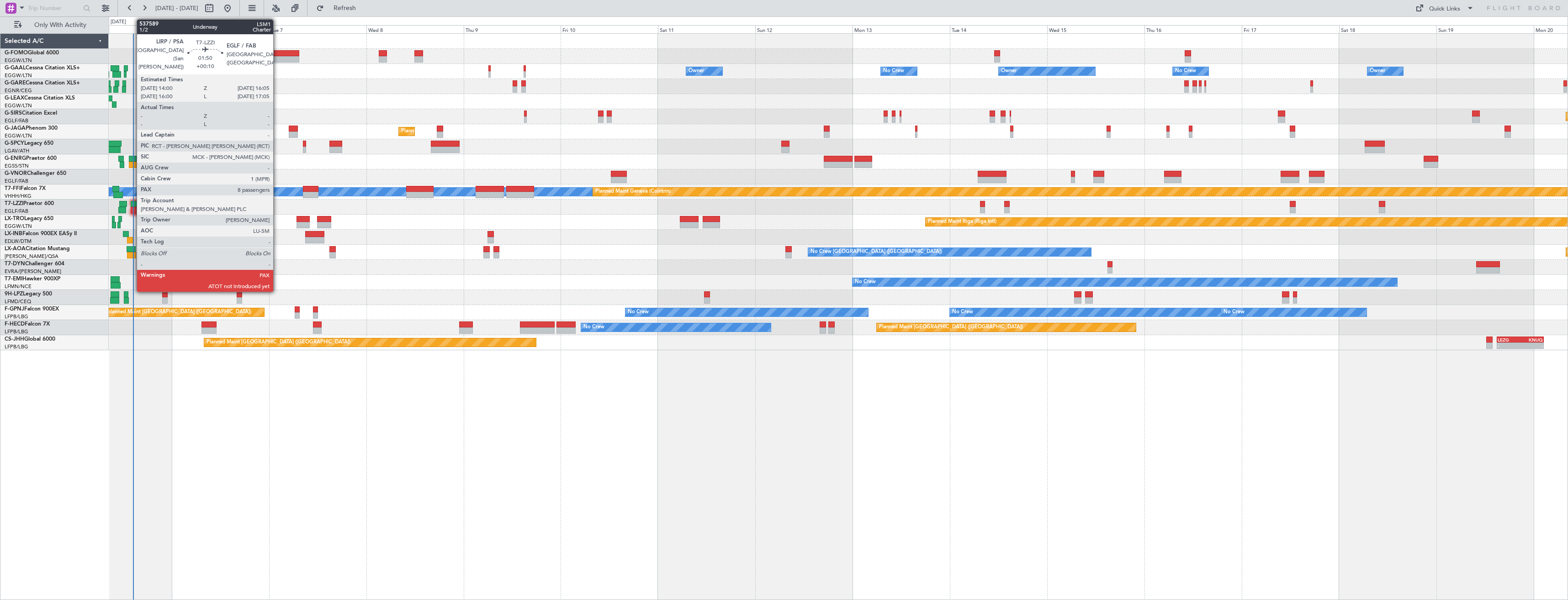
click at [135, 205] on div at bounding box center [135, 204] width 9 height 7
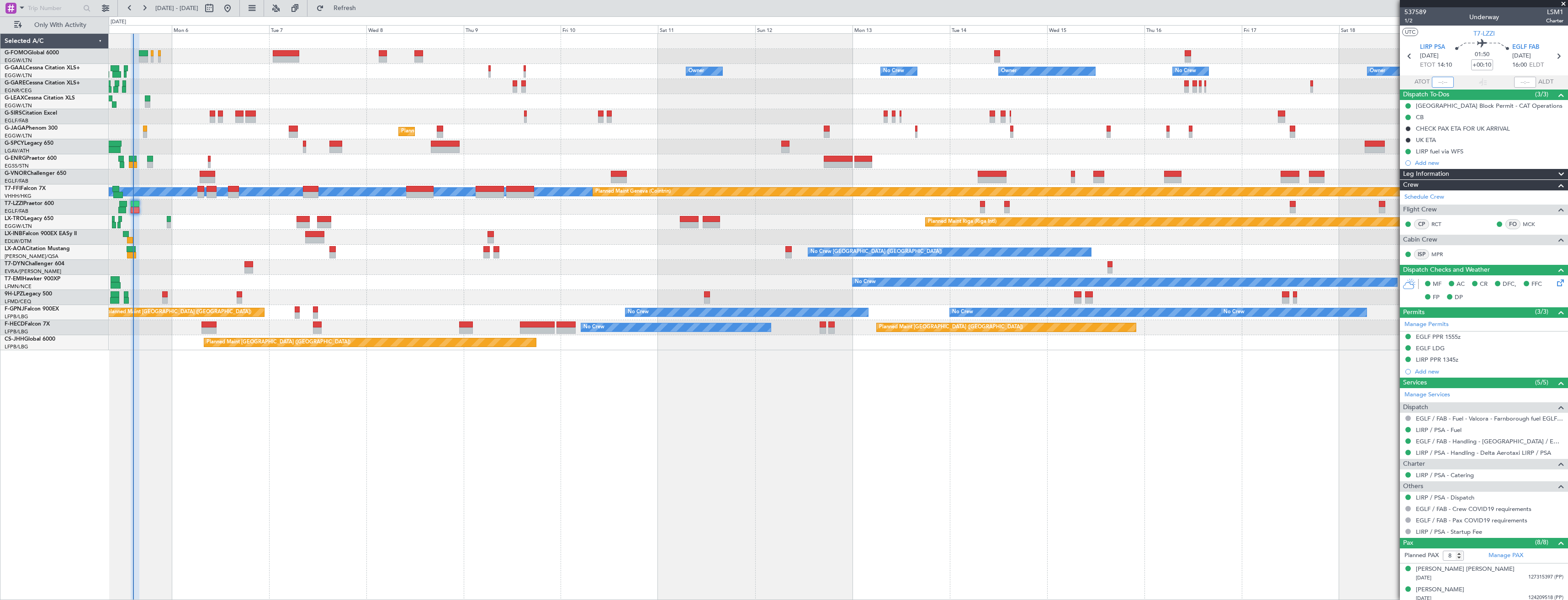
click at [1447, 86] on input "text" at bounding box center [1443, 82] width 22 height 11
type input "14:28"
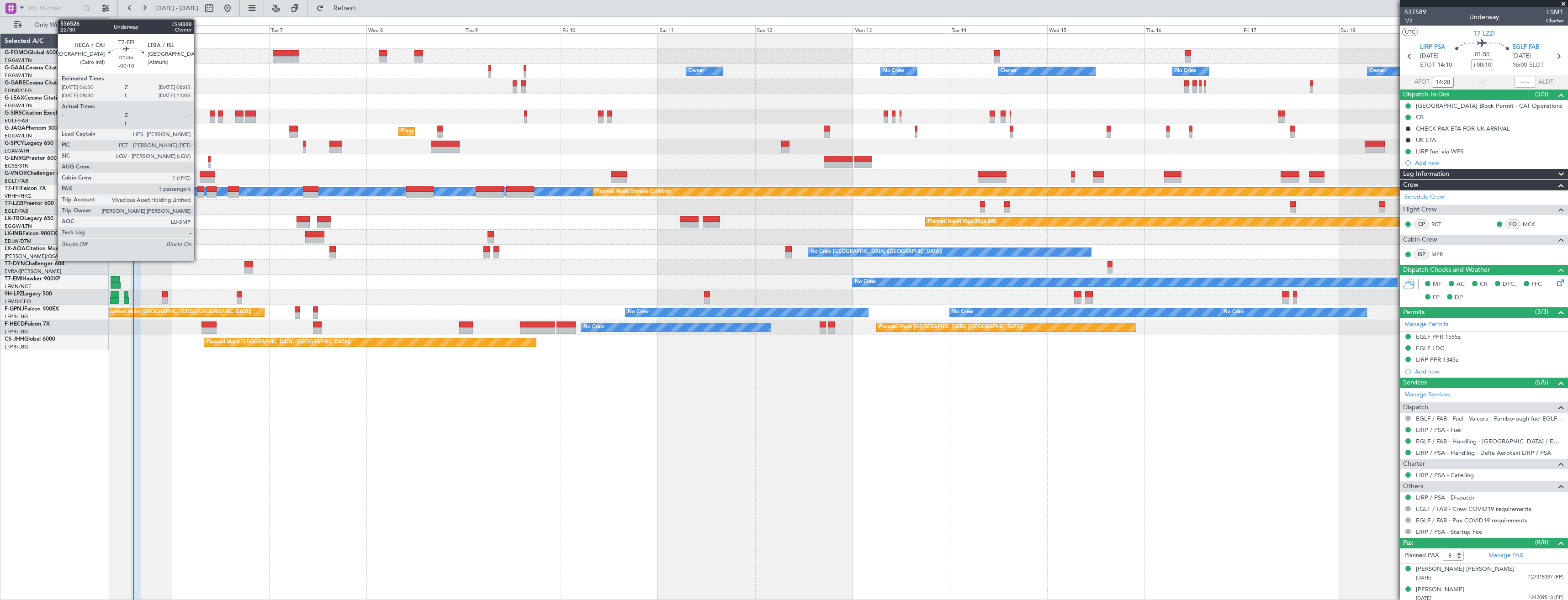
click at [198, 192] on div at bounding box center [200, 195] width 7 height 7
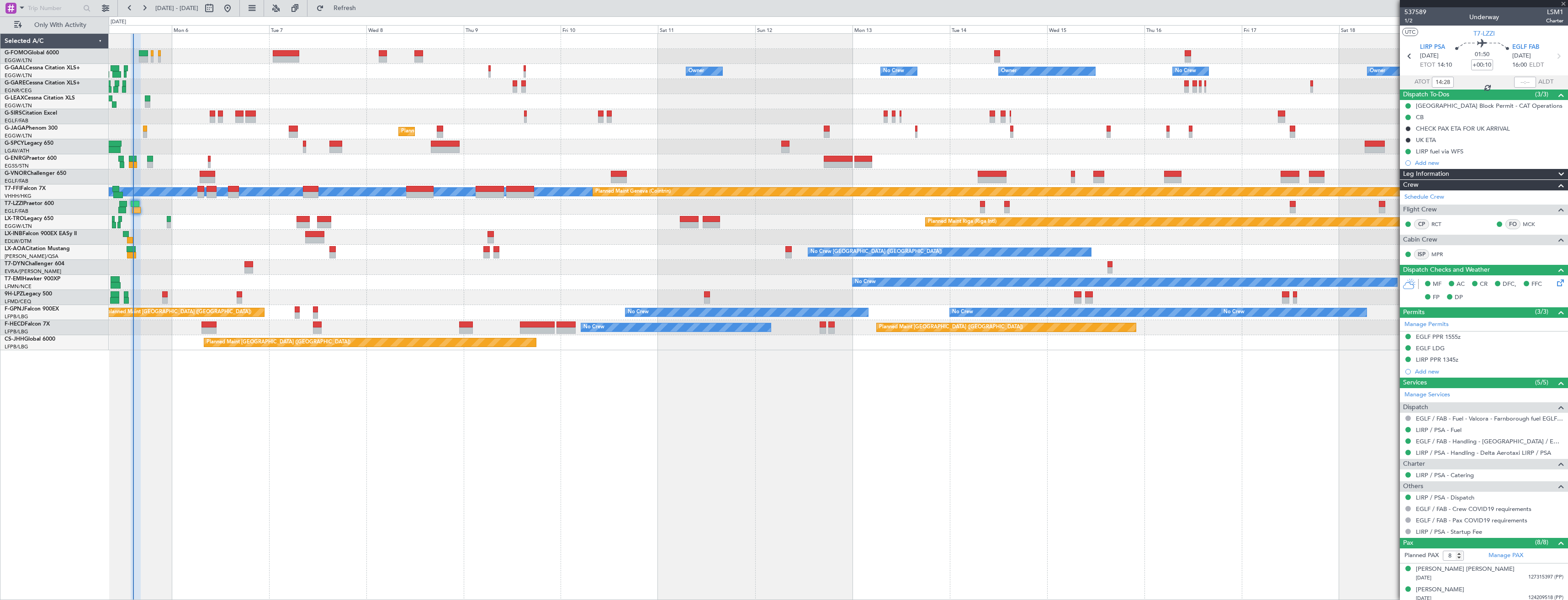
type input "-00:10"
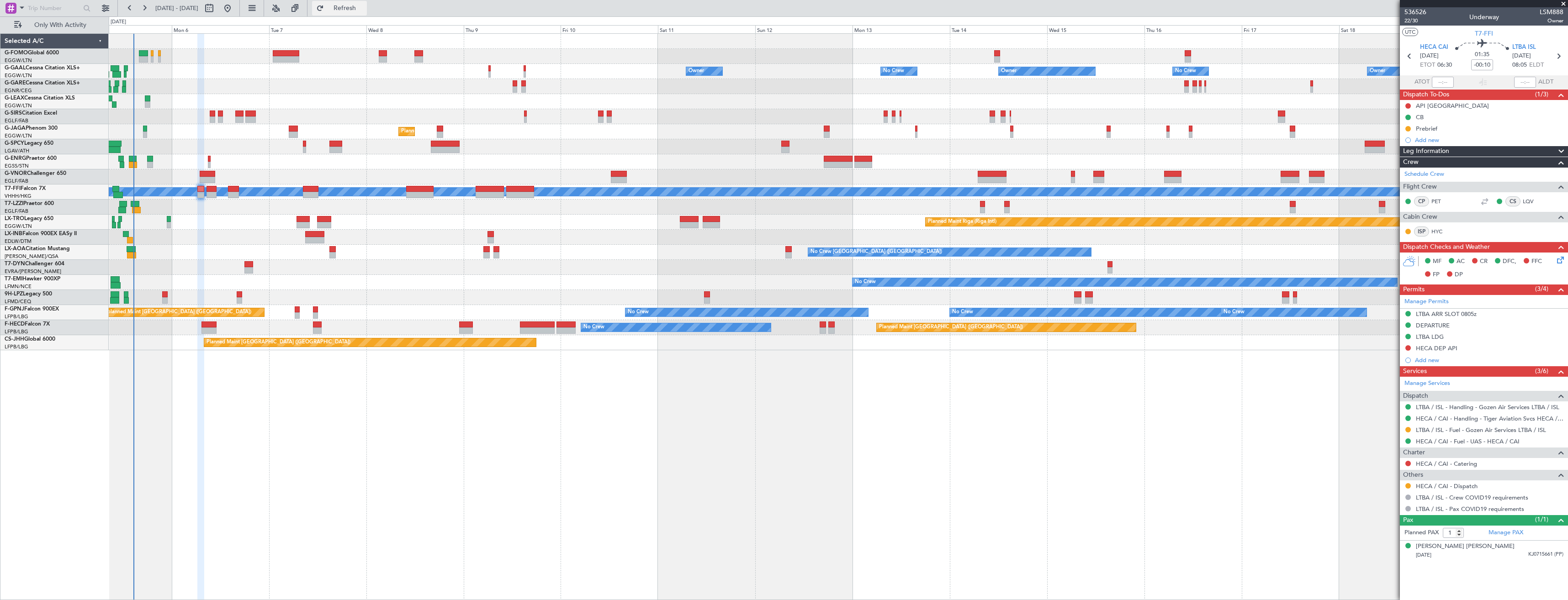
click at [364, 7] on span "Refresh" at bounding box center [345, 8] width 38 height 7
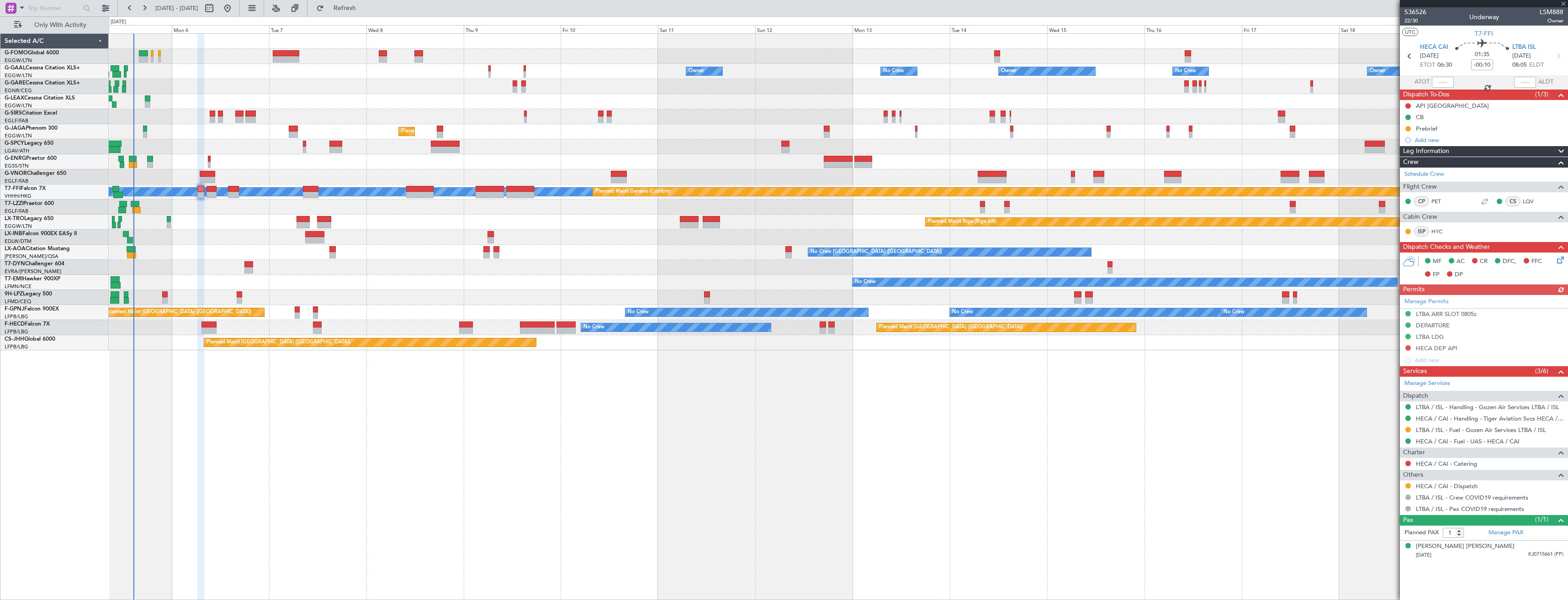
click at [1567, 4] on div at bounding box center [1484, 4] width 168 height 7
click at [1567, 4] on span at bounding box center [1563, 4] width 9 height 9
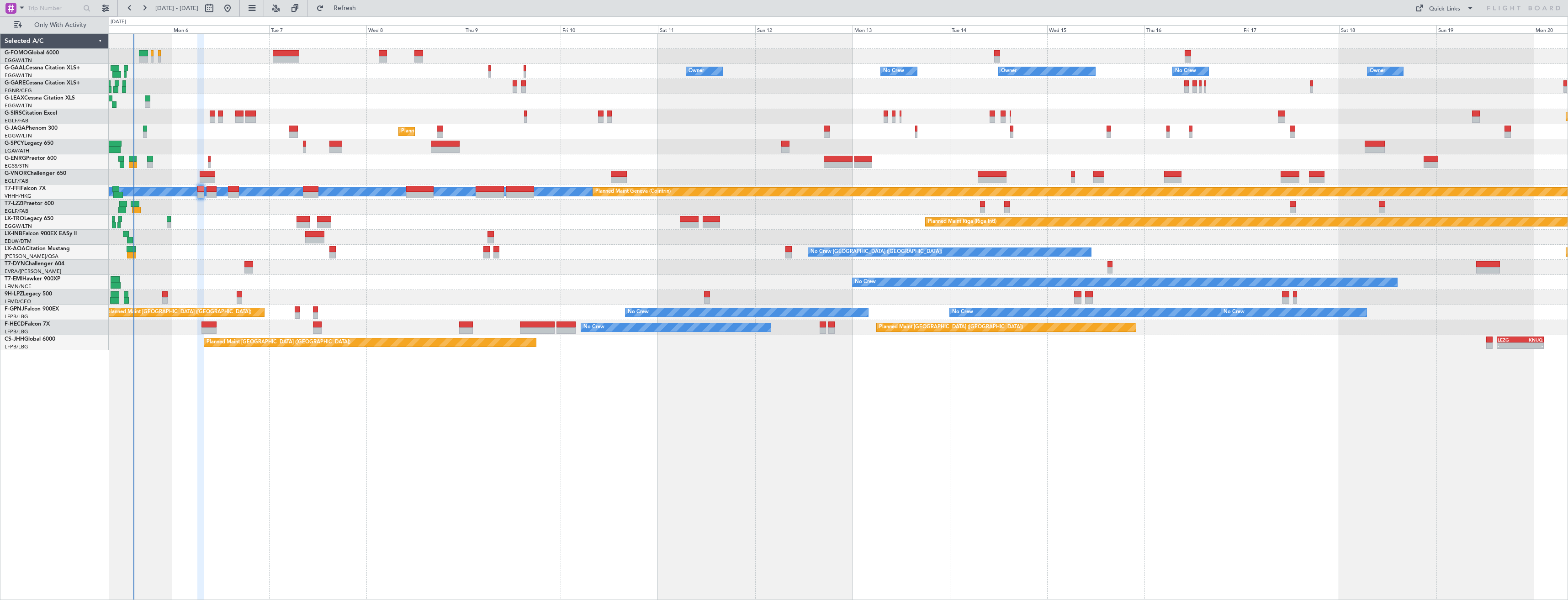
type input "0"
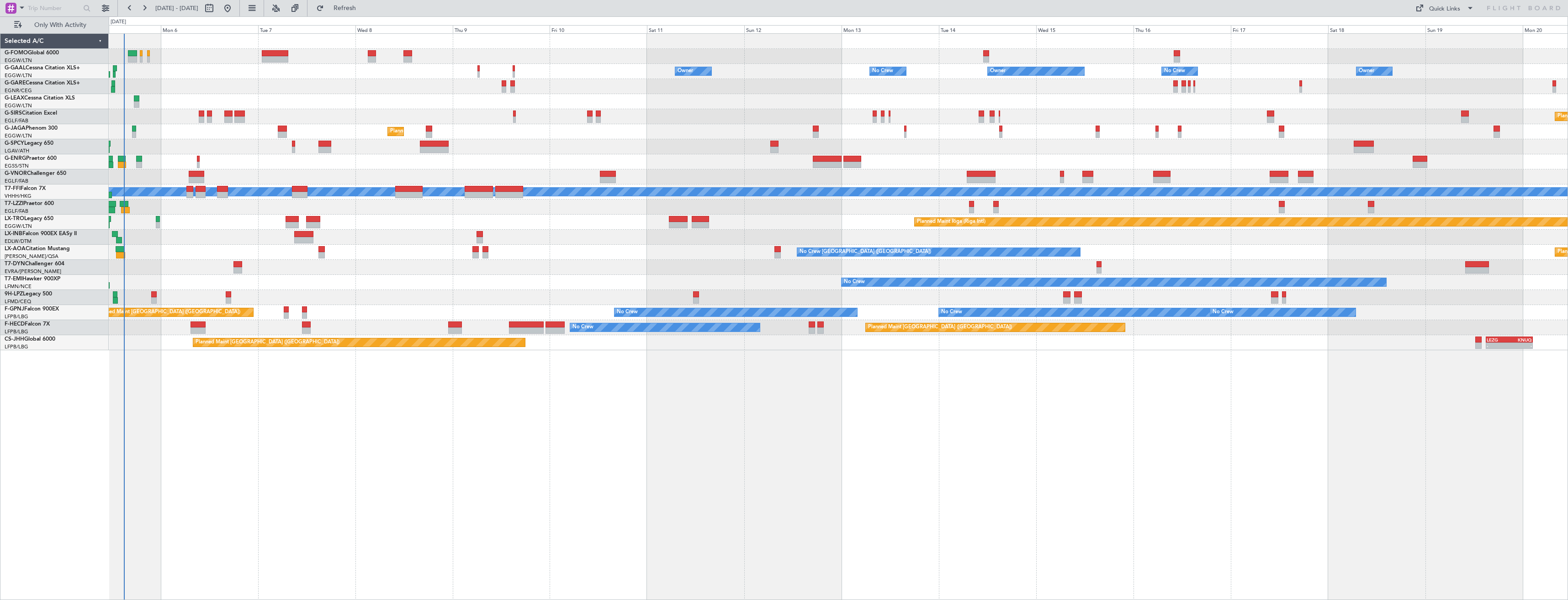
click at [154, 74] on div "Owner Owner Owner No Crew No Crew Owner" at bounding box center [838, 71] width 1459 height 15
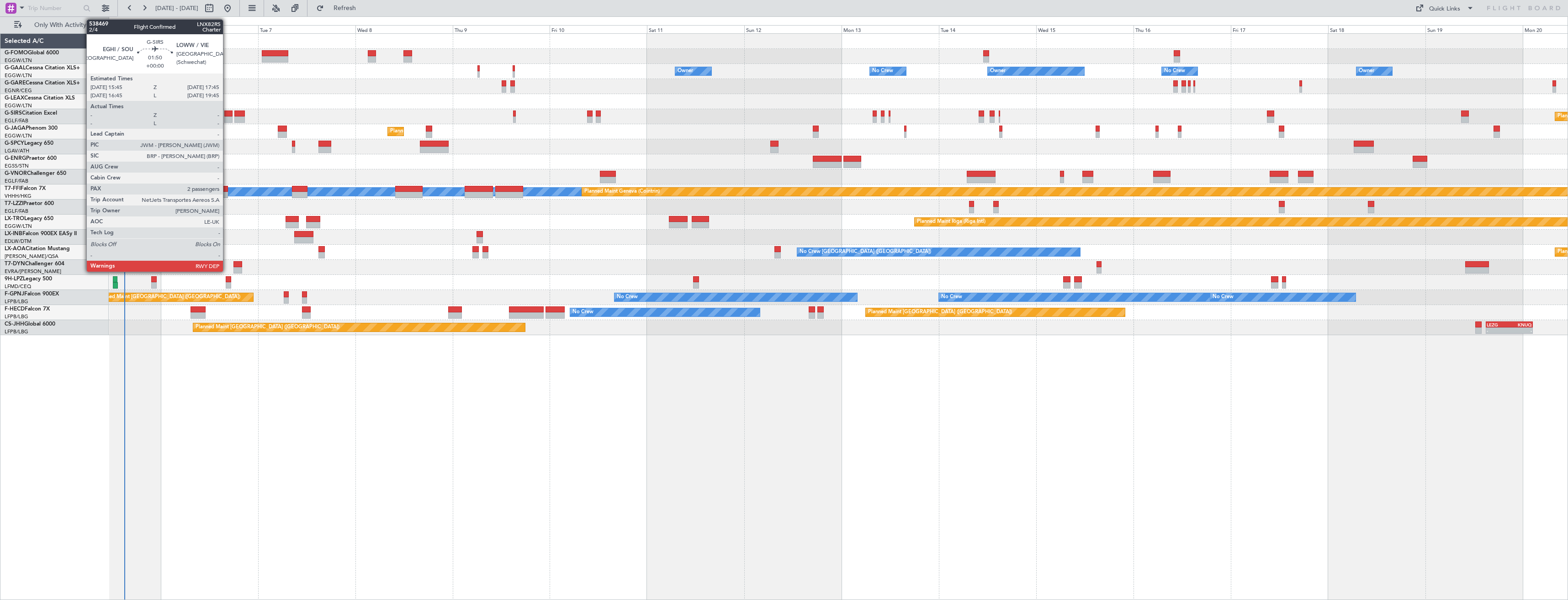
click at [227, 117] on div at bounding box center [229, 119] width 9 height 7
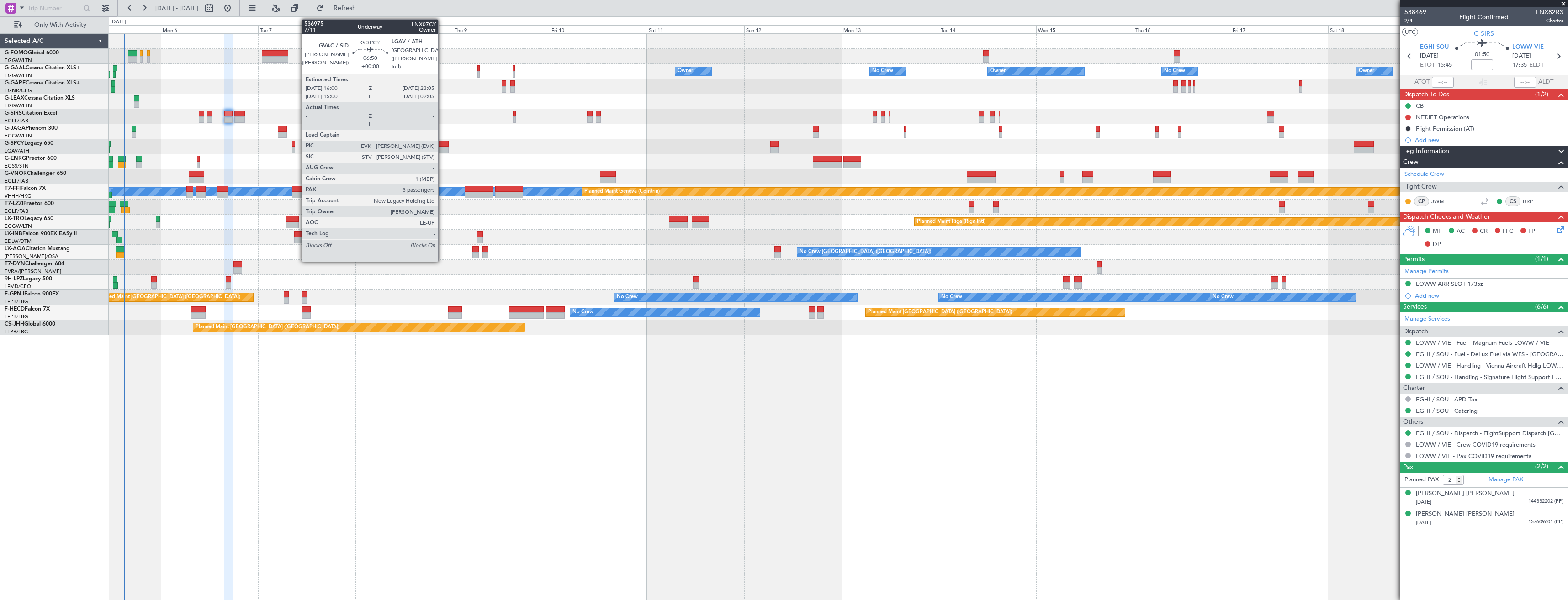
click at [443, 142] on div at bounding box center [434, 144] width 29 height 7
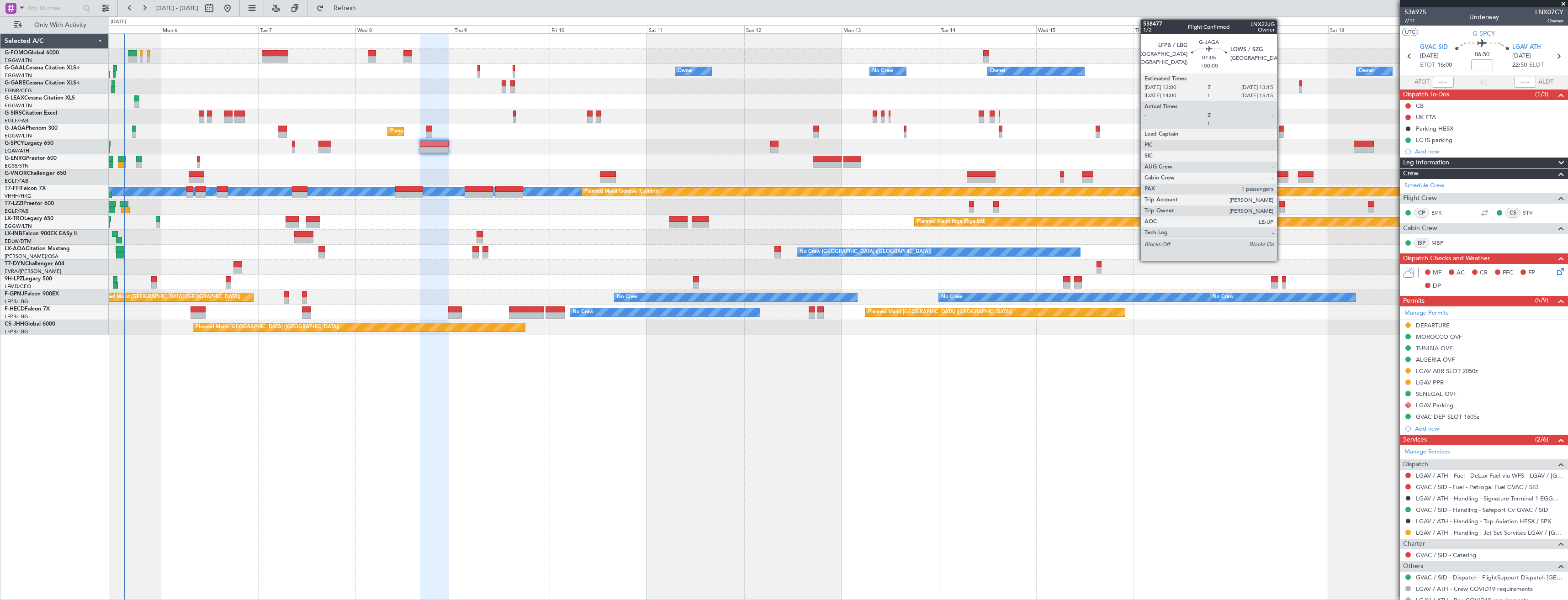
click at [1281, 133] on div at bounding box center [1281, 134] width 5 height 7
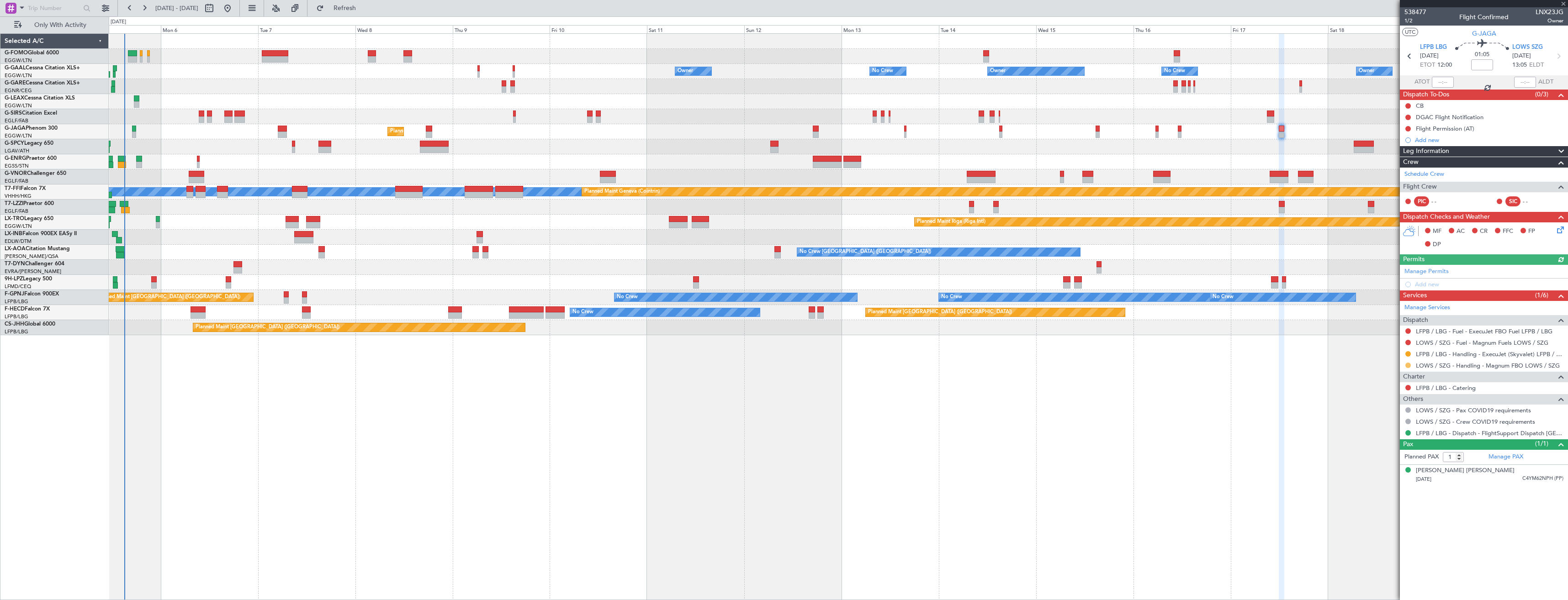
click at [1408, 365] on button at bounding box center [1408, 365] width 5 height 5
click at [1395, 474] on span "Confirmed" at bounding box center [1382, 474] width 29 height 9
click at [1558, 60] on icon at bounding box center [1558, 57] width 12 height 12
type input "2"
click at [1410, 363] on button at bounding box center [1408, 365] width 5 height 5
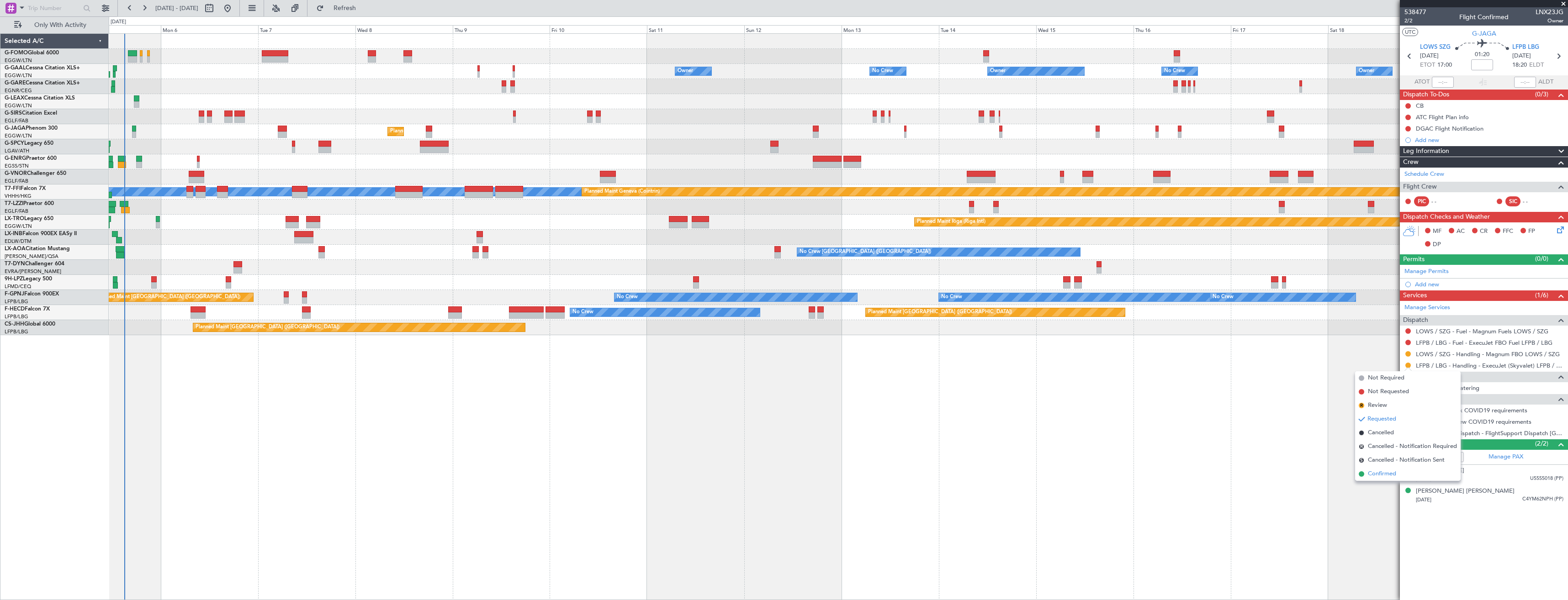
click at [1387, 475] on span "Confirmed" at bounding box center [1382, 474] width 29 height 9
